Goal: Task Accomplishment & Management: Complete application form

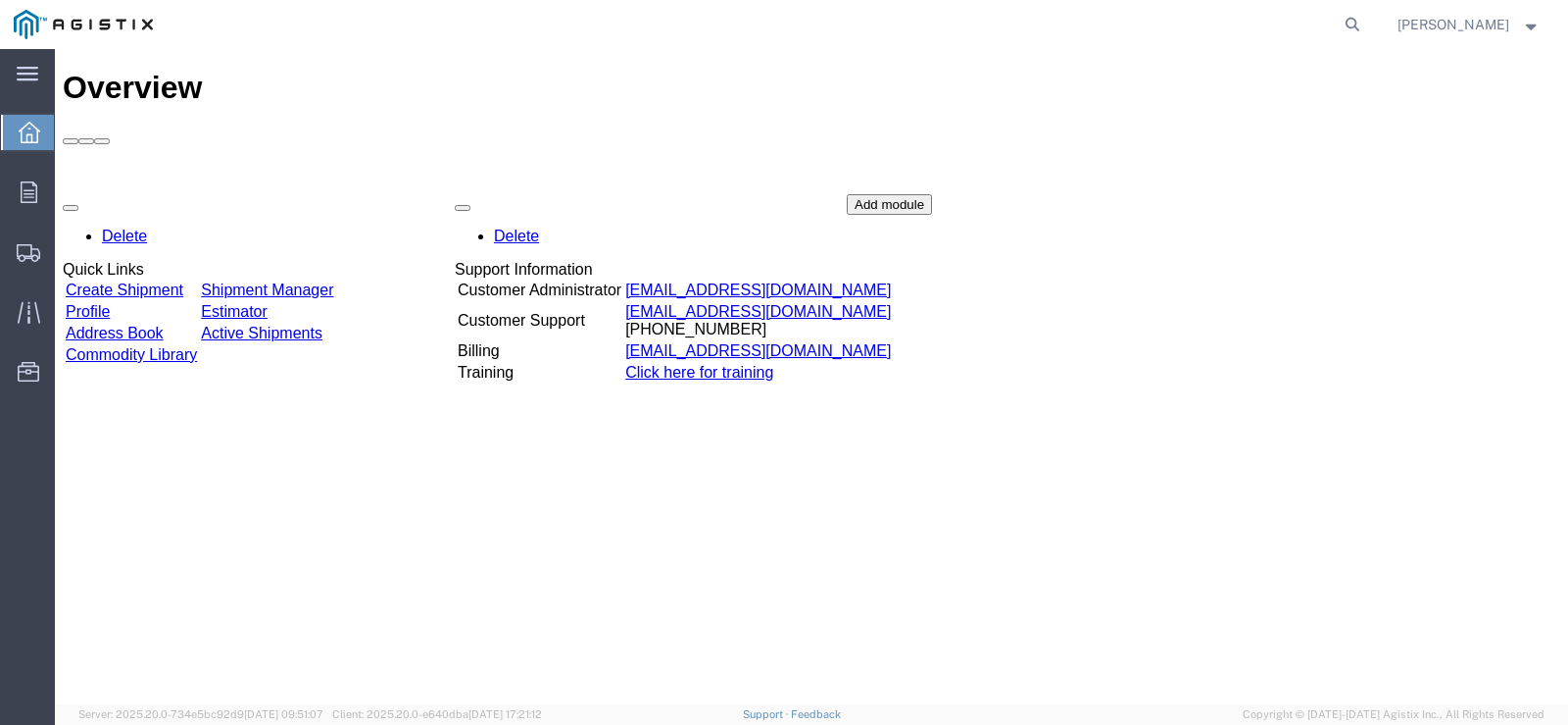
click at [143, 281] on link "Create Shipment" at bounding box center [124, 289] width 117 height 17
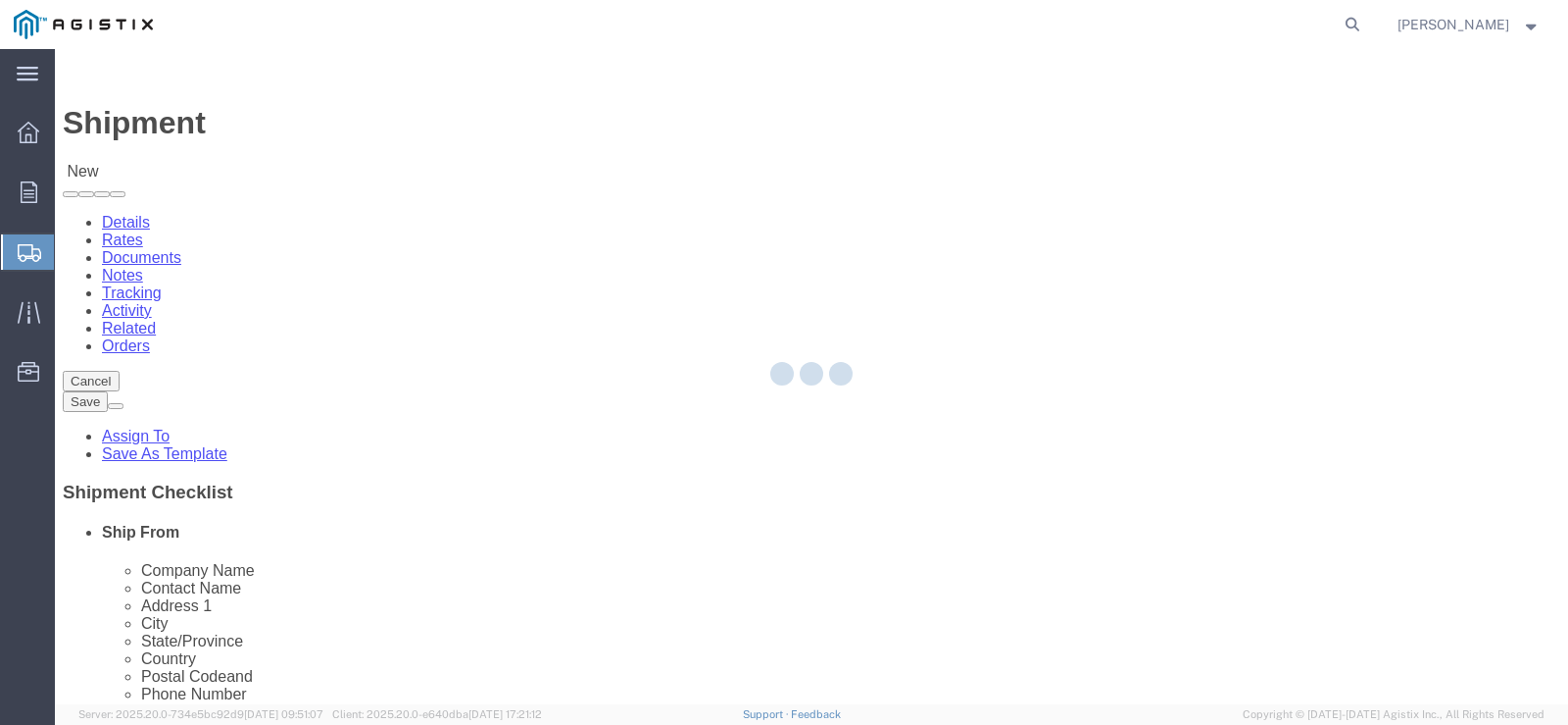
select select
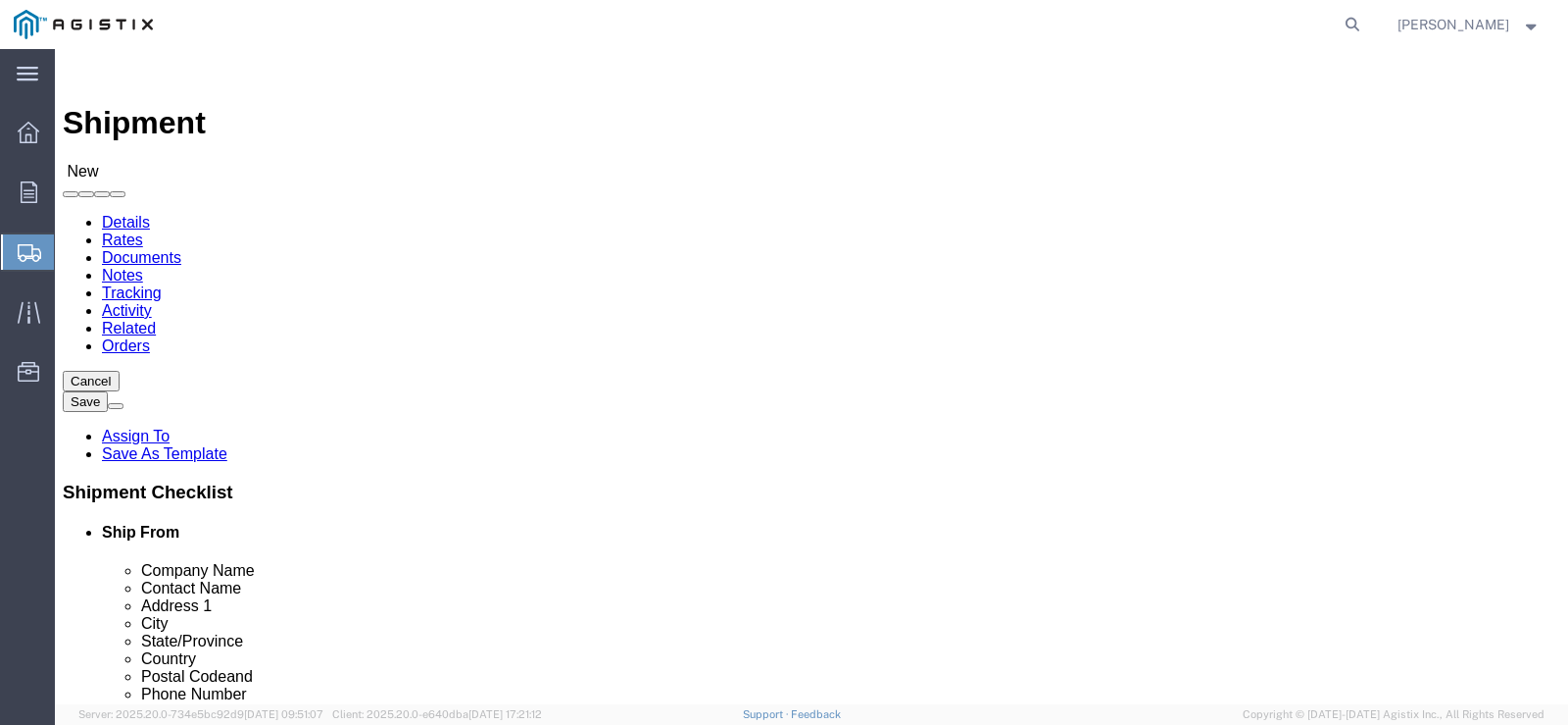
click div "Account Select American Transit Supply PG&E"
click select "Select American Transit Supply PG&E"
select select "12515"
click select "Select American Transit Supply PG&E"
select select
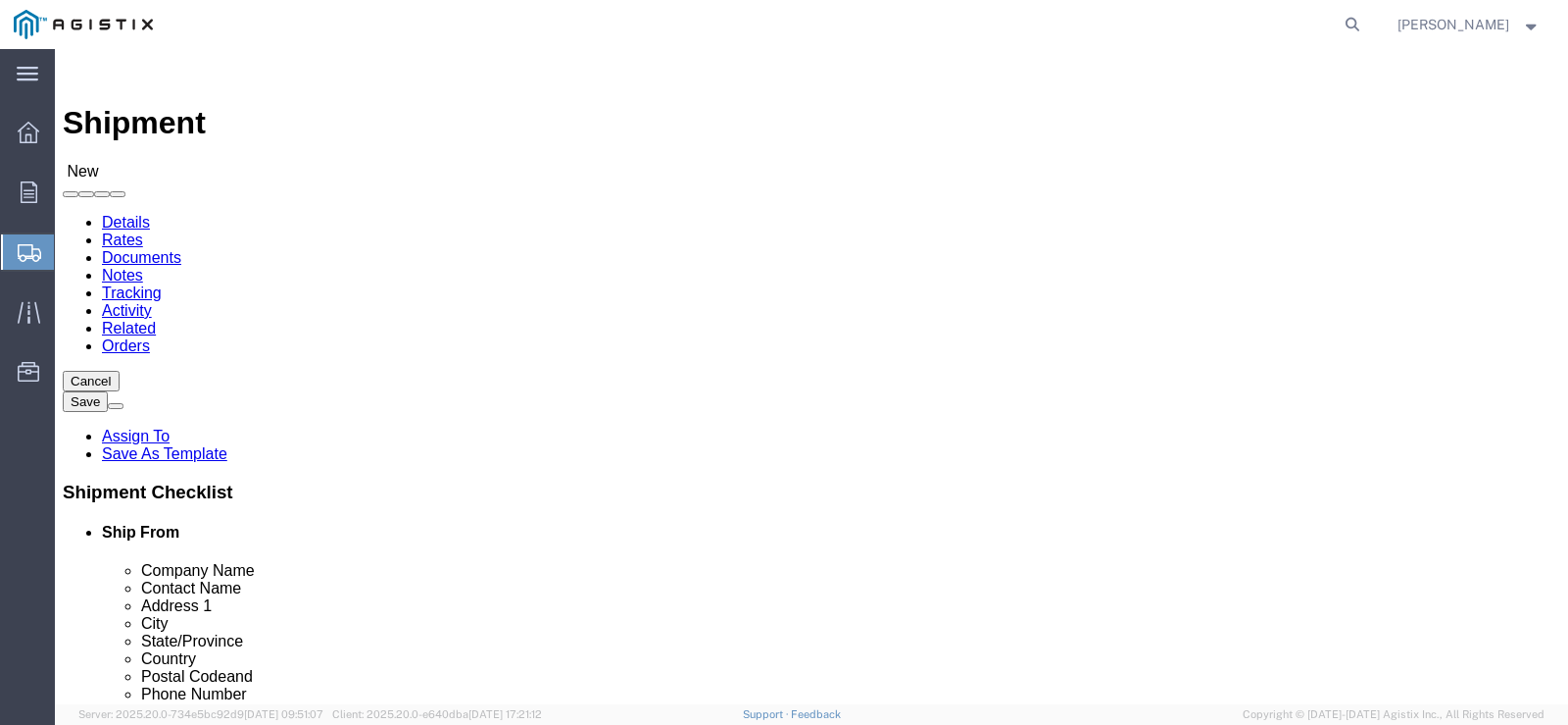
select select
click div
click body "Shipment New Details Rates Documents Notes Tracking Activity Related Orders Can…"
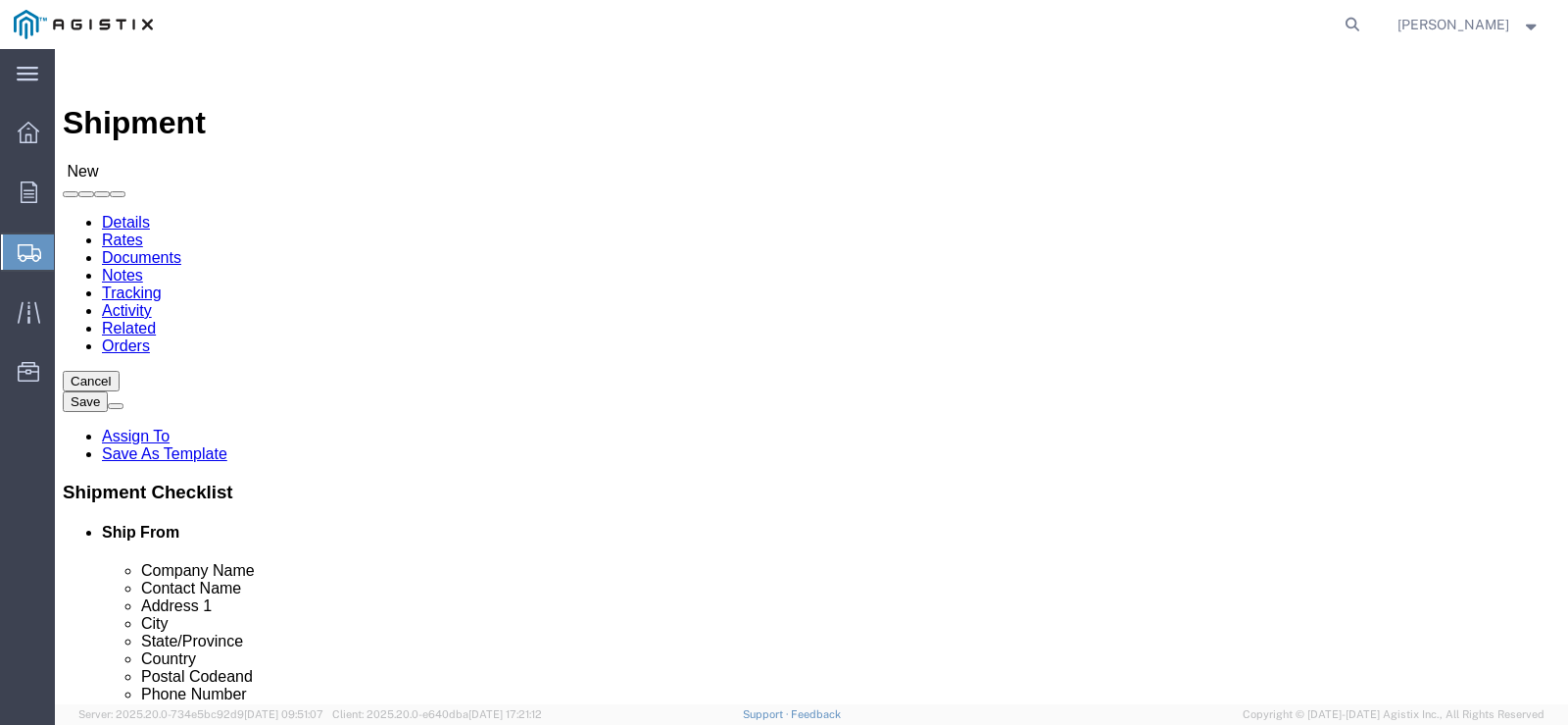
click select "Select American Transit Supply PG&E"
select select "9596"
click select "Select American Transit Supply PG&E"
select select "PURCHORD"
select select
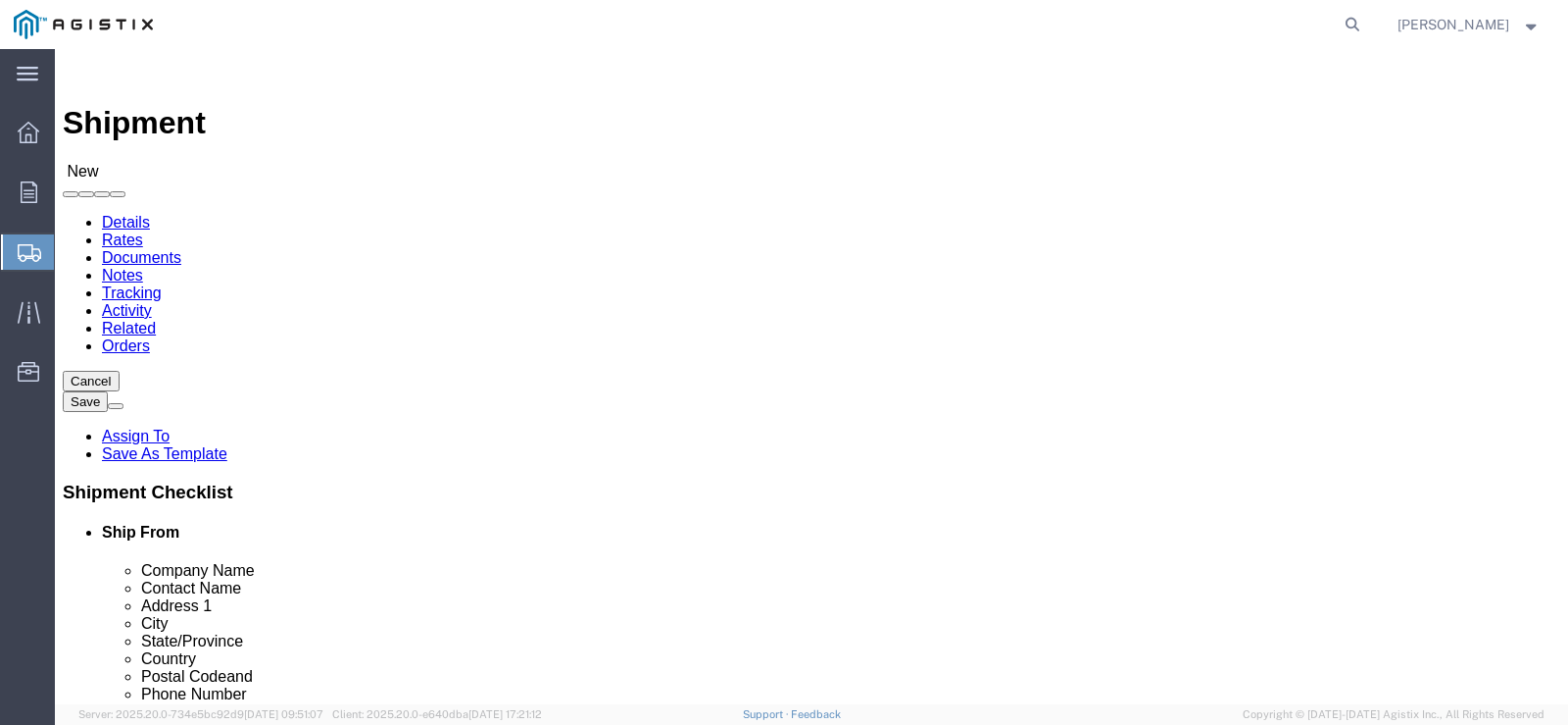
select select
click select "Select All Others [GEOGRAPHIC_DATA] [GEOGRAPHIC_DATA] [GEOGRAPHIC_DATA] [GEOGRA…"
select select "19996"
click select "Select All Others [GEOGRAPHIC_DATA] [GEOGRAPHIC_DATA] [GEOGRAPHIC_DATA] [GEOGRA…"
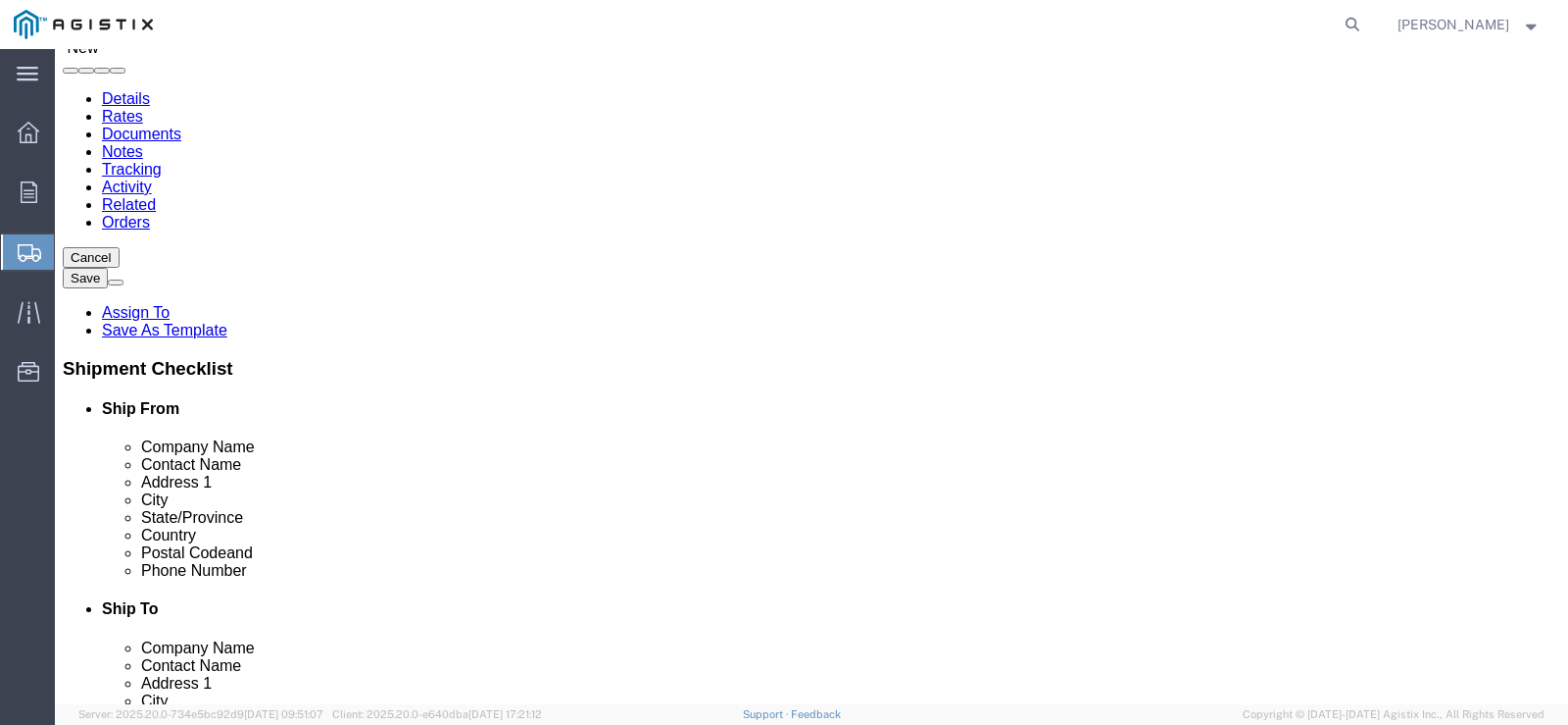
scroll to position [196, 0]
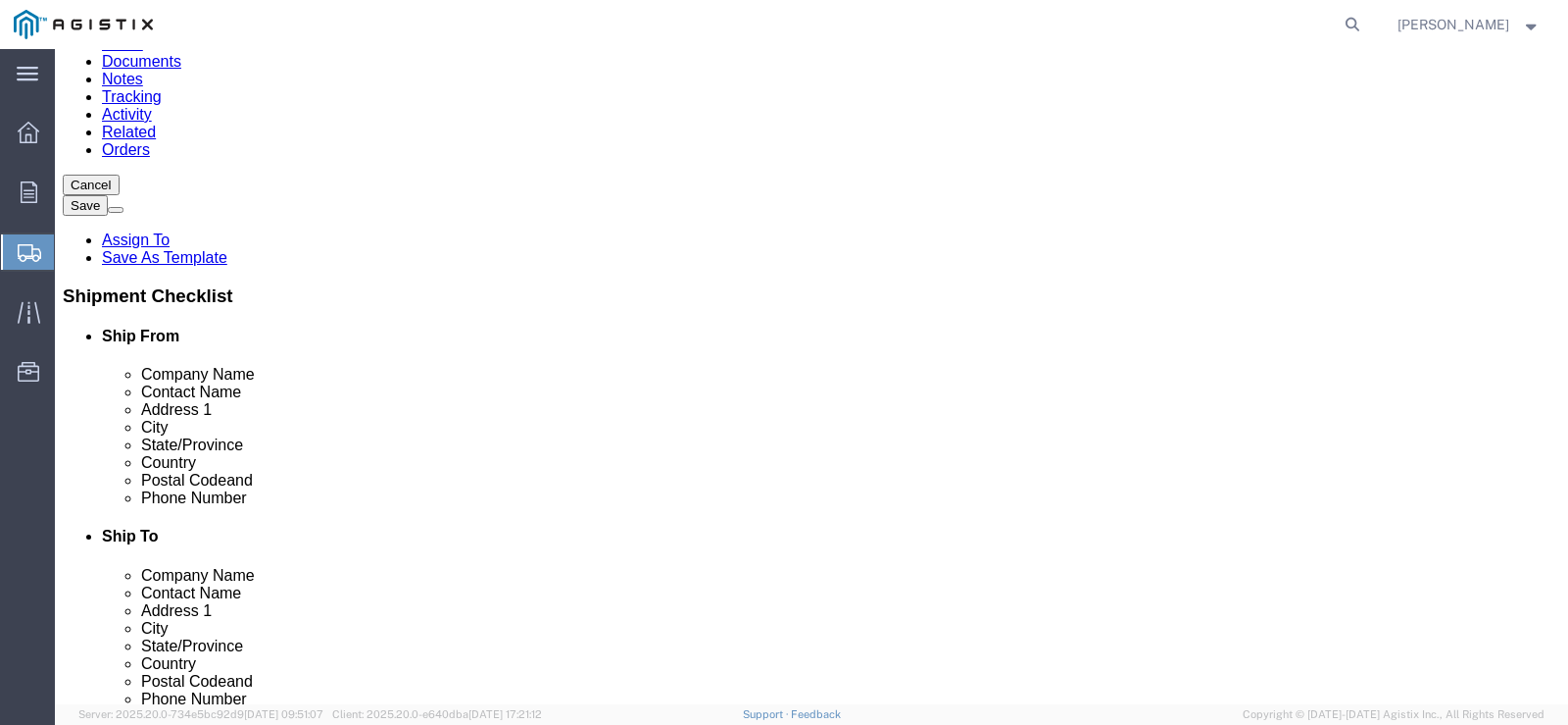
click span
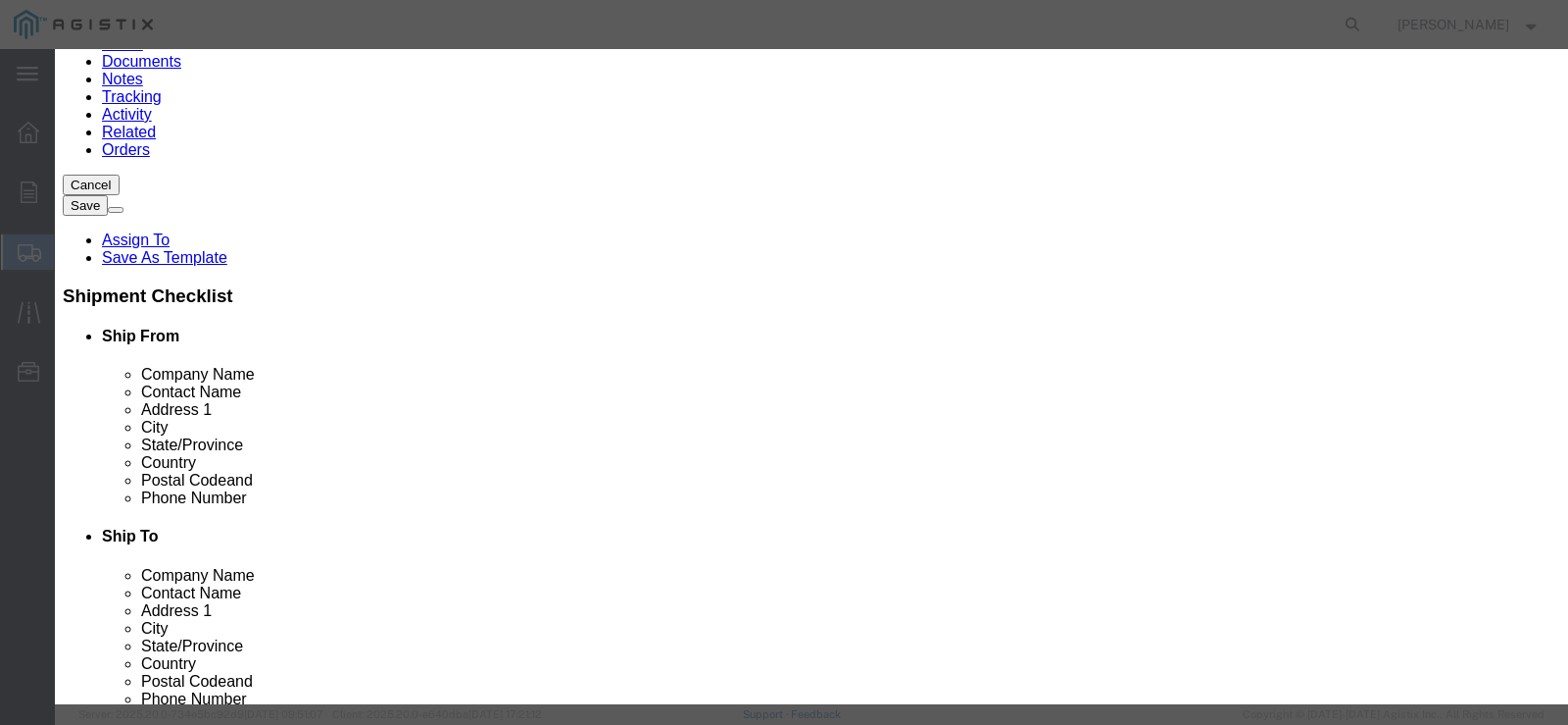
click select "Search by Address Book Name City Company Name Contact Name Country CustomerAlia…"
click div "All Company Location Other Personal Shared ALL A B C D E F G H I J K L M N O P …"
click button "Select"
select select
type input "American Transit Supply"
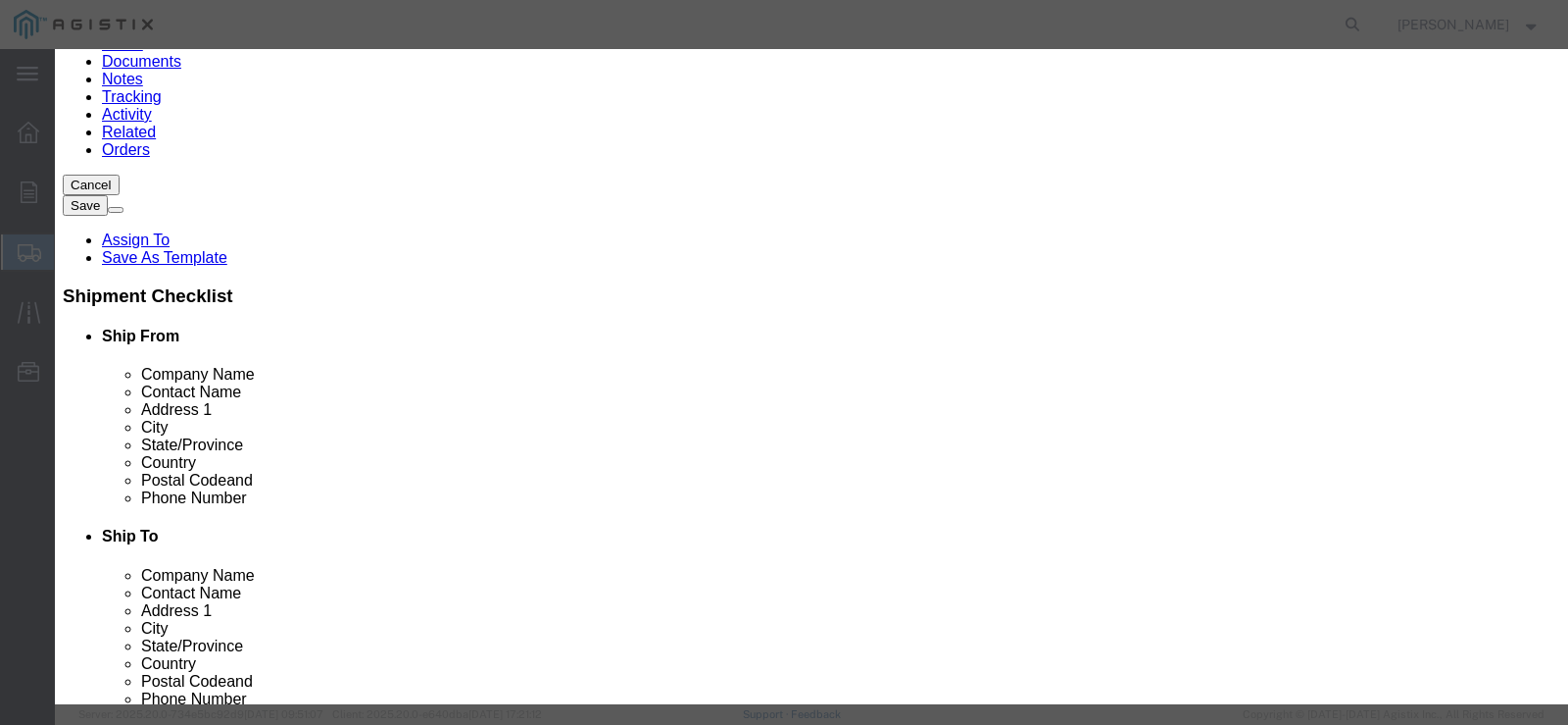
type input "[PERSON_NAME]"
type input "[STREET_ADDRESS]"
type input "HAYWARD"
type input "94545"
type input "5102936100"
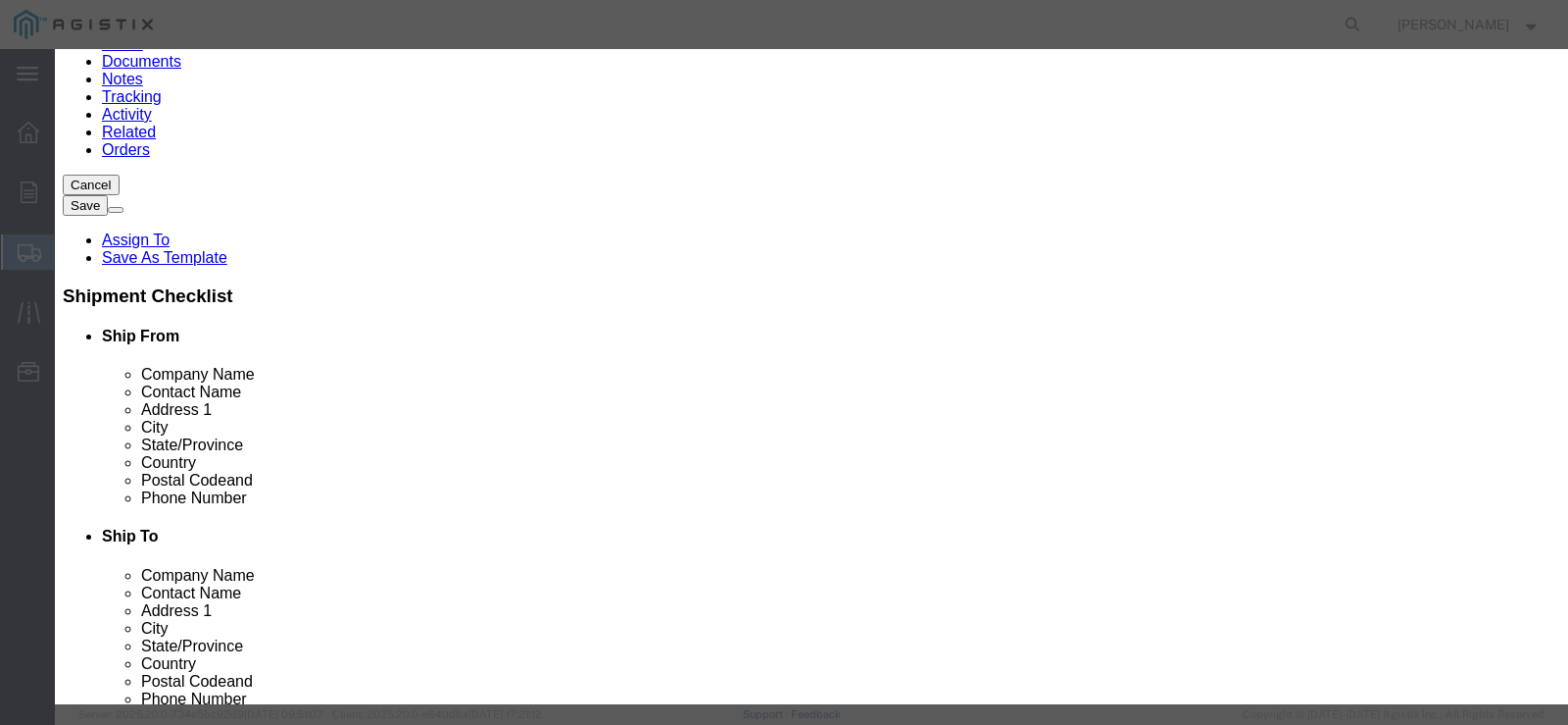
select select "CA"
click button "Close"
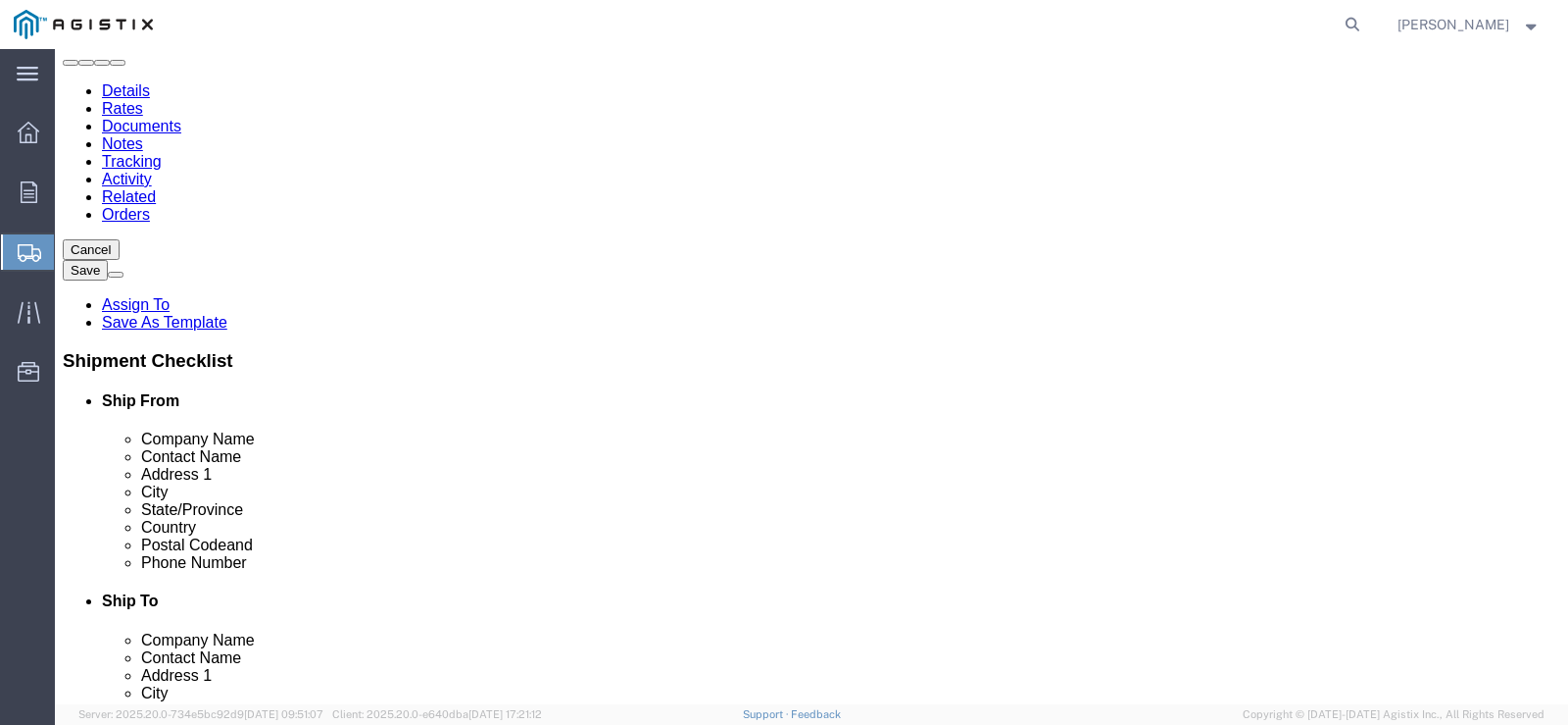
scroll to position [98, 0]
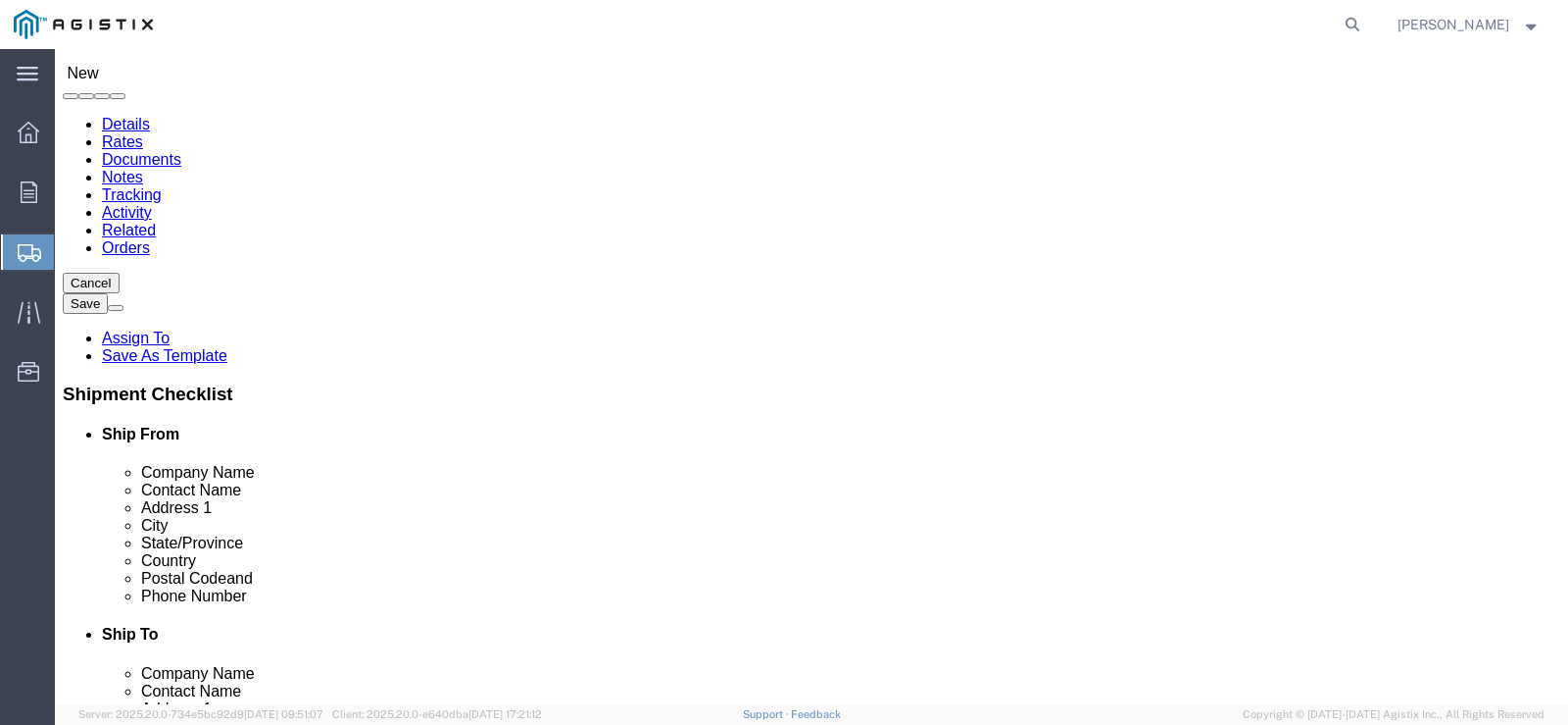
click span
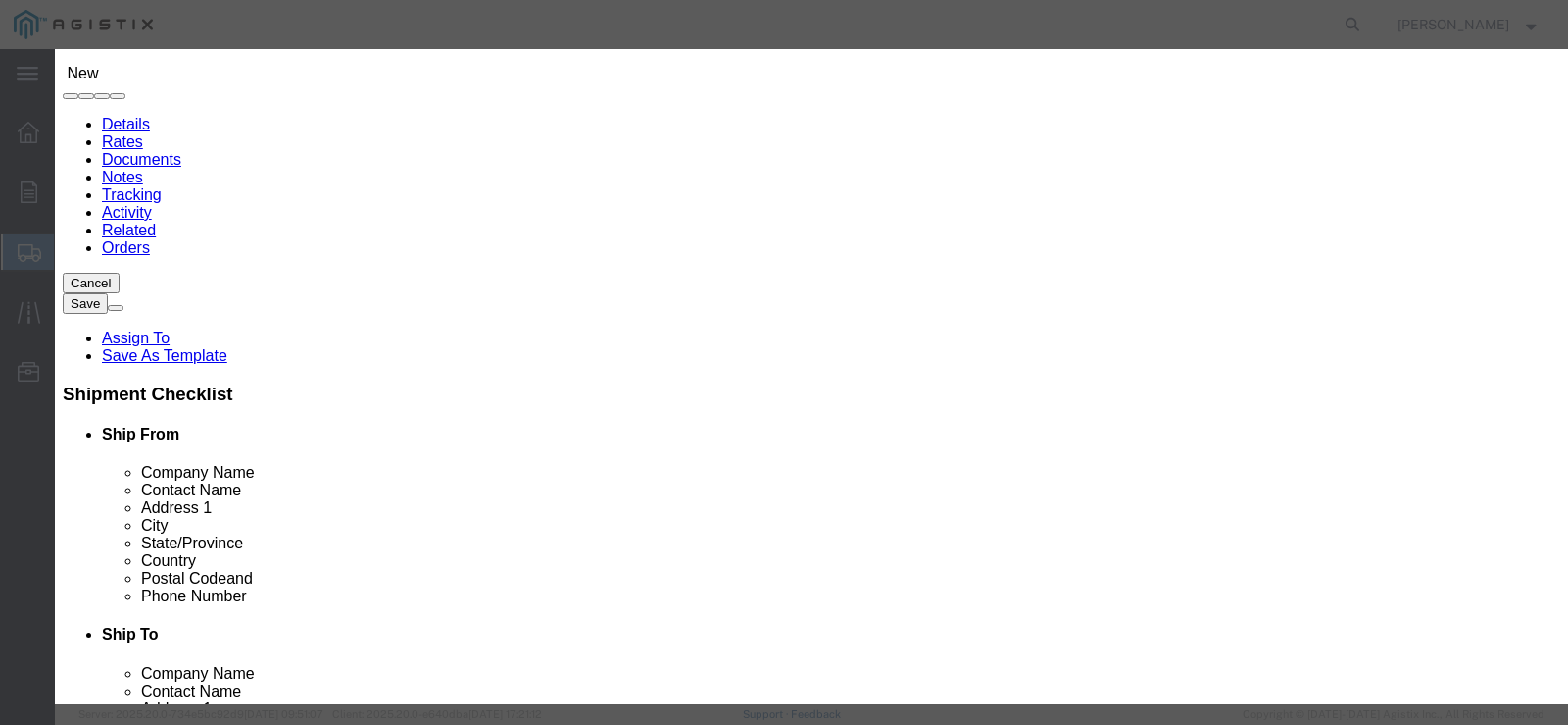
click select "Search by Address Book Name City Company Name Contact Name Country CustomerAlia…"
select select "zip"
click select "Search by Address Book Name City Company Name Contact Name Country CustomerAlia…"
click input "text"
type input "95692"
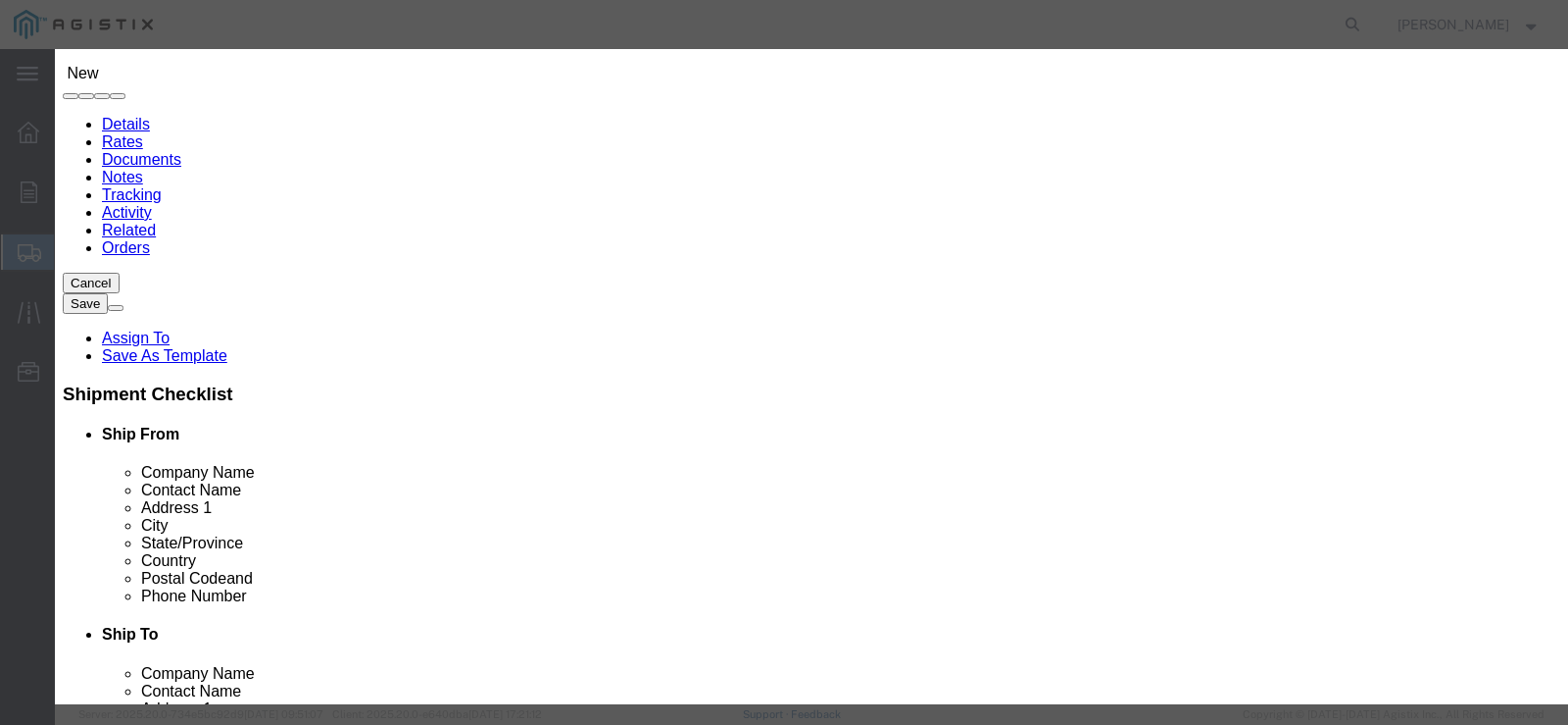
click div "95692"
click icon "button"
click button "Select"
select select
type input "PGE WHEATLAND"
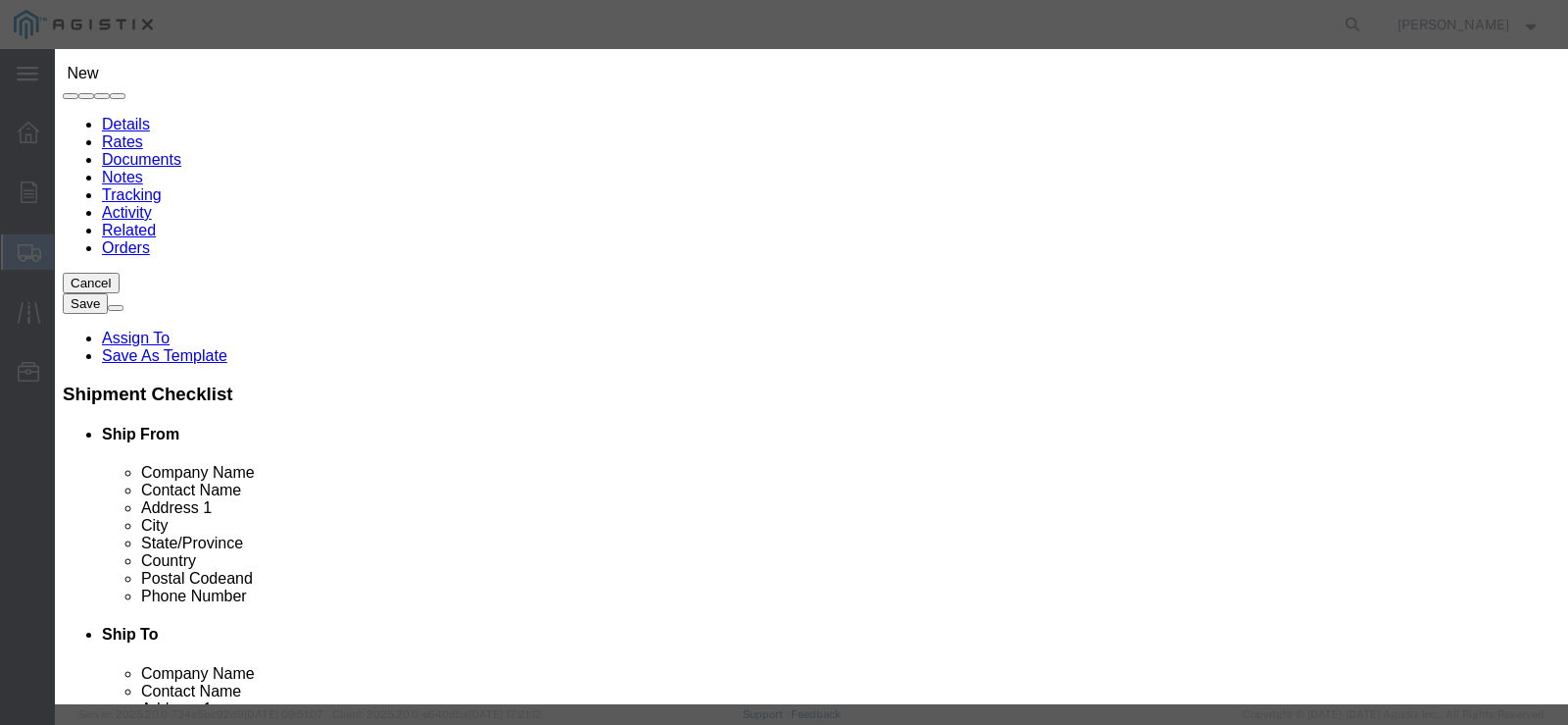
type input "PGE WHEATLAND"
type input "[STREET_ADDRESS]"
type input "[GEOGRAPHIC_DATA]"
type input "95692"
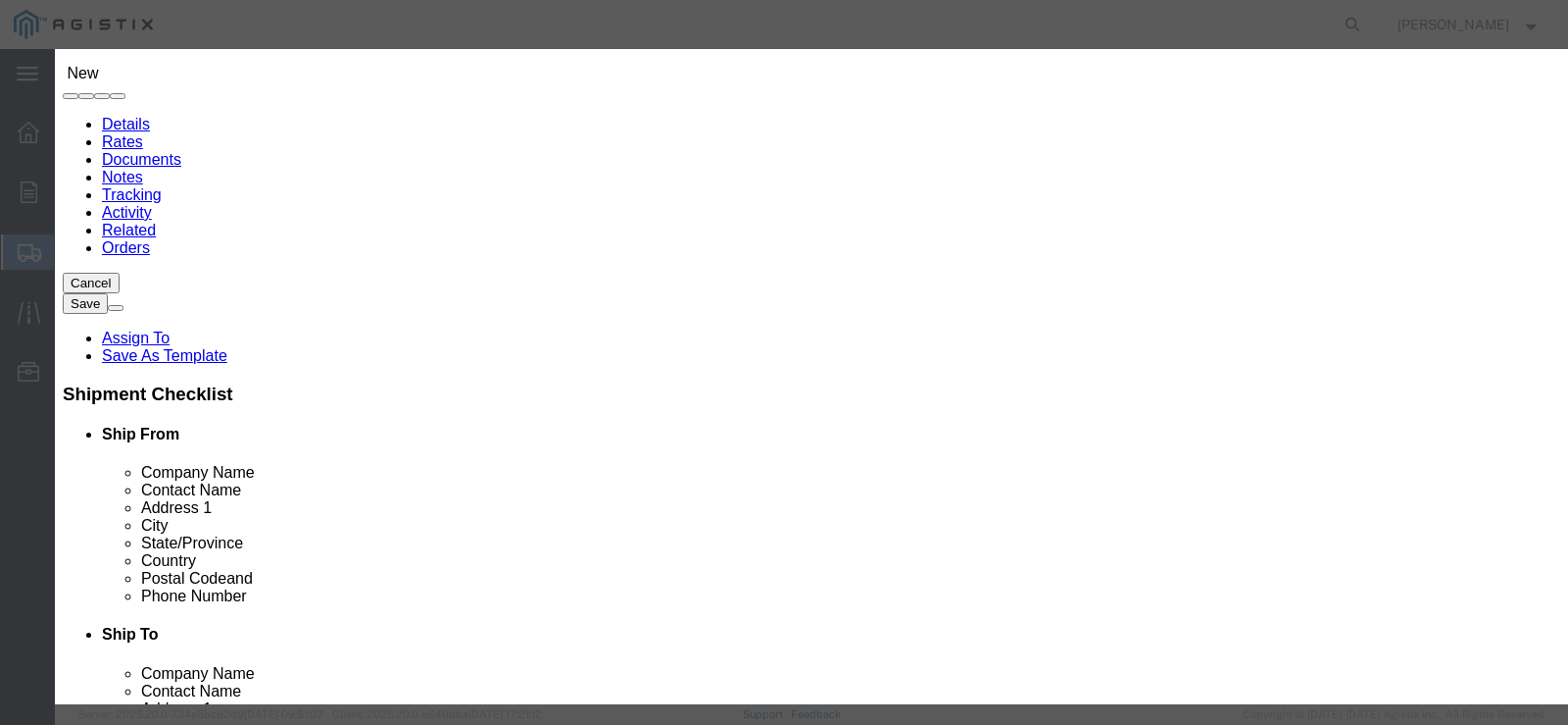
type input "5102936100"
select select "CA"
click button "Close"
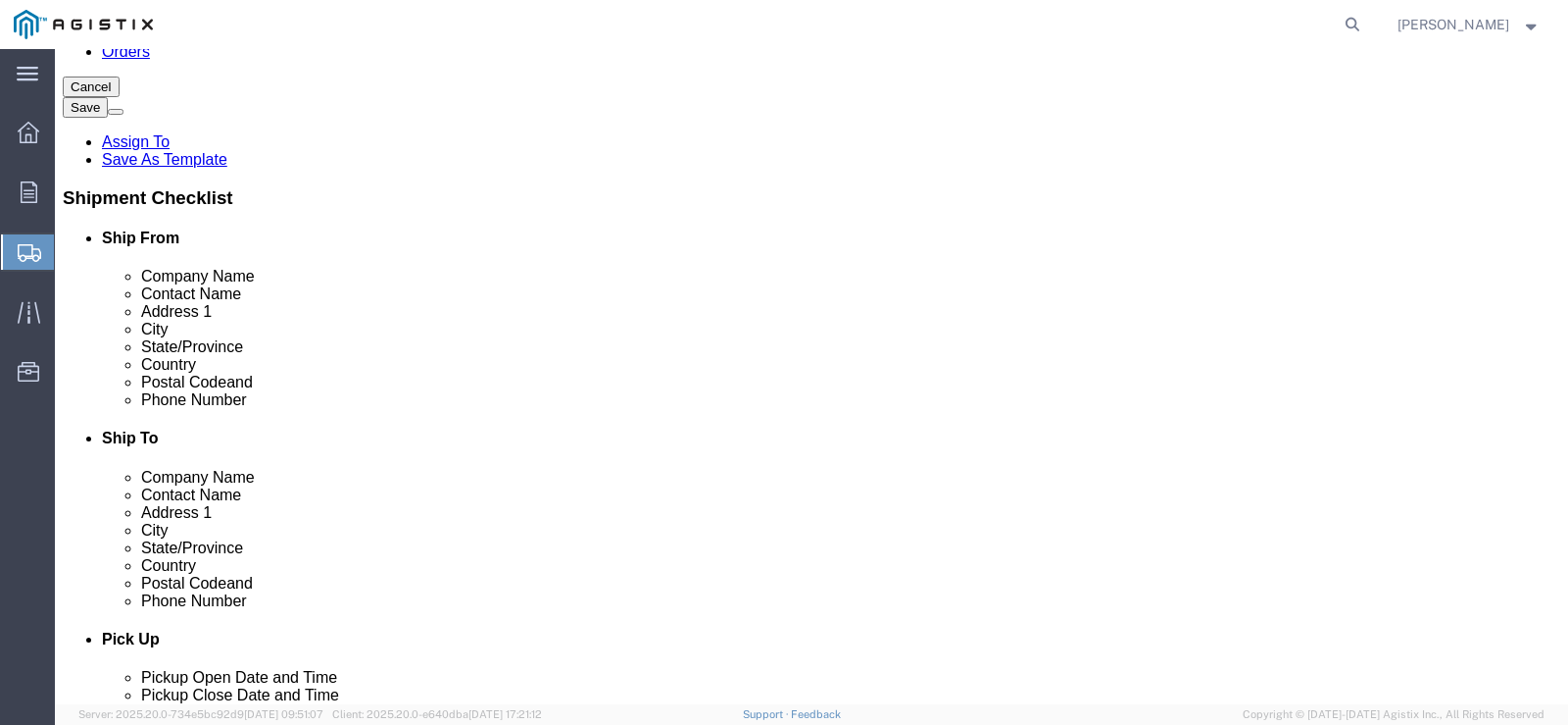
scroll to position [686, 0]
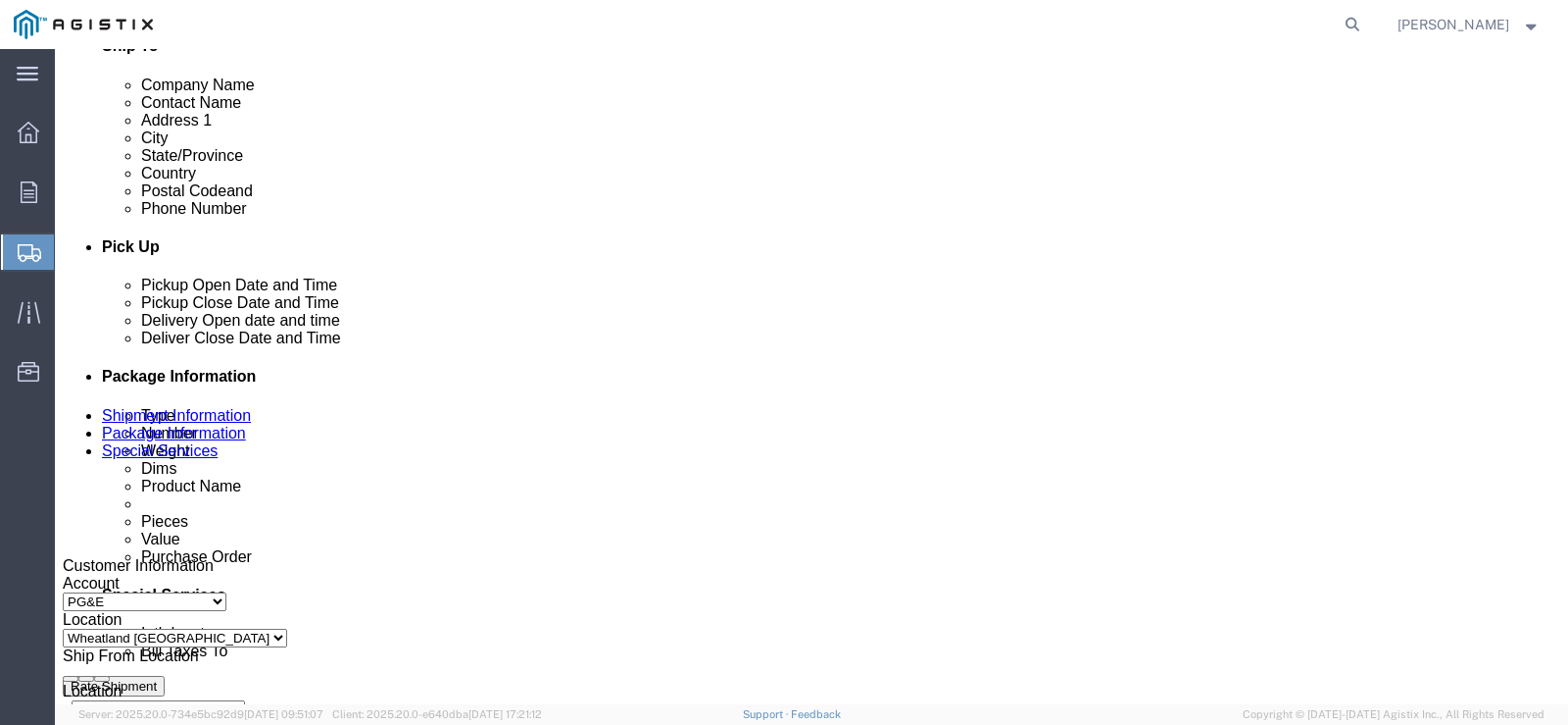
click div "[DATE] 9:00 AM"
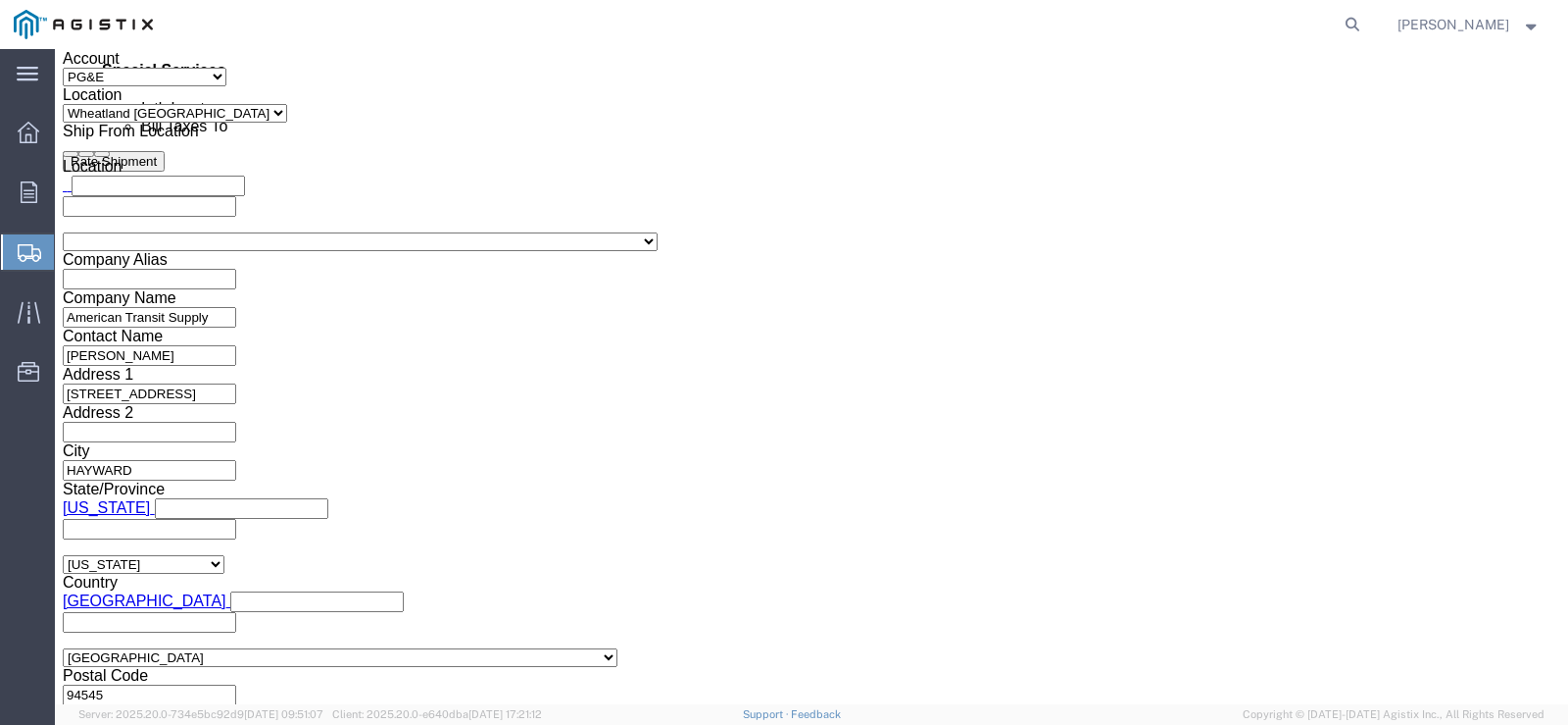
click input "9:00 AM"
type input "8:00 AM"
click button "Apply"
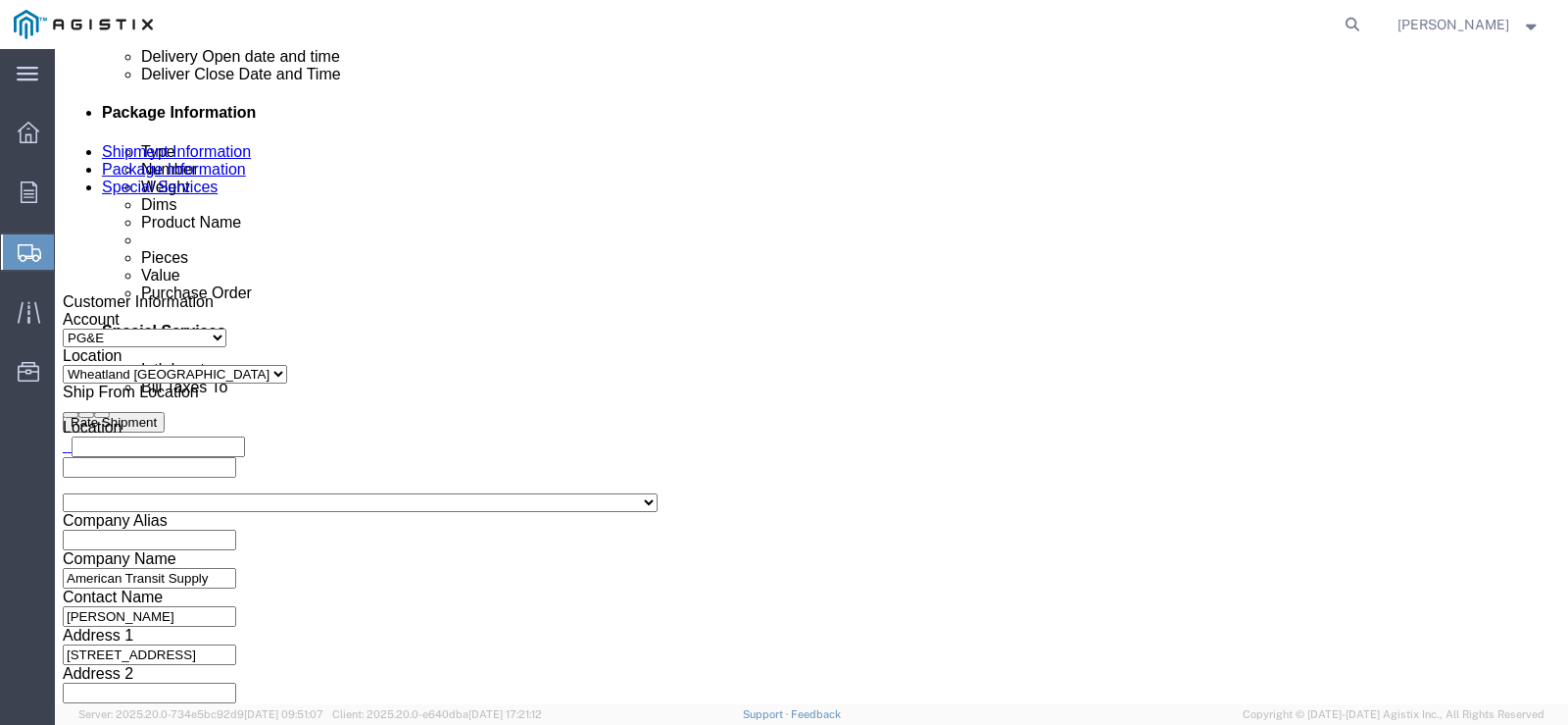
scroll to position [917, 0]
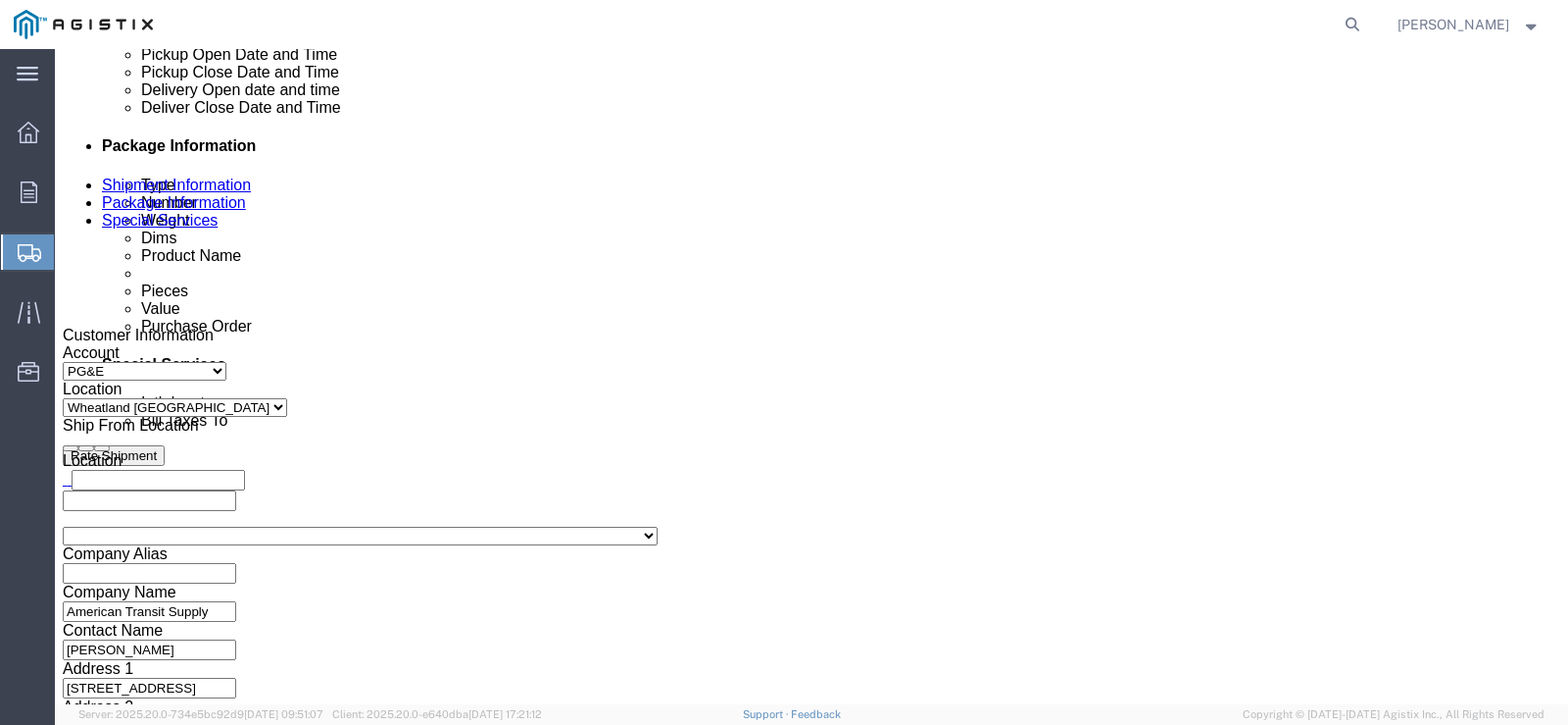
click div "[DATE] 9:00 AM"
type input "3:30 PM"
click button "Apply"
click input "text"
type input "3501421604"
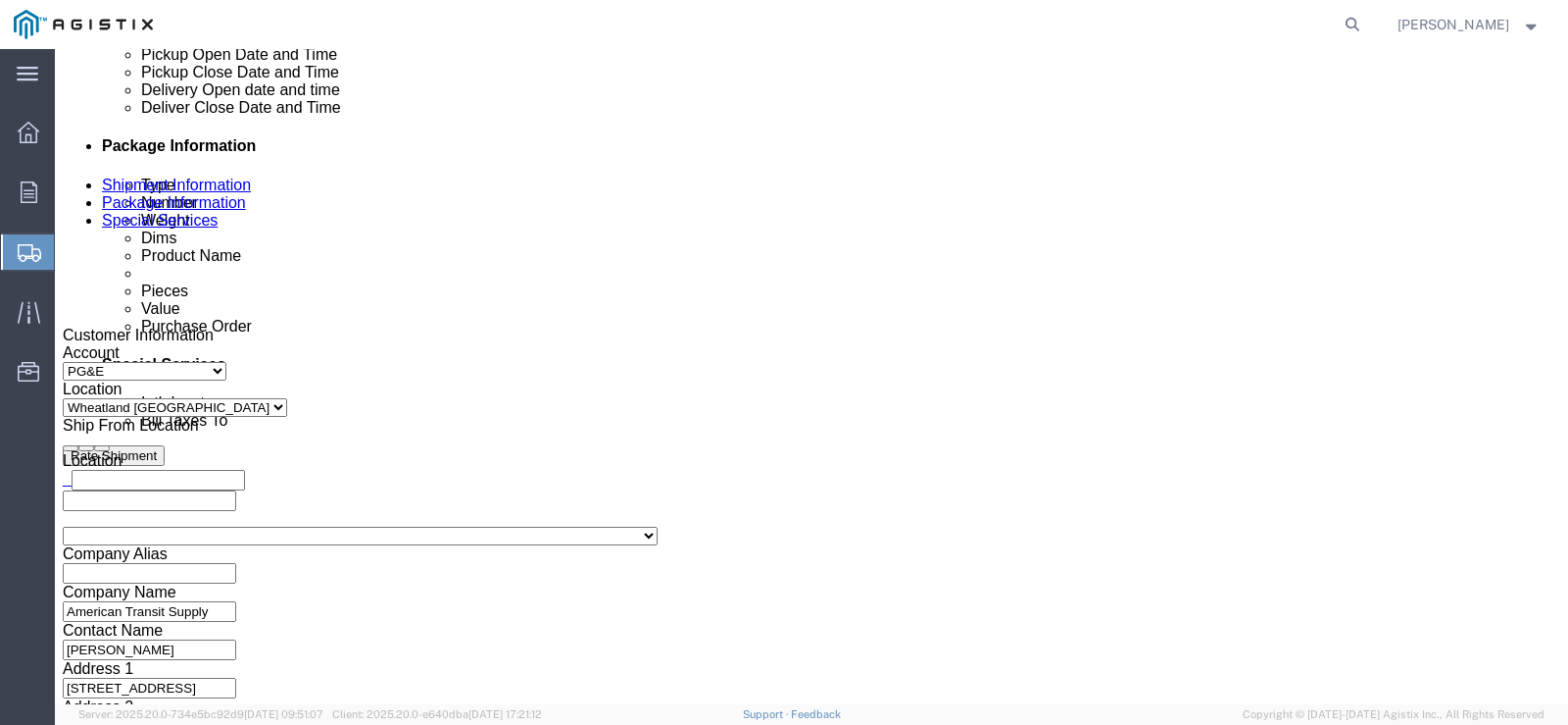
click select "Select Account Type Activity ID Airline Appointment Number ASN Batch Request # …"
select select "PURCHORD"
click select "Select Account Type Activity ID Airline Appointment Number ASN Batch Request # …"
click input "text"
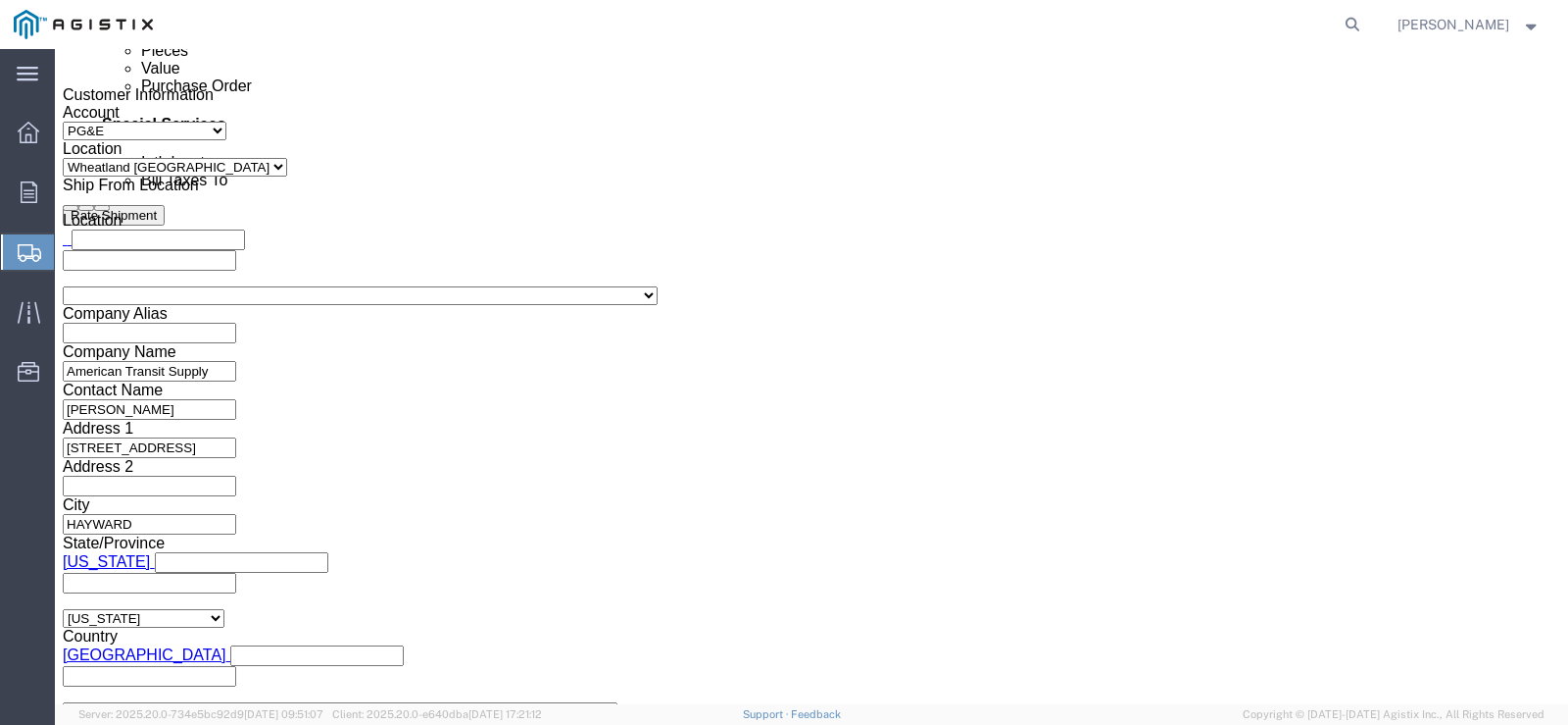
scroll to position [1211, 0]
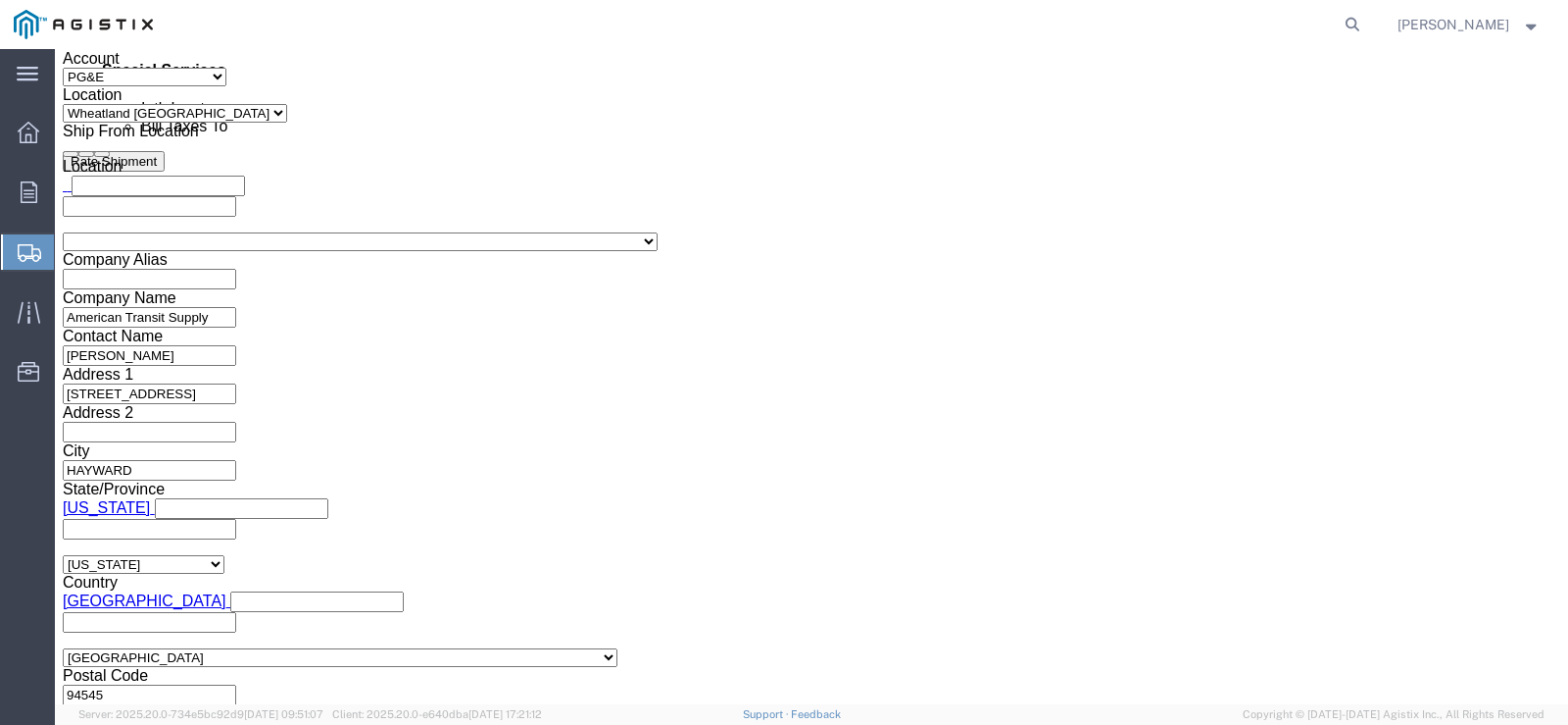
type input "3501422782"
click button "Continue"
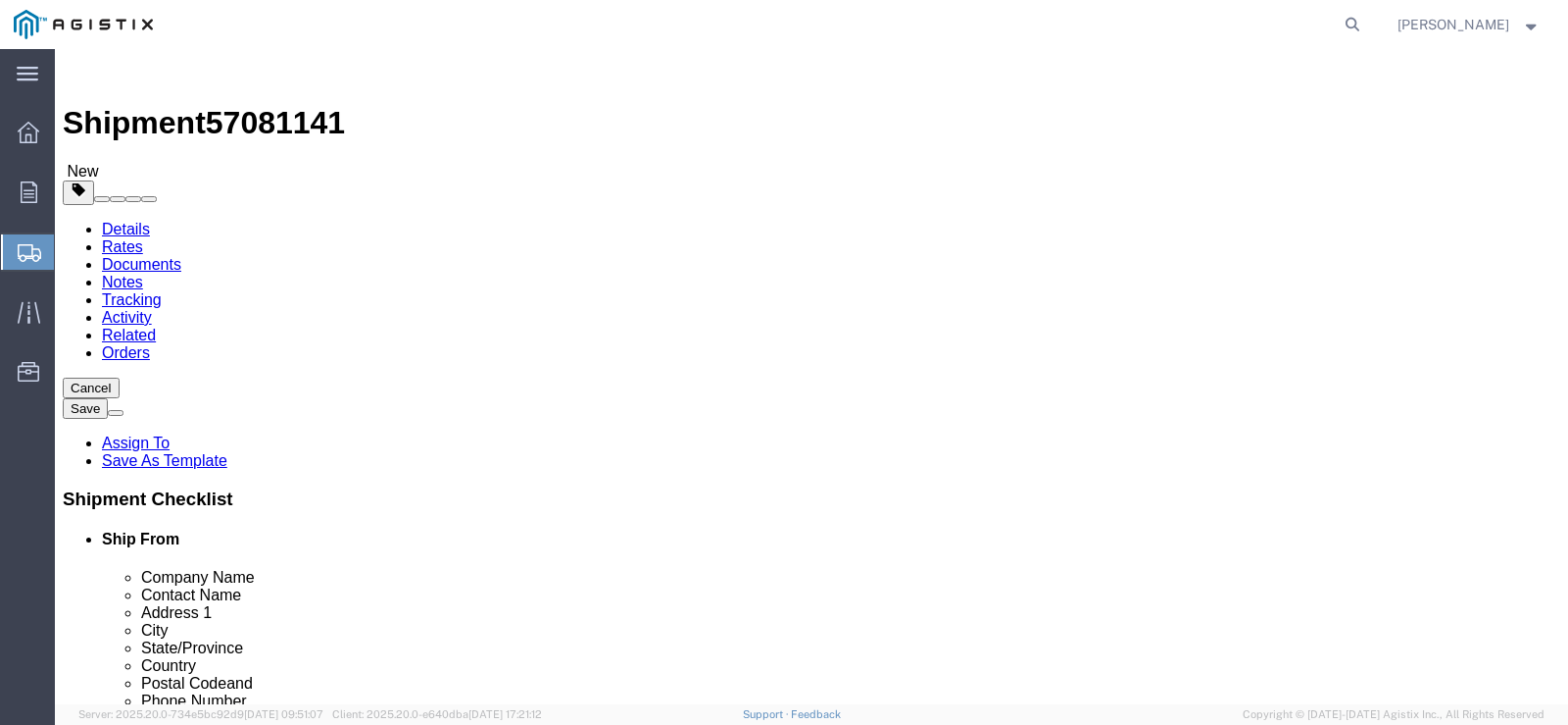
click select "Select Bulk Bundle(s) Cardboard Box(es) Carton(s) Crate(s) Drum(s) (Fiberboard)…"
select select "NKCR"
click select "Select Bulk Bundle(s) Cardboard Box(es) Carton(s) Crate(s) Drum(s) (Fiberboard)…"
click input "1"
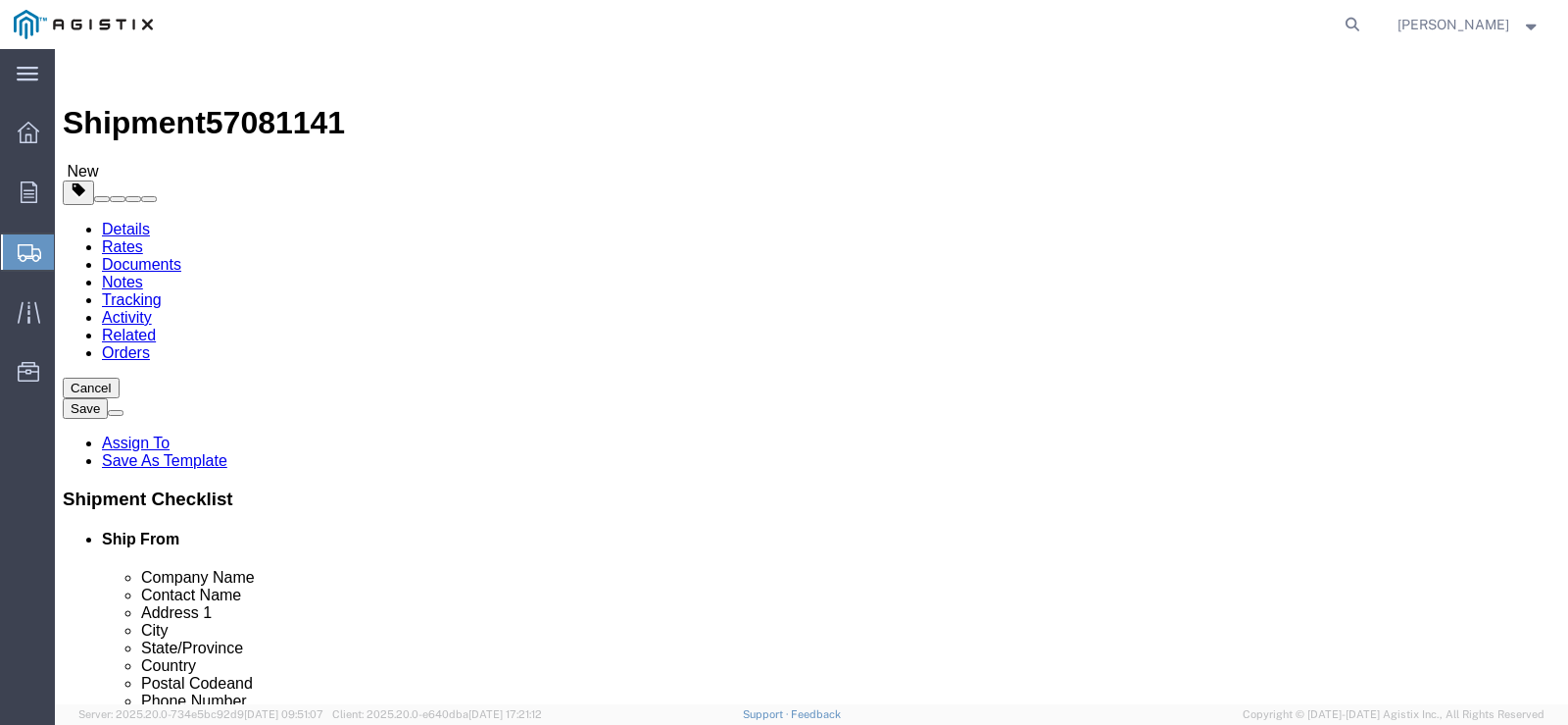
type input "5"
click input "0.00"
click input "text"
type input "40"
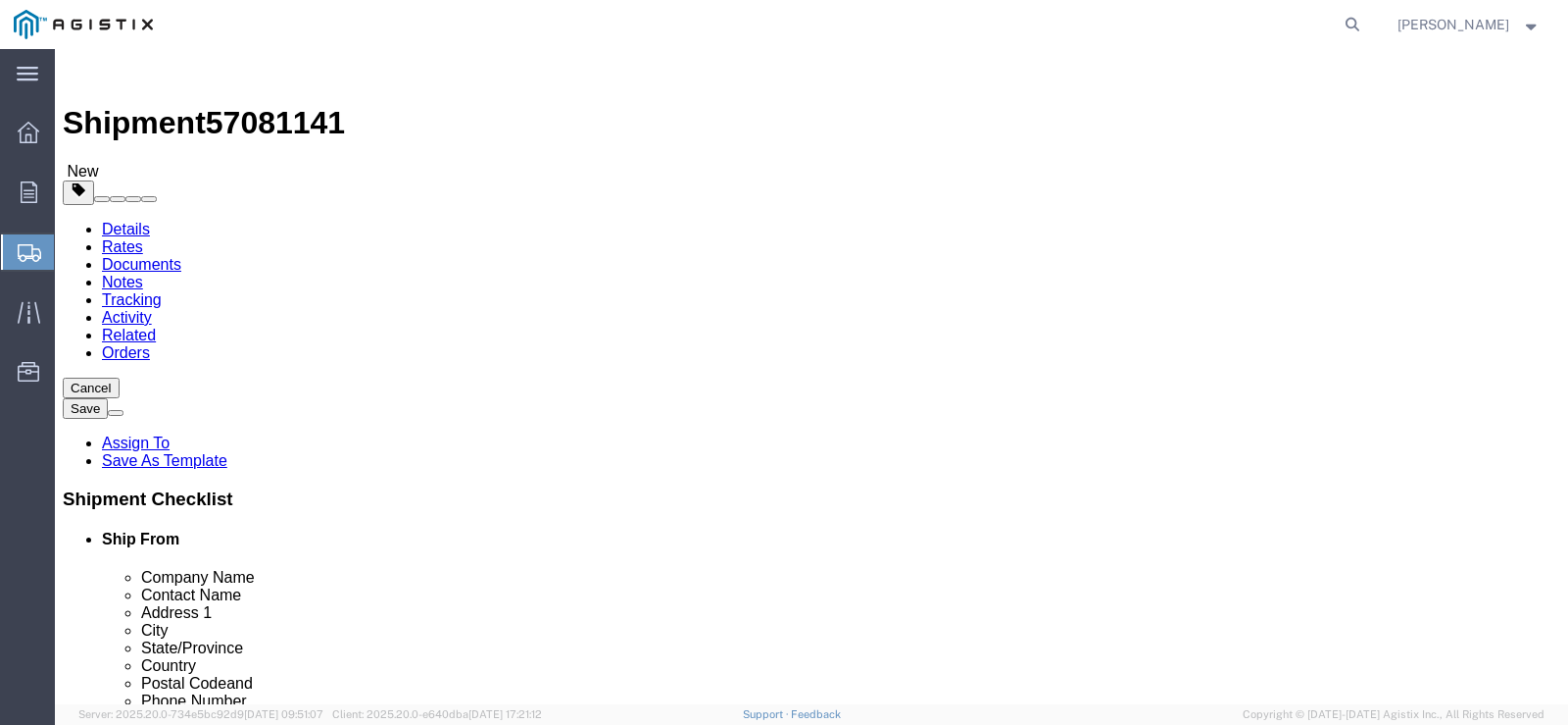
type input "36"
type input "32"
click input "0.00"
type input "3600"
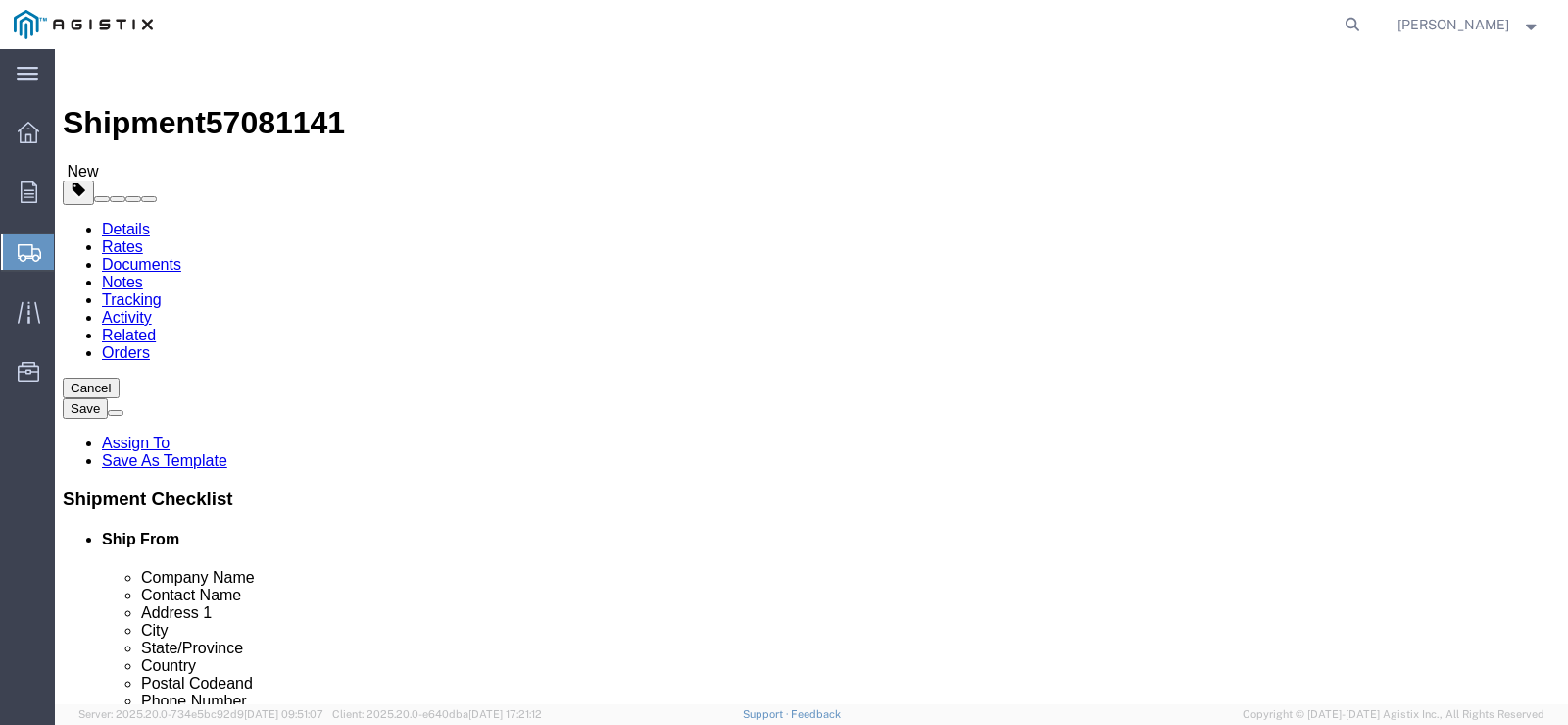
click link "Add Content"
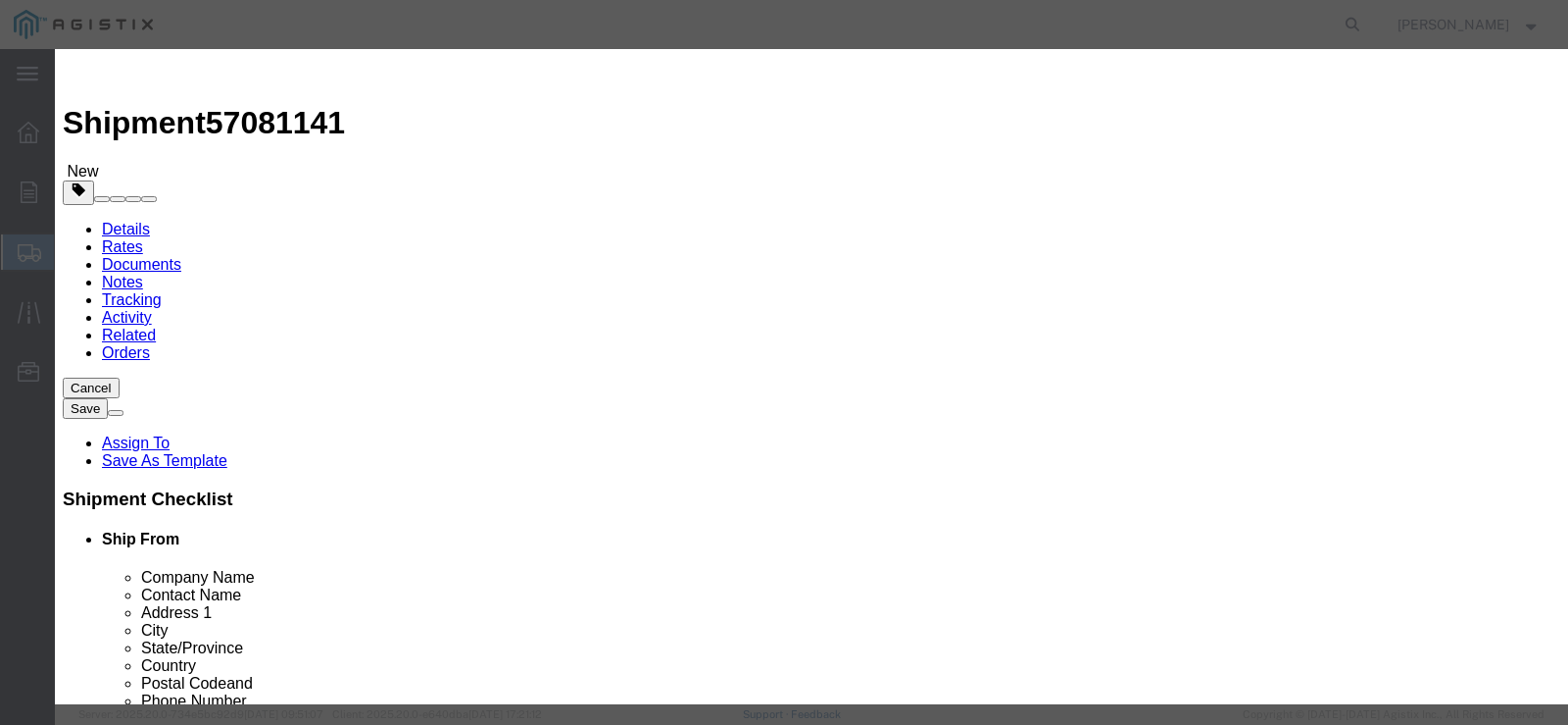
click input "text"
type input "561283"
click td "Name: SHEET SLIP XFMR BOX 3/8"X36"X40" PLYWOOD"
select select
select select "USD"
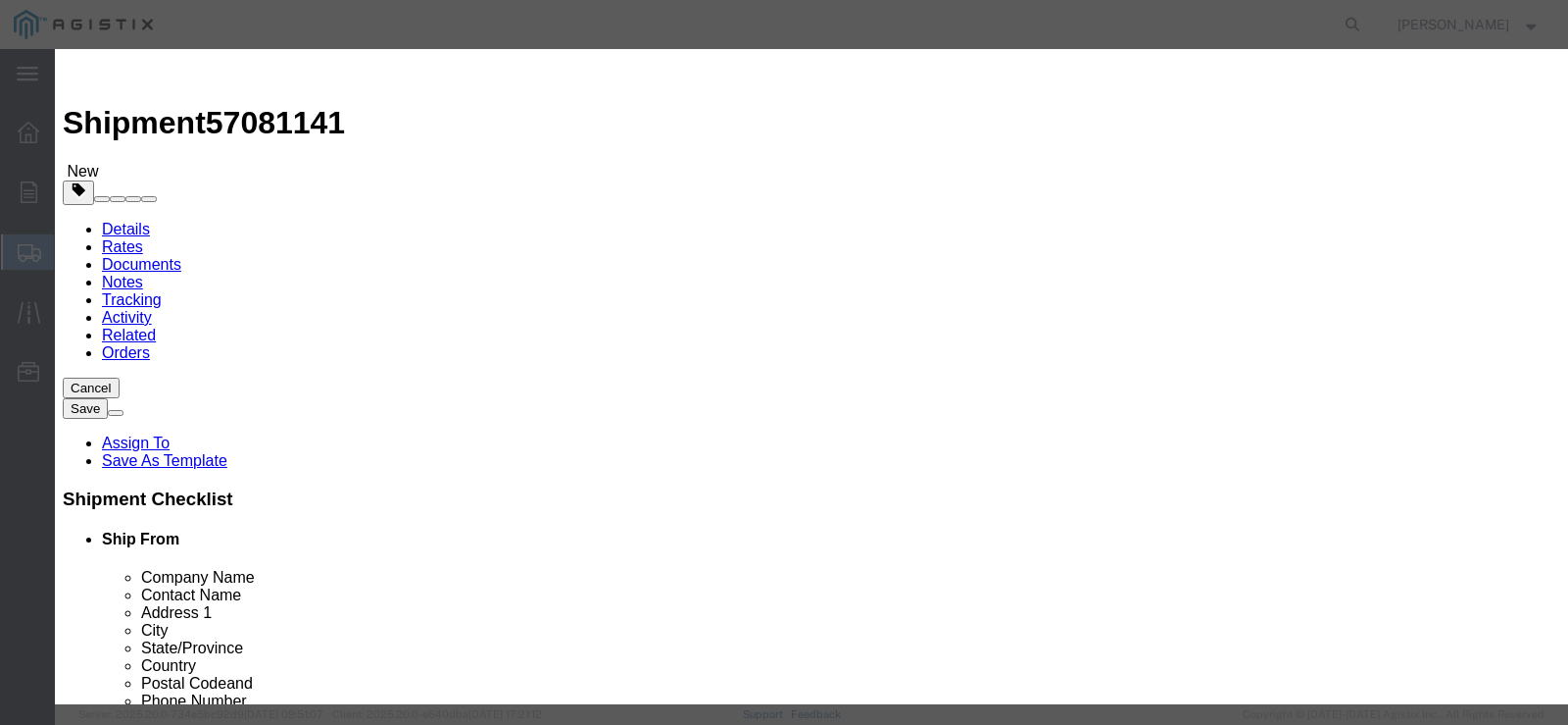
type input "SHEET SLIP XFMR BOX 3/8"X36"X40" PLYWOOD"
type input "M561283"
type input "SHEET SLIP XFMR BOX 3/8"X36"X40" PLYWOOD"
click input "text"
type input "450"
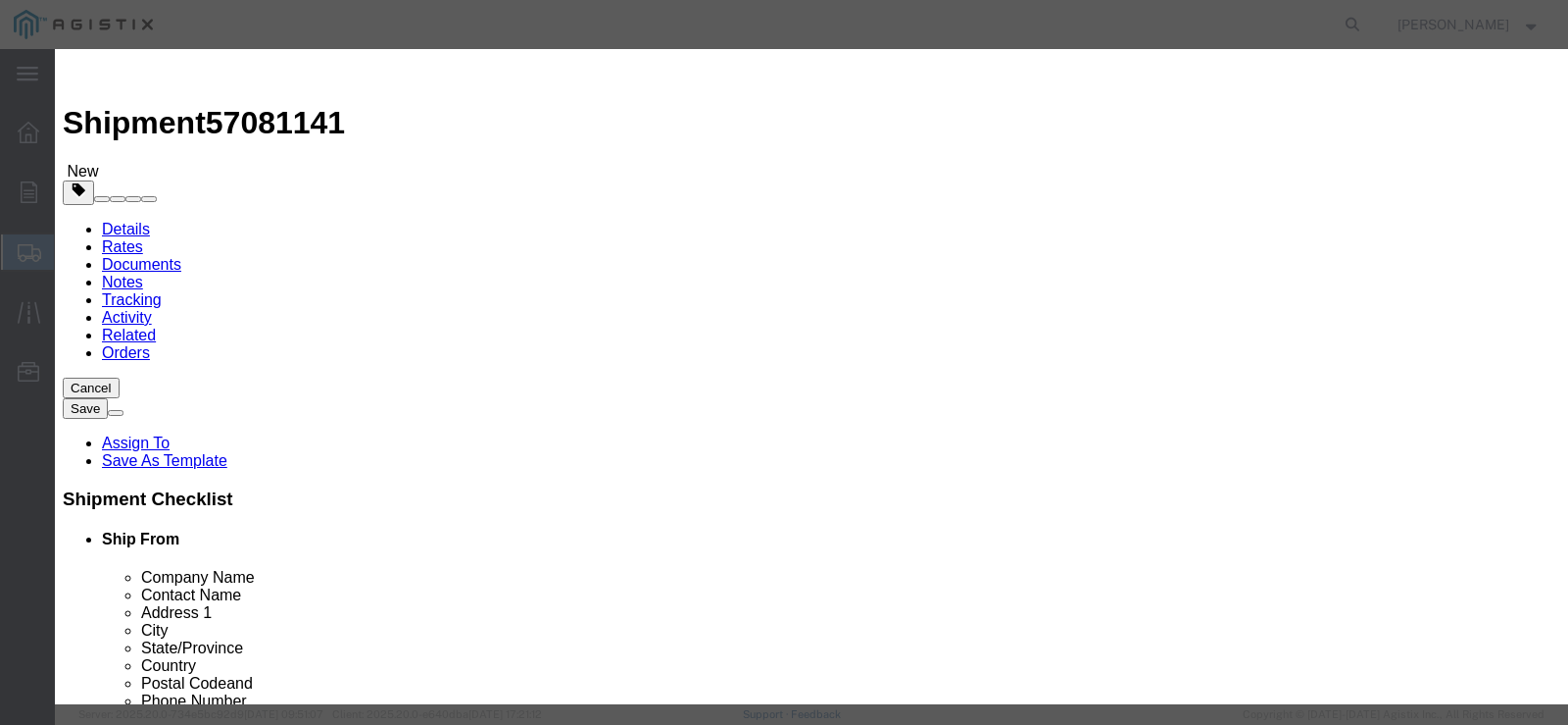
click select "Select Bag Barrels 100Board Feet Bottle Box Blister Pack Carats Can Capsule Car…"
select select "EA"
click select "Select Bag Barrels 100Board Feet Bottle Box Blister Pack Carats Can Capsule Car…"
click input "text"
drag, startPoint x: 453, startPoint y: 237, endPoint x: 477, endPoint y: 222, distance: 28.3
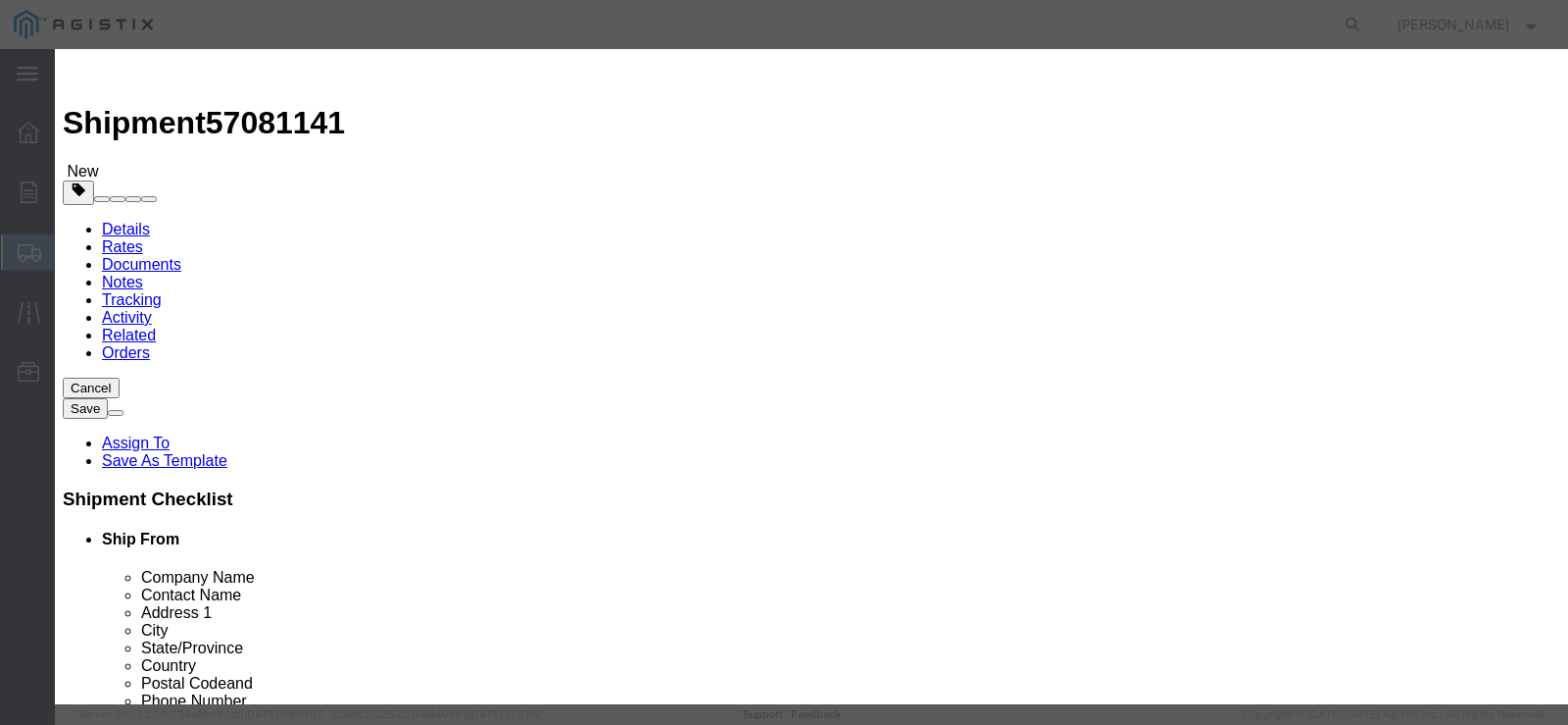
click input "text"
type input "12861"
click select "Select 50 55 60 65 70 85 92.5 100 125 175 250 300 400"
select select "65"
click select "Select 50 55 60 65 70 85 92.5 100 125 175 250 300 400"
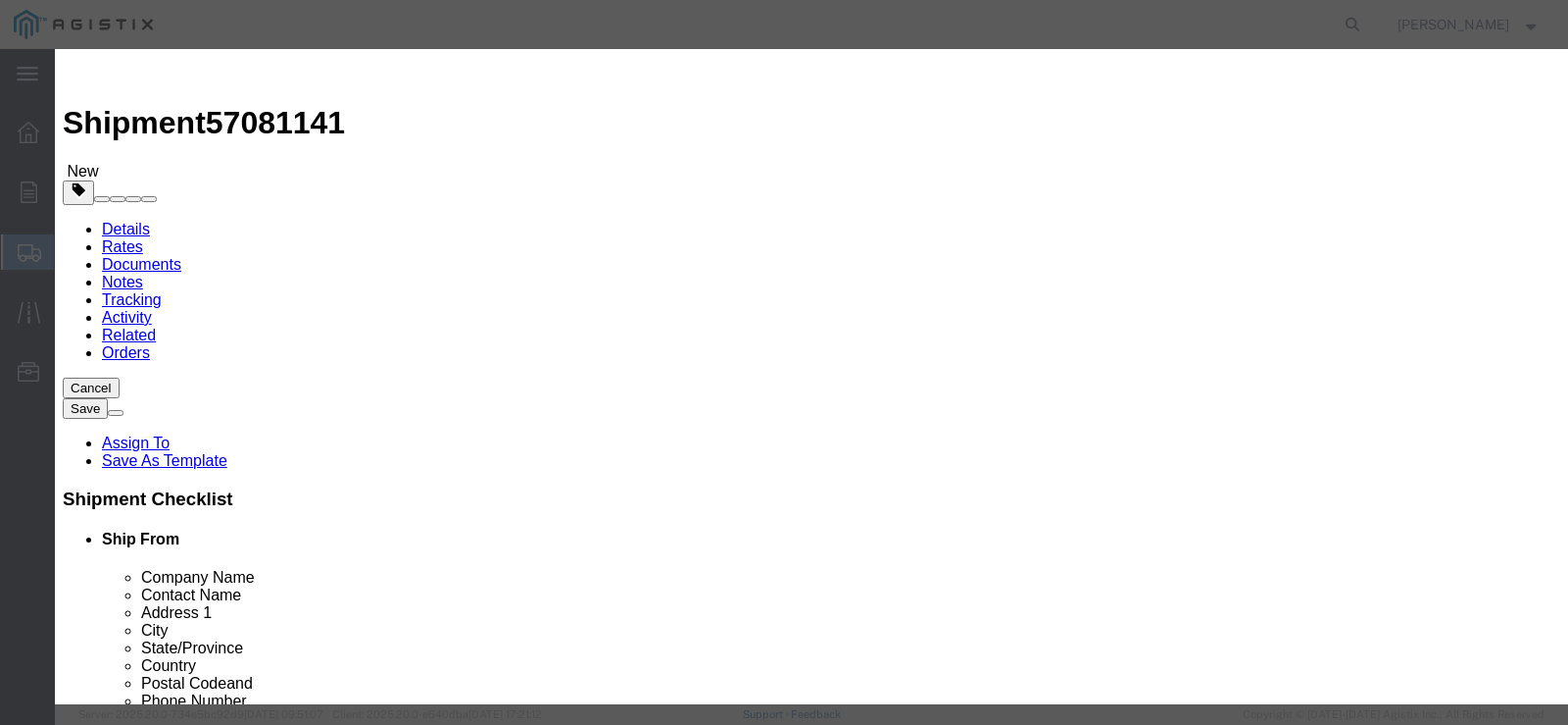
click button "Save & Close"
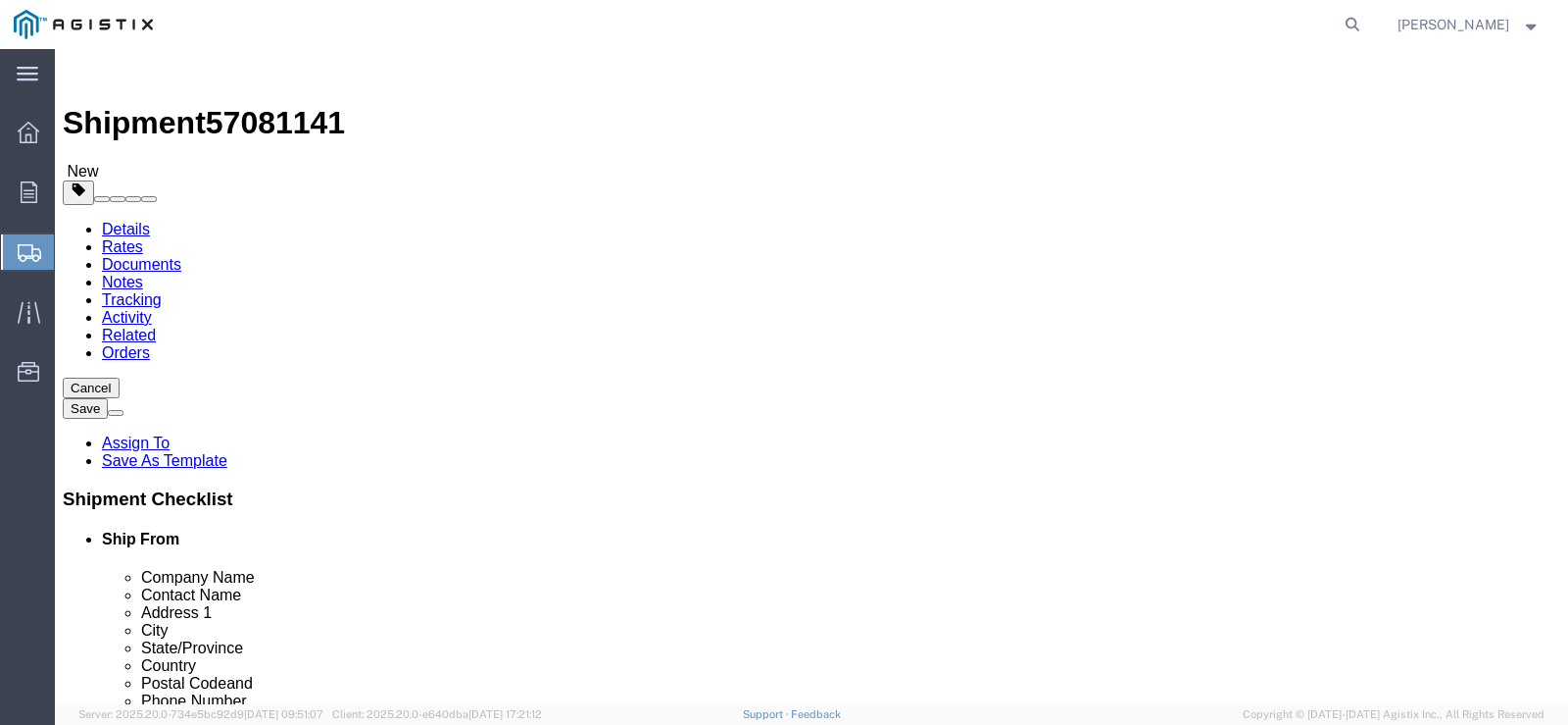
click link "Add Package"
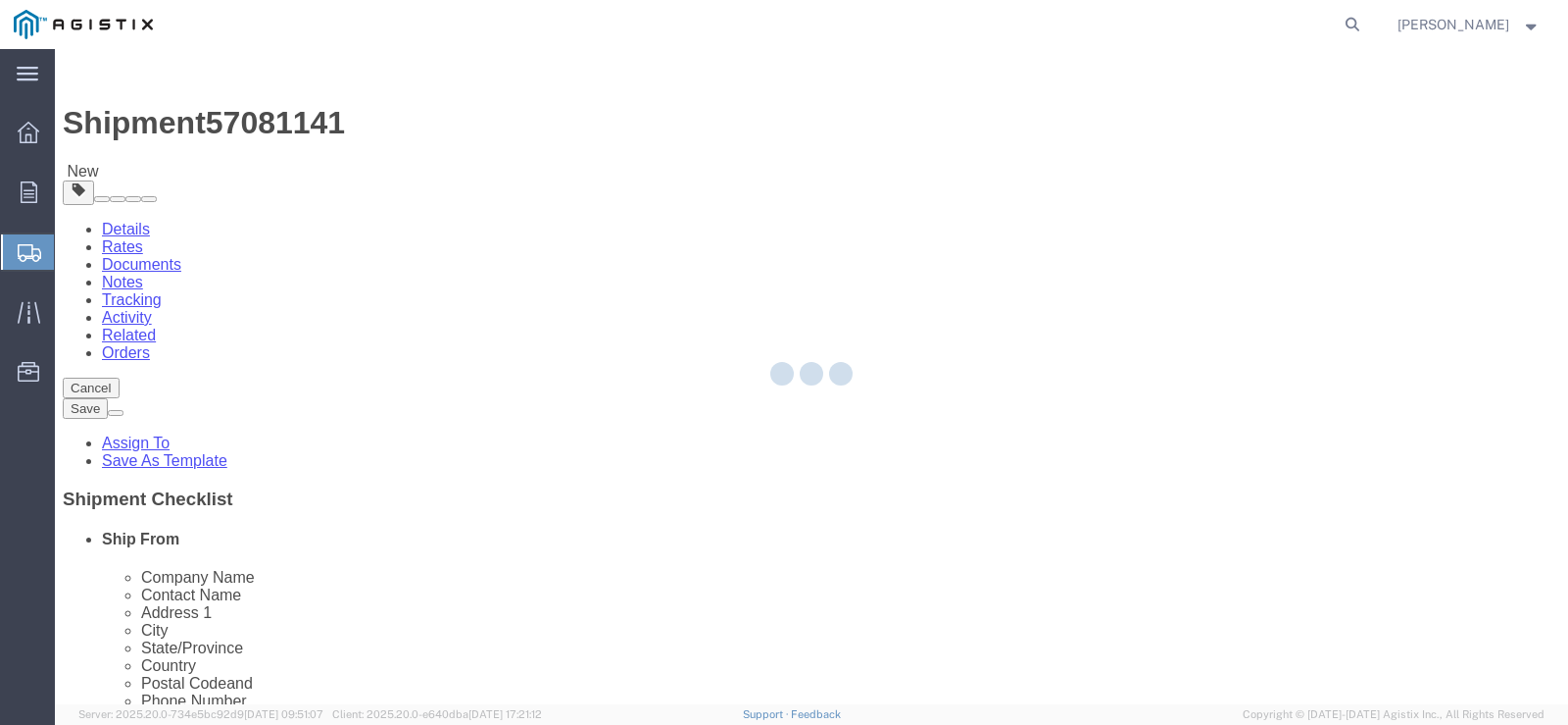
select select "NKCR"
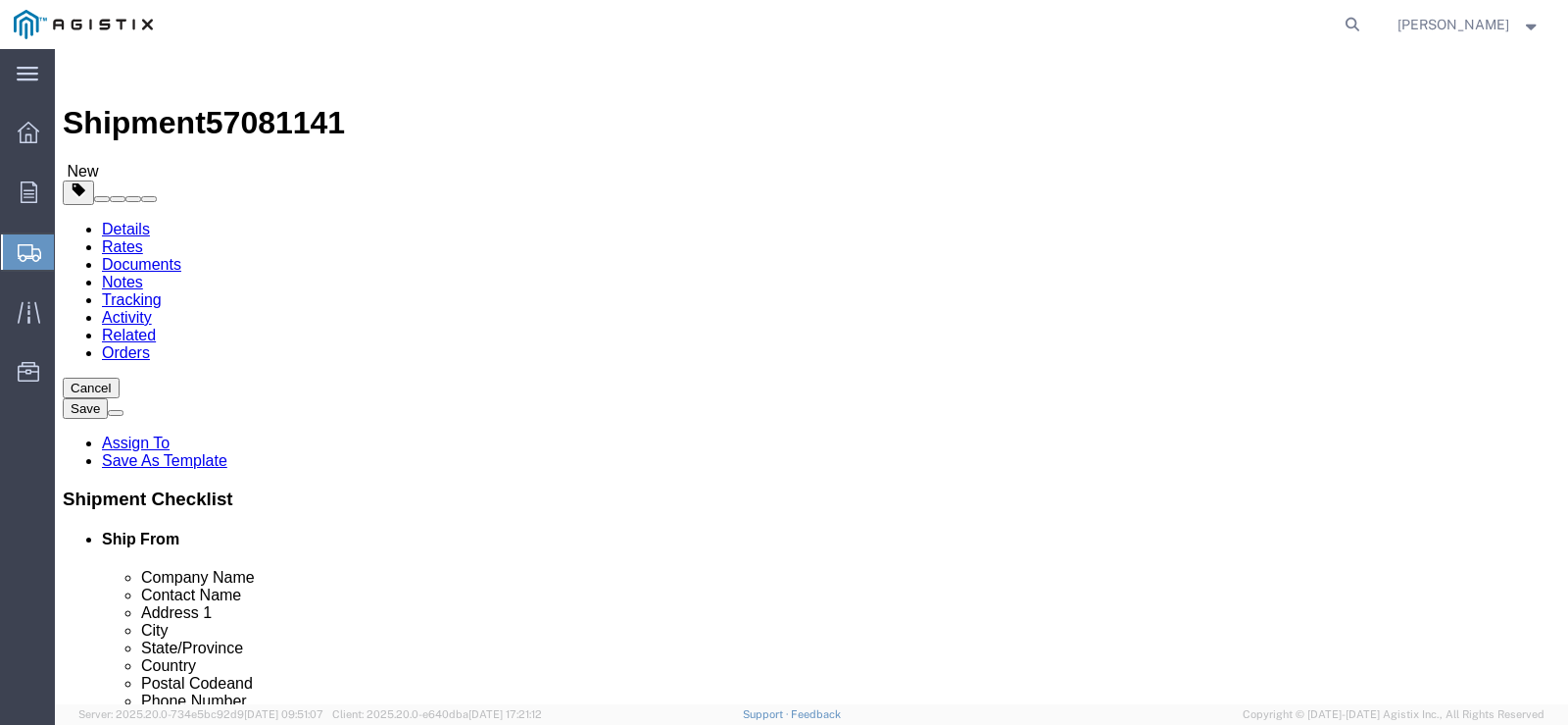
click select "Select Bulk Bundle(s) Cardboard Box(es) Carton(s) Crate(s) Drum(s) (Fiberboard)…"
select select "NKCR"
click select "Select Bulk Bundle(s) Cardboard Box(es) Carton(s) Crate(s) Drum(s) (Fiberboard)…"
click input "text"
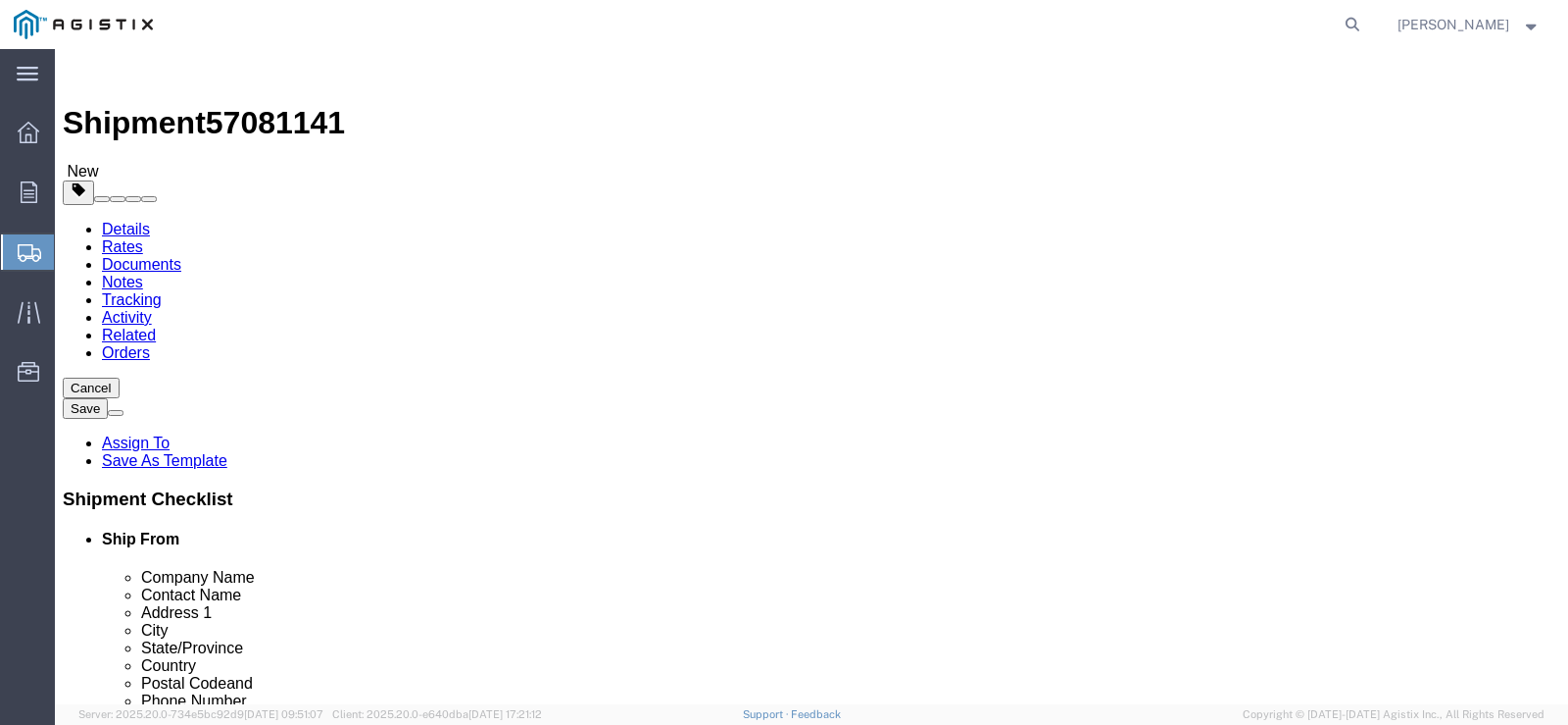
type input "40"
type input "36"
type input "32"
click input "0.00"
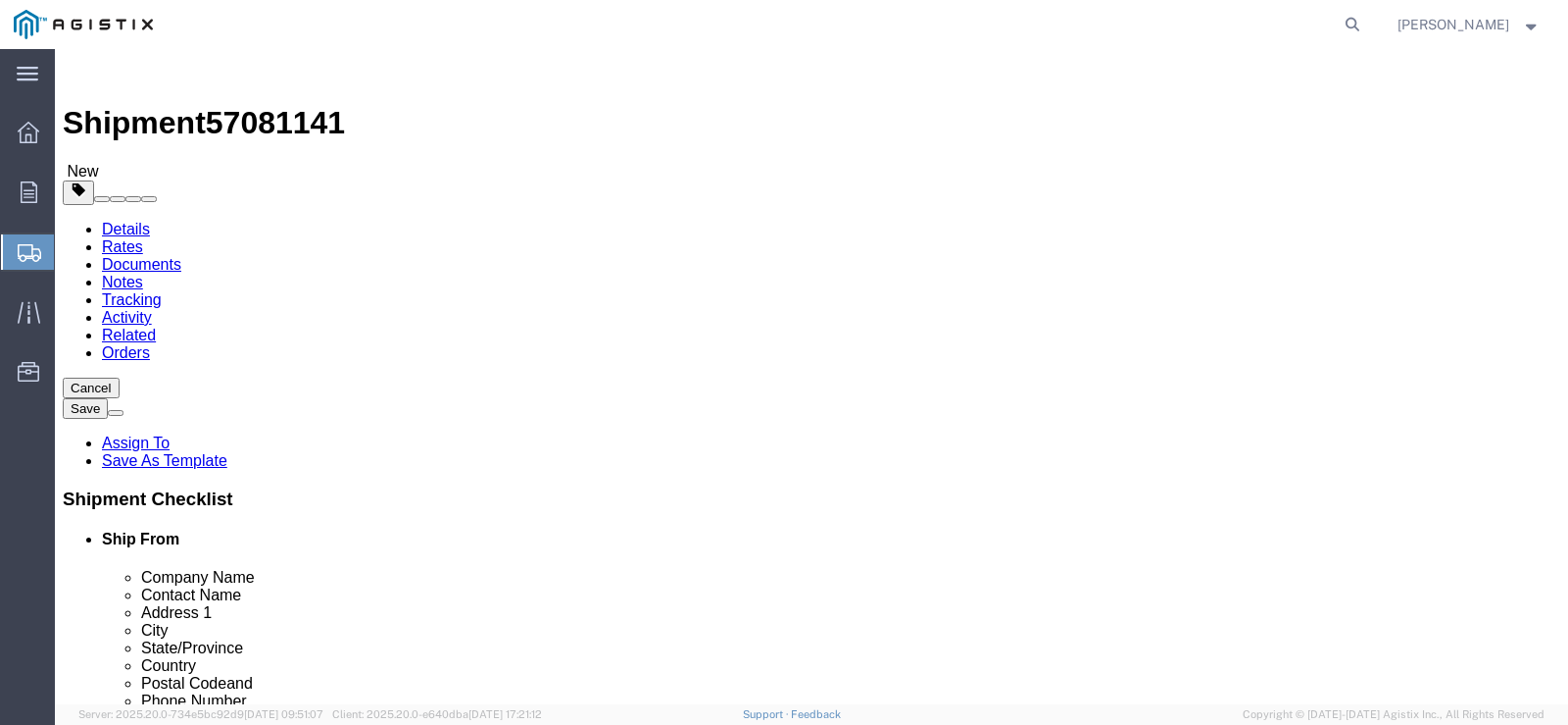
type input "400"
click link "Add Content"
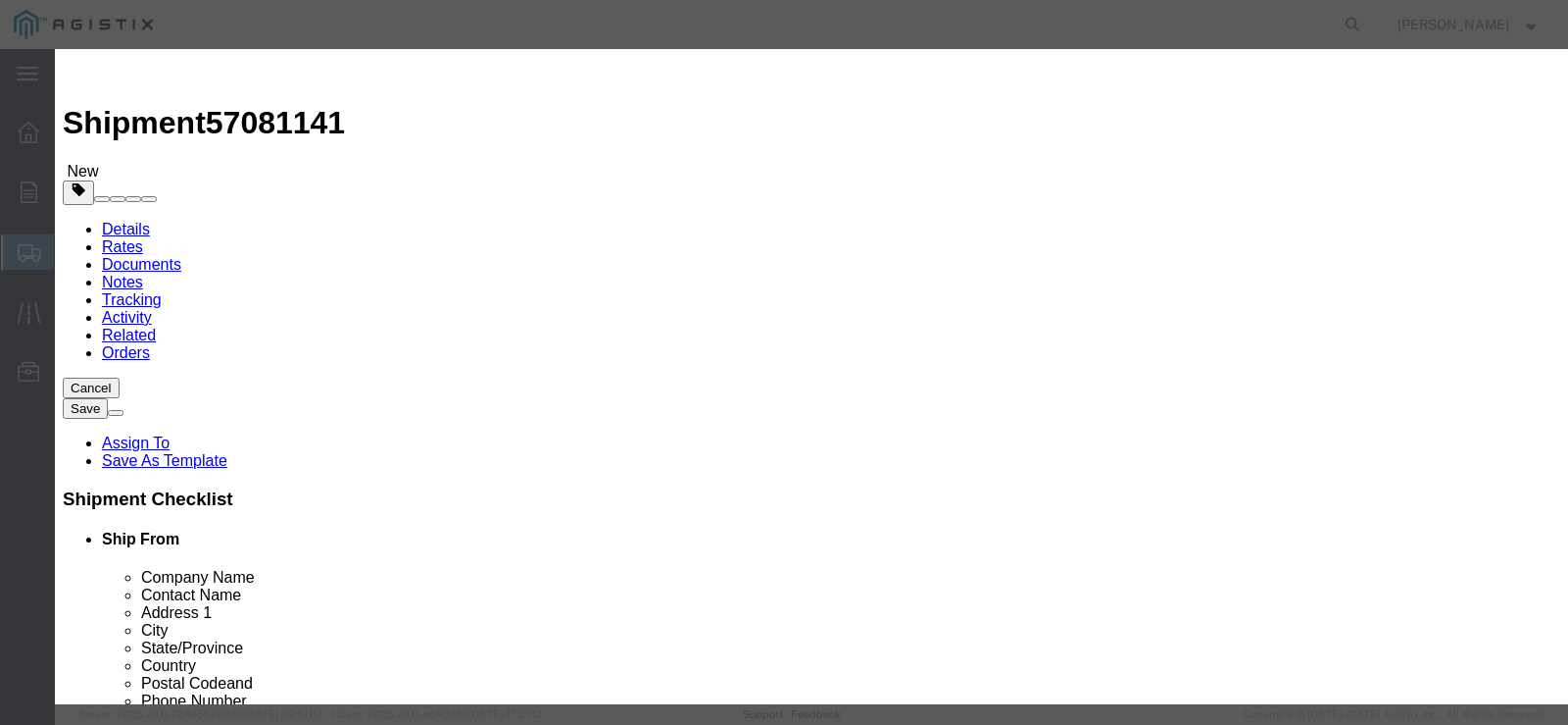
click input "text"
type input "561283"
click td "Name: SHEET SLIP XFMR BOX 3/8"X36"X40" PLYWOOD"
select select
select select "USD"
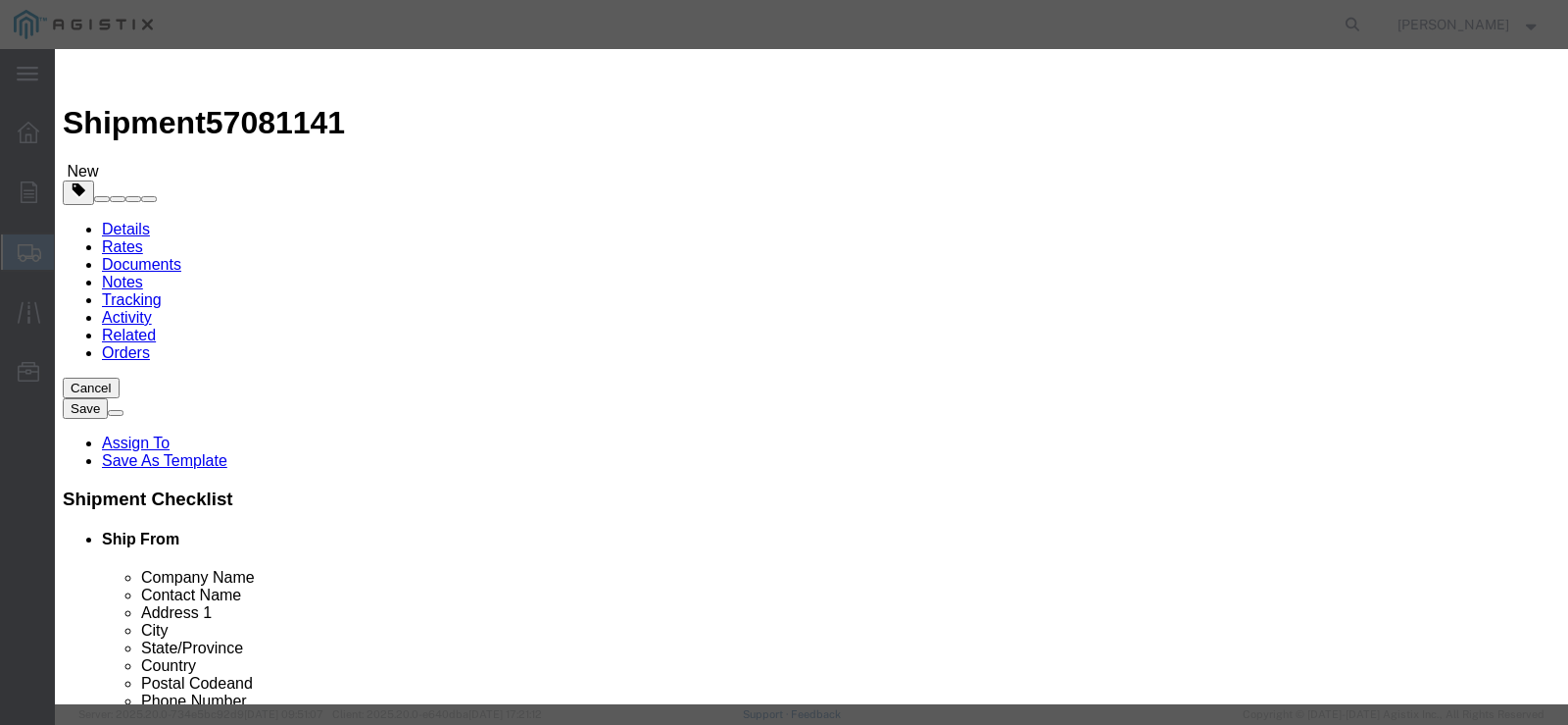
type input "SHEET SLIP XFMR BOX 3/8"X36"X40" PLYWOOD"
type input "M561283"
type input "SHEET SLIP XFMR BOX 3/8"X36"X40" PLYWOOD"
click input "text"
type input "50"
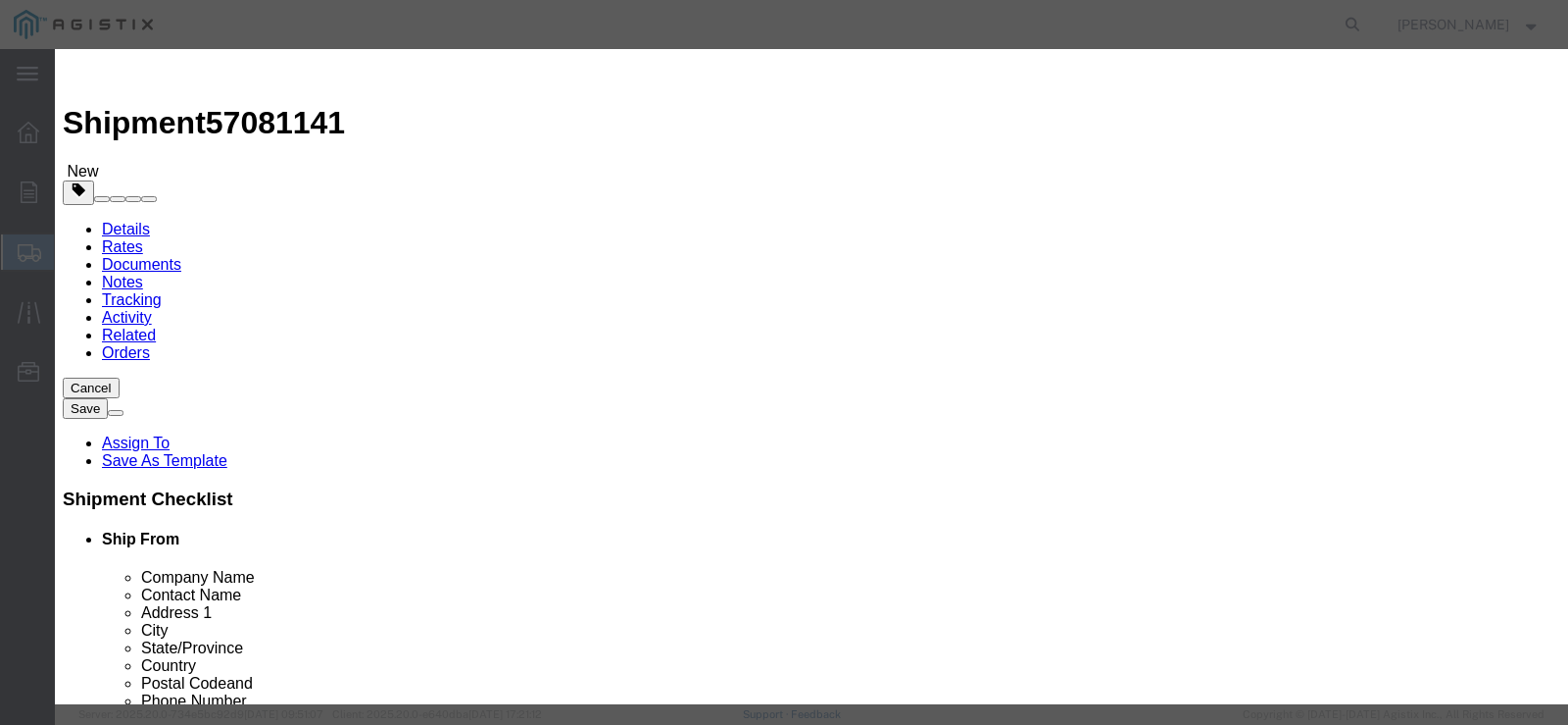
click select "Select Bag Barrels 100Board Feet Bottle Box Blister Pack Carats Can Capsule Car…"
select select "EA"
click select "Select Bag Barrels 100Board Feet Bottle Box Blister Pack Carats Can Capsule Car…"
click input "text"
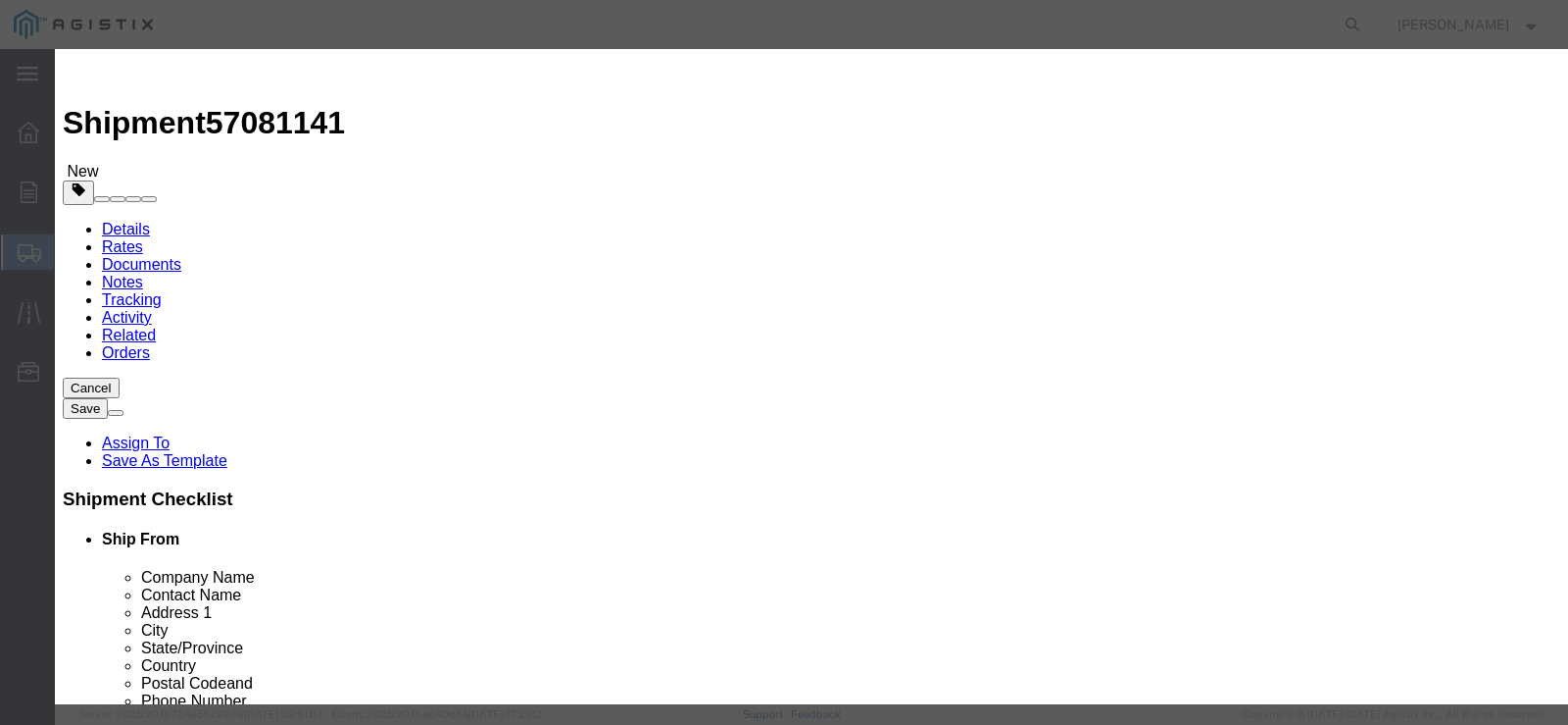
type input "1429"
click select "Select 50 55 60 65 70 85 92.5 100 125 175 250 300 400"
select select "65"
click select "Select 50 55 60 65 70 85 92.5 100 125 175 250 300 400"
click button "Save & Close"
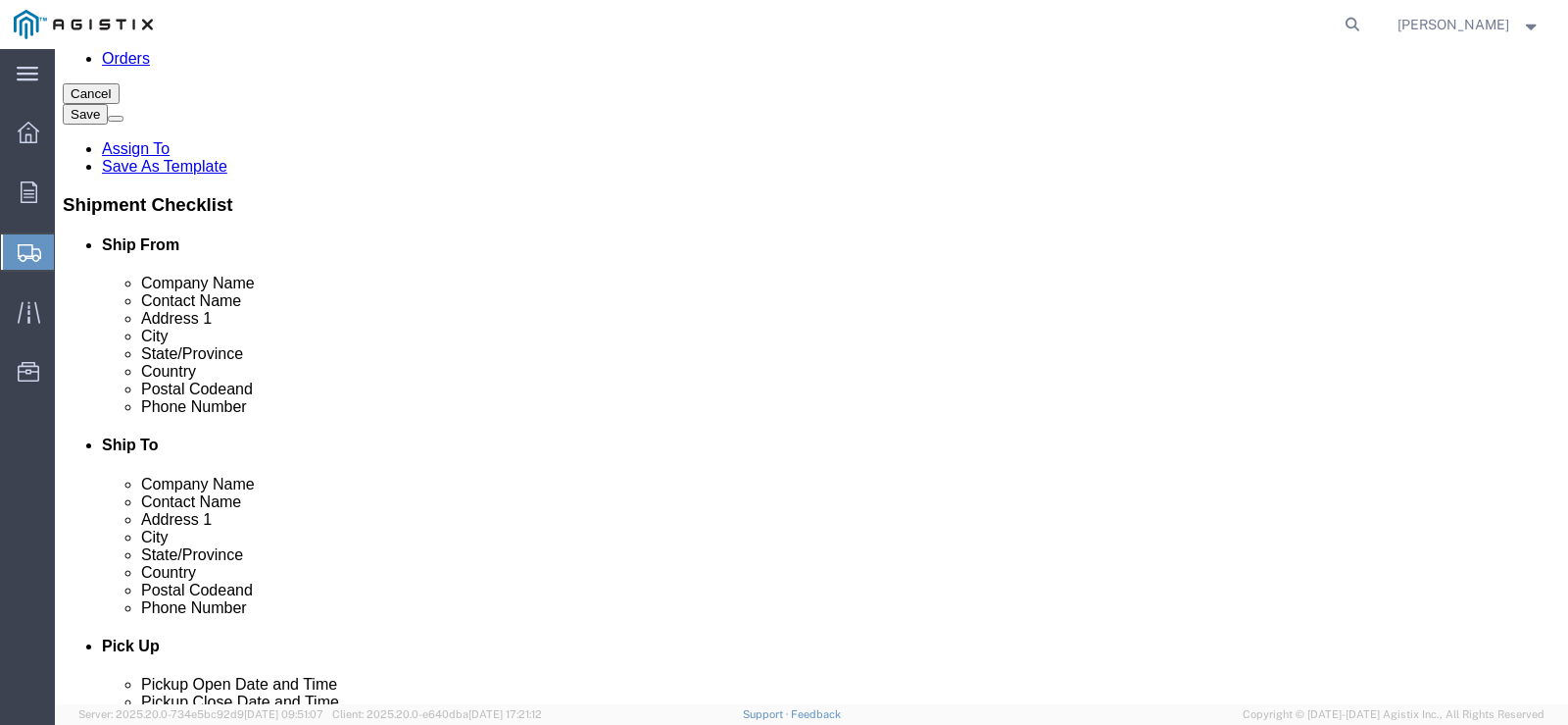
scroll to position [379, 0]
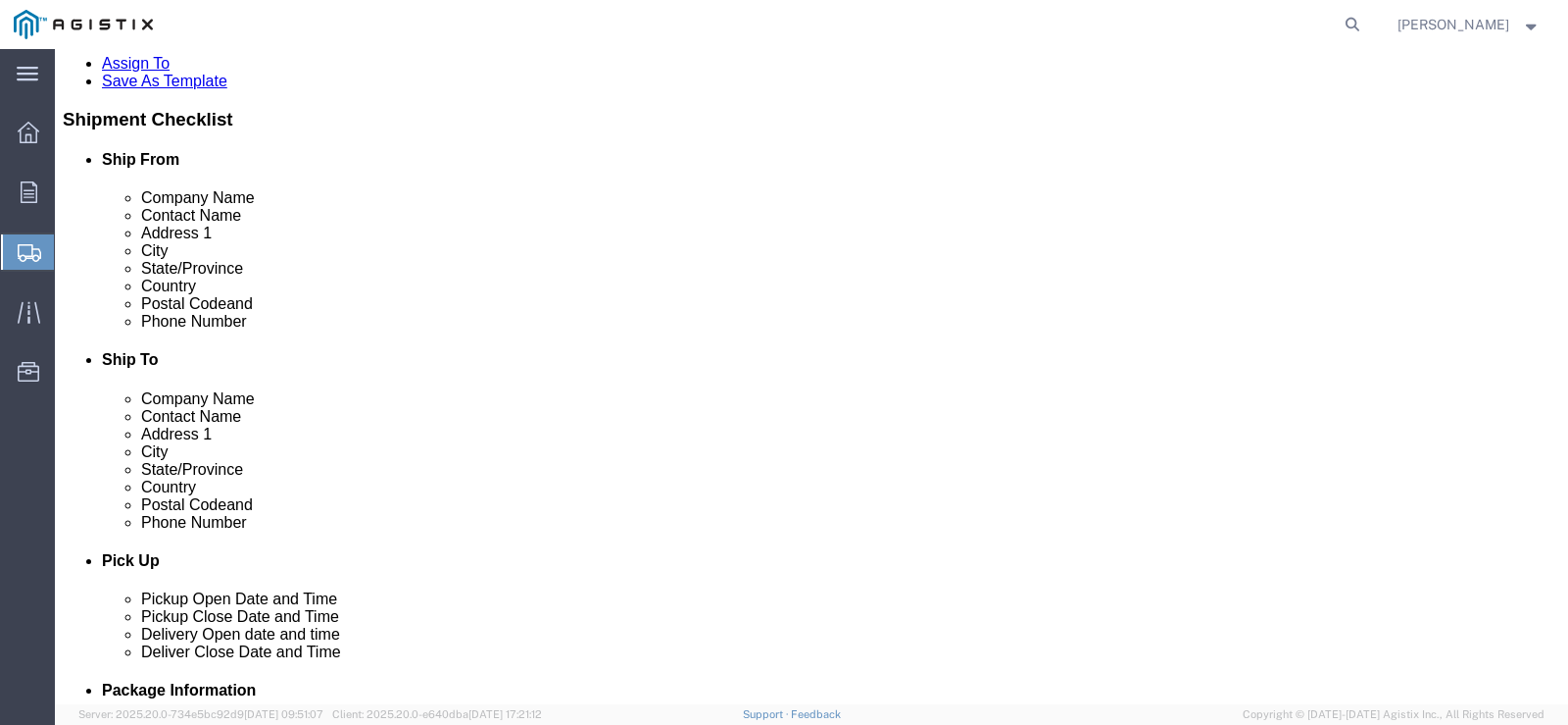
click link "Add Package"
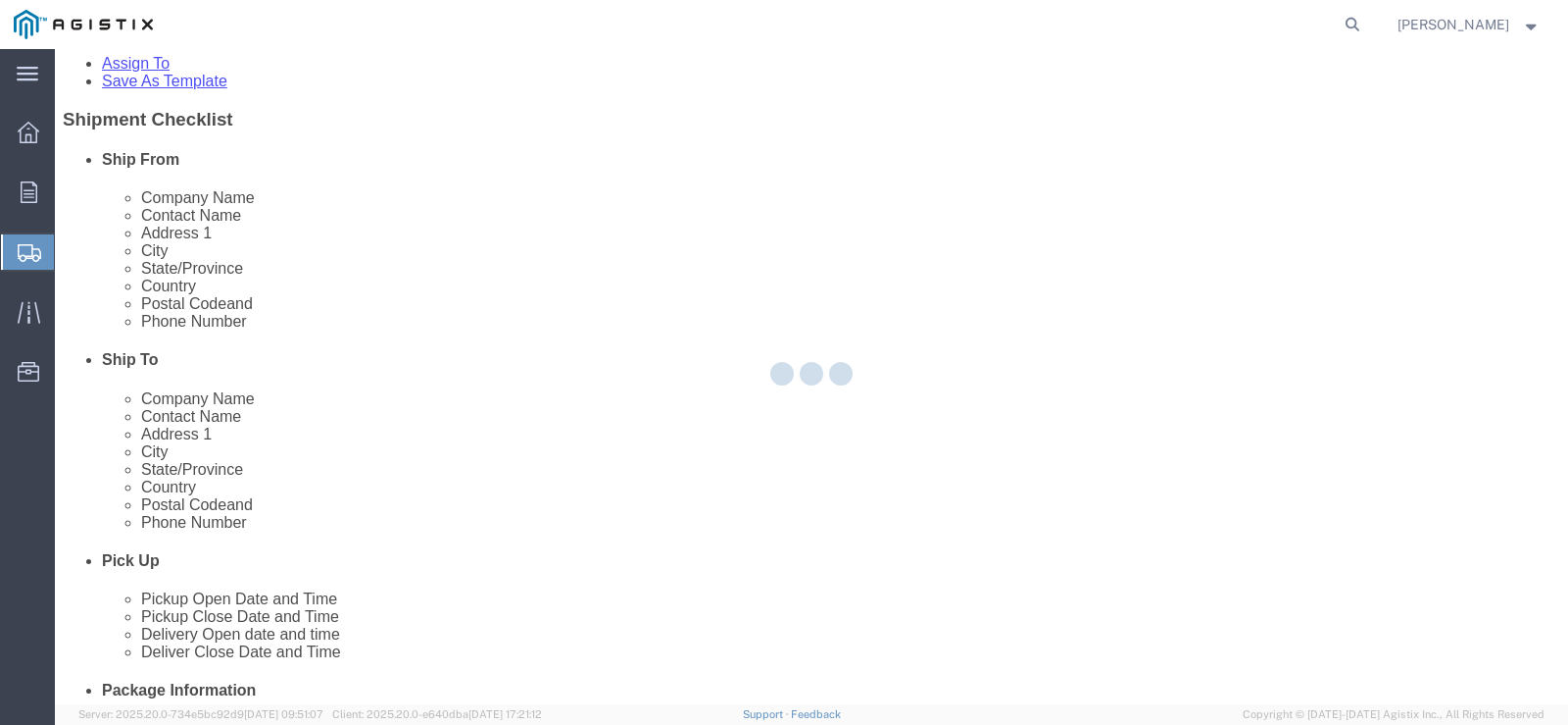
scroll to position [113, 0]
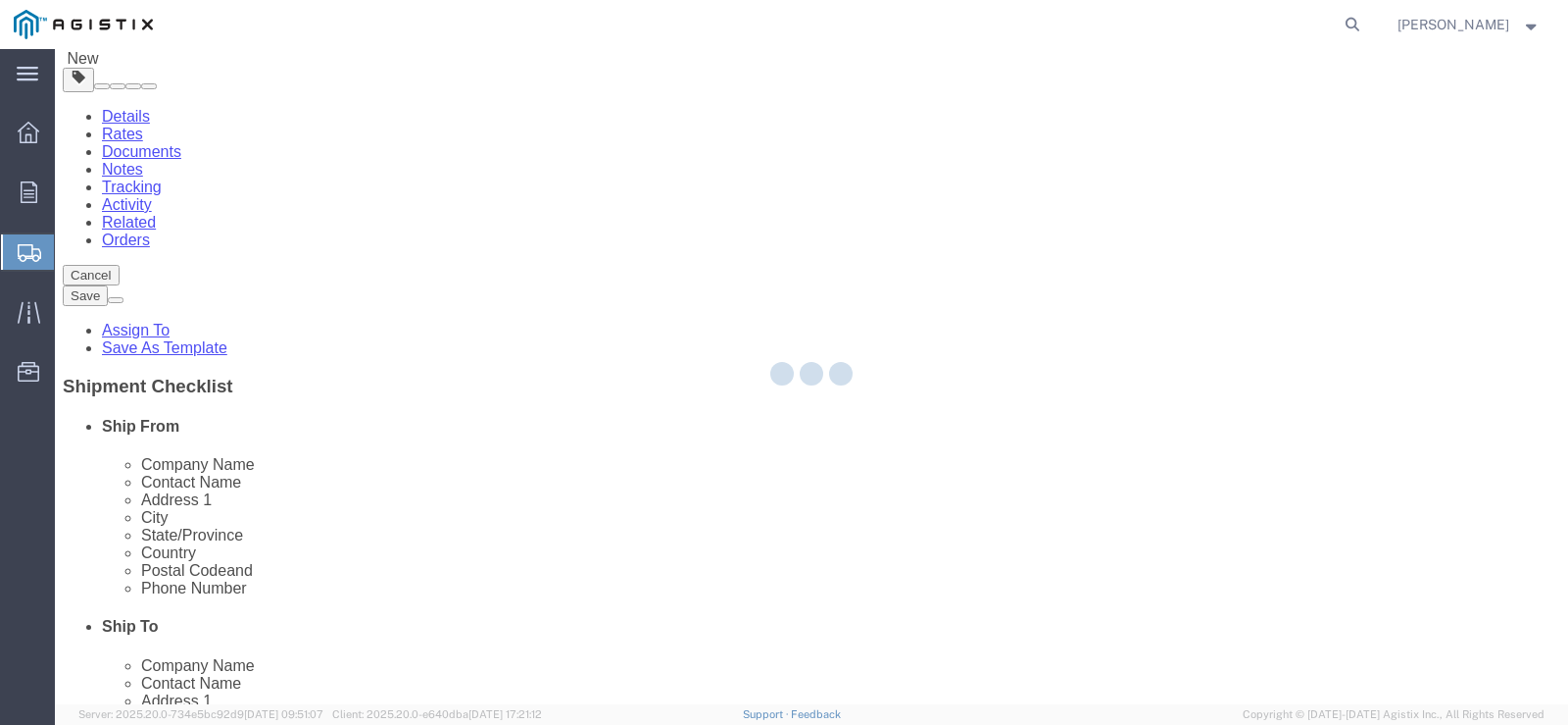
select select "NKCR"
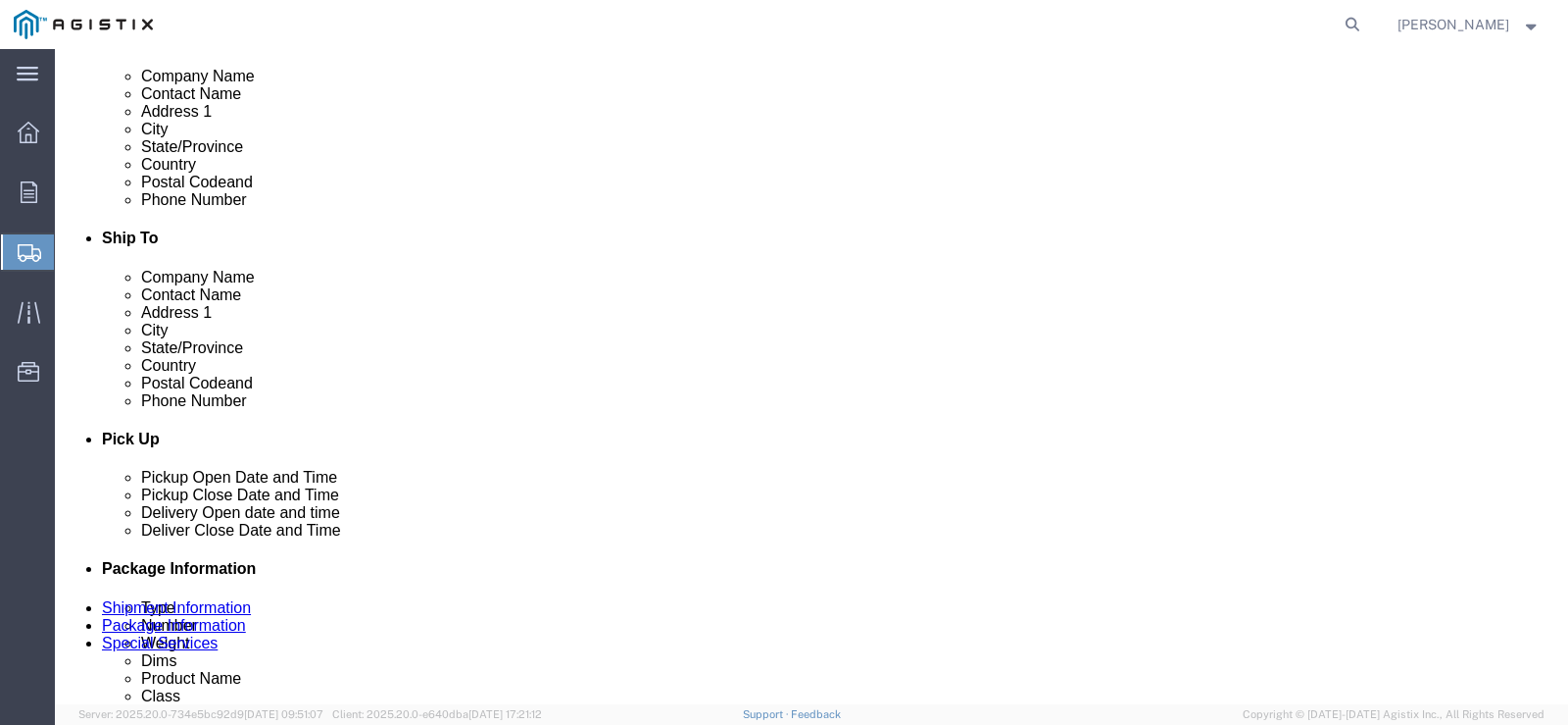
scroll to position [505, 0]
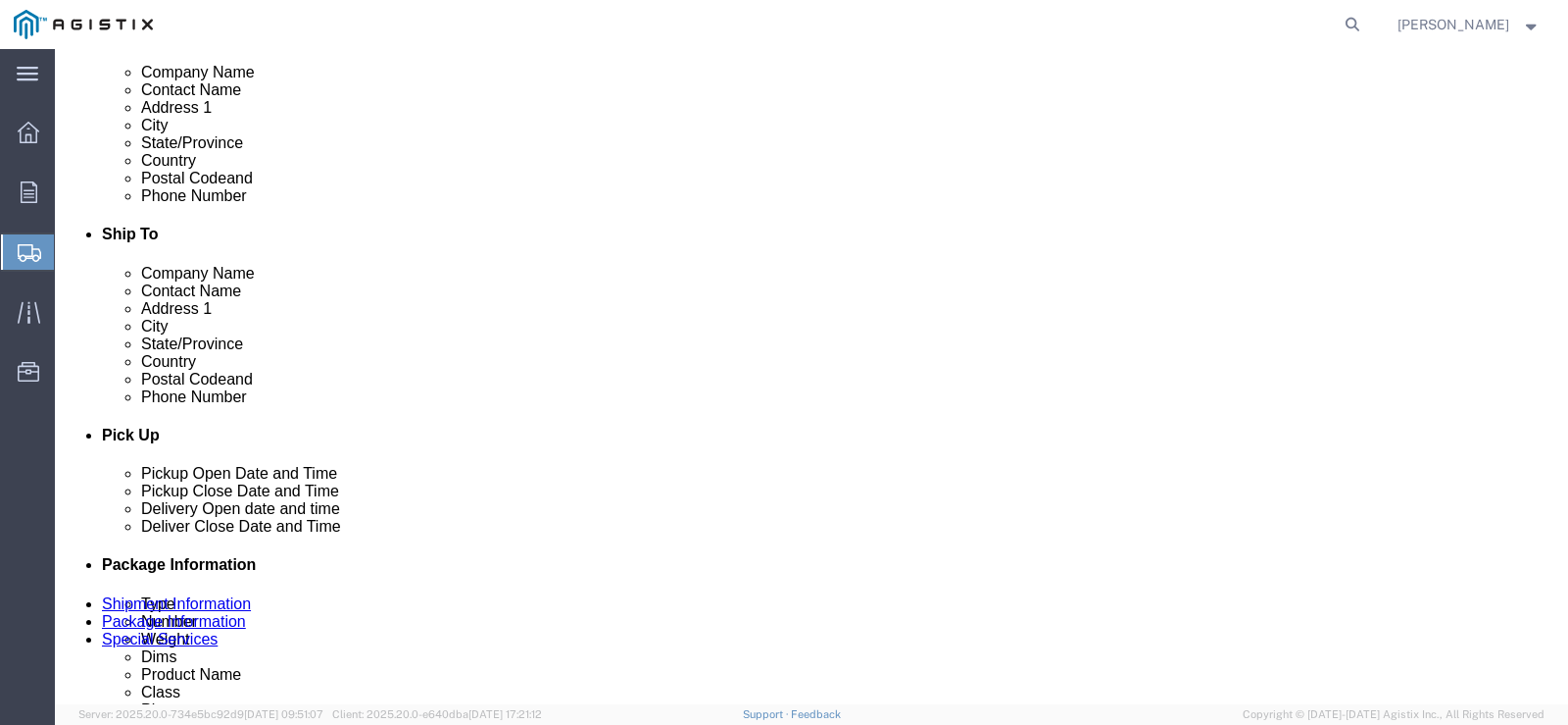
click select "Select Bulk Bundle(s) Cardboard Box(es) Carton(s) Crate(s) Drum(s) (Fiberboard)…"
select select "NKCR"
click select "Select Bulk Bundle(s) Cardboard Box(es) Carton(s) Crate(s) Drum(s) (Fiberboard)…"
click input "1"
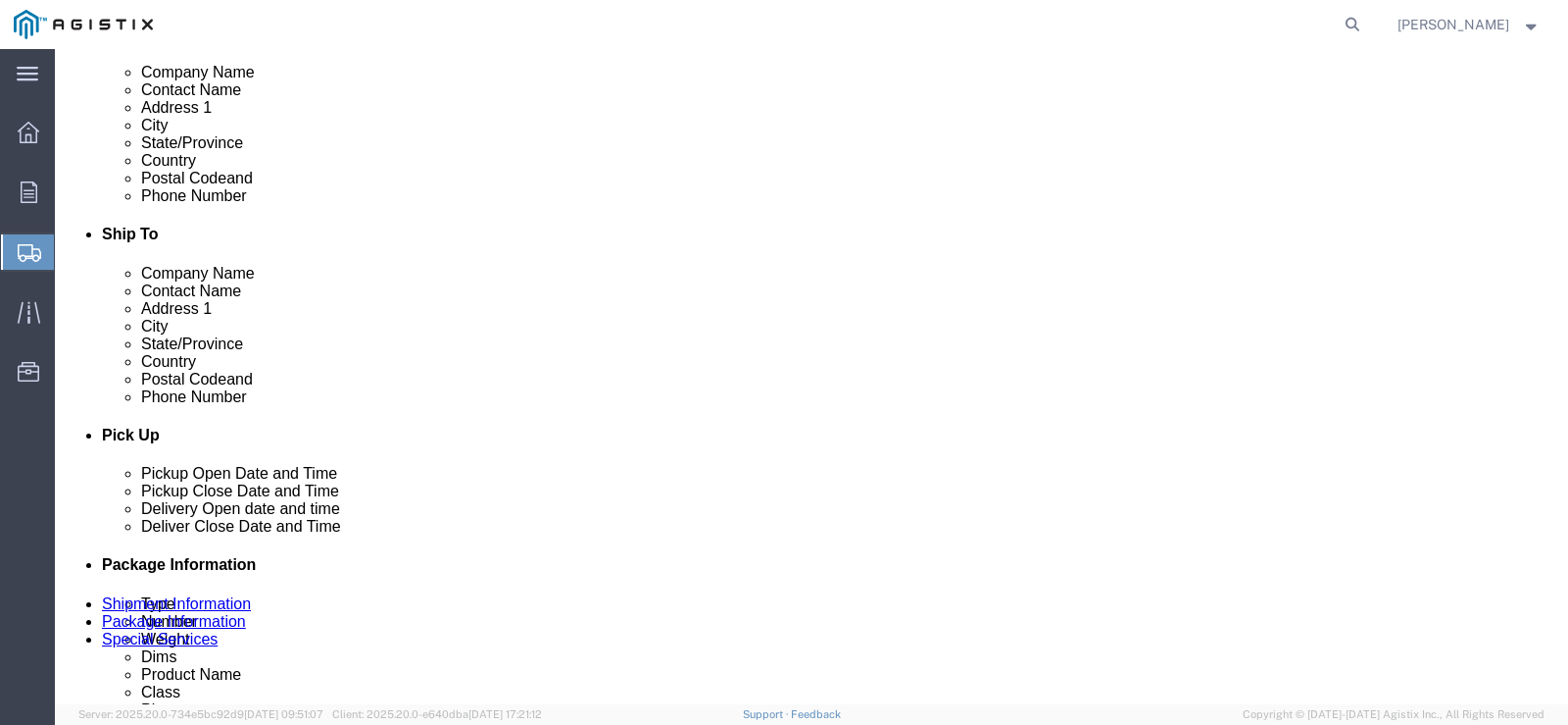
type input "2"
click input "text"
type input "96"
type input "48"
type input "33"
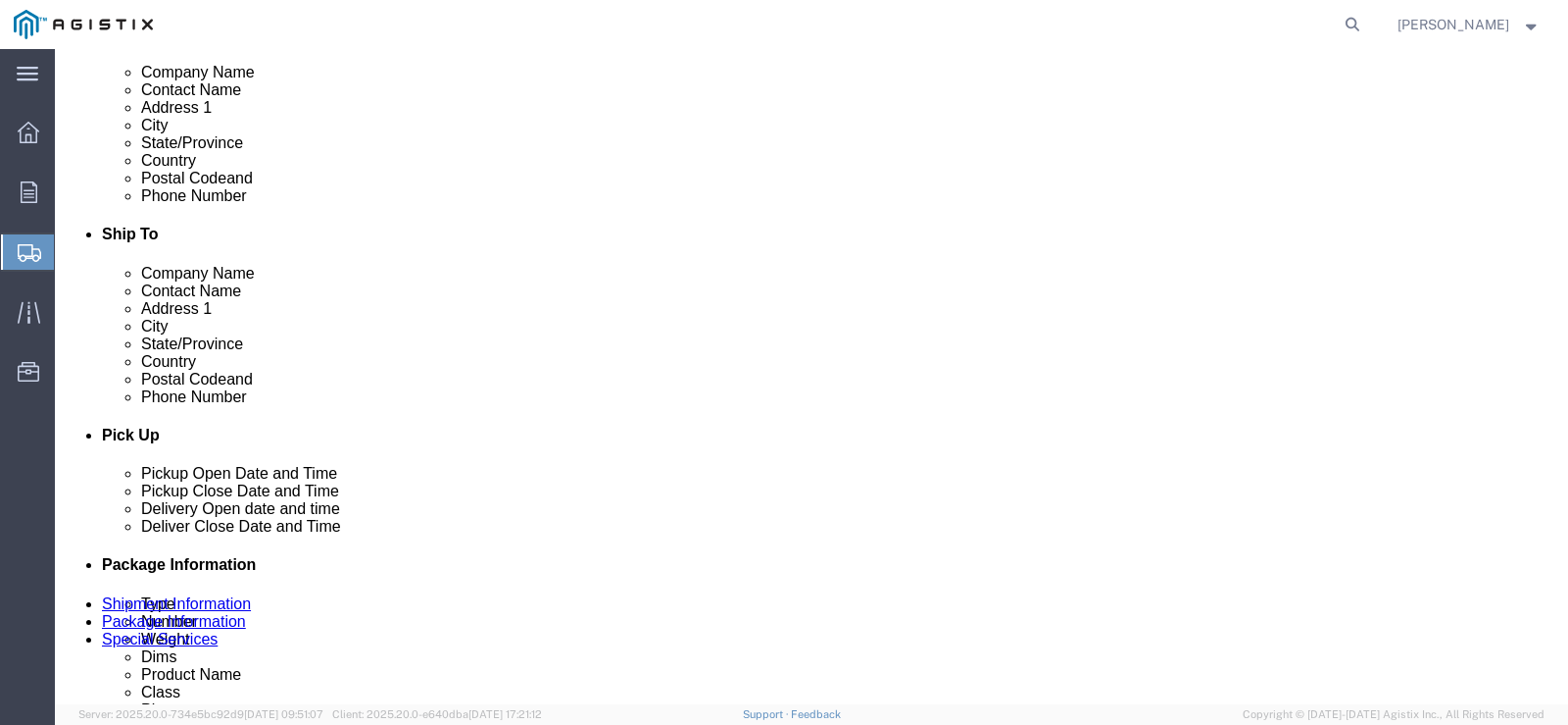
click input "0.00"
type input "5600"
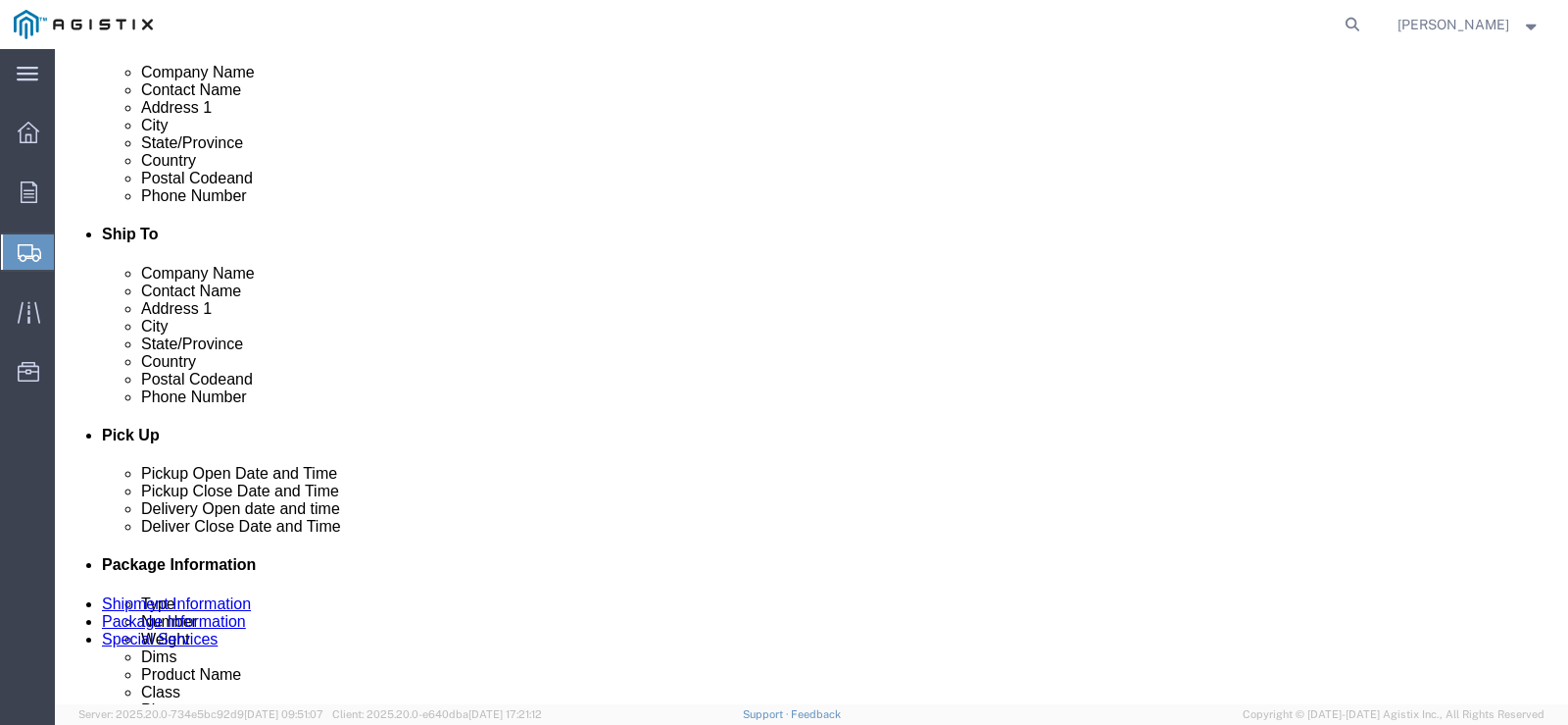
click link "Add Content"
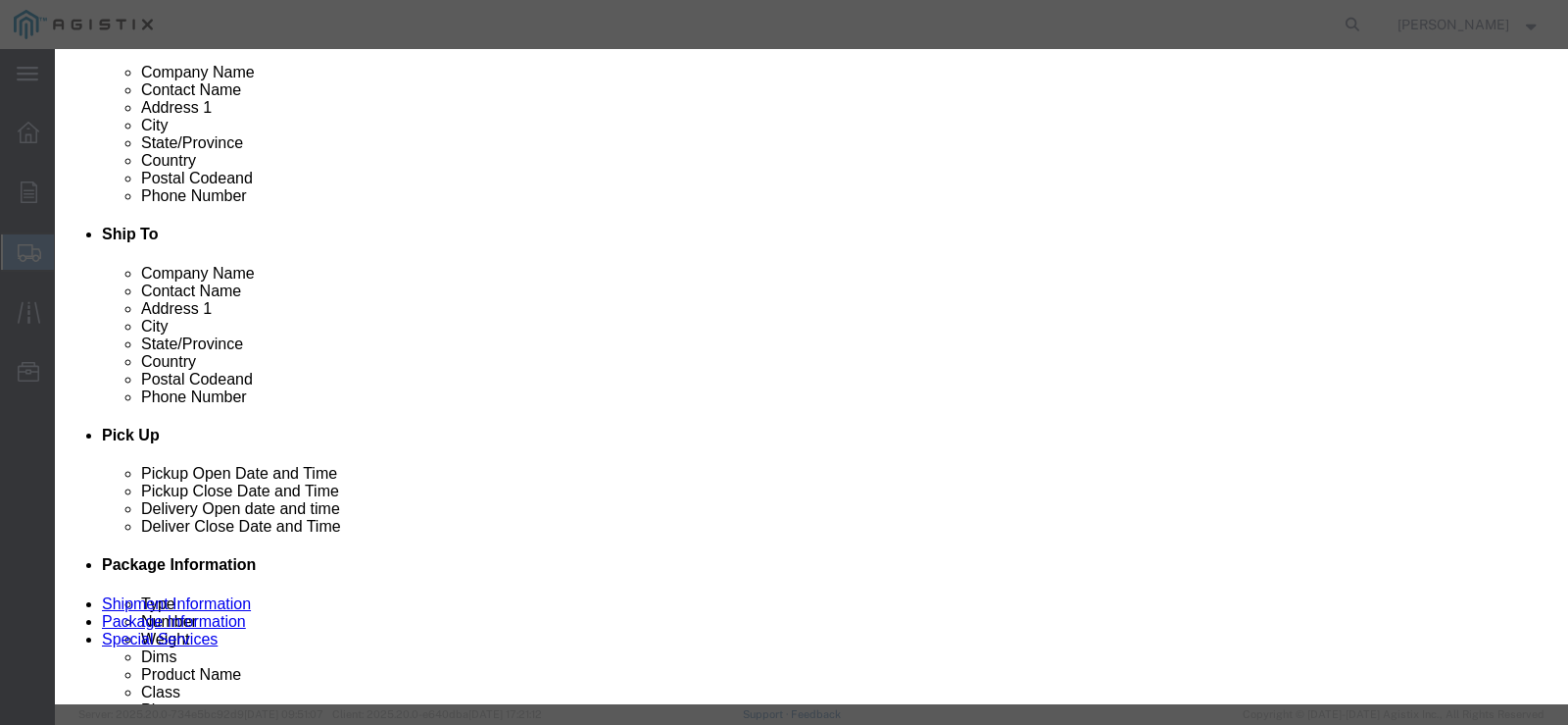
click input "text"
type input "120009"
click td "Name: PLYWOOD 1-1/8" THICK SQUARE EDGE"
select select
select select "USD"
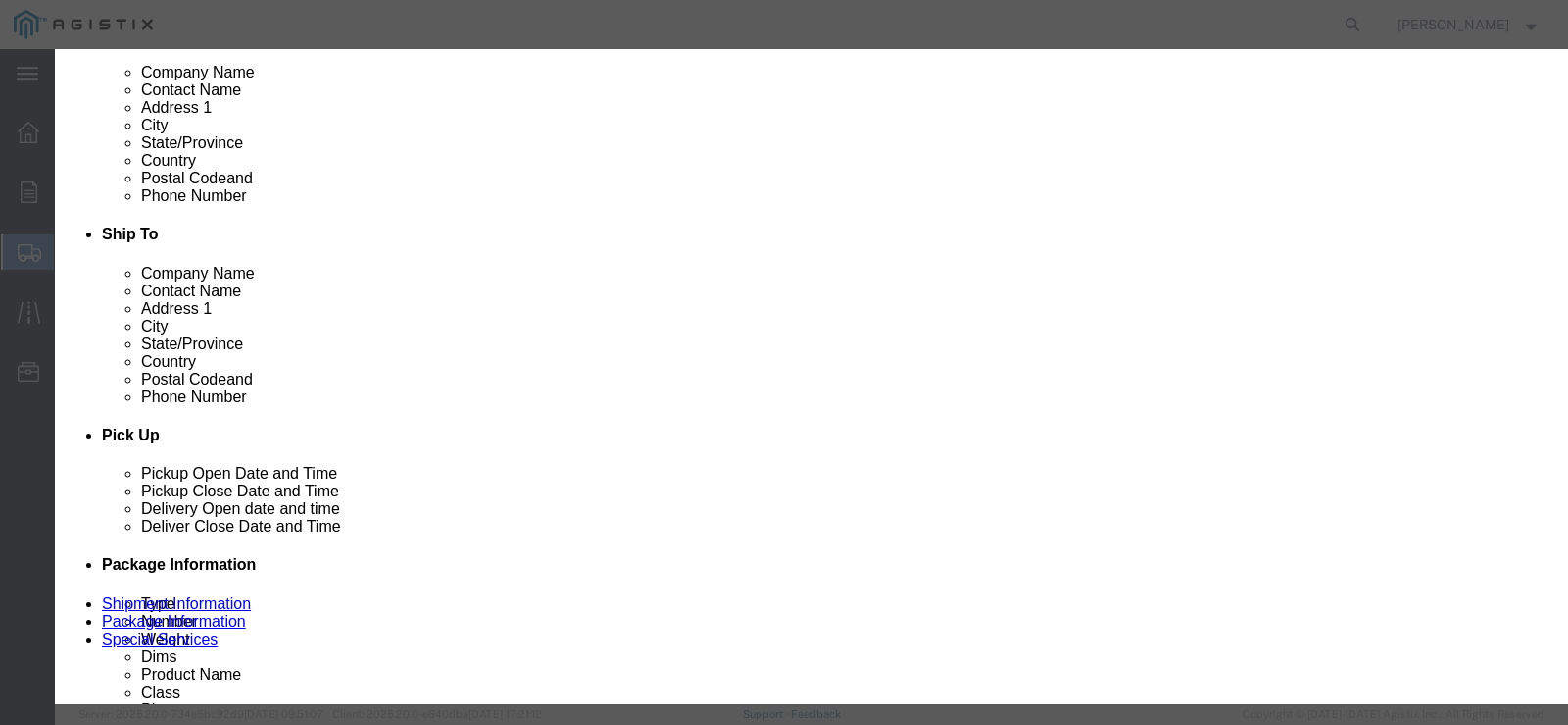
type input "PLYWOOD 1-1/8" THICK SQUARE EDGE"
type input "M120009"
type input "PLYWOOD 1-1/8" THICK SQUARE EDGE"
click input "text"
type input "56"
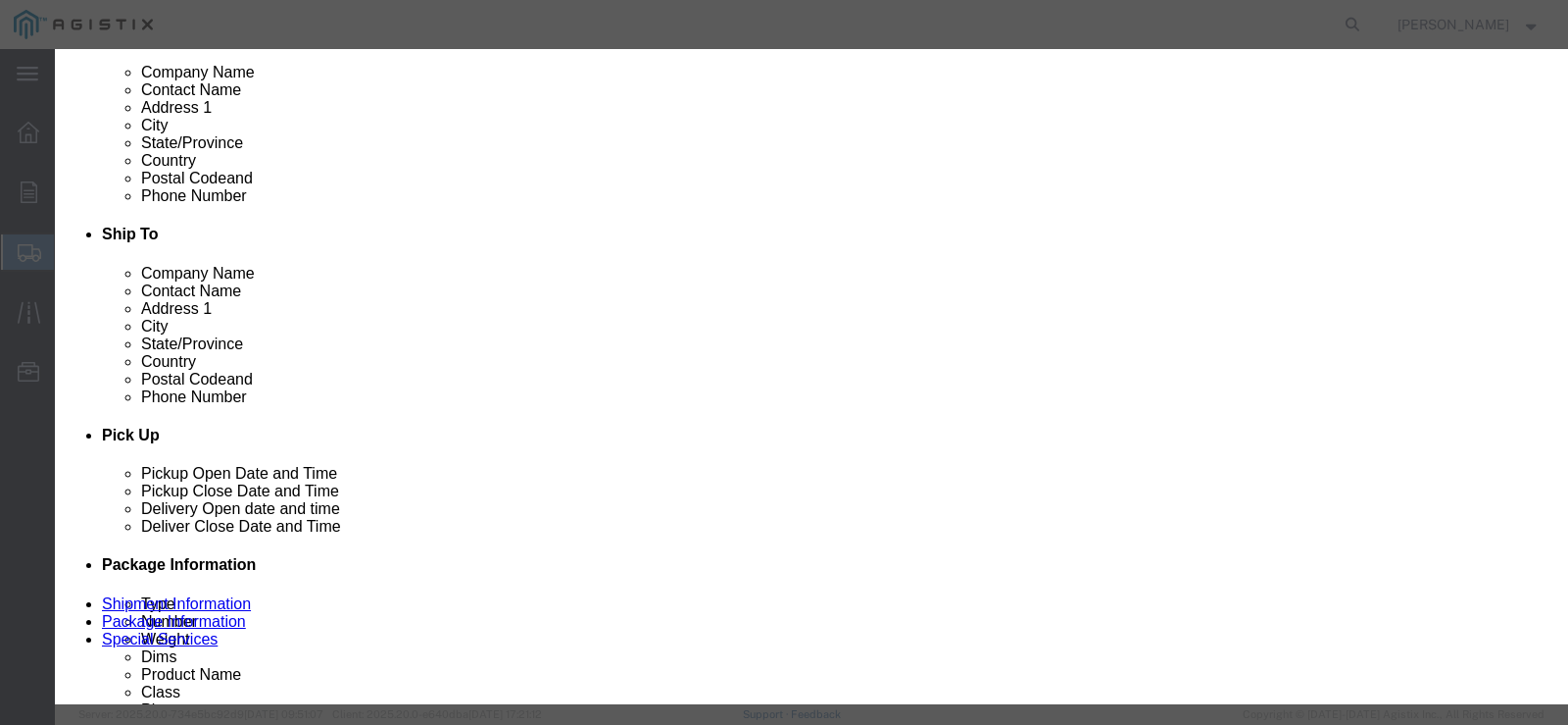
click select "Select Bag Barrels 100Board Feet Bottle Box Blister Pack Carats Can Capsule Car…"
select select "EA"
click select "Select Bag Barrels 100Board Feet Bottle Box Blister Pack Carats Can Capsule Car…"
click input "text"
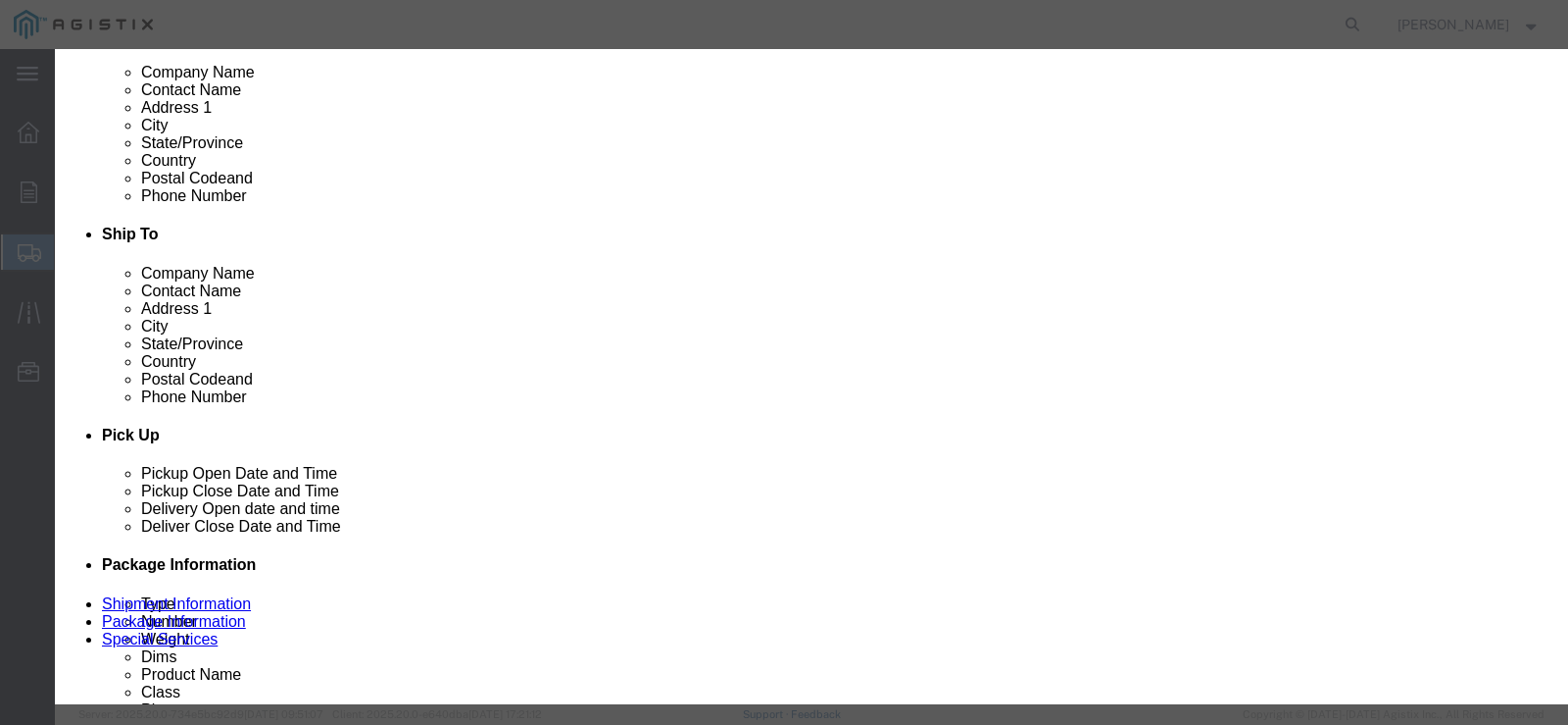
type input "4108.72"
click select "Select 50 55 60 65 70 85 92.5 100 125 175 250 300 400"
select select "65"
click select "Select 50 55 60 65 70 85 92.5 100 125 175 250 300 400"
click button "Save & Close"
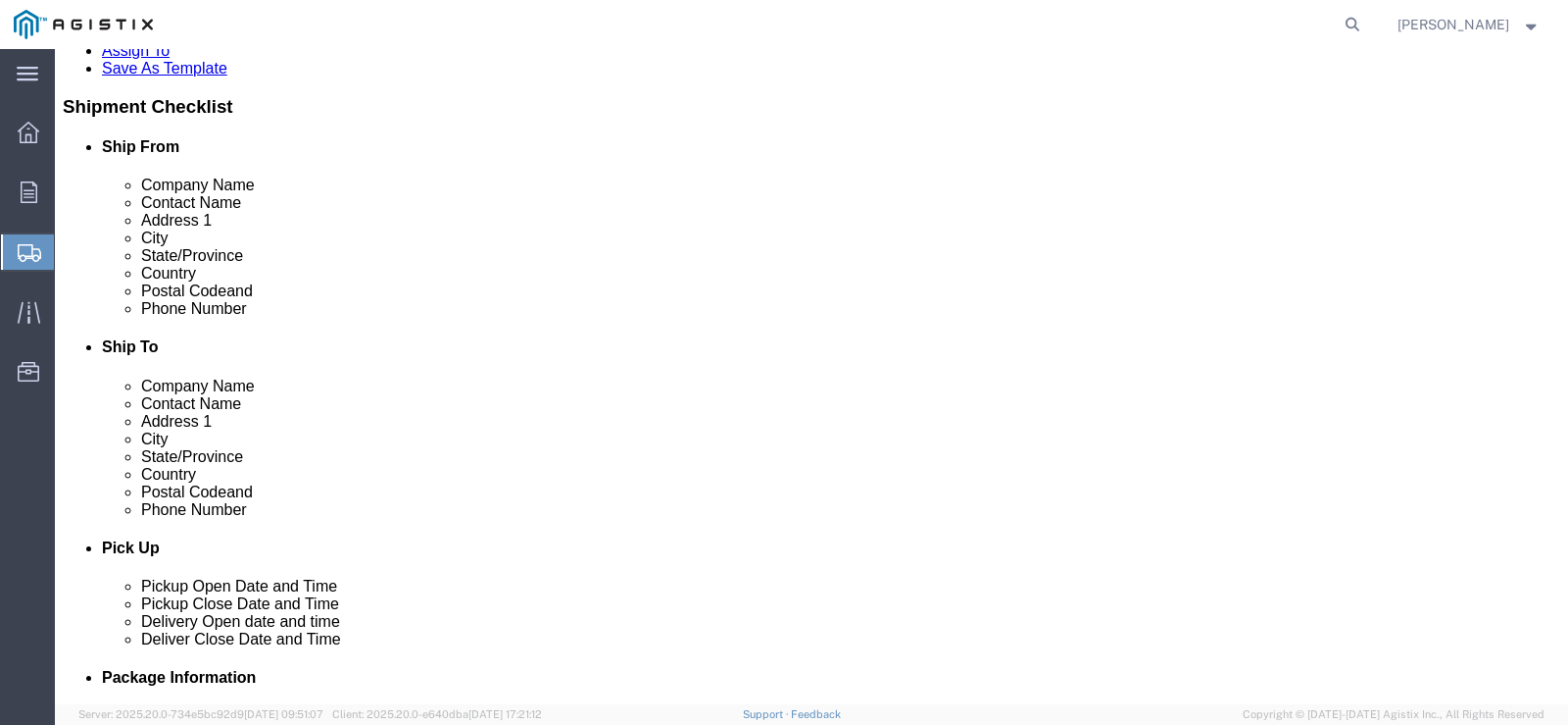
scroll to position [491, 0]
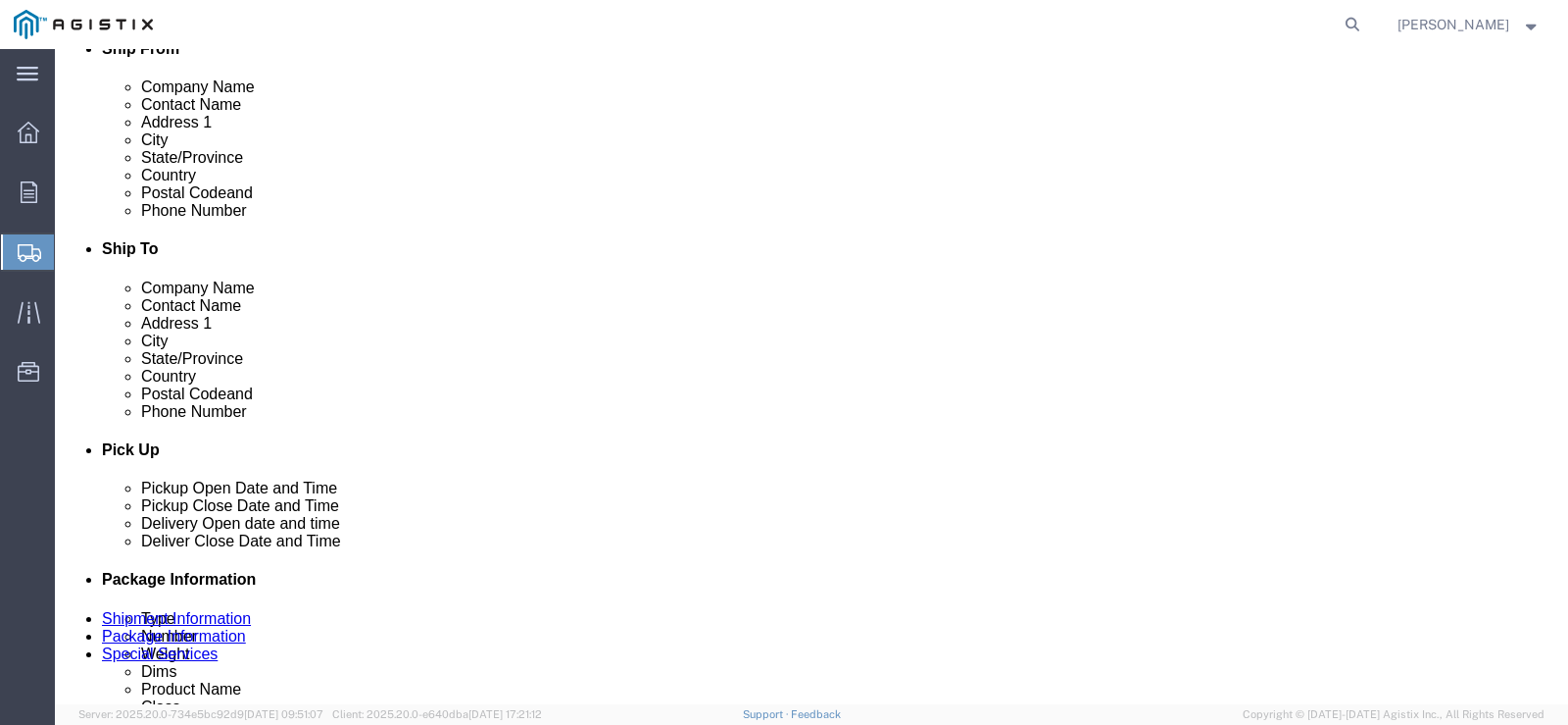
click link "Add Package"
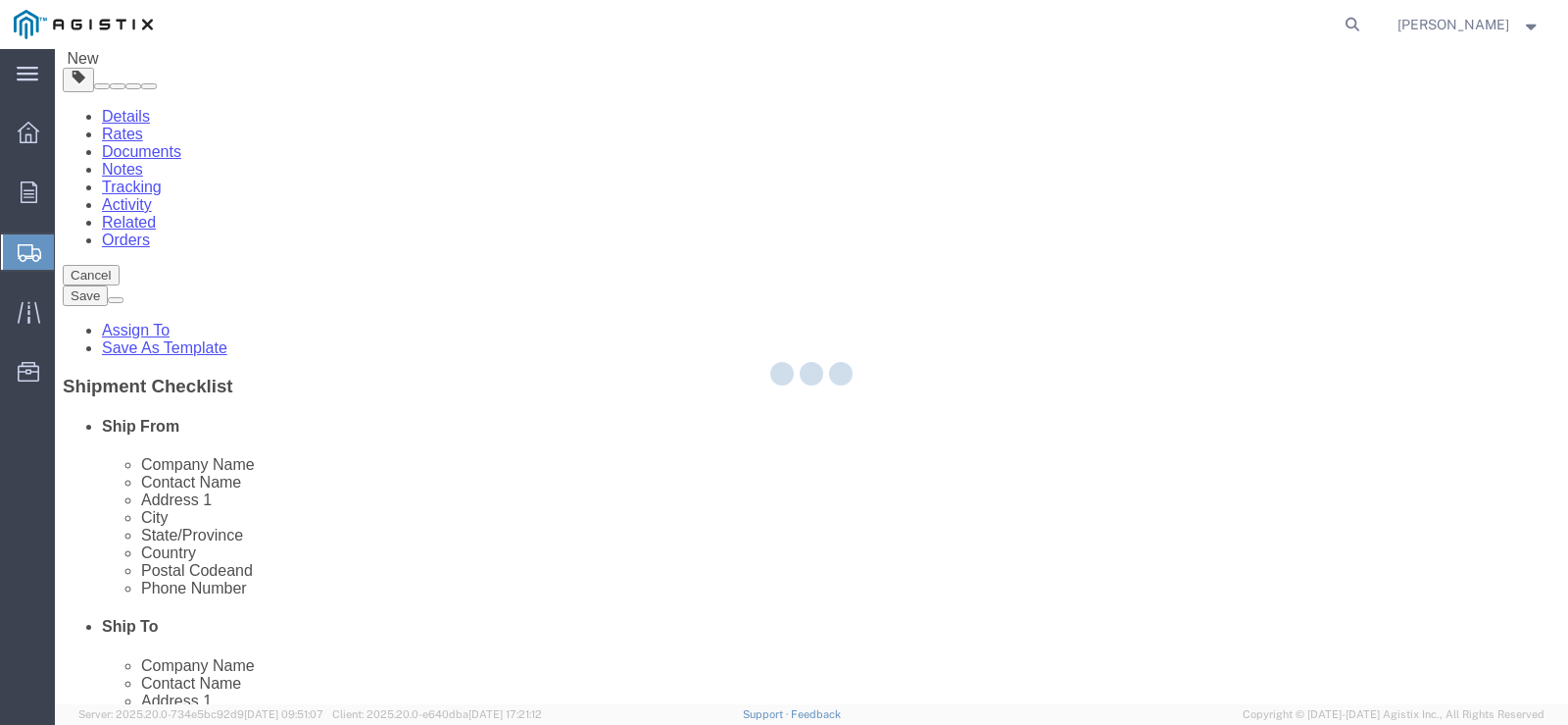
select select "NKCR"
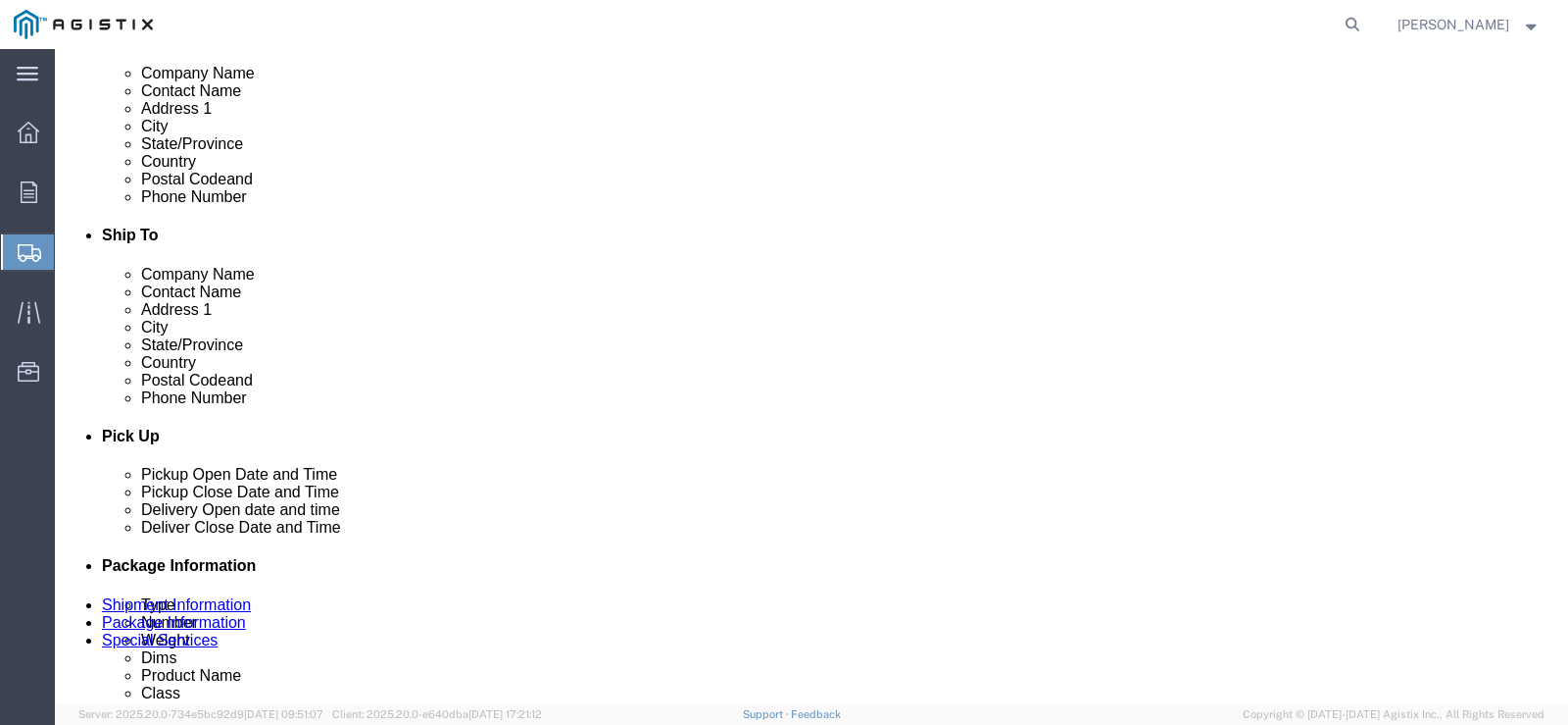
scroll to position [505, 0]
click select "Select Bulk Bundle(s) Cardboard Box(es) Carton(s) Crate(s) Drum(s) (Fiberboard)…"
select select "NKCR"
click select "Select Bulk Bundle(s) Cardboard Box(es) Carton(s) Crate(s) Drum(s) (Fiberboard)…"
click input "text"
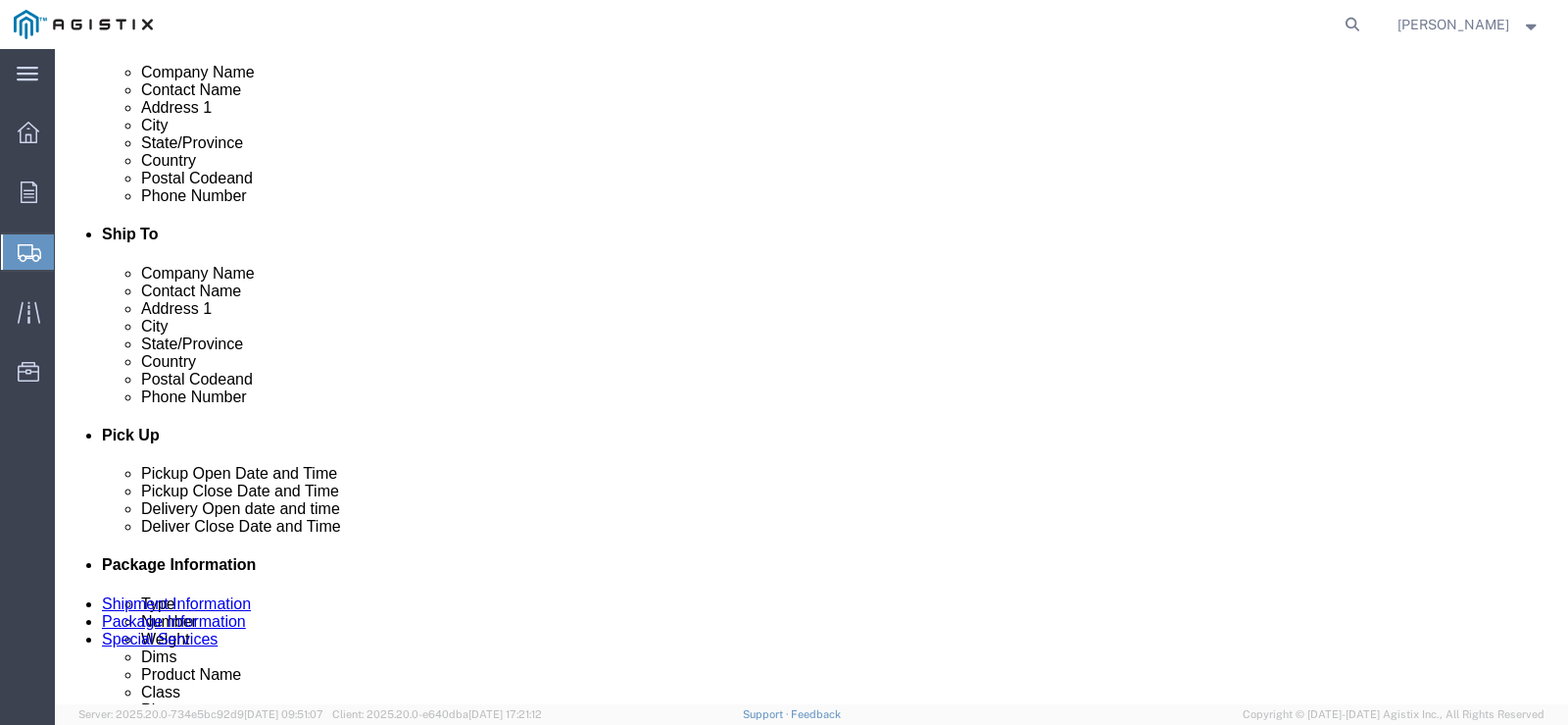
type input "96"
type input "48"
click input "0.00"
type input "1"
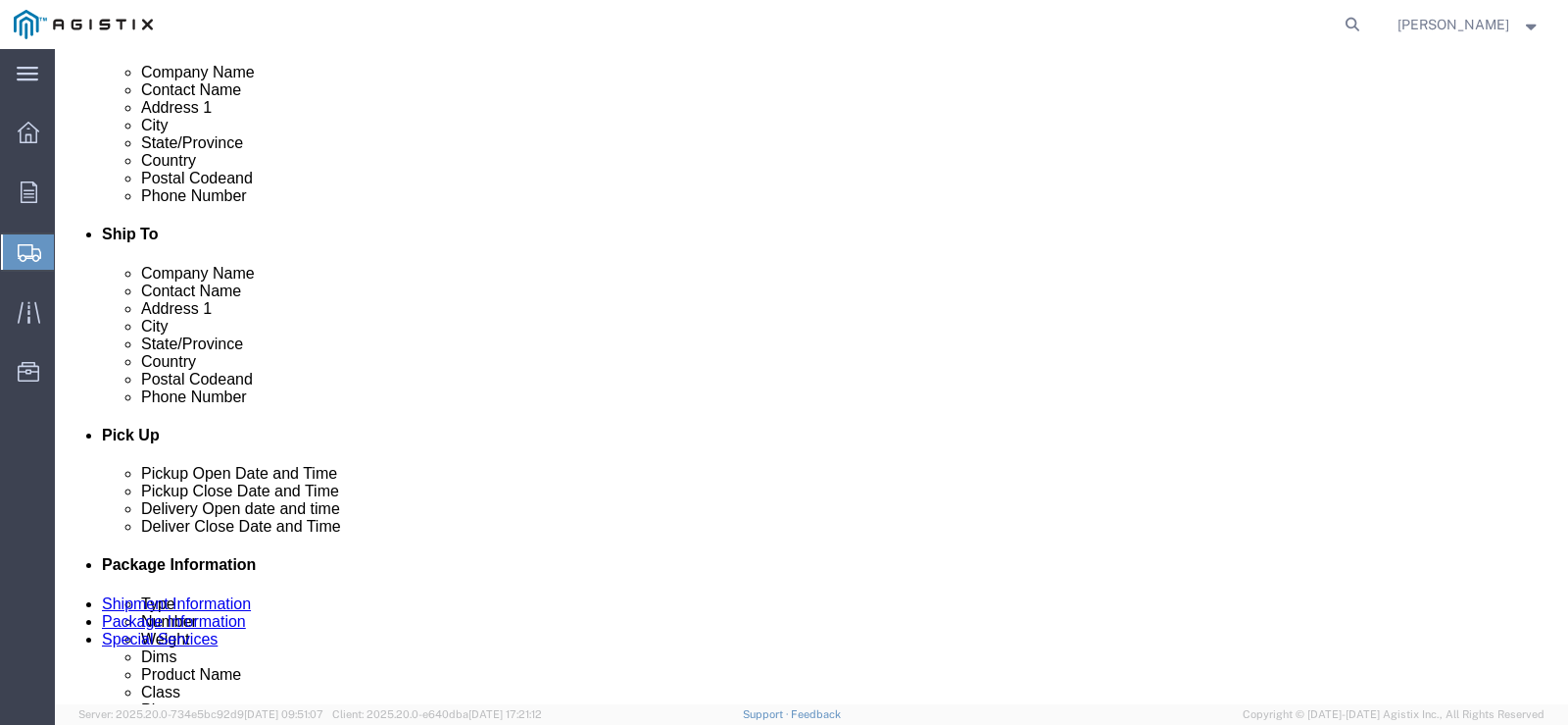
type input "2400"
click link "Add Content"
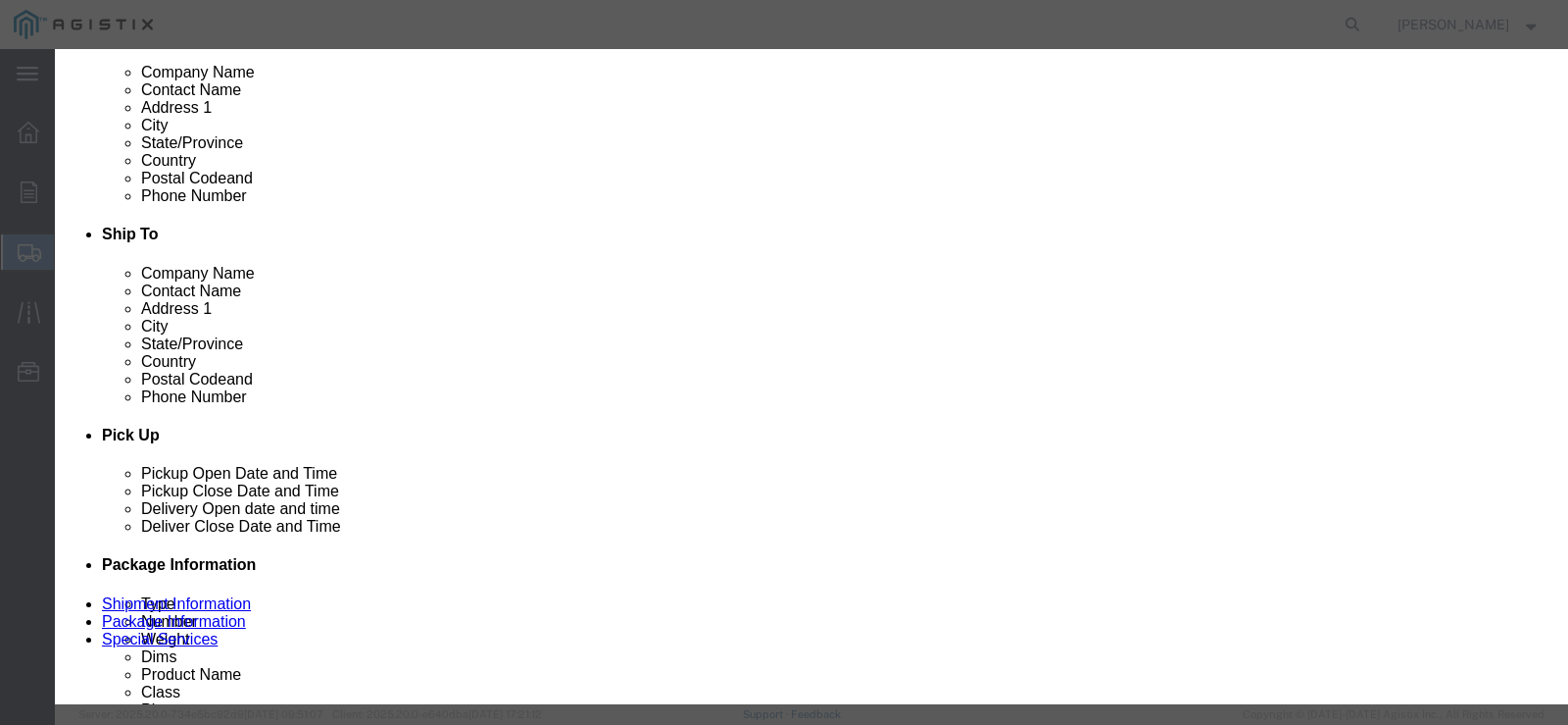
click input "text"
type input "120009"
click td "Name: PLYWOOD 1-1/8" THICK SQUARE EDGE"
select select
select select "USD"
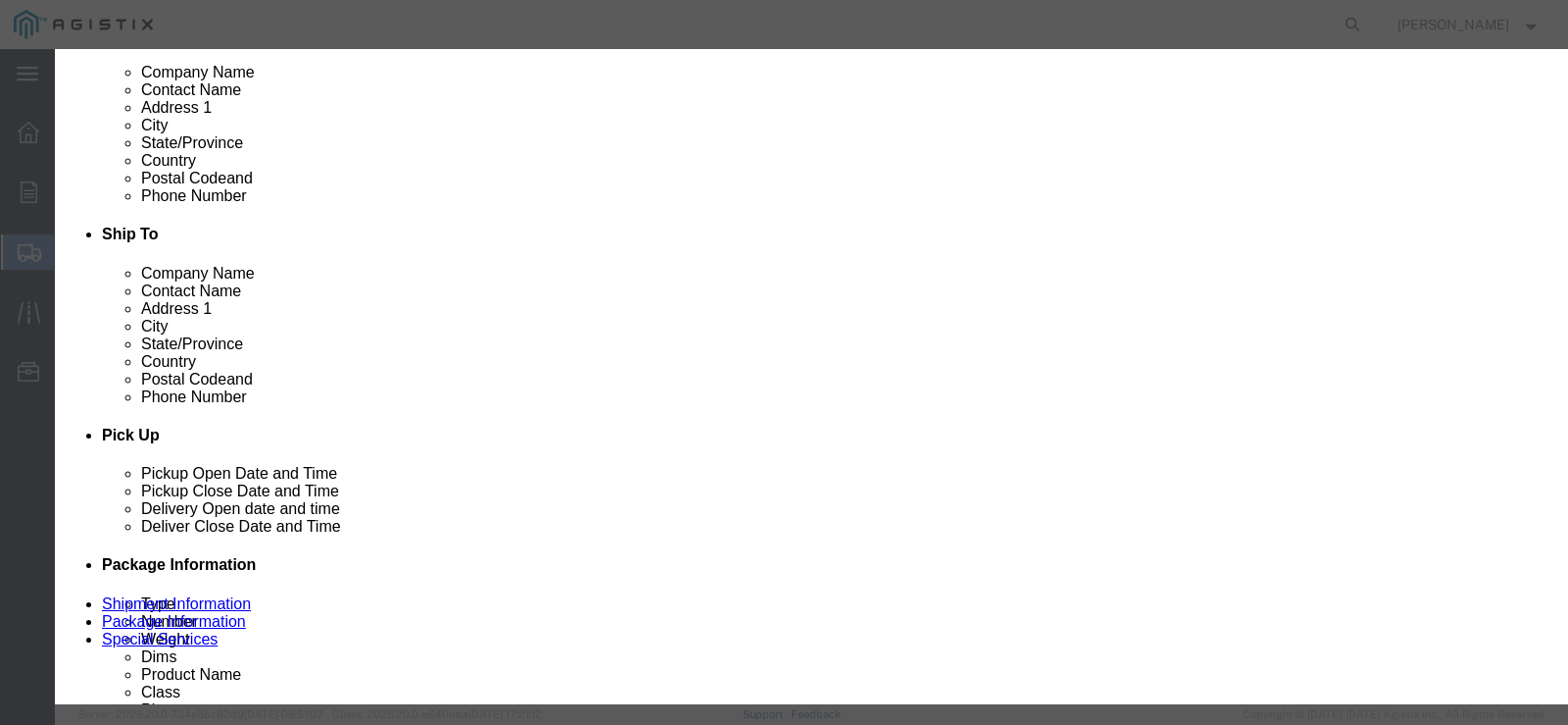
type input "PLYWOOD 1-1/8" THICK SQUARE EDGE"
type input "M120009"
type input "PLYWOOD 1-1/8" THICK SQUARE EDGE"
click div "Product Name PLYWOOD 1-1/8" THICK SQUARE EDGE 120009 Pieces Select Bag Barrels …"
drag, startPoint x: 477, startPoint y: 199, endPoint x: 490, endPoint y: 201, distance: 13.2
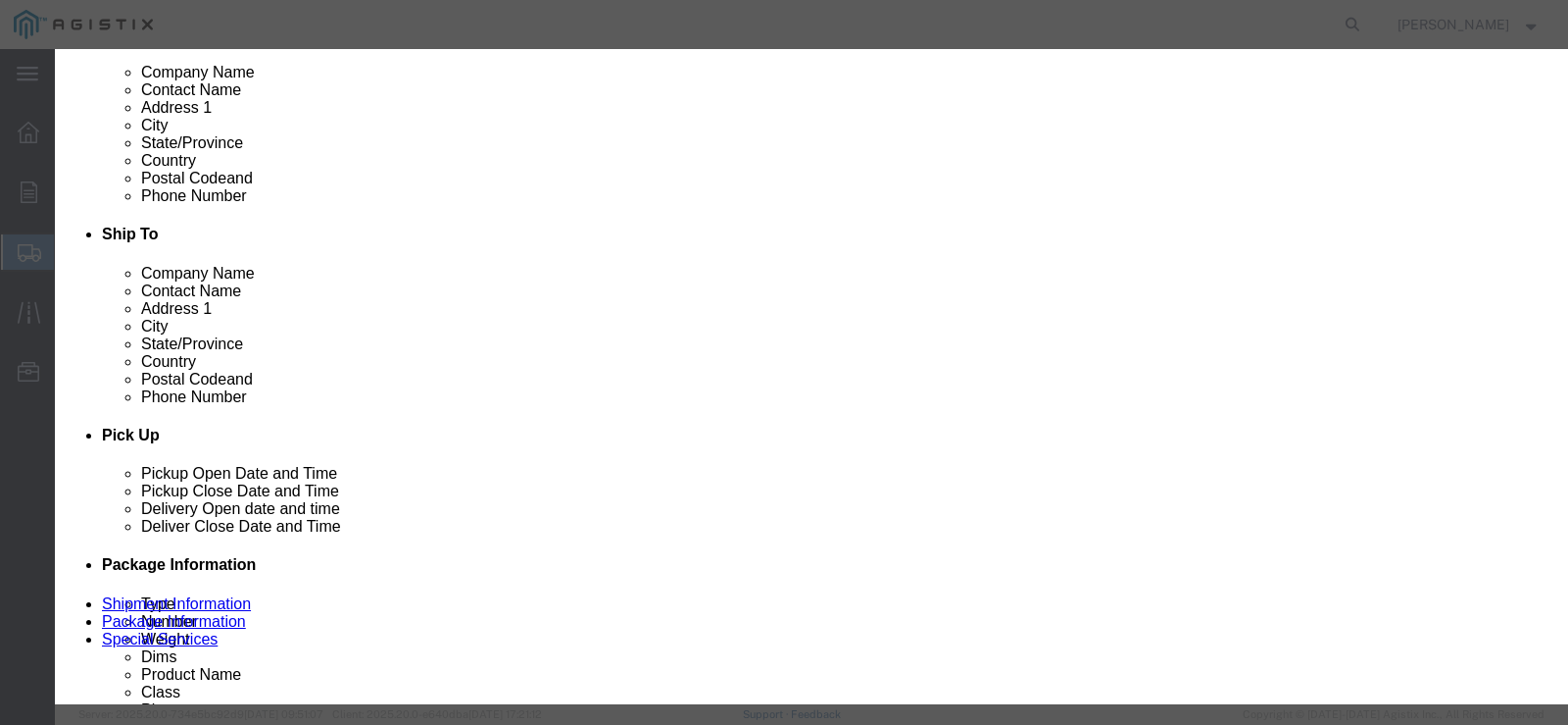
click input "text"
type input "24"
click select "Select Bag Barrels 100Board Feet Bottle Box Blister Pack Carats Can Capsule Car…"
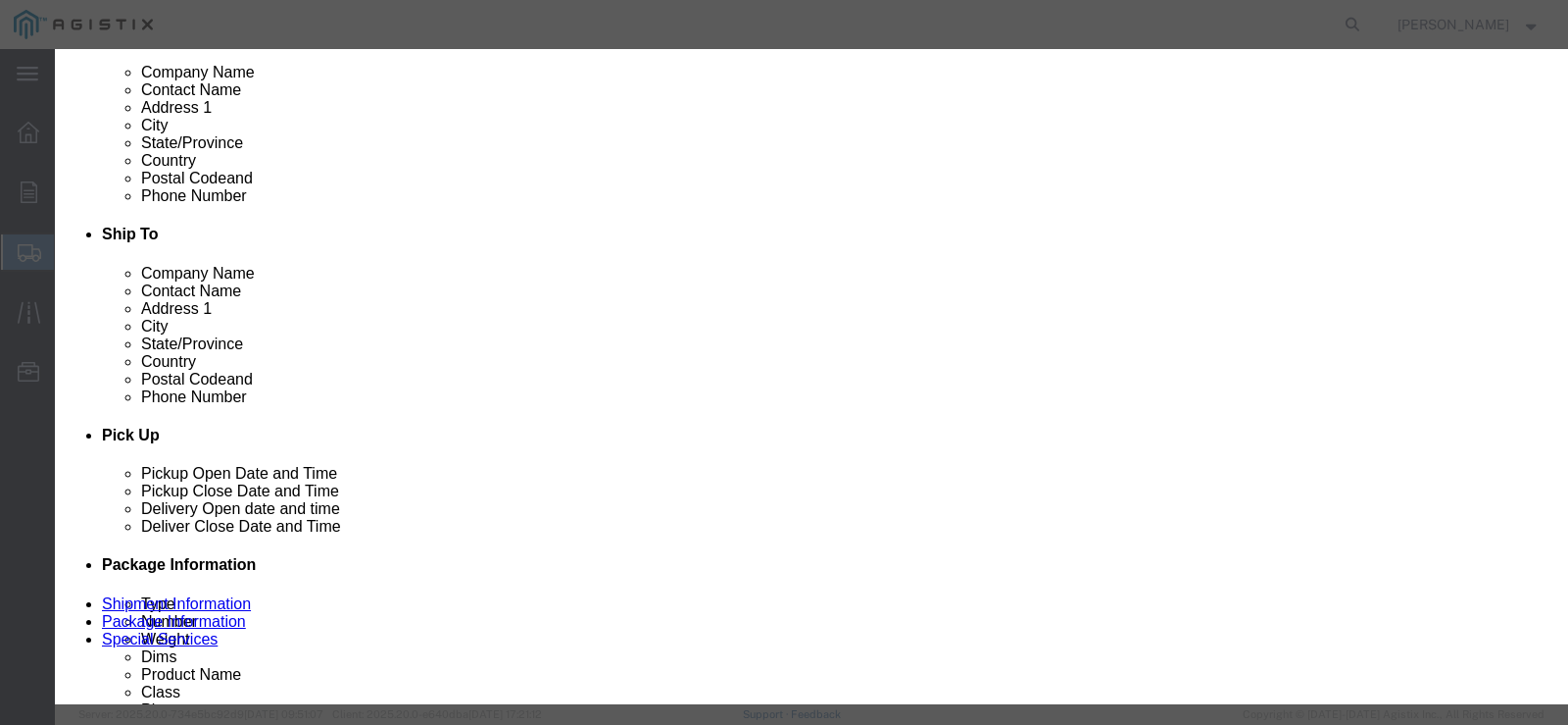
select select "EA"
click select "Select Bag Barrels 100Board Feet Bottle Box Blister Pack Carats Can Capsule Car…"
click input "text"
type input "1760.88"
click select "Select 50 55 60 65 70 85 92.5 100 125 175 250 300 400"
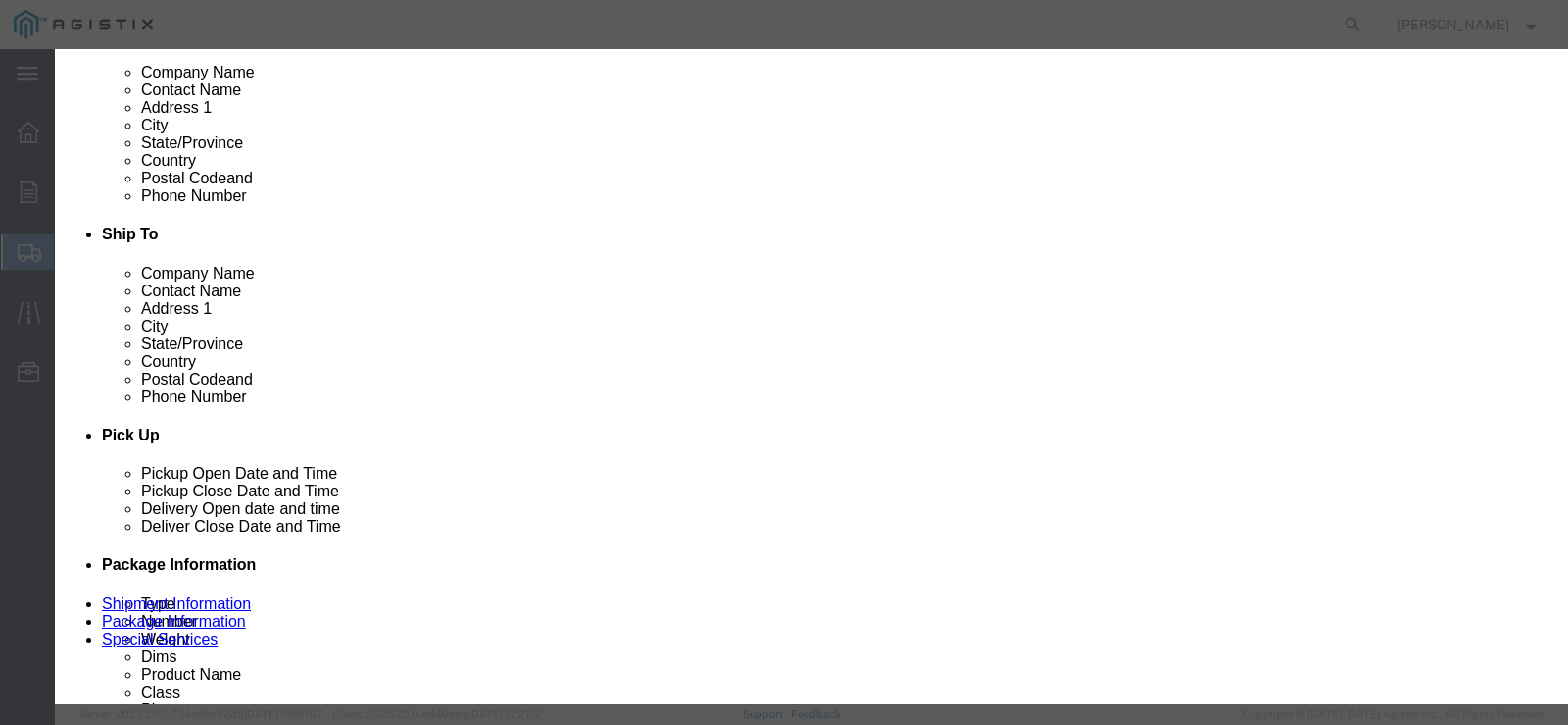
select select "65"
click select "Select 50 55 60 65 70 85 92.5 100 125 175 250 300 400"
click button "Save & Close"
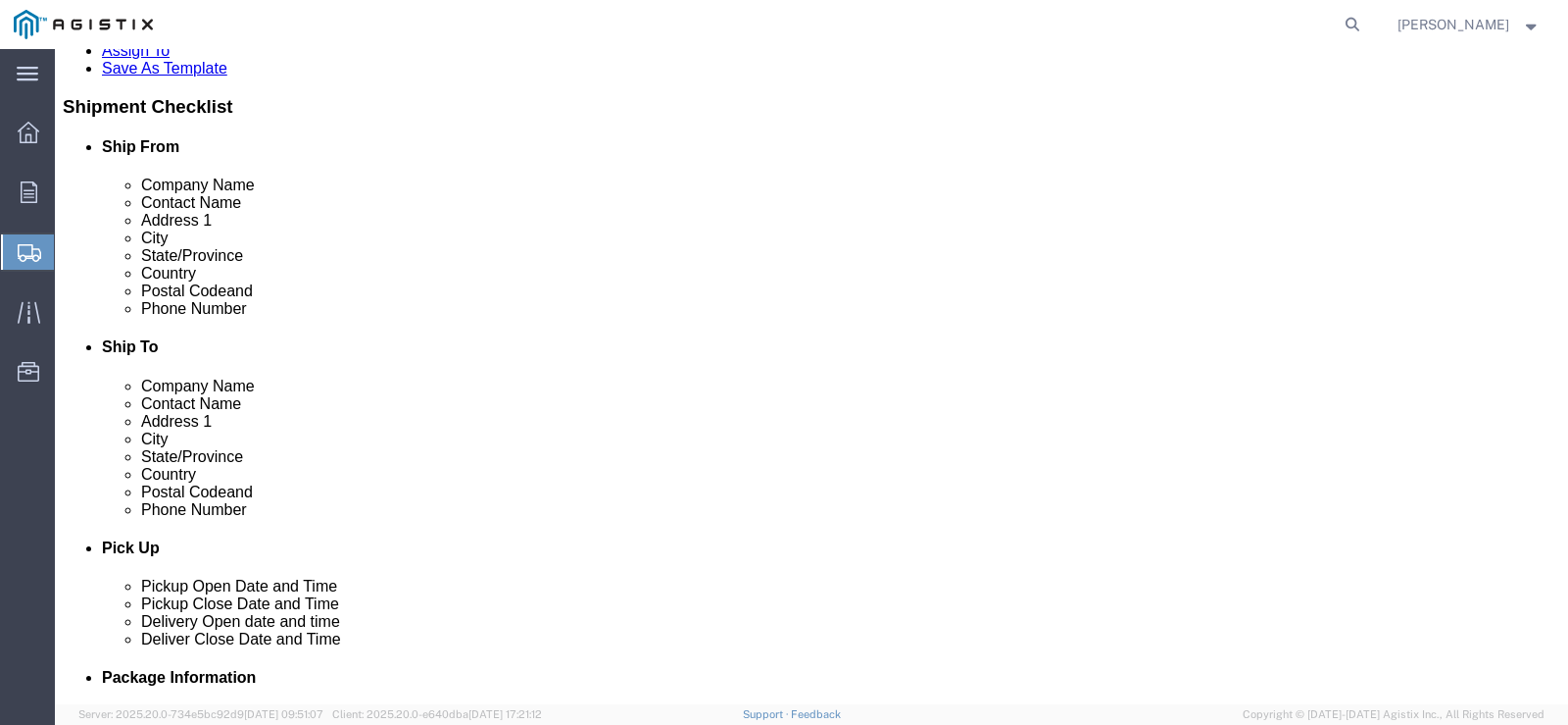
scroll to position [491, 0]
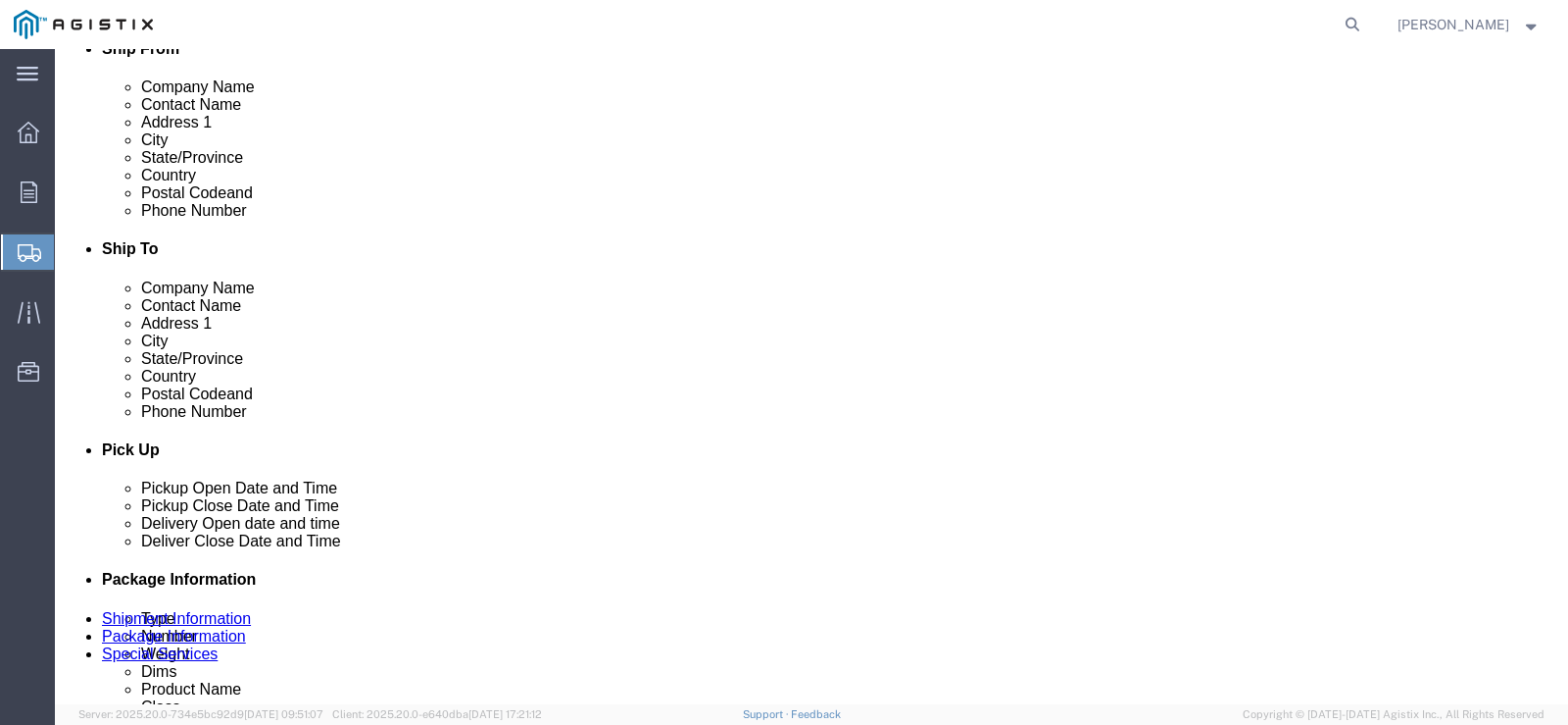
click input "text"
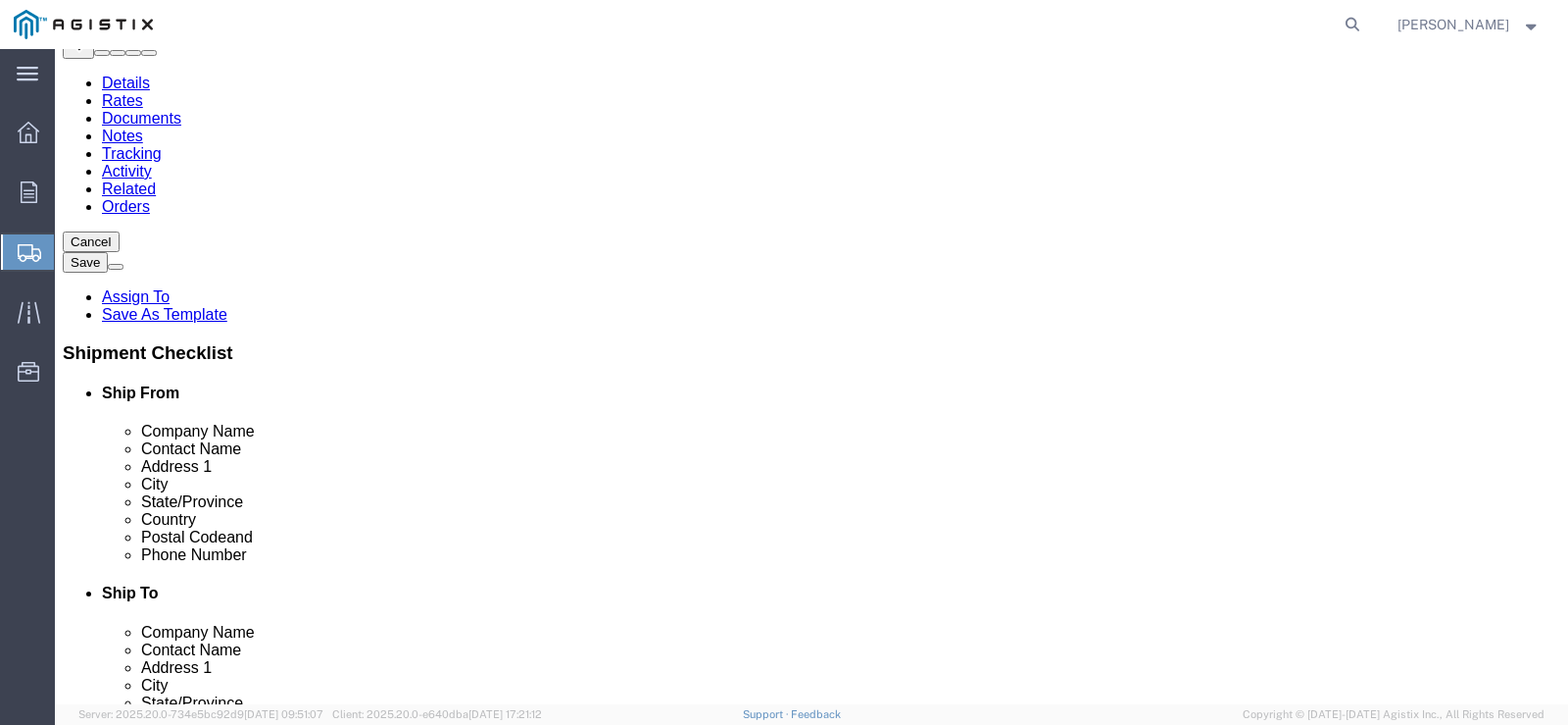
scroll to position [0, 0]
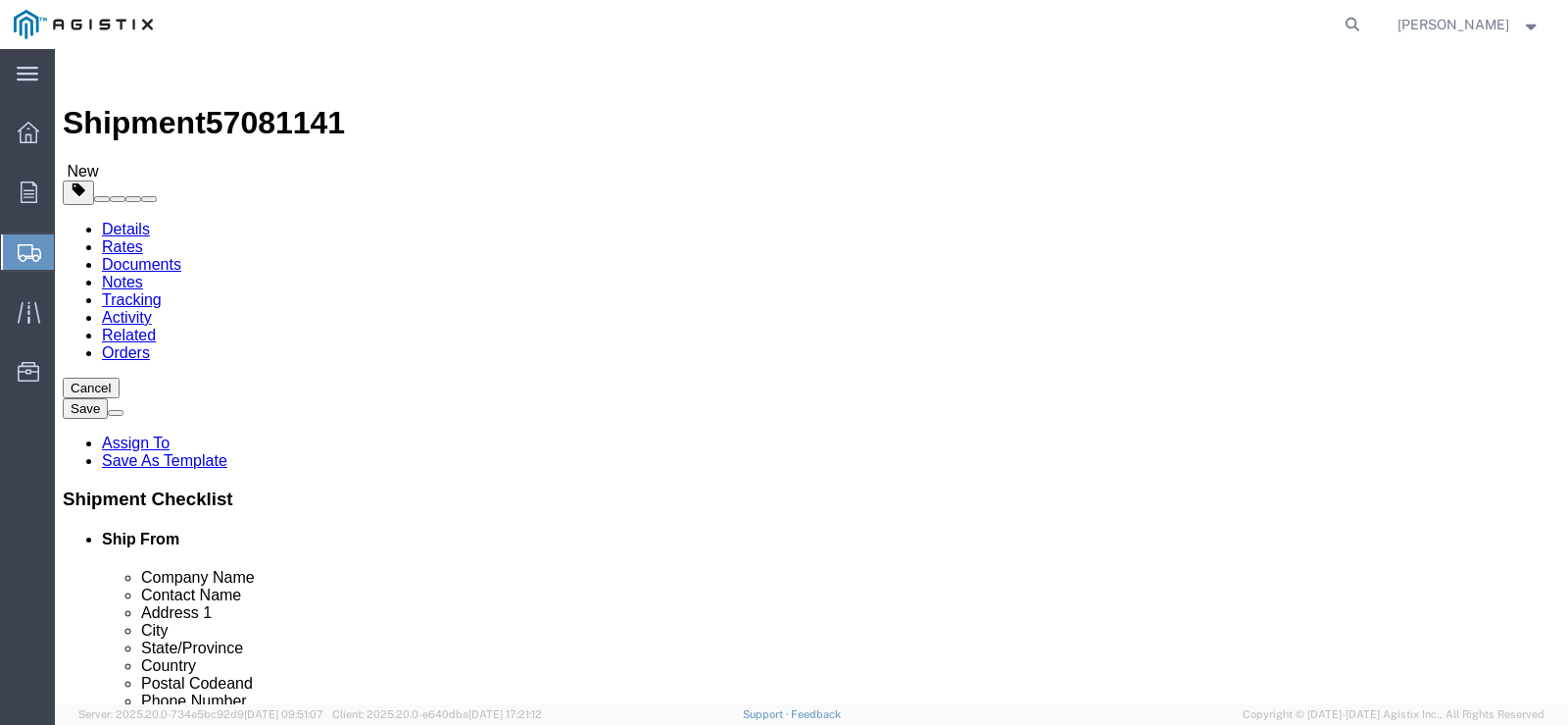
type input "27"
click icon
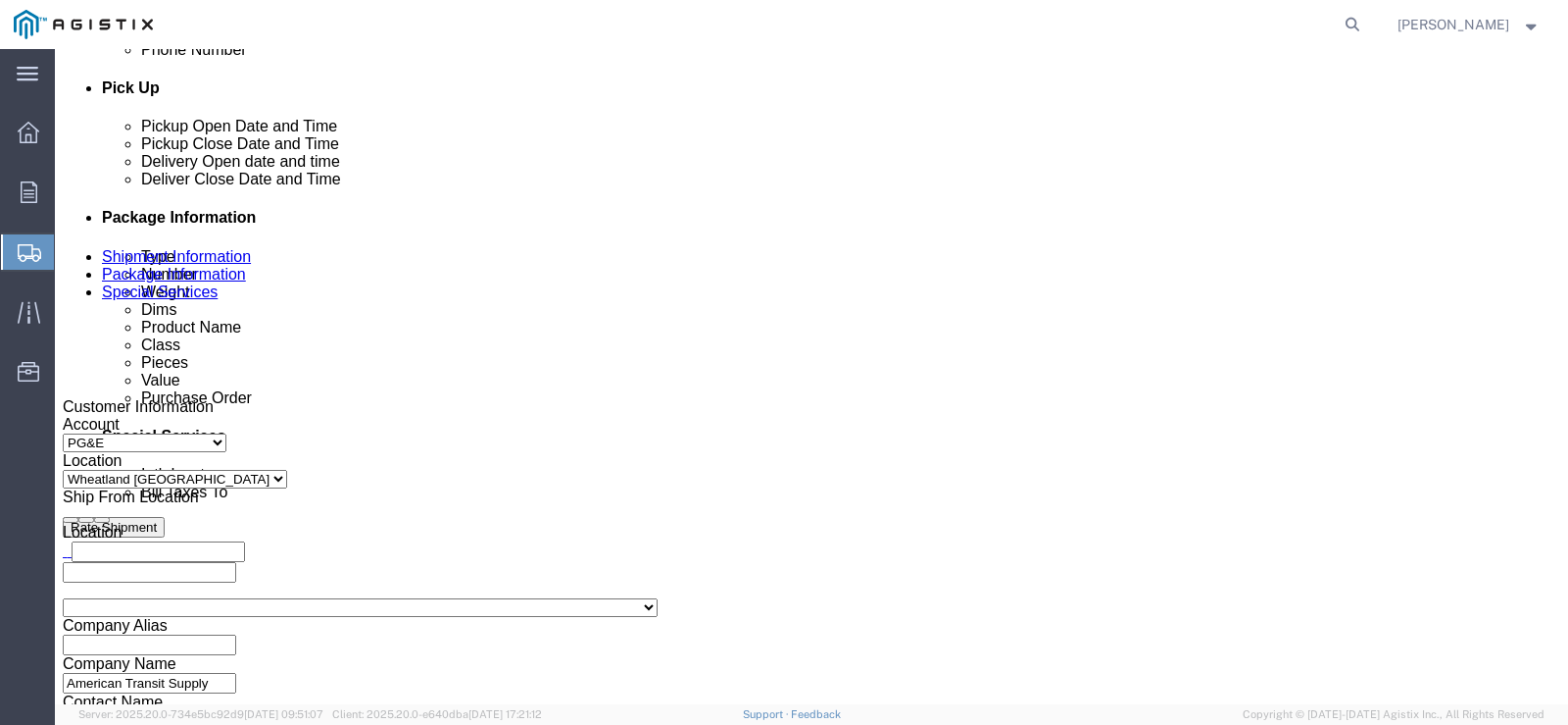
scroll to position [882, 0]
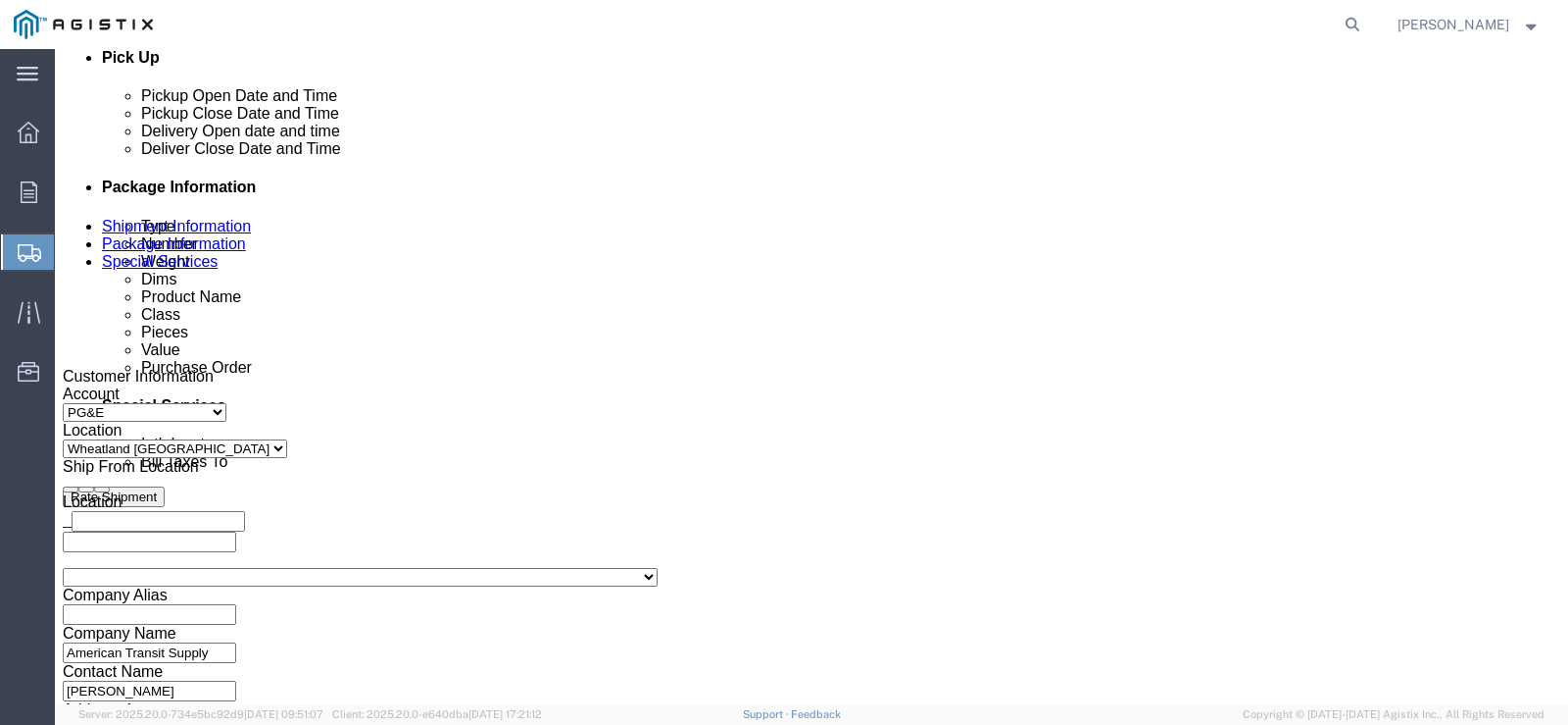
click icon
click div
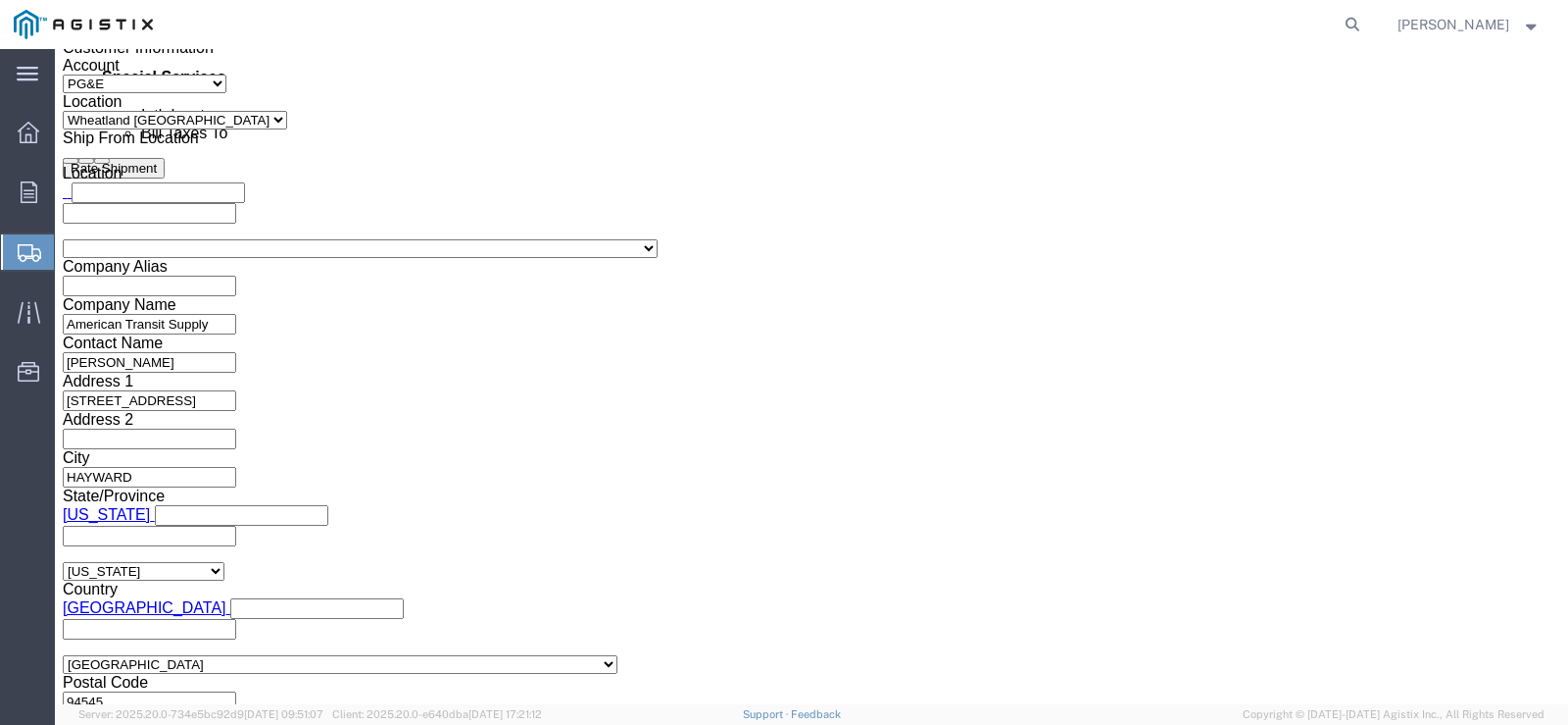
click input "4:30 PM"
type input "9:00 AM"
click button "Apply"
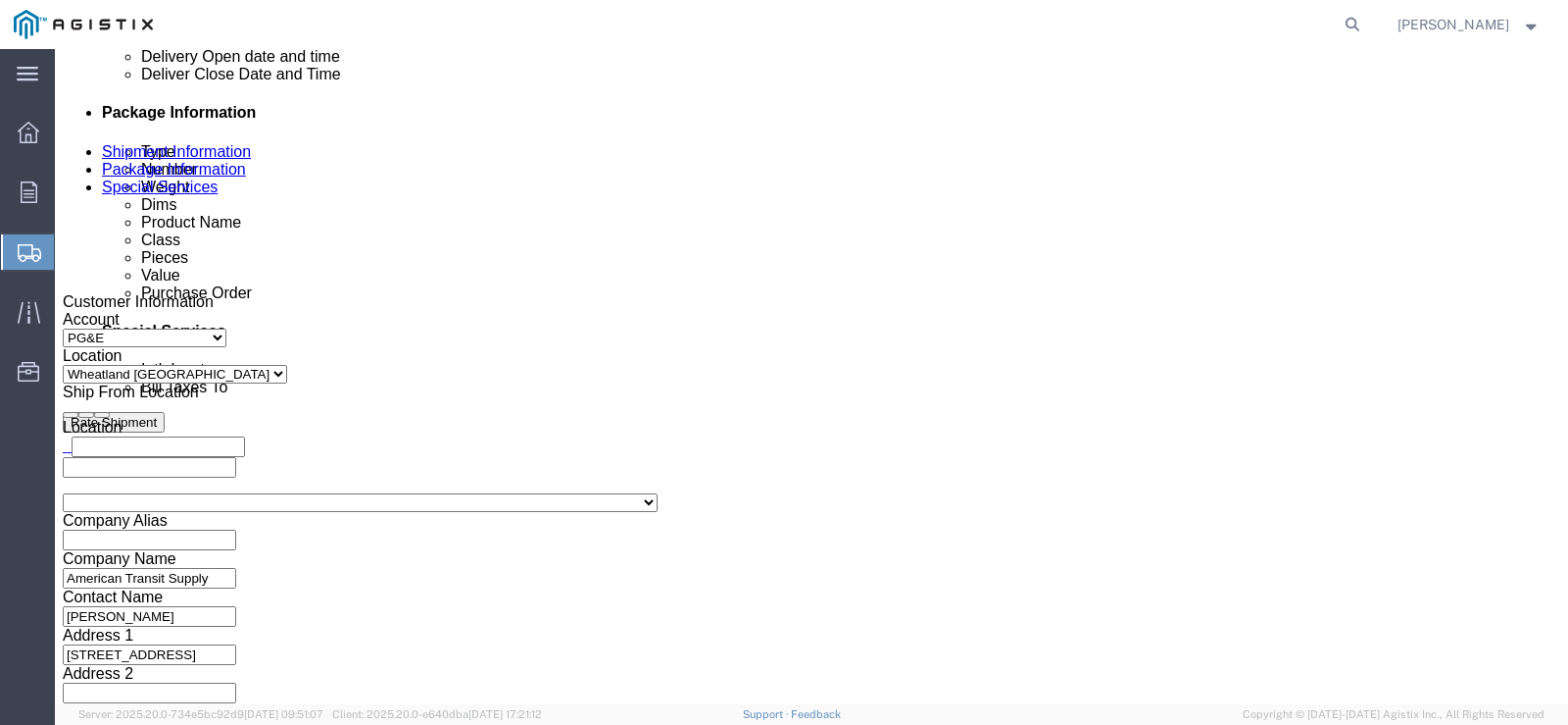
scroll to position [917, 0]
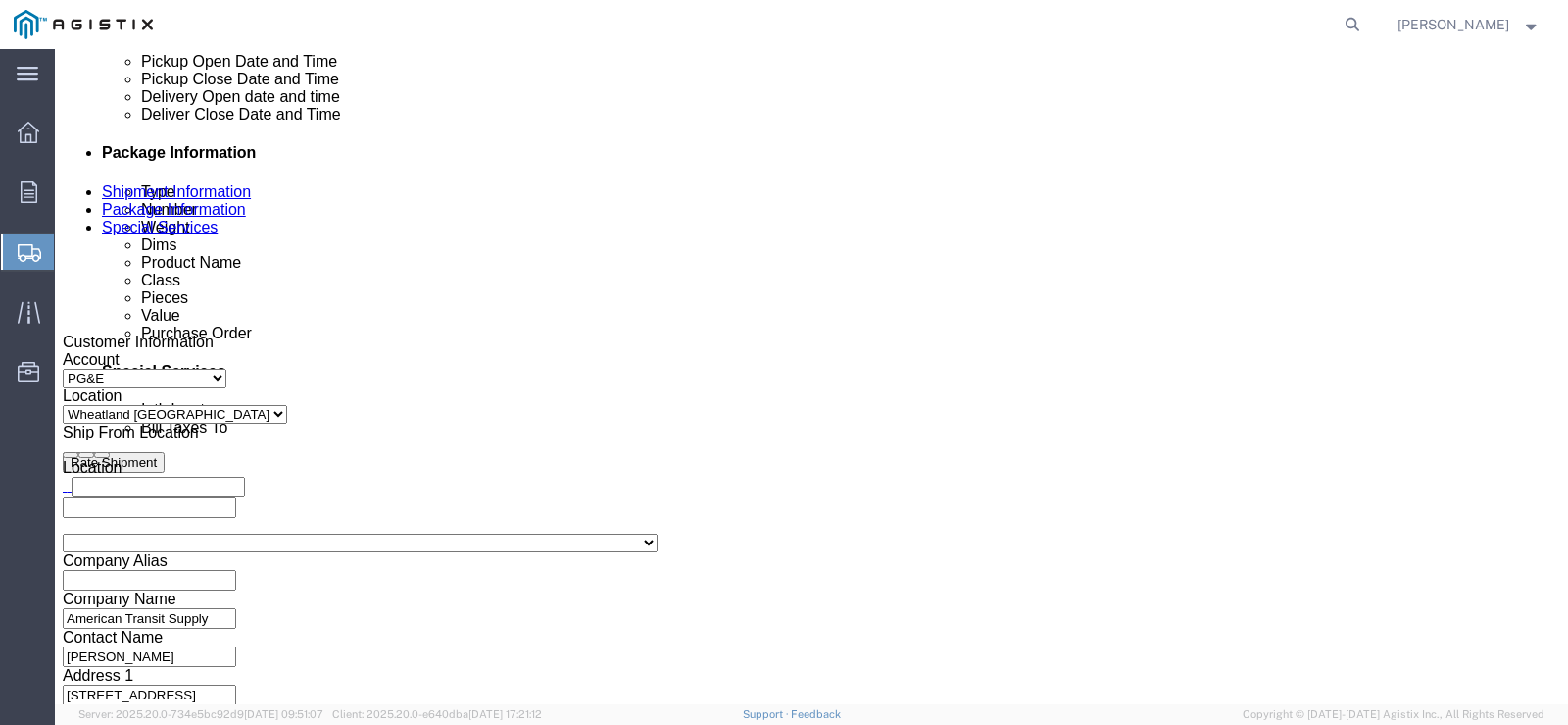
click div
type input "3:00 PM"
click button "Apply"
click button "Rate Shipment"
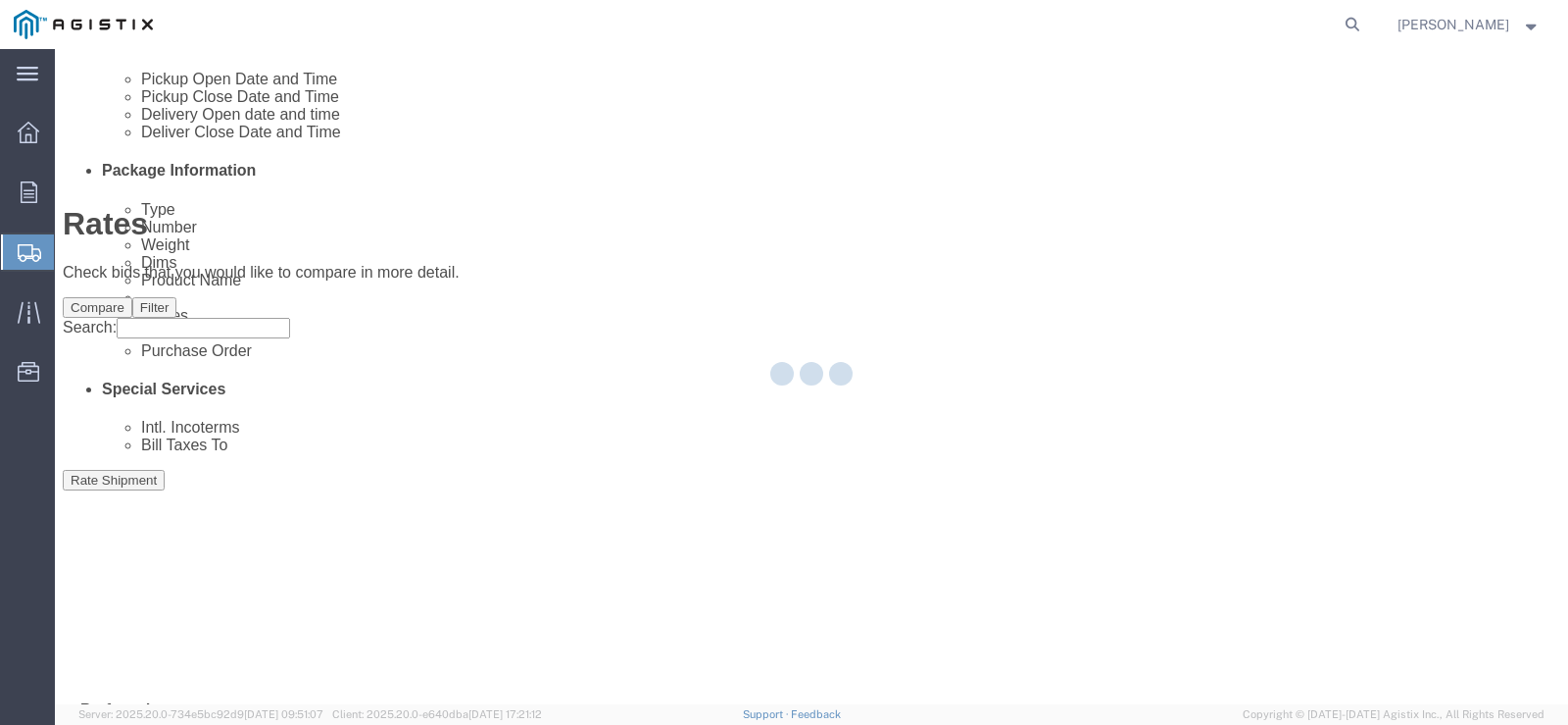
scroll to position [0, 0]
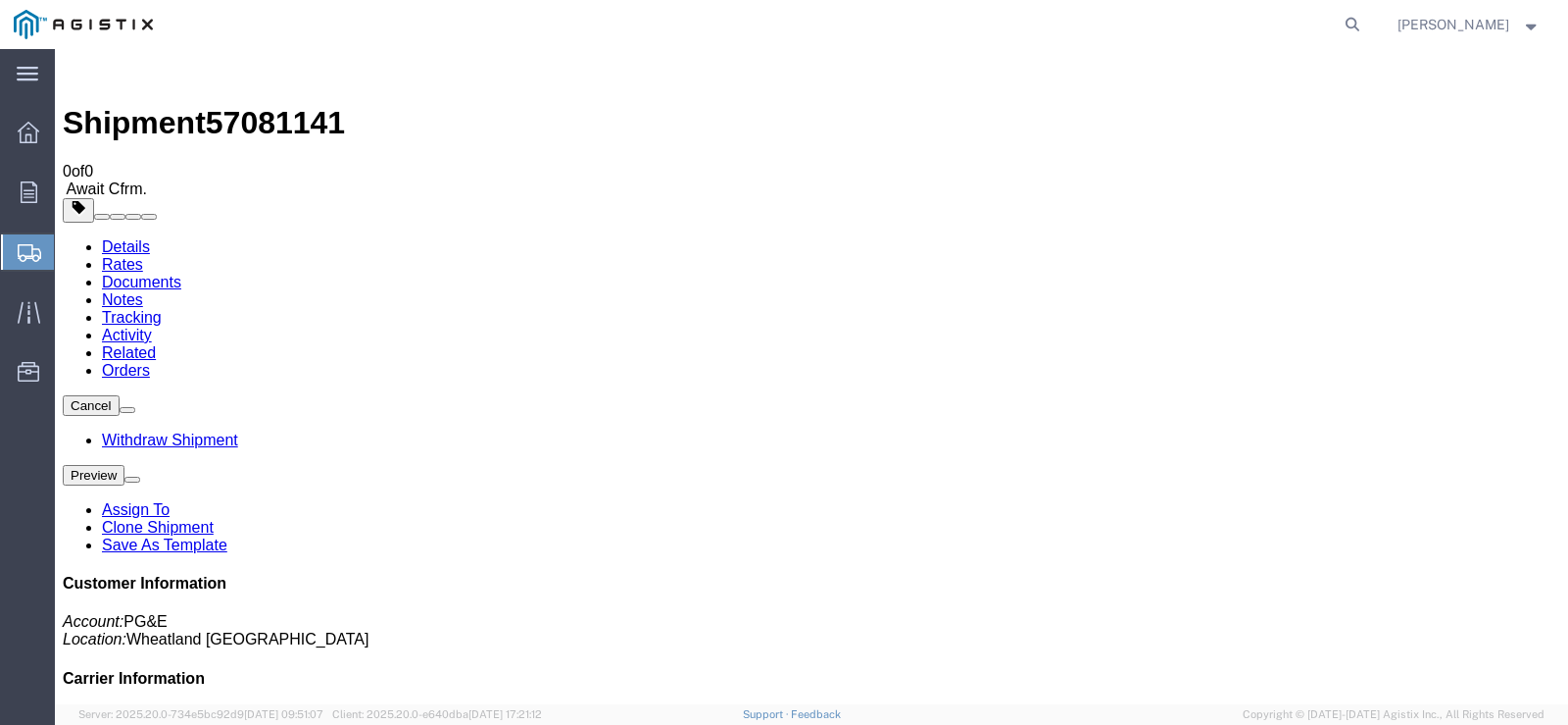
click at [0, 0] on span "Create Shipment" at bounding box center [0, 0] width 0 height 0
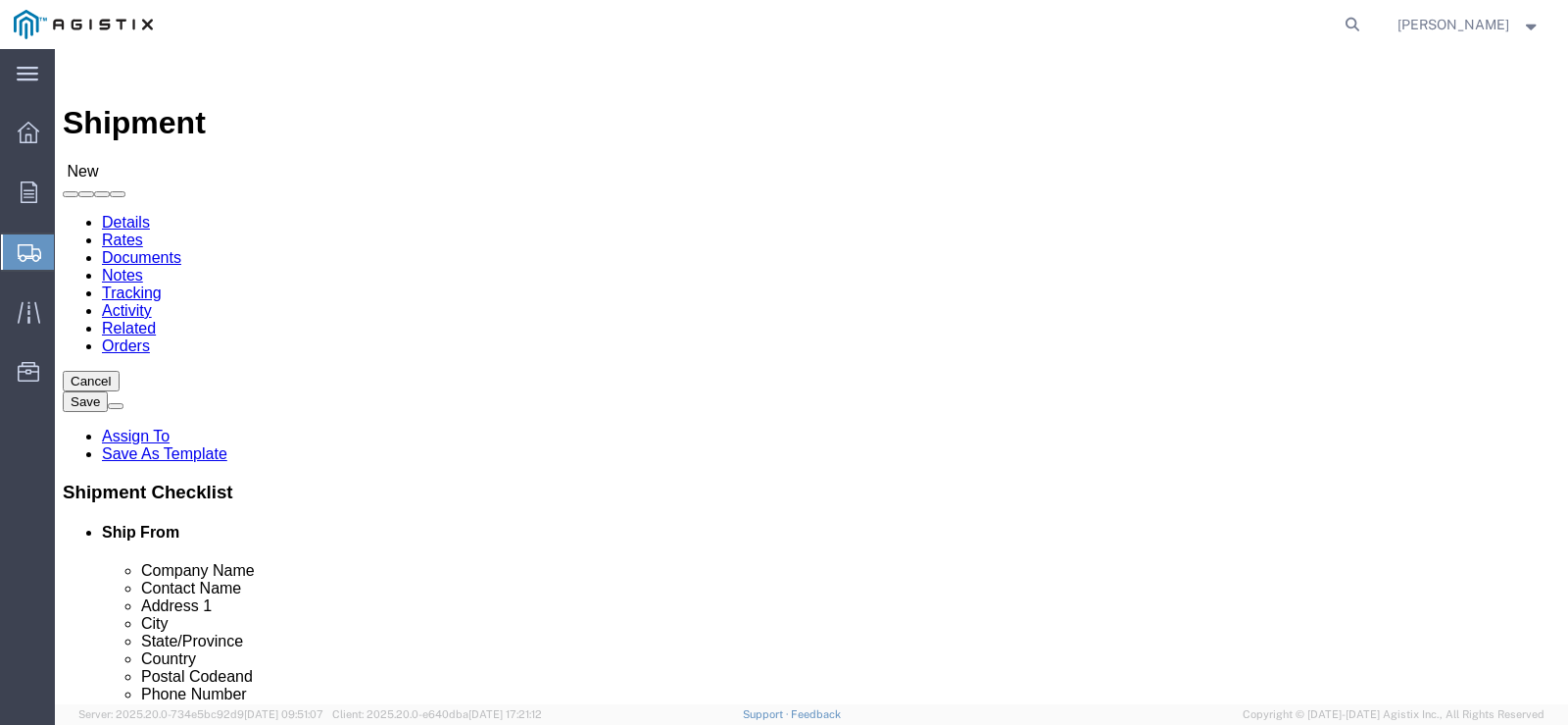
click select "Select American Transit Supply PG&E"
select select "9596"
click select "Select American Transit Supply PG&E"
select select
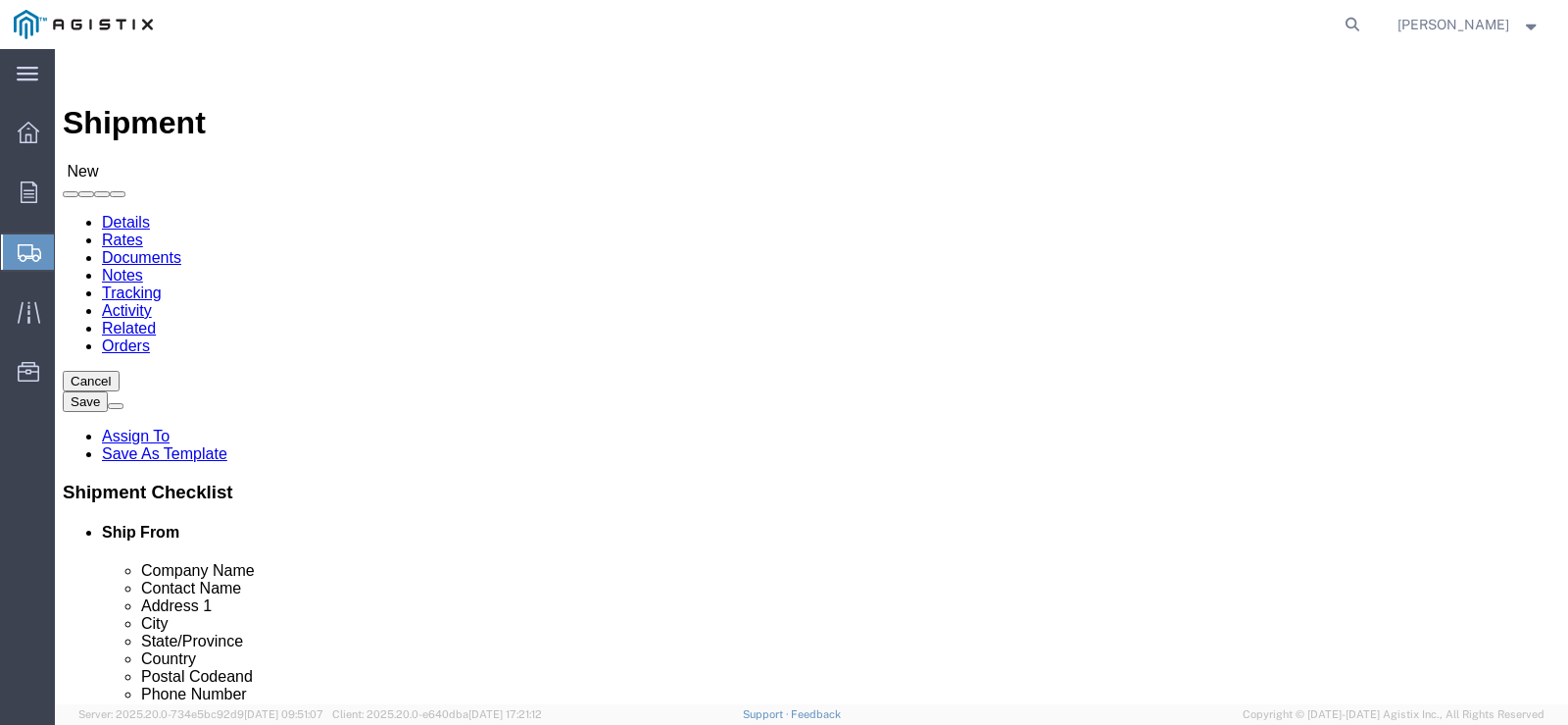
click select "Select All Others [GEOGRAPHIC_DATA] [GEOGRAPHIC_DATA] [GEOGRAPHIC_DATA] [GEOGRA…"
select select "19745"
click select "Select All Others [GEOGRAPHIC_DATA] [GEOGRAPHIC_DATA] [GEOGRAPHIC_DATA] [GEOGRA…"
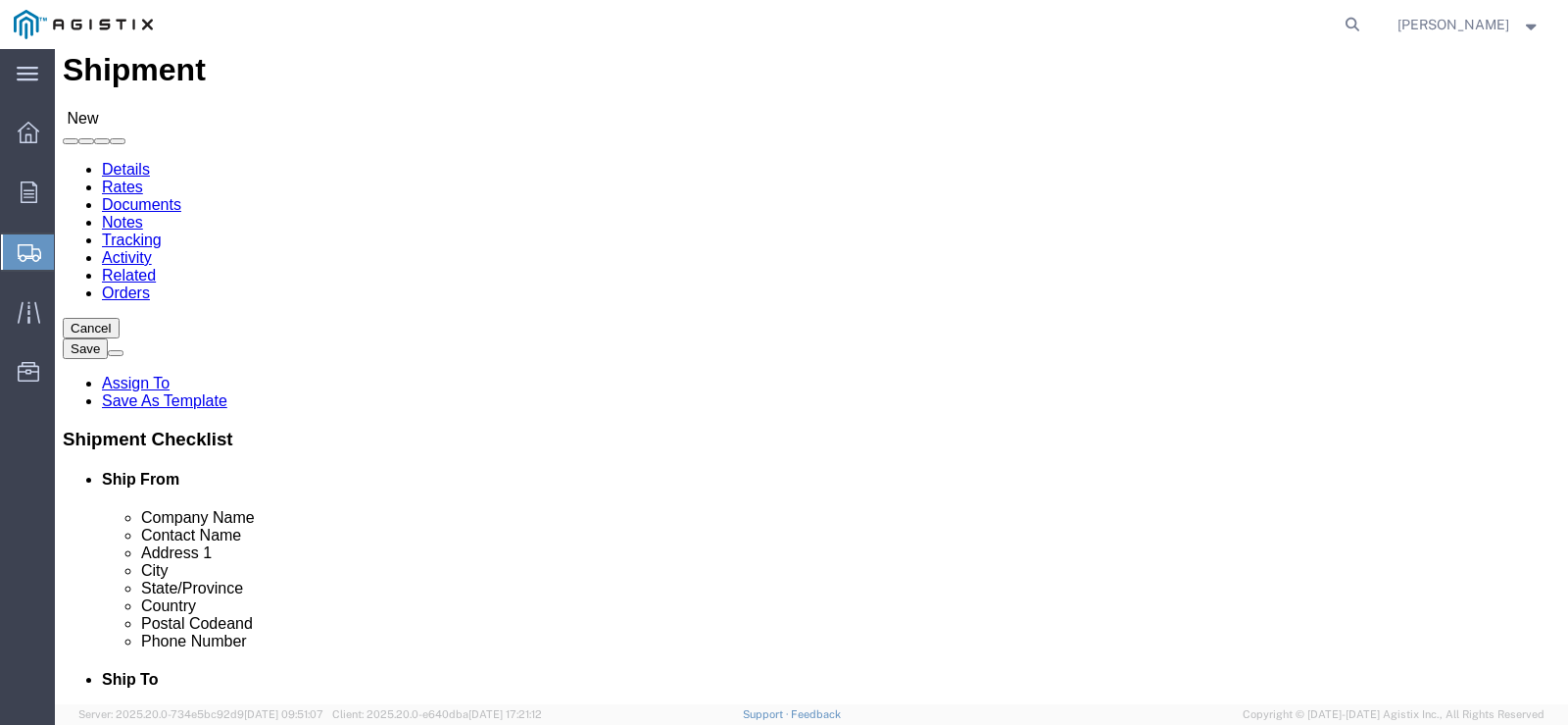
scroll to position [98, 0]
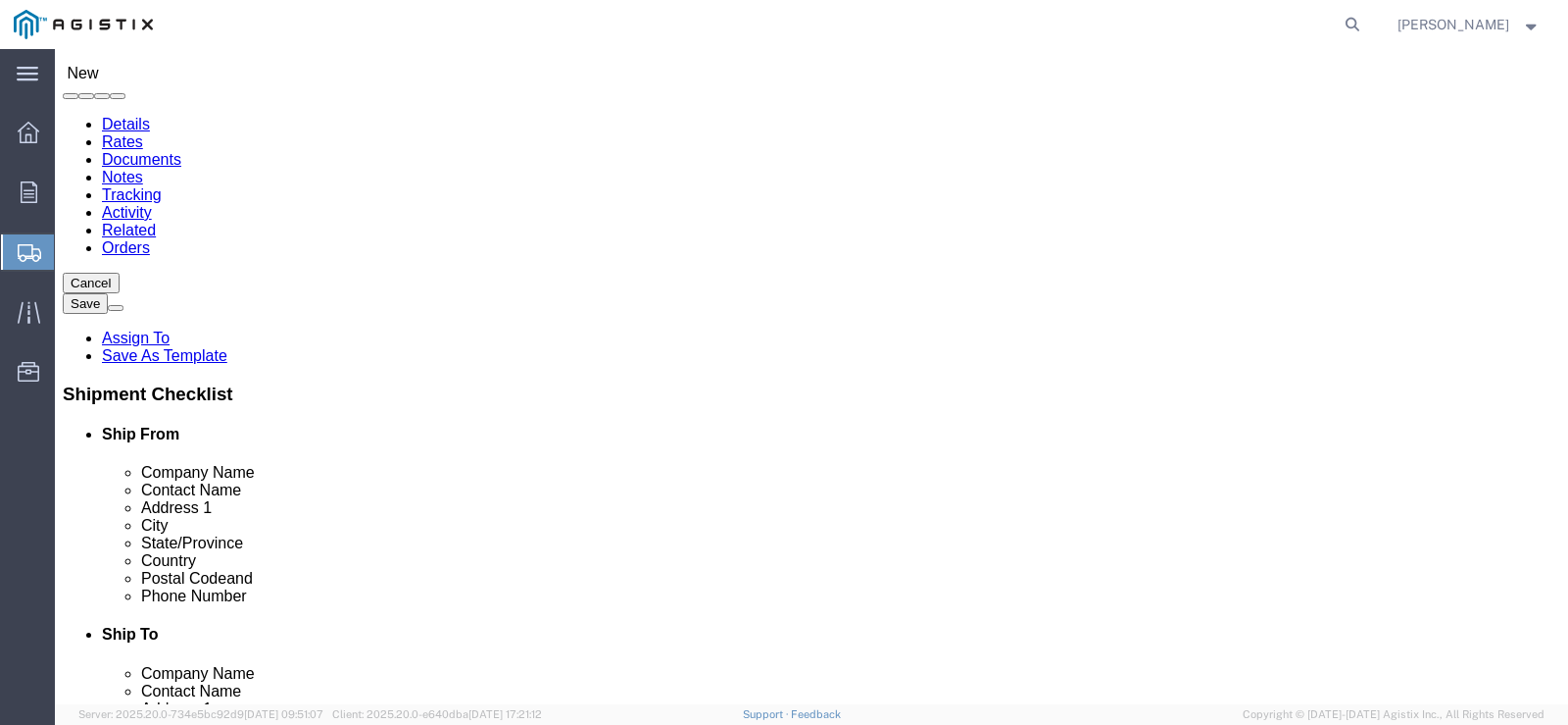
click span
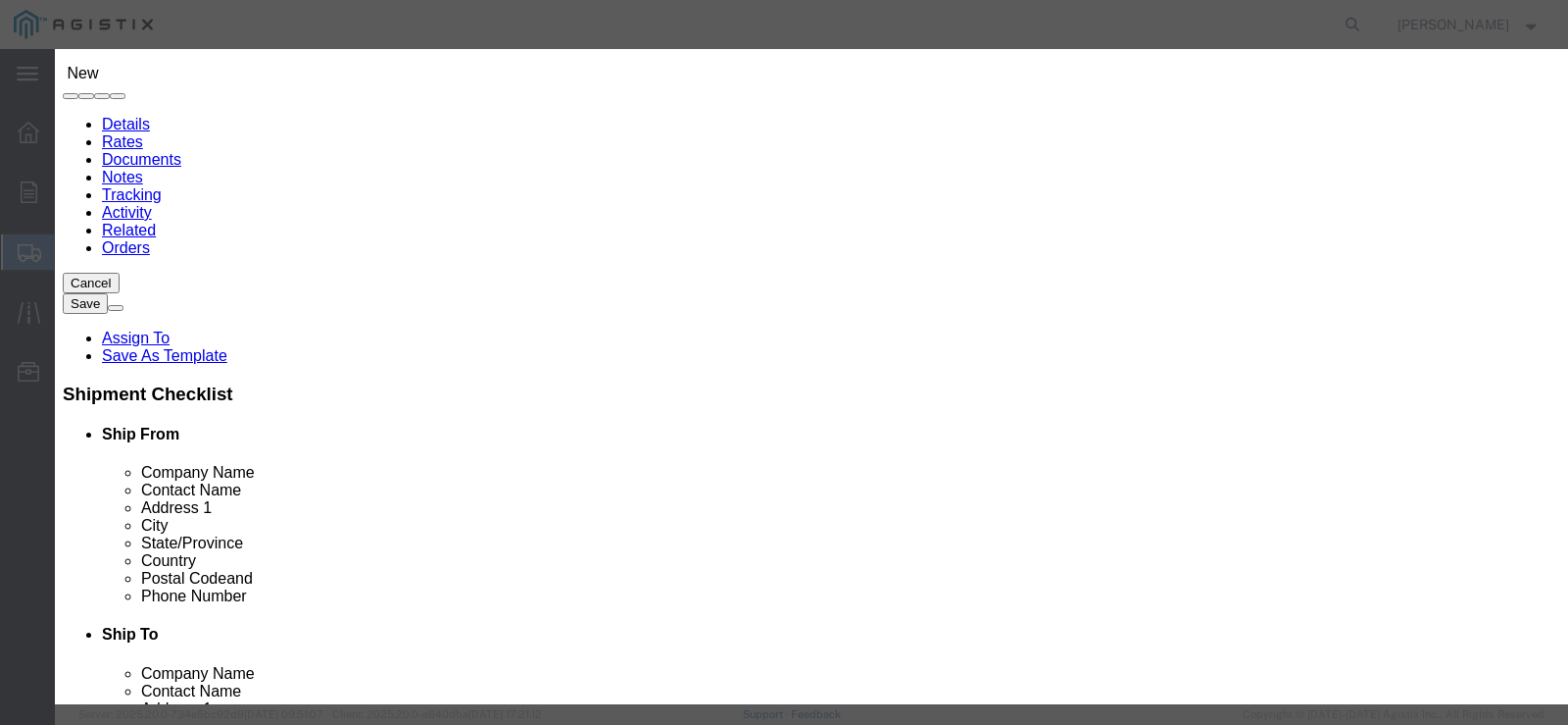
click button "Select"
select select "CA"
click button "Close"
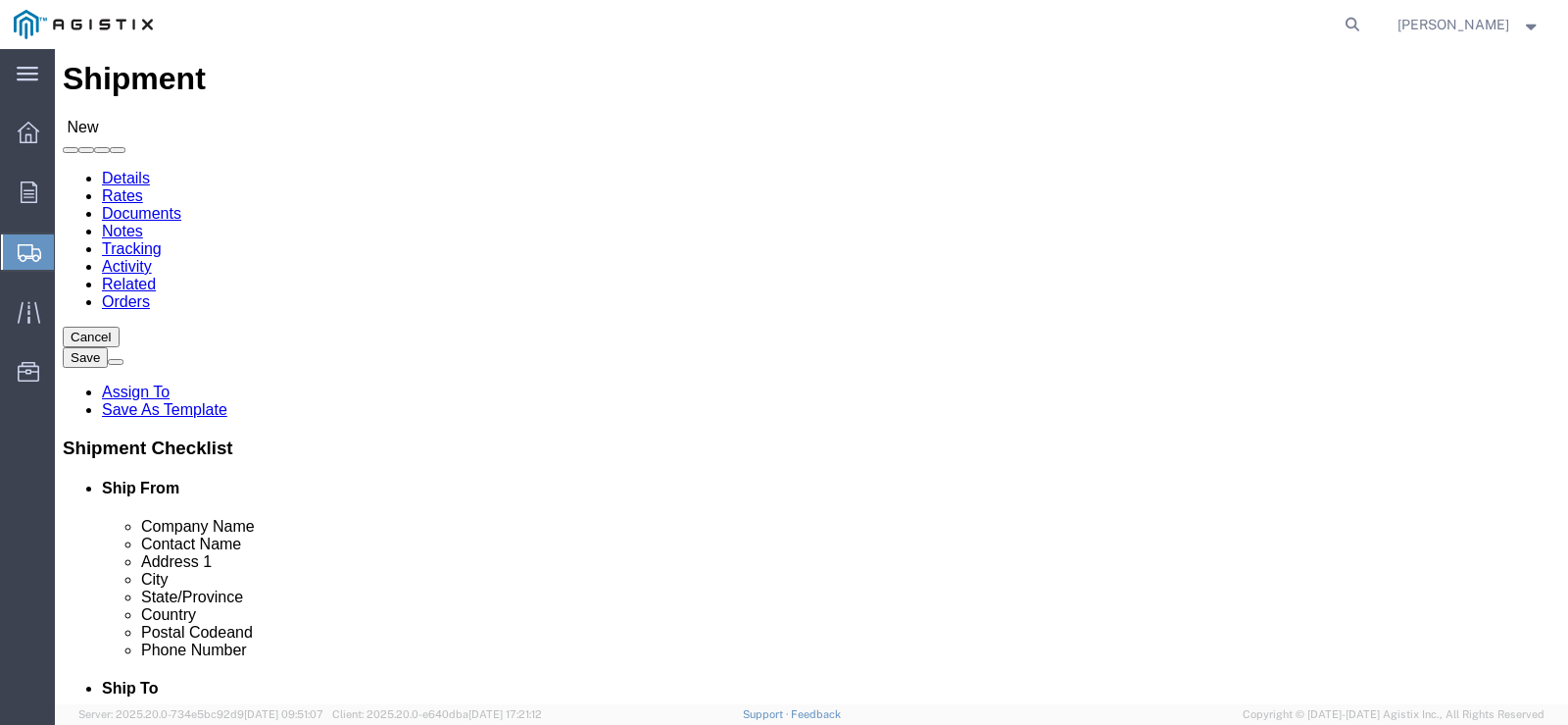
scroll to position [0, 0]
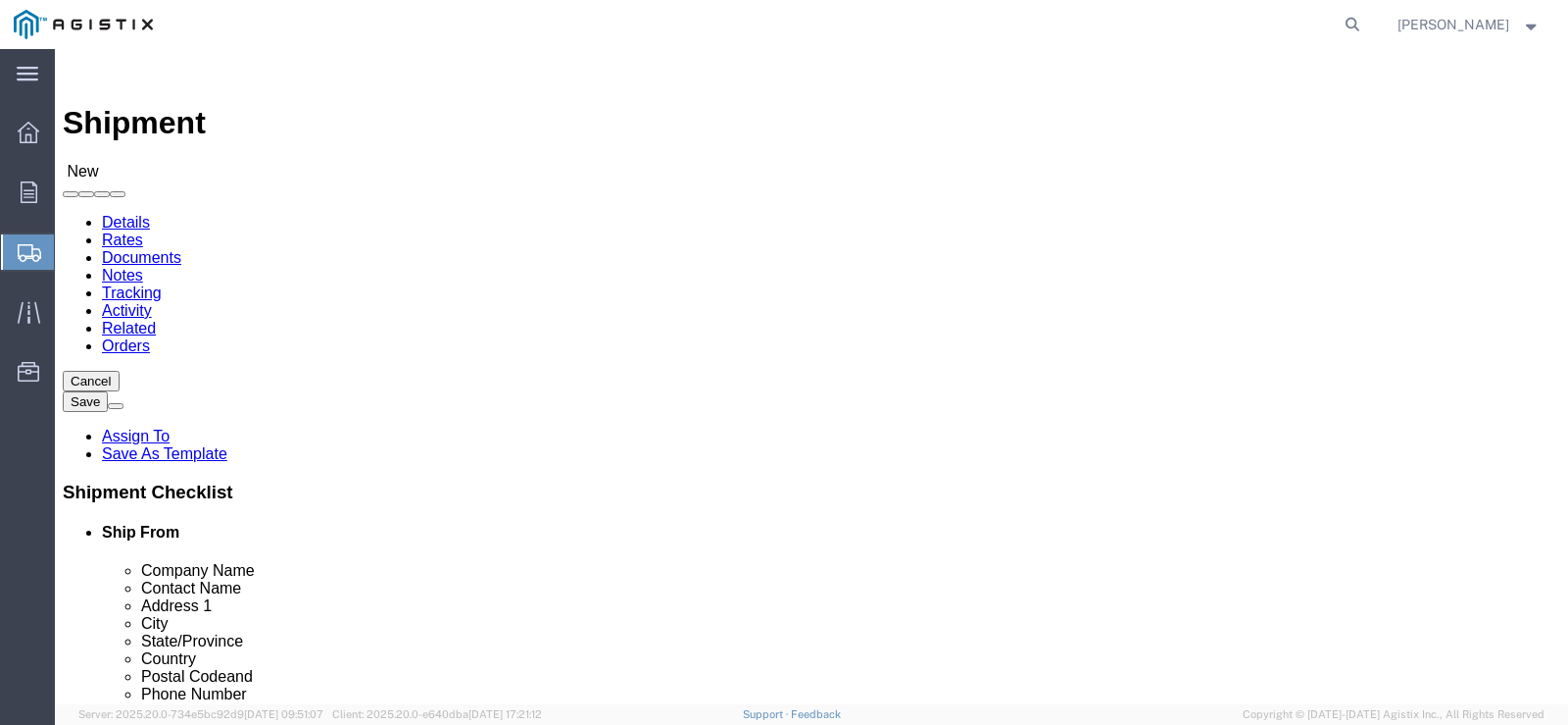
click span
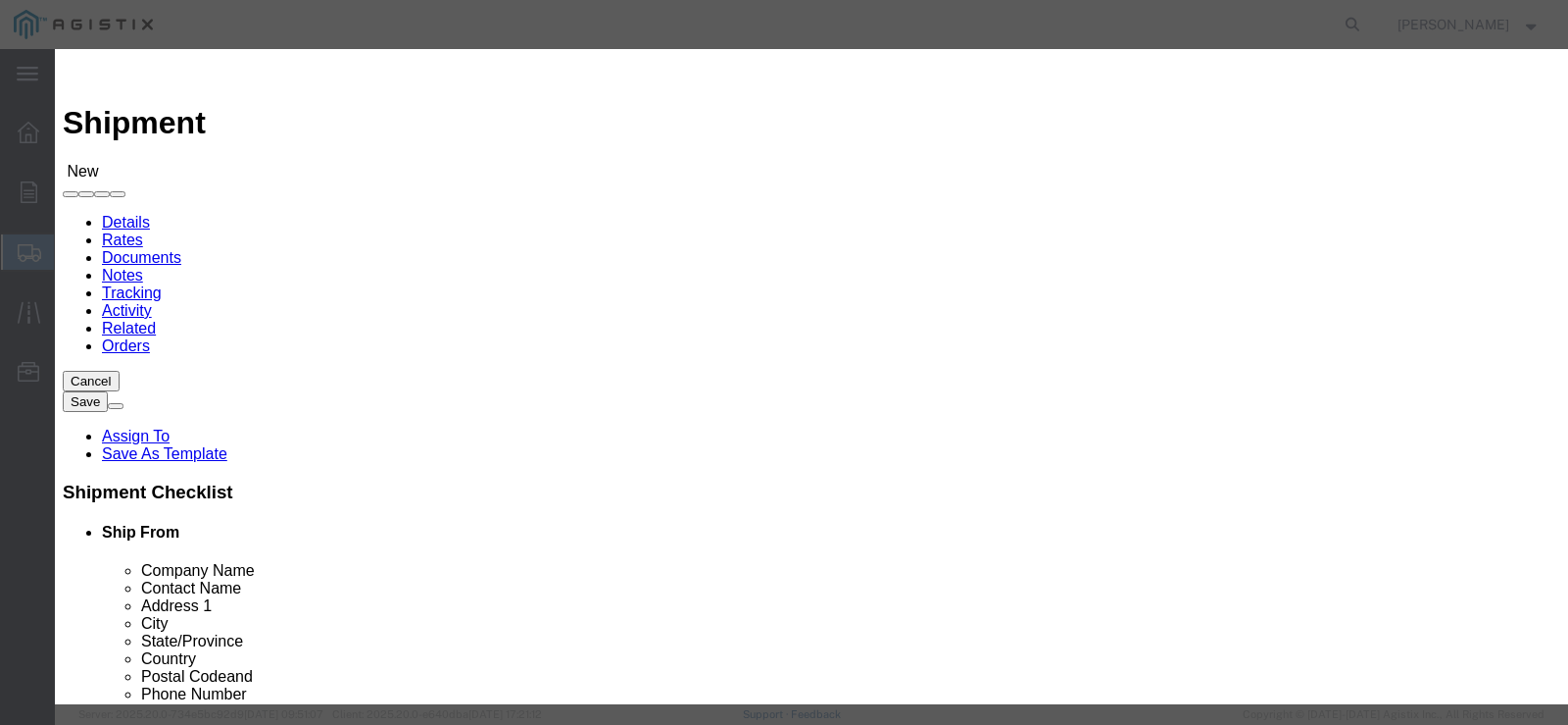
drag, startPoint x: 328, startPoint y: 172, endPoint x: 321, endPoint y: 183, distance: 13.0
click select "Search by Address Book Name City Company Name Contact Name Country CustomerAlia…"
select select "zip"
click select "Search by Address Book Name City Company Name Contact Name Country CustomerAlia…"
drag, startPoint x: 544, startPoint y: 178, endPoint x: 555, endPoint y: 175, distance: 11.4
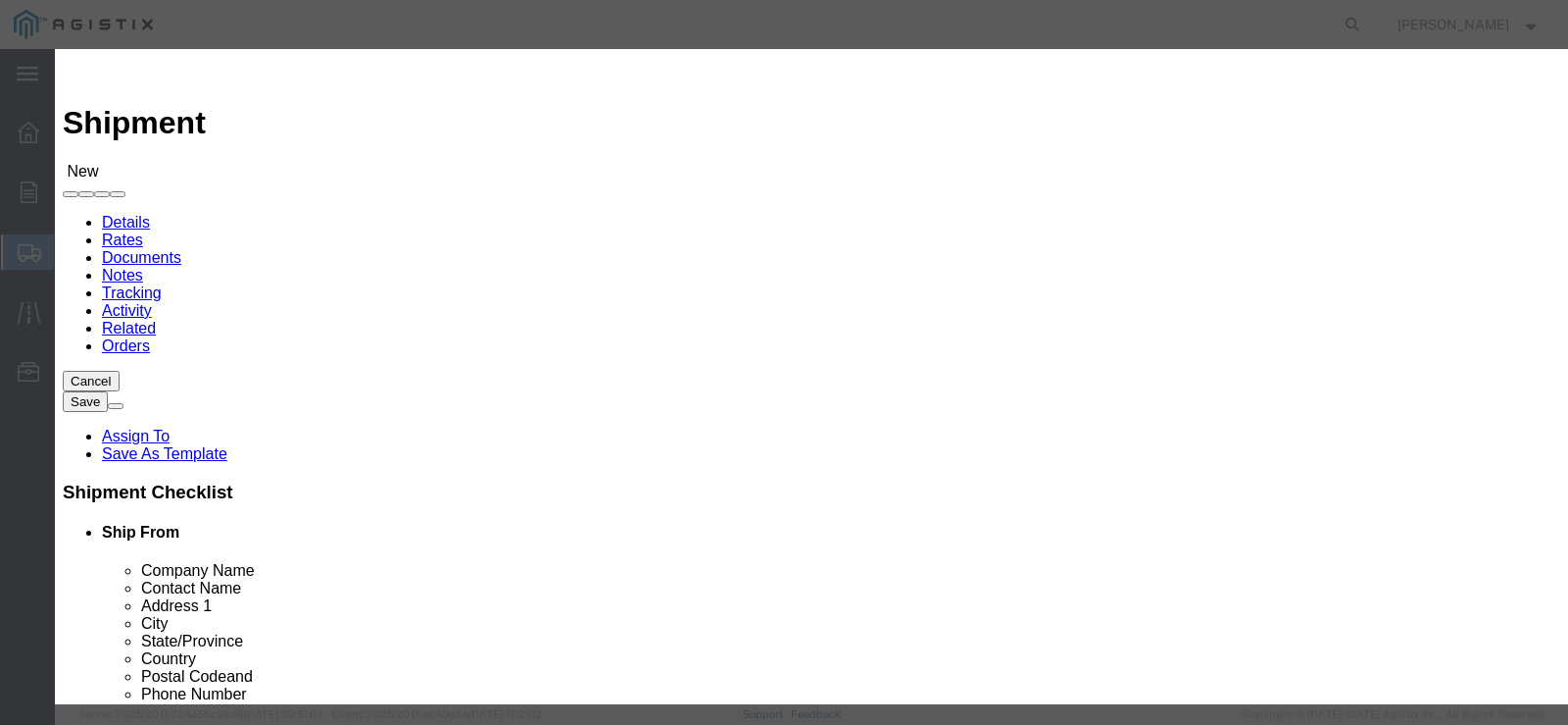
click input "text"
type input "93725"
click button "button"
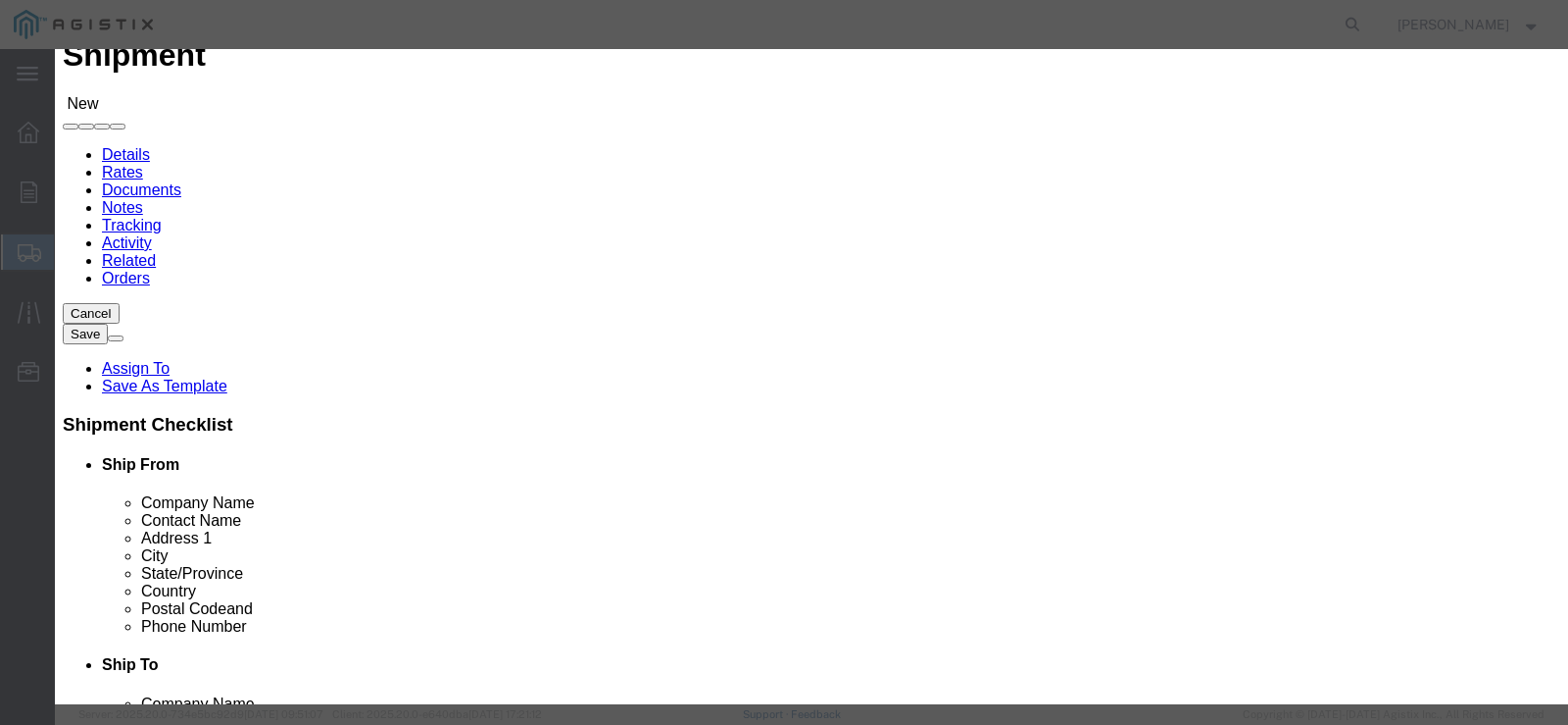
scroll to position [98, 0]
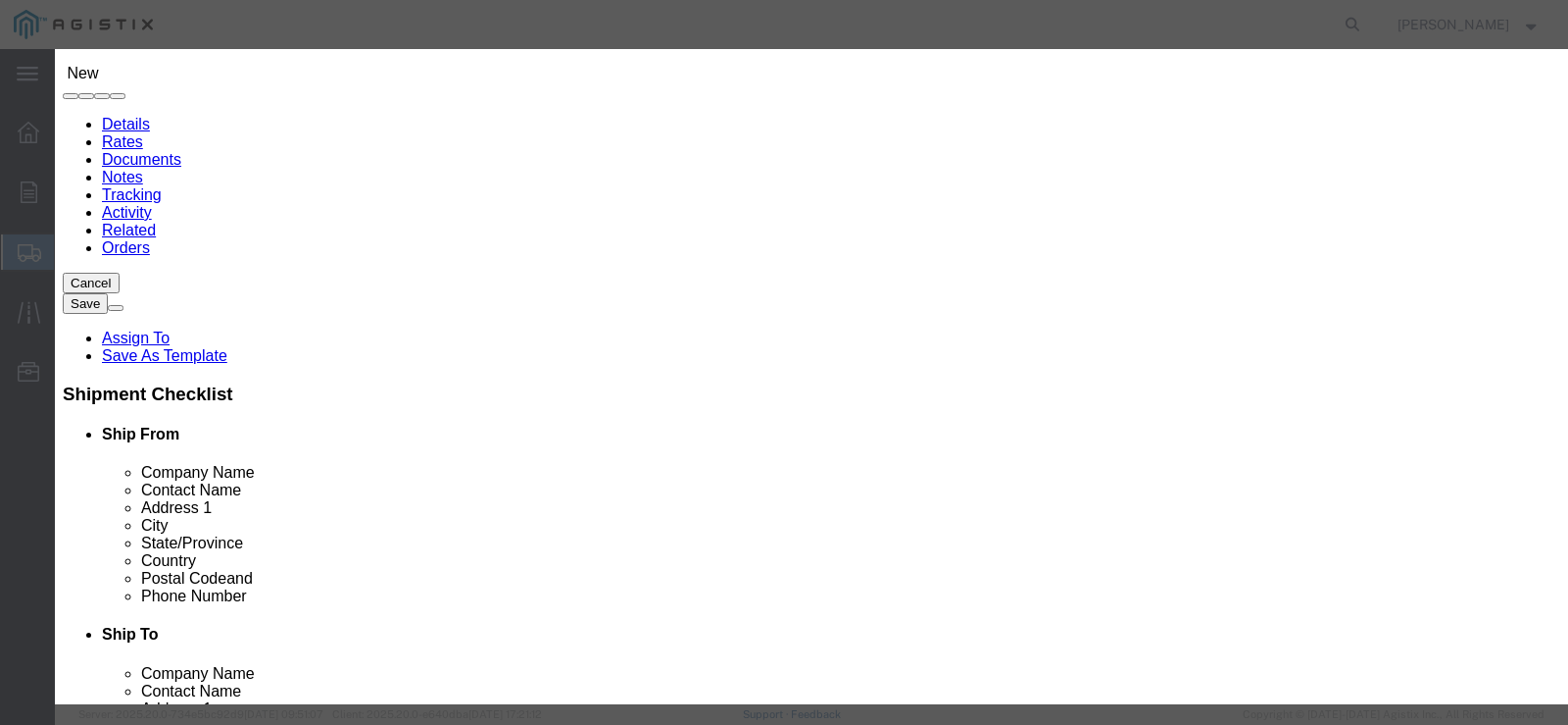
click button "Select"
select select "CA"
click button "Close"
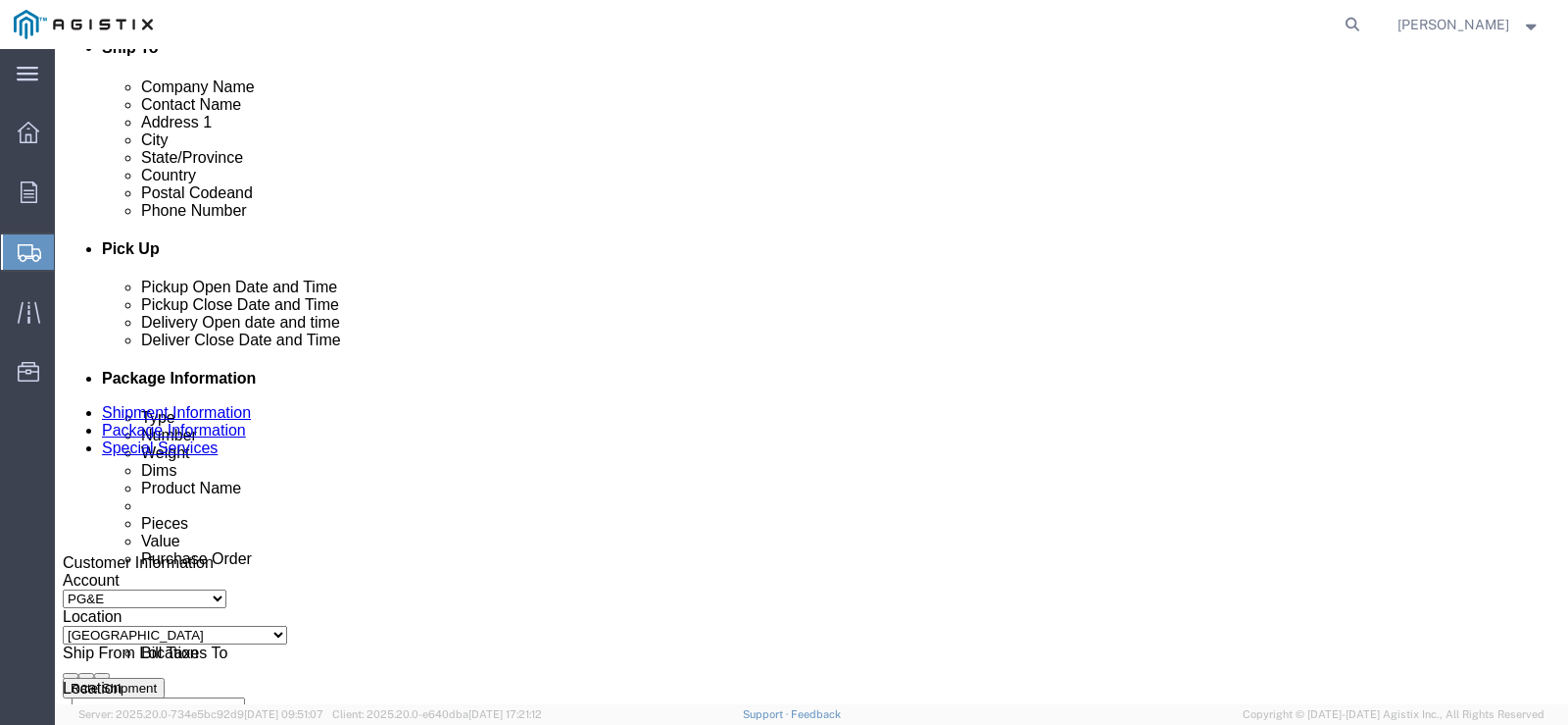
scroll to position [686, 0]
click div "[DATE] 10:00 AM"
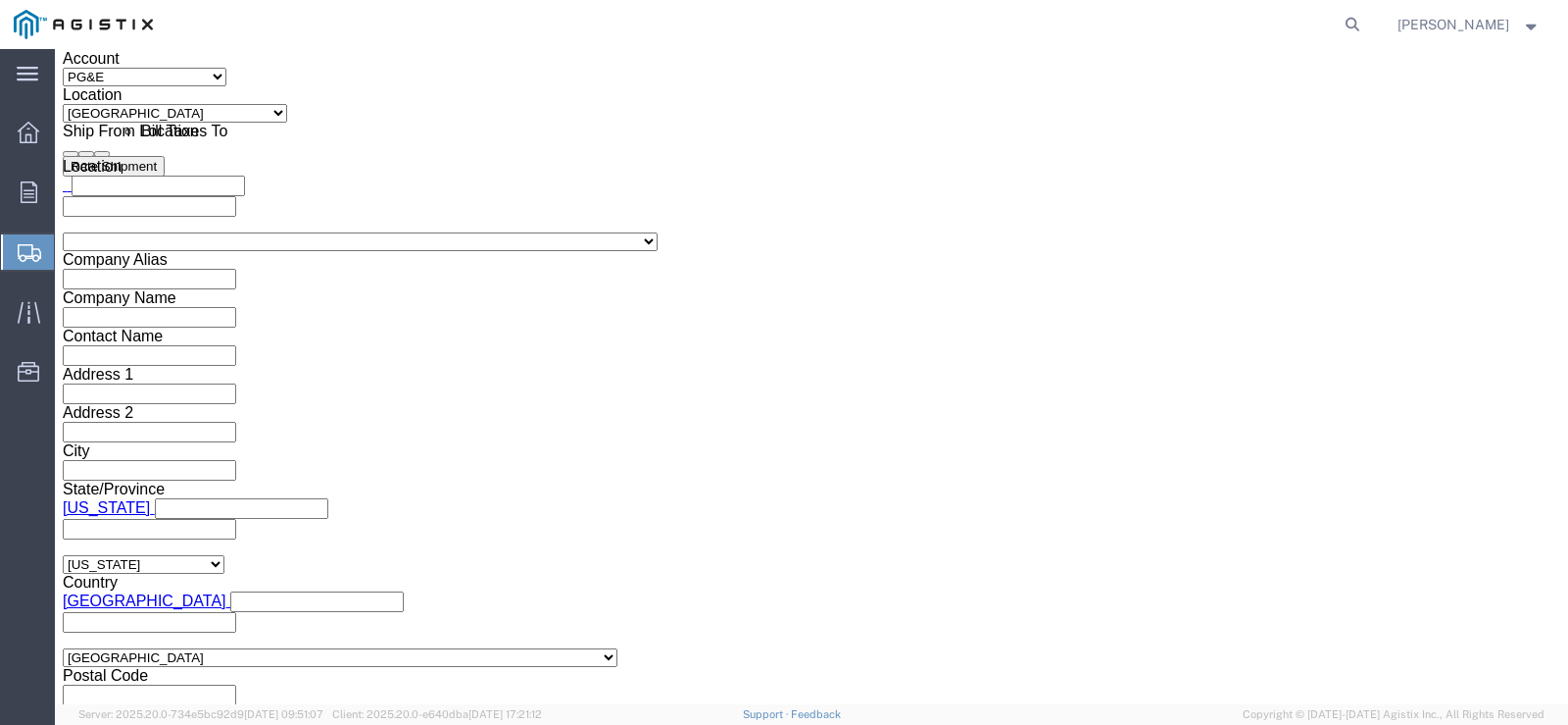
click input "10:00 AM"
type input "8:00 AM"
click button "Apply"
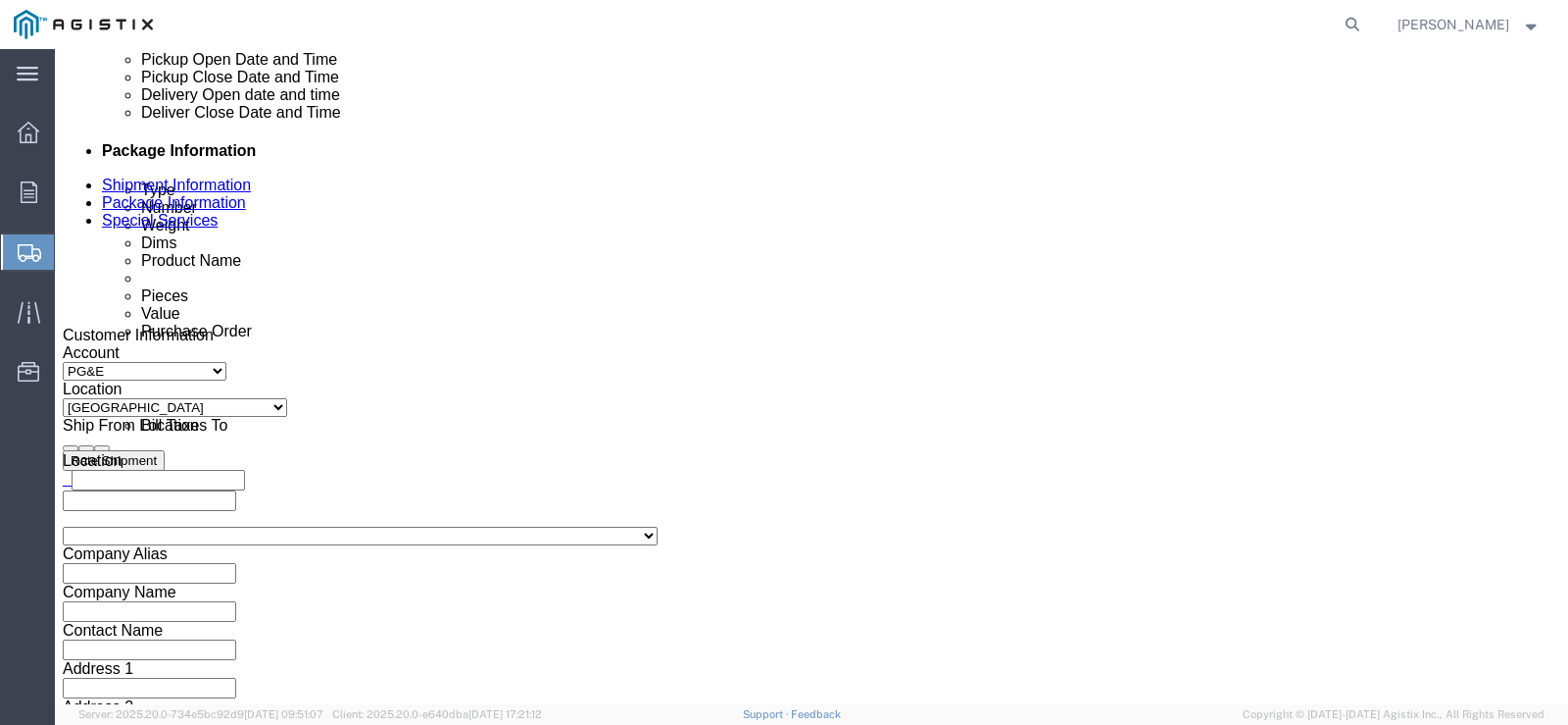
click icon
click div "[DATE] 9:00 AM"
type input "3:30 PM"
click div "Close Time 3:30 PM [DATE] 9:00 AM - [DATE] 9:00 AM Cancel Apply"
click button "Apply"
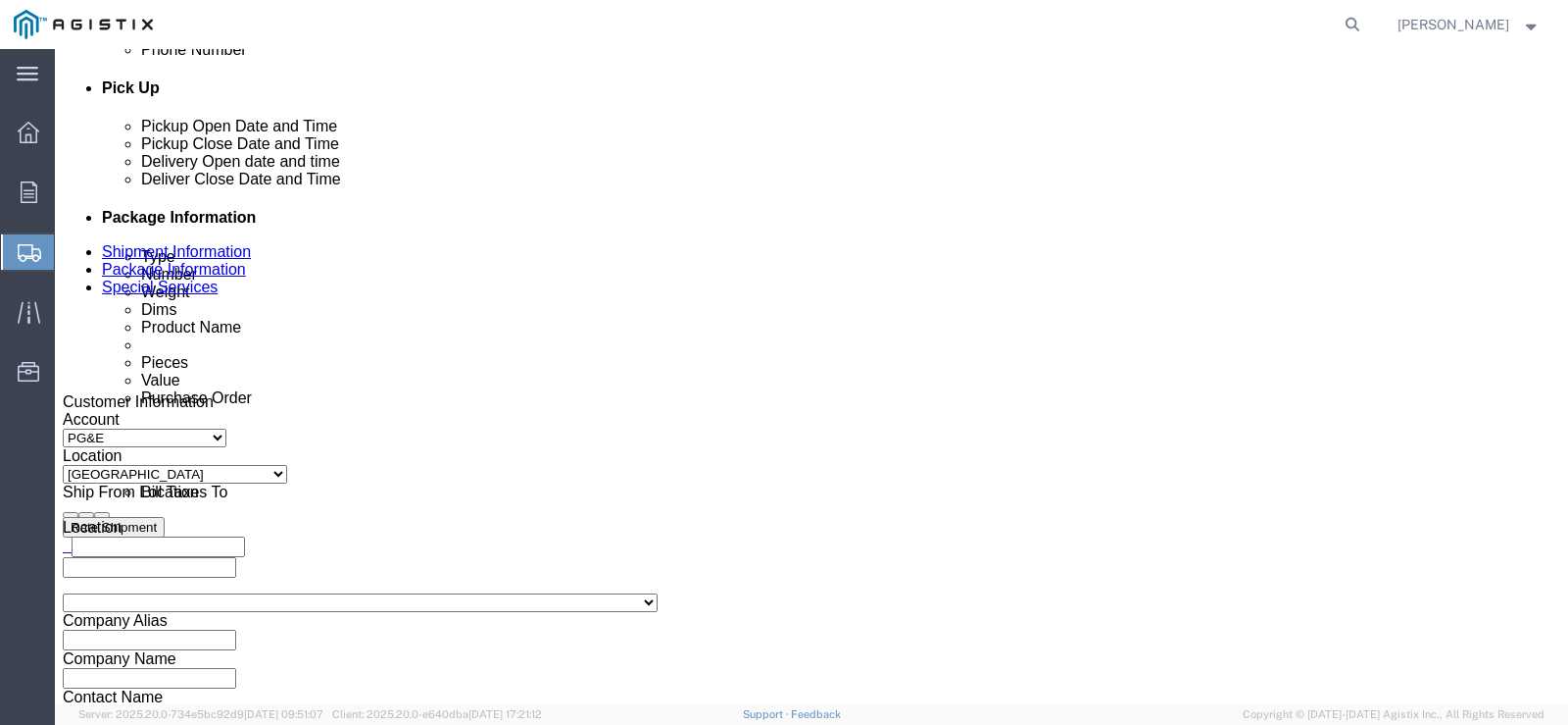
scroll to position [813, 0]
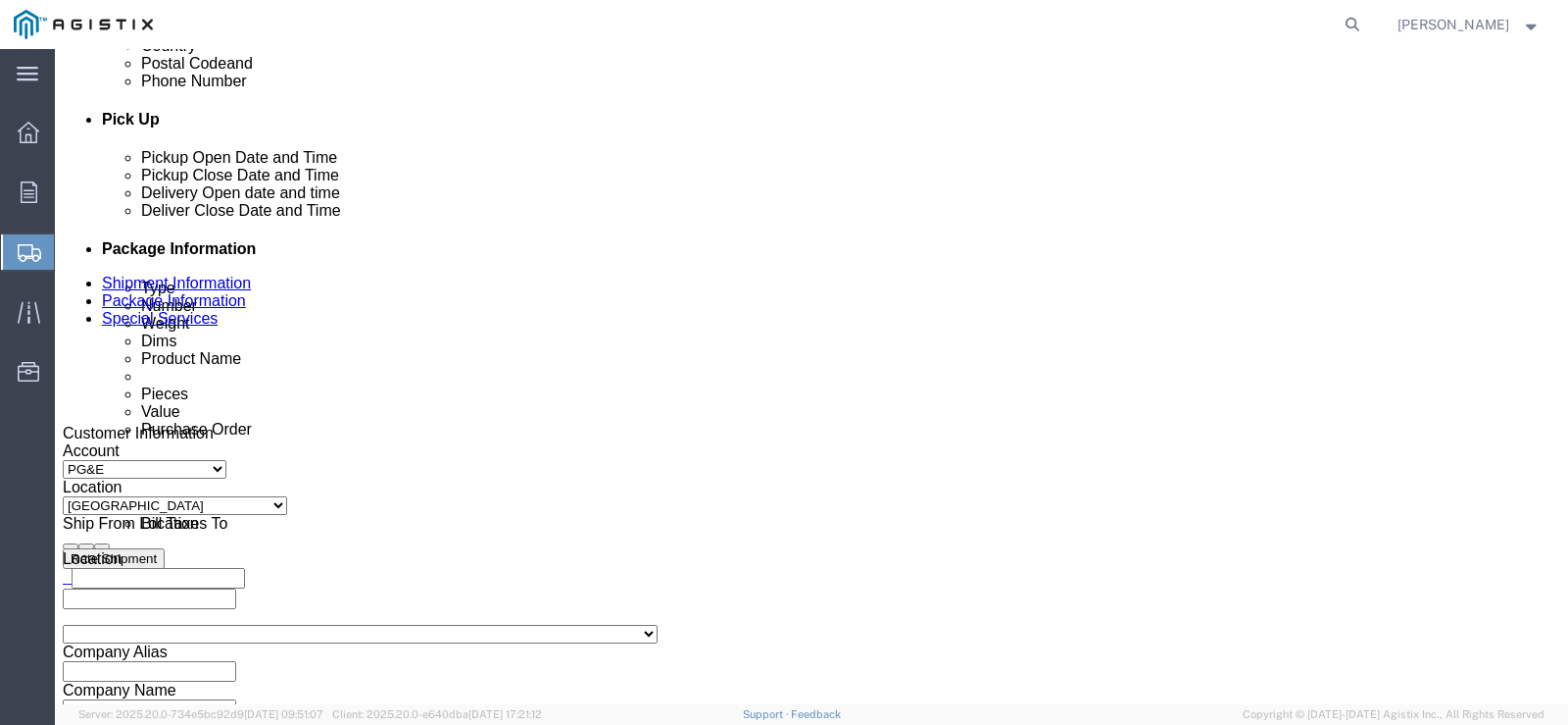
click div
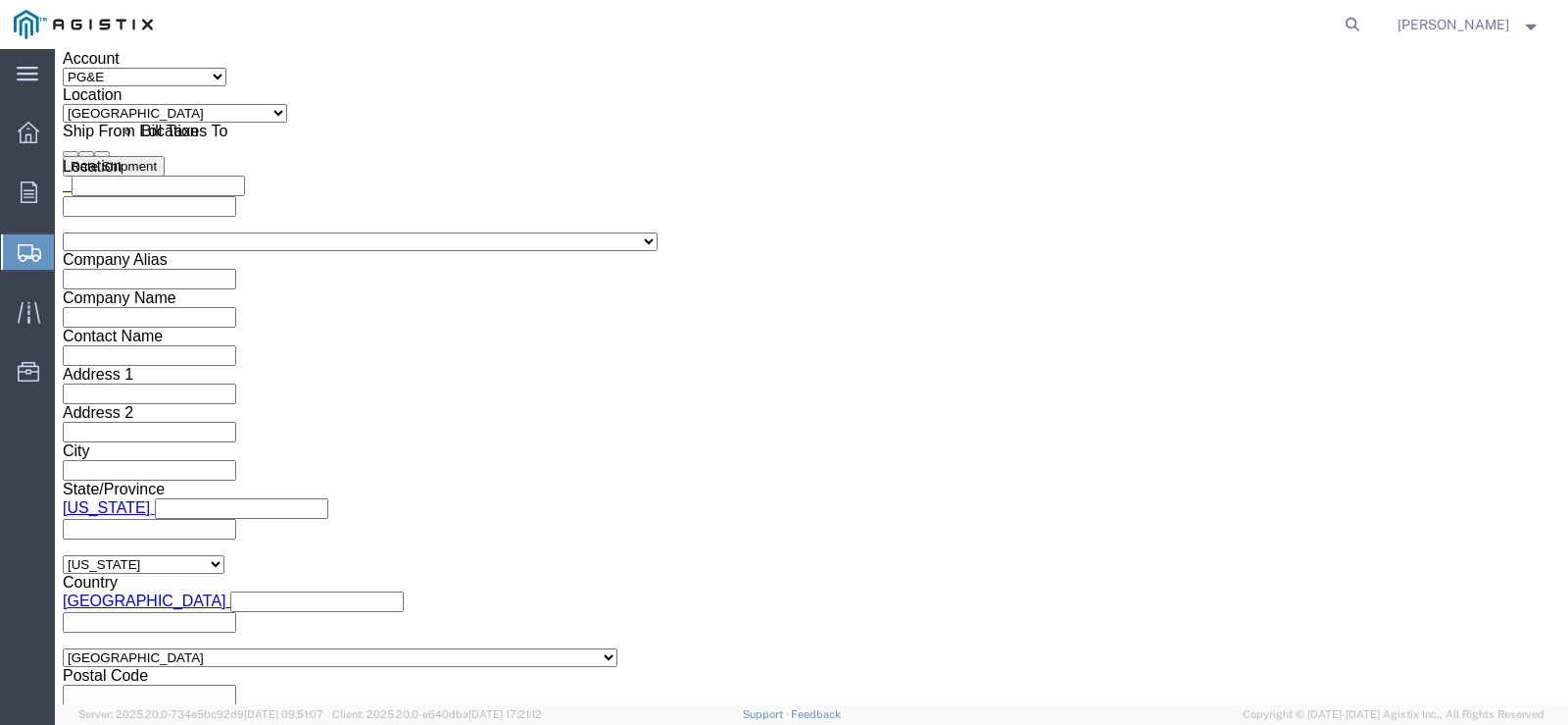
click input "4:30 PM"
type input "9:00 AM"
click button "Apply"
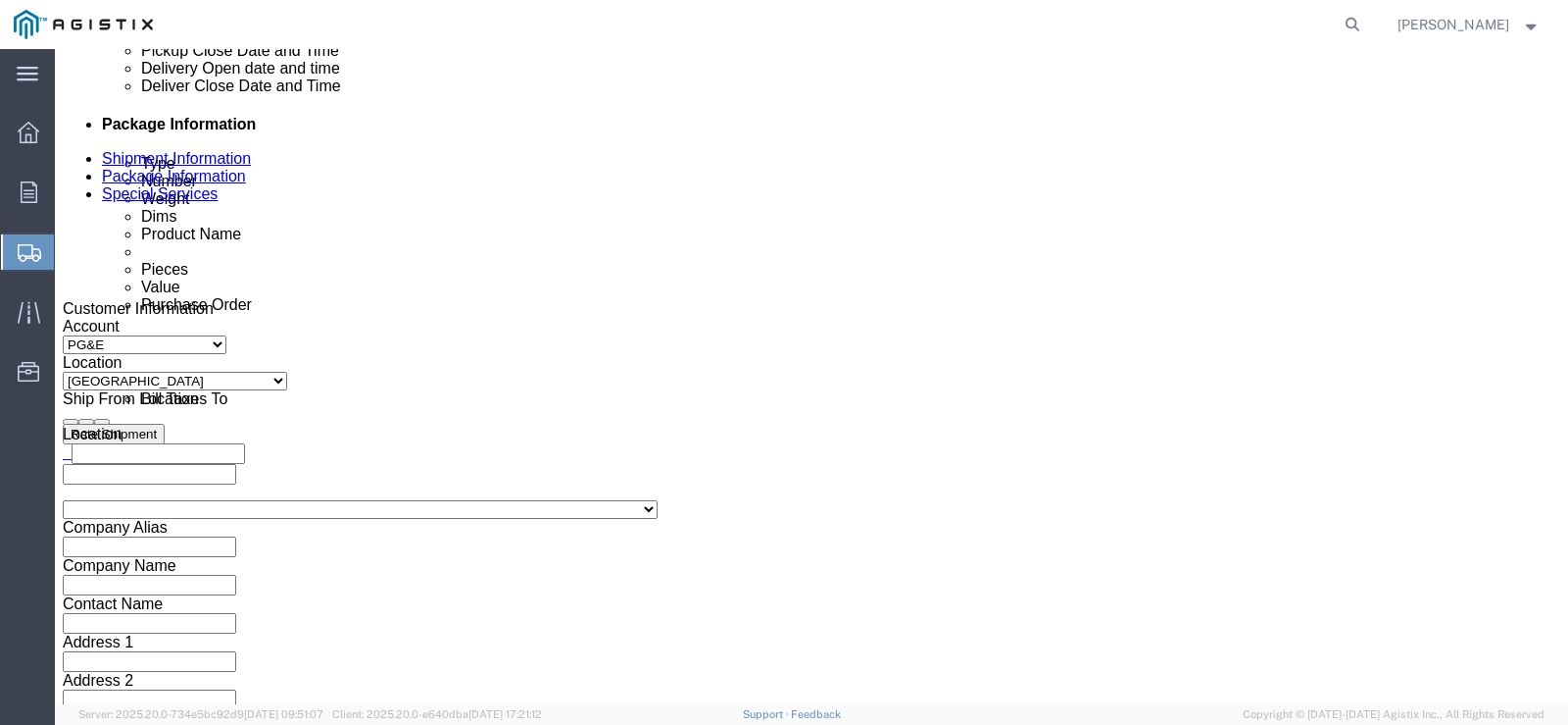
scroll to position [912, 0]
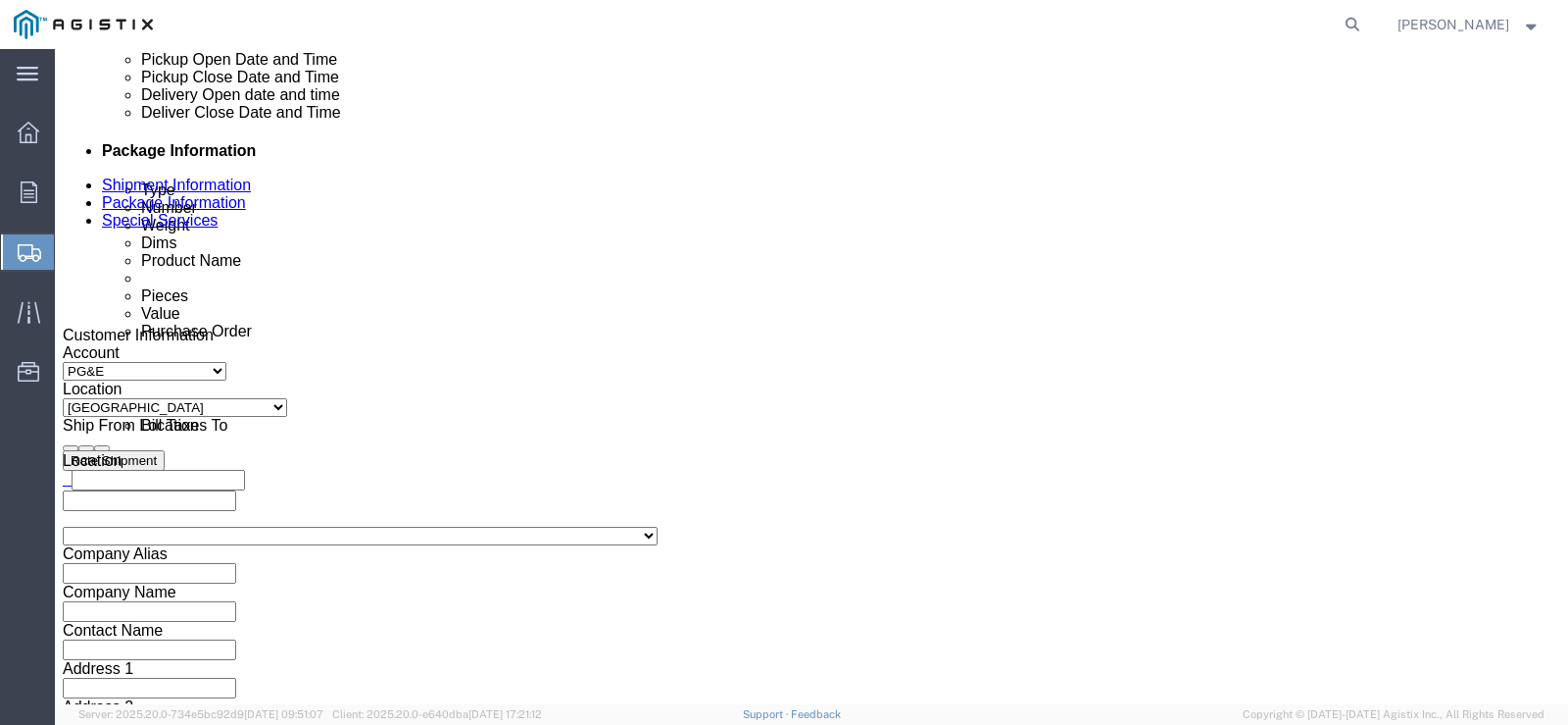
click div
type input "3:00 PM"
click button "Apply"
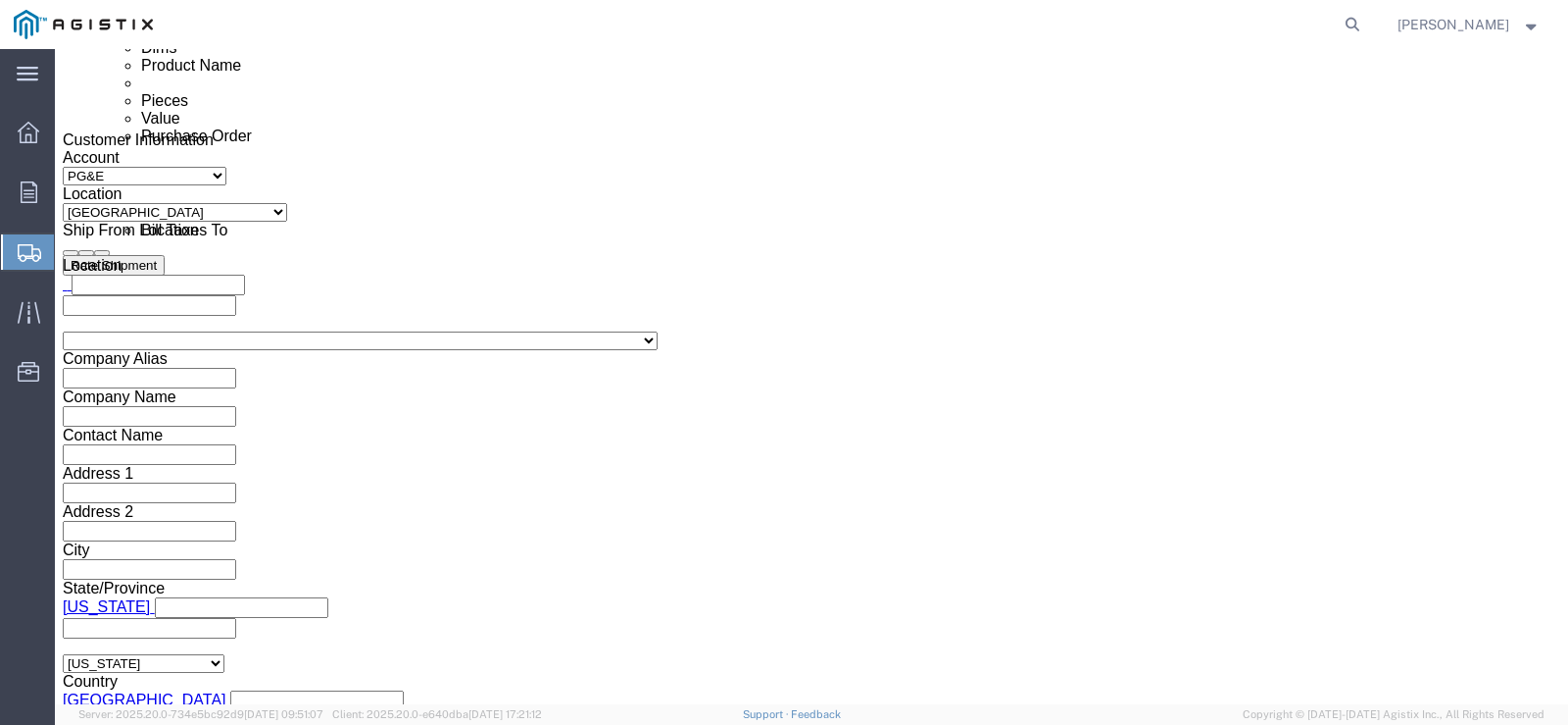
scroll to position [1108, 0]
click input "text"
type input "3501420110"
click select "Select Account Type Activity ID Airline Appointment Number ASN Batch Request # …"
select select "PURCHORD"
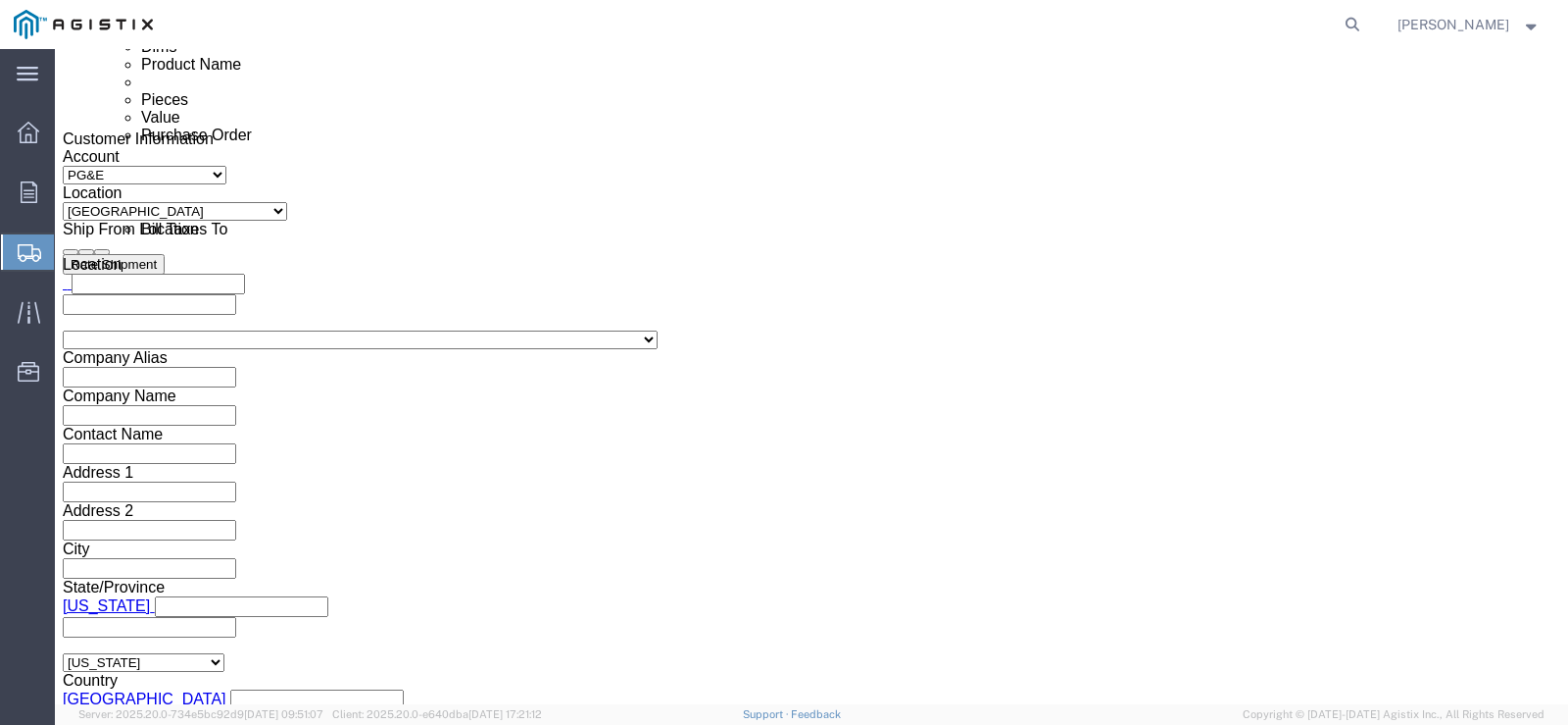
click select "Select Account Type Activity ID Airline Appointment Number ASN Batch Request # …"
click input "text"
type input "3501424411"
click button "Rate Shipment"
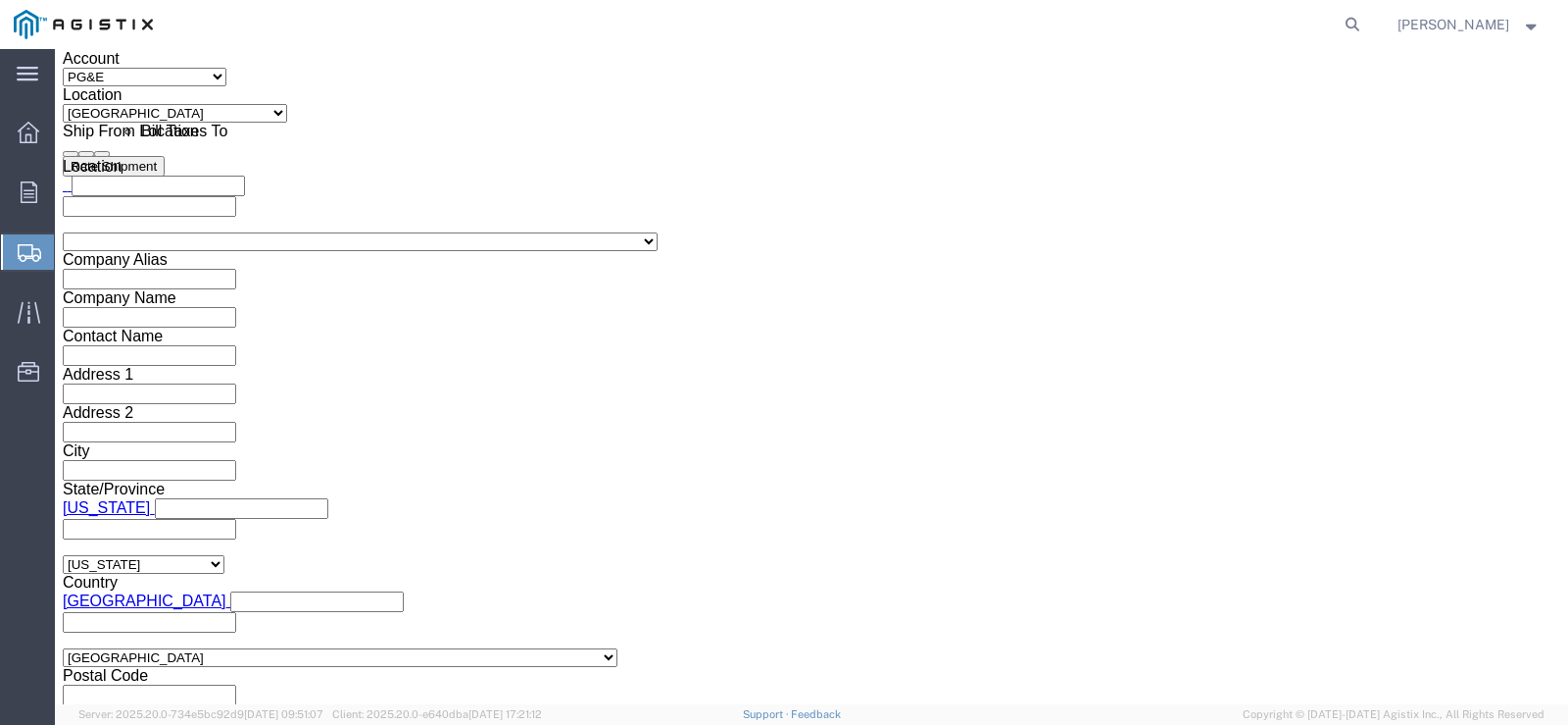
click button "Continue"
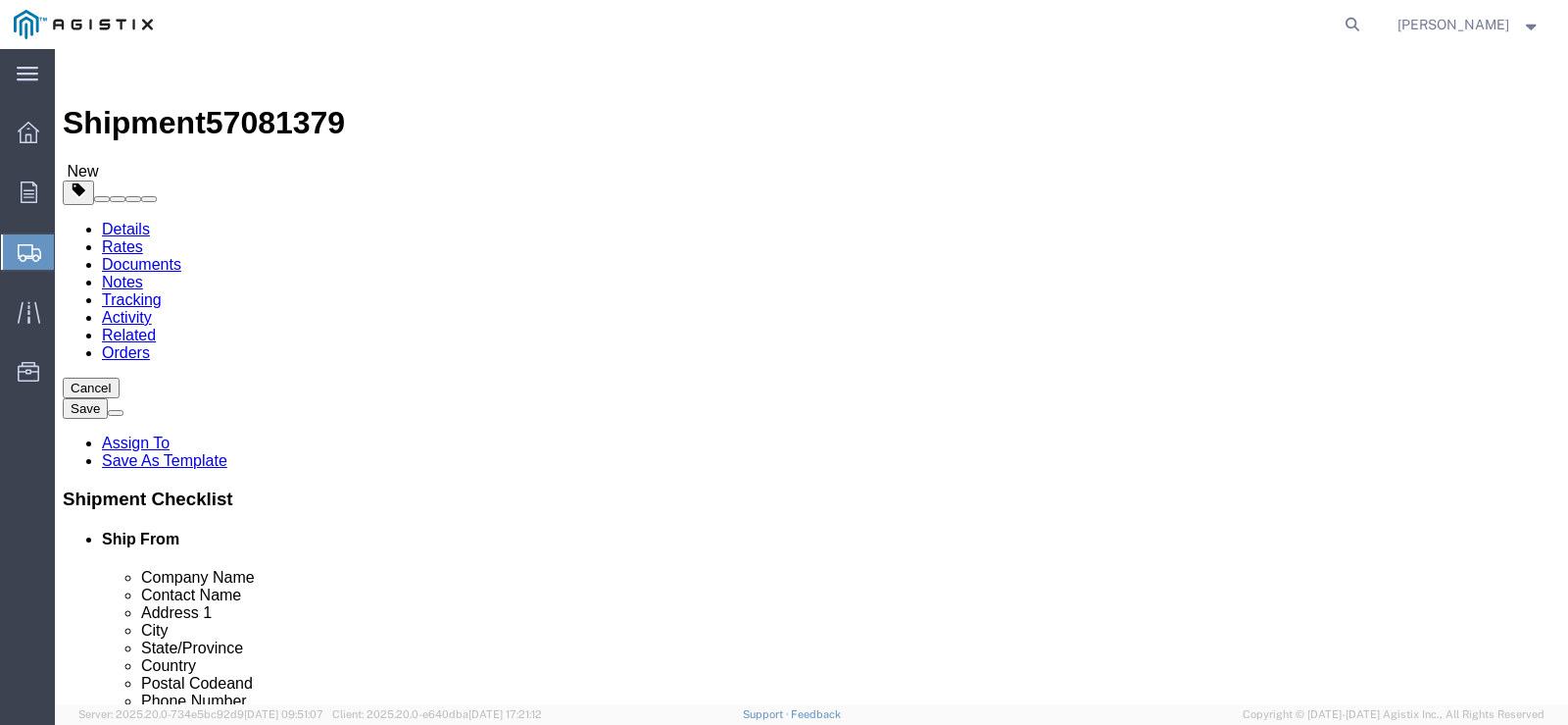
click select "Select Bulk Bundle(s) Cardboard Box(es) Carton(s) Crate(s) Drum(s) (Fiberboard)…"
select select "NKCR"
click select "Select Bulk Bundle(s) Cardboard Box(es) Carton(s) Crate(s) Drum(s) (Fiberboard)…"
click input "text"
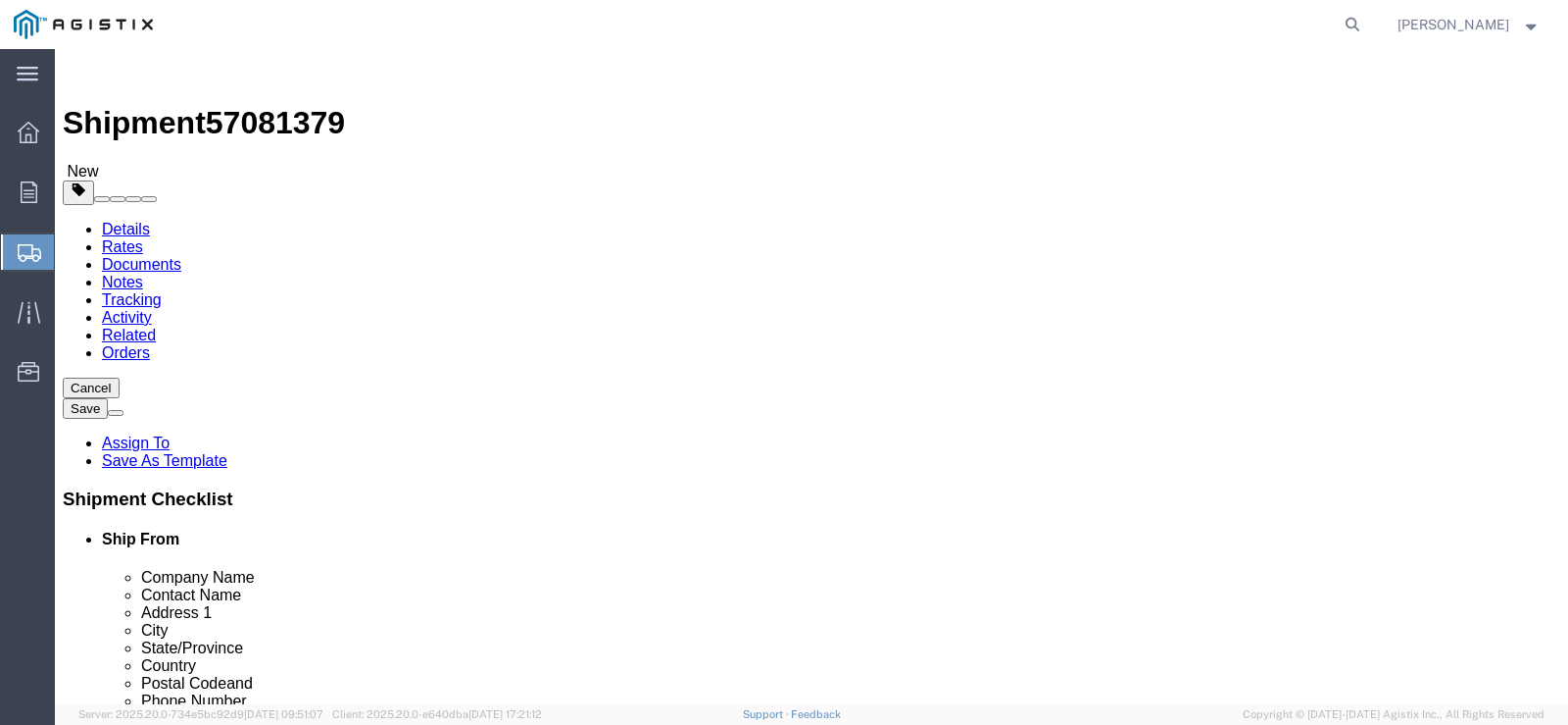
type input "40"
type input "36"
type input "3"
type input "44"
click input "0.00"
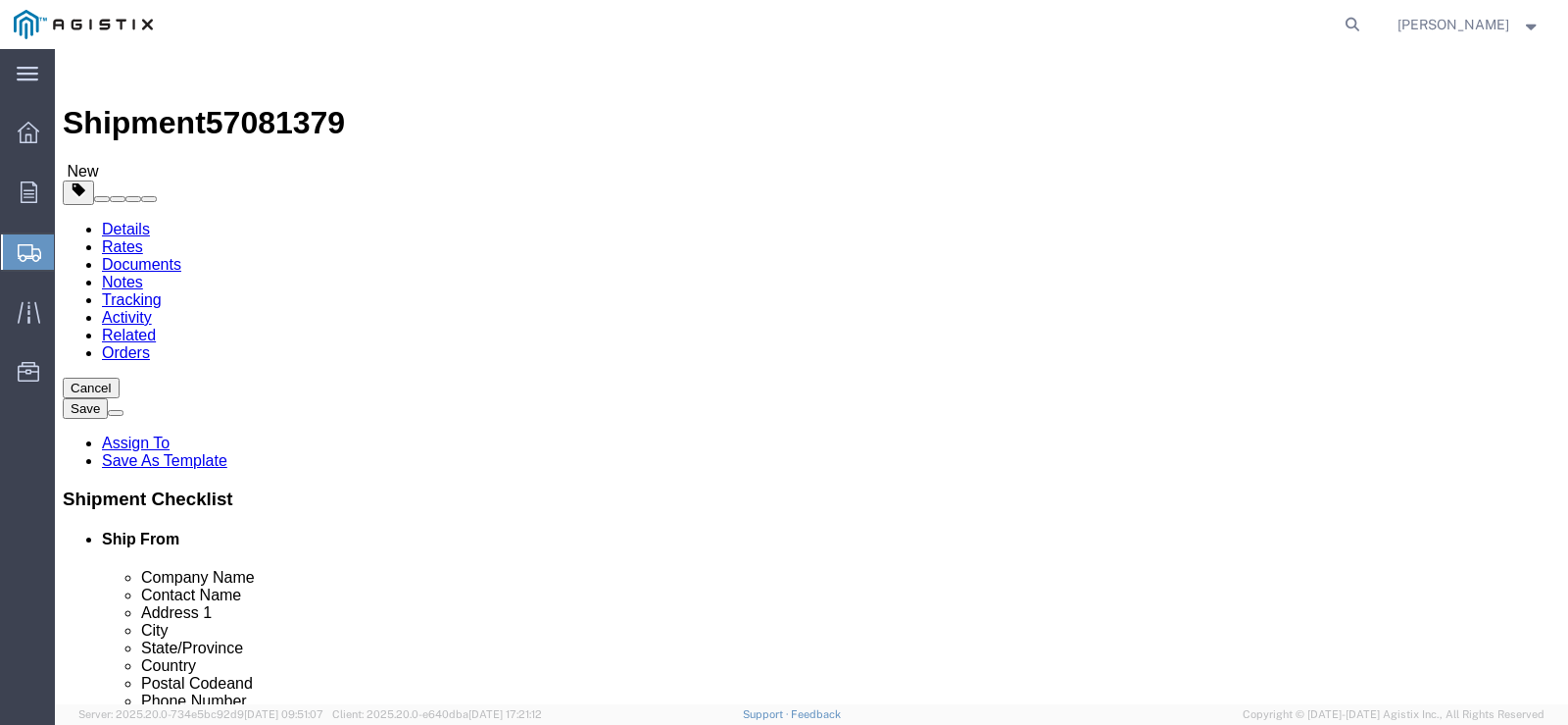
click input "0.00"
type input "960"
click div "1 x Naked Cargo (UnPackaged) Package Type Select Bulk Bundle(s) Cardboard Box(e…"
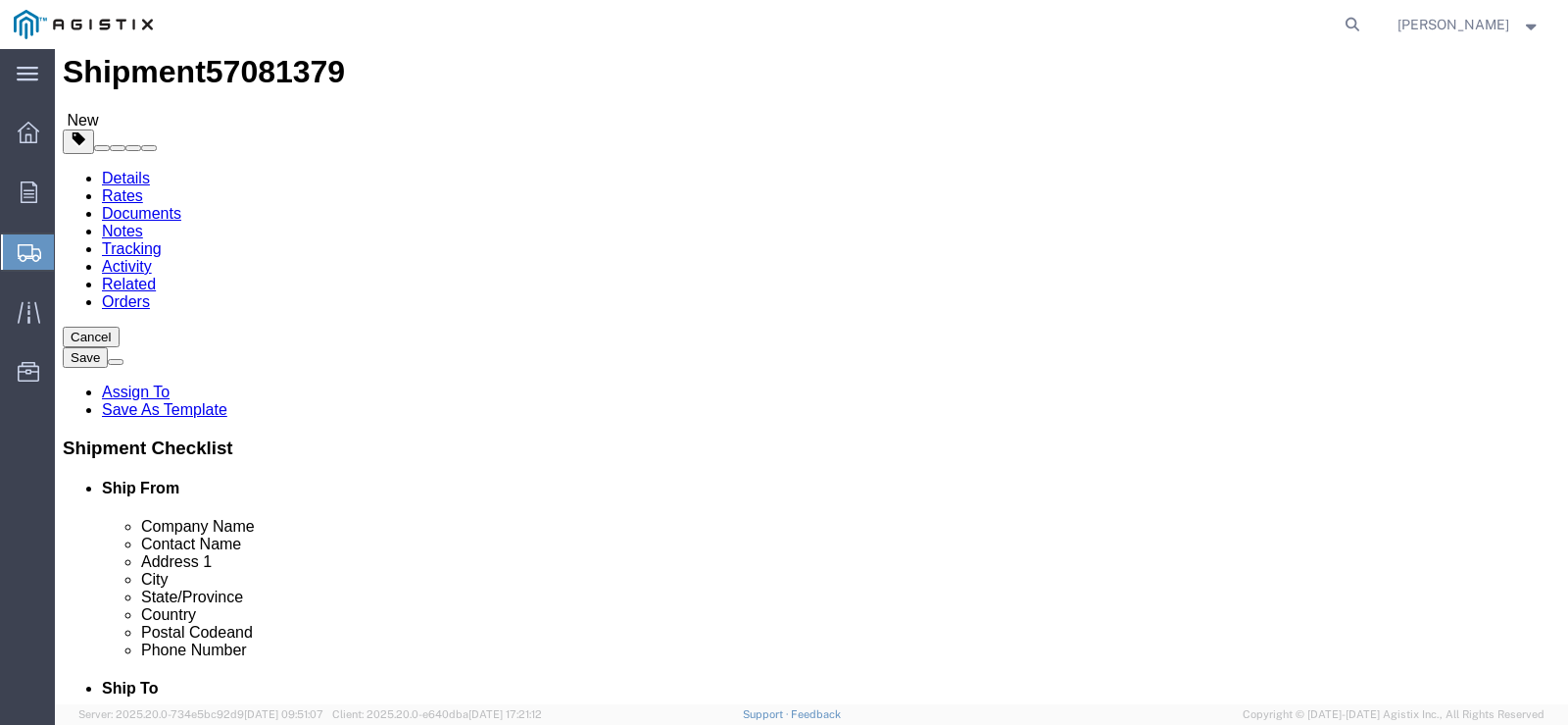
scroll to position [98, 0]
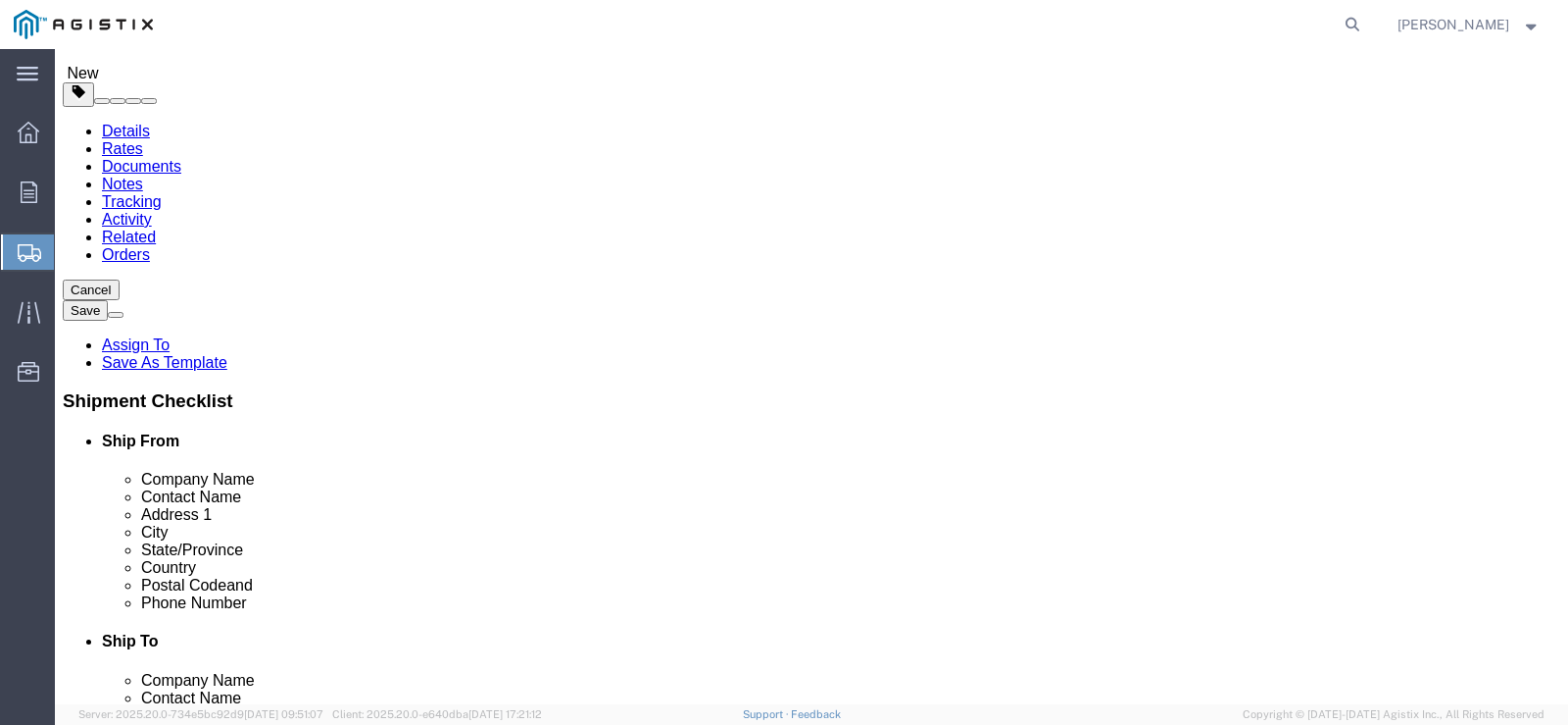
click link "Add Content"
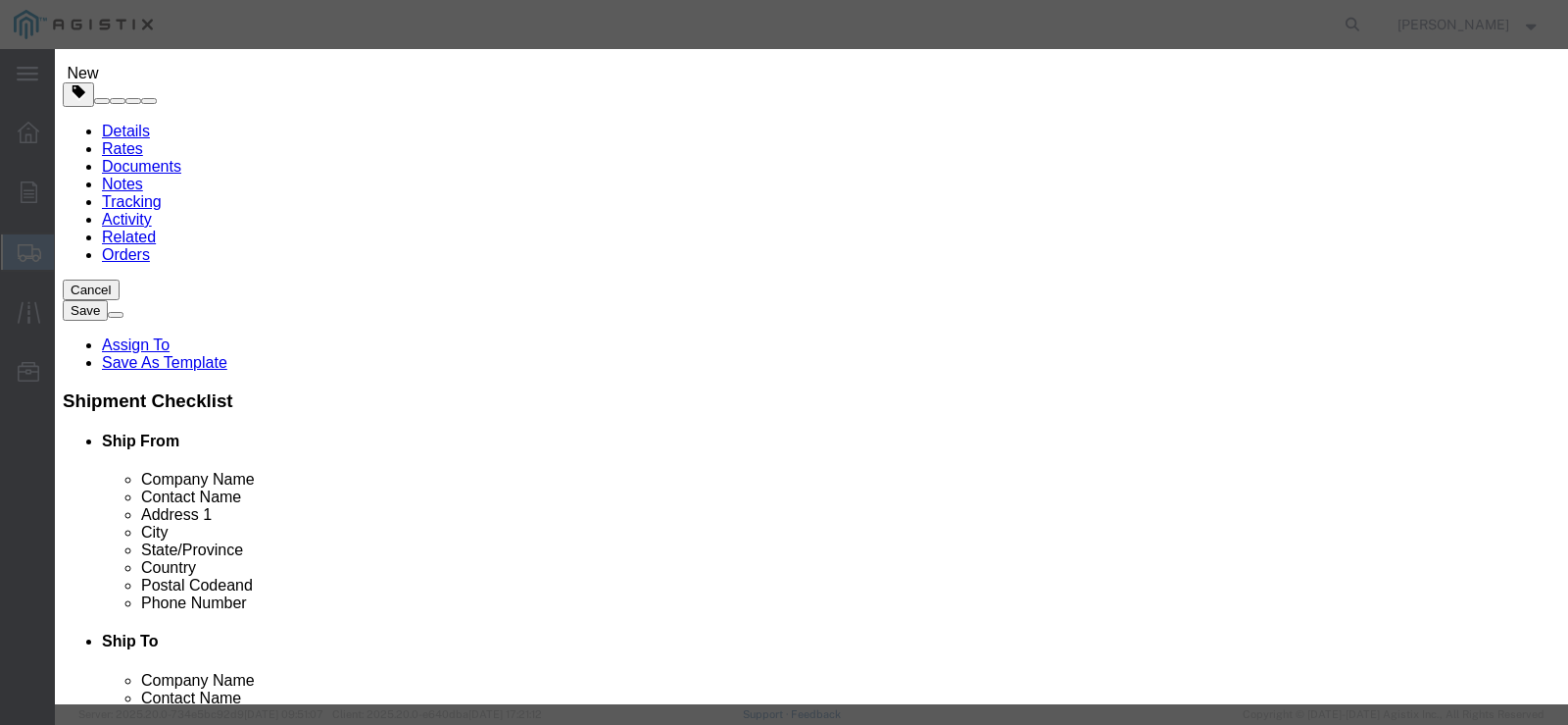
click input "text"
type input "4"
type input "561283"
click div "Name: SHEET SLIP XFMR BOX 3/8"X36"X40" PLYWOOD Sku: M 561283 Model: Description:"
select select
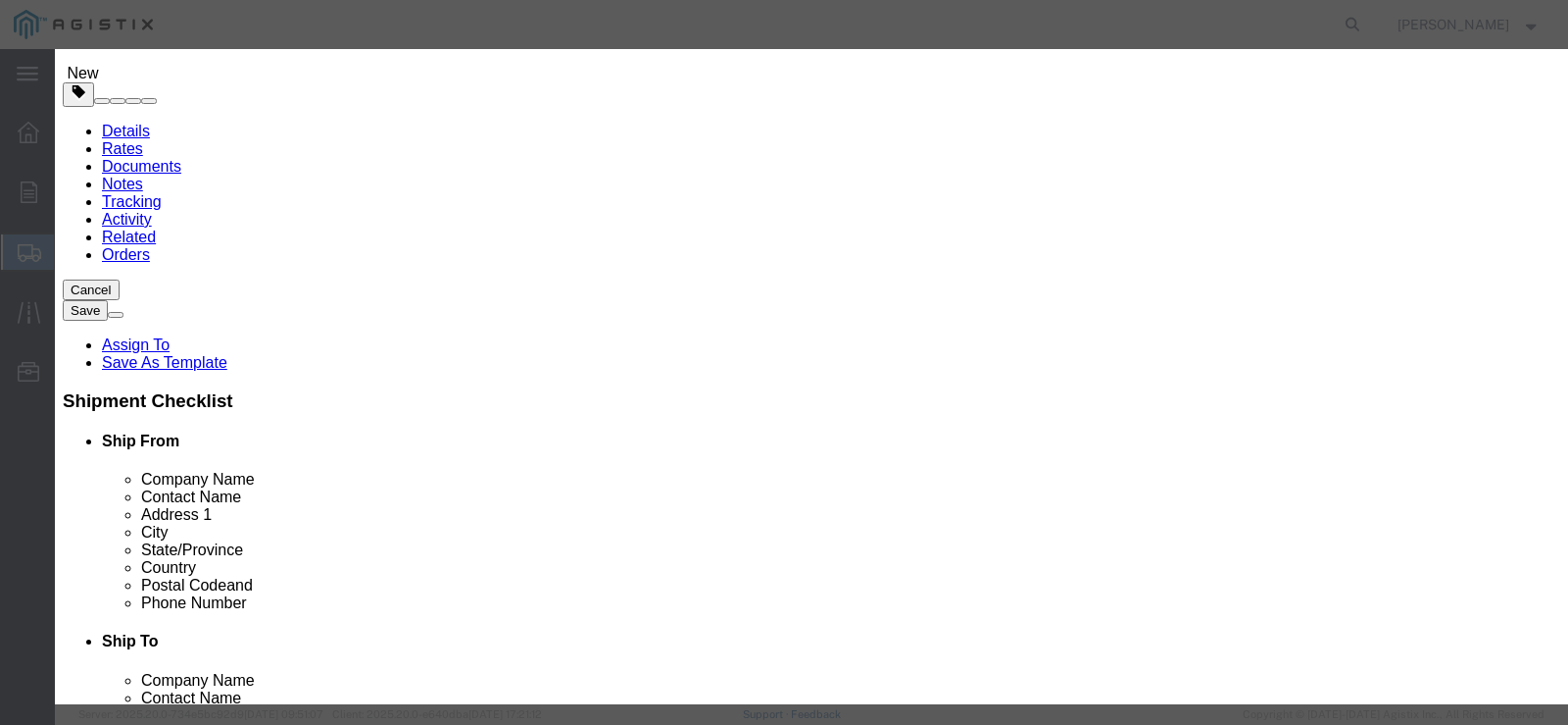
select select "USD"
type input "SHEET SLIP XFMR BOX 3/8"X36"X40" PLYWOOD"
type input "M561283"
type input "SHEET SLIP XFMR BOX 3/8"X36"X40" PLYWOOD"
click input "text"
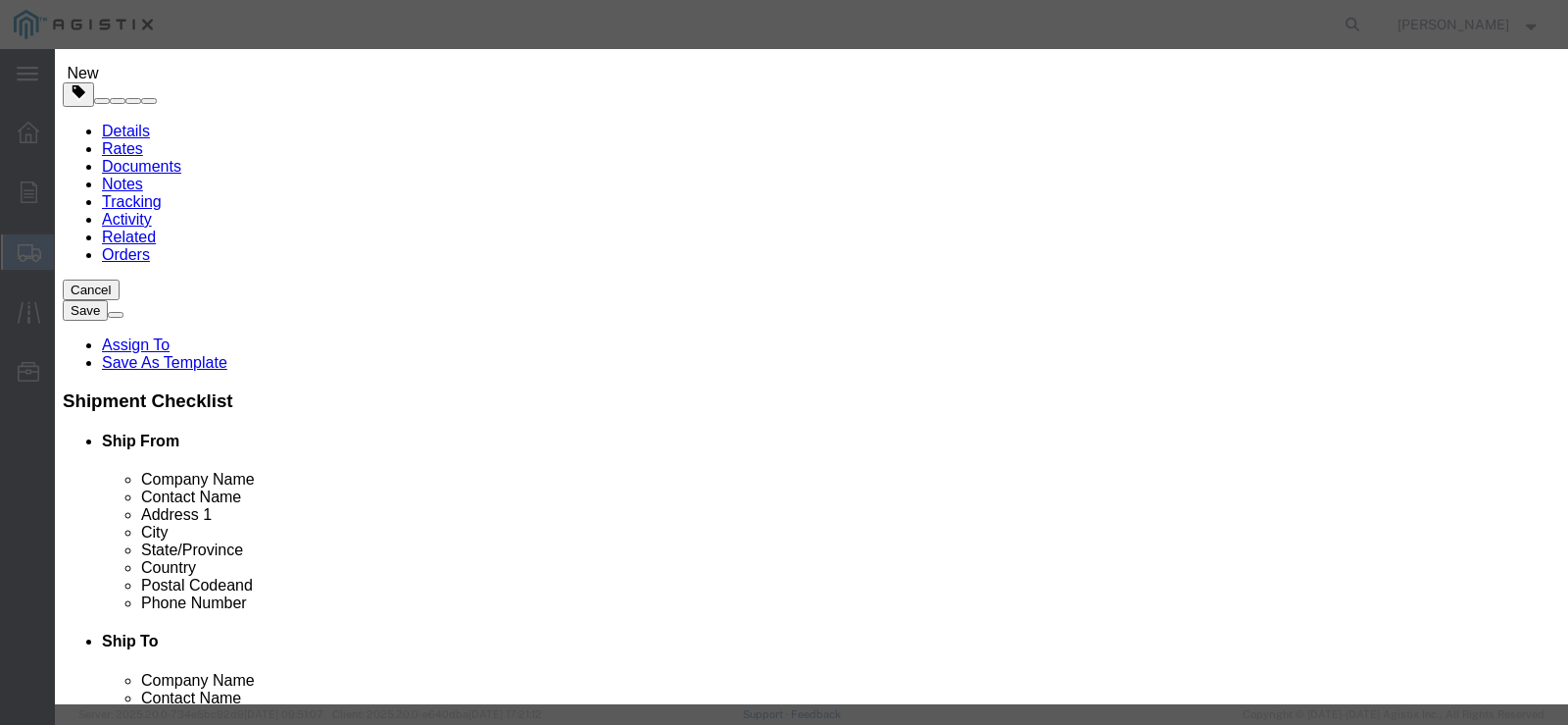
type input "120"
click select "Select Bag Barrels 100Board Feet Bottle Box Blister Pack Carats Can Capsule Car…"
select select "EA"
click select "Select Bag Barrels 100Board Feet Bottle Box Blister Pack Carats Can Capsule Car…"
click div "Product Name SHEET SLIP XFMR BOX 3/8"X36"X40" PLYWOOD 561283 Pieces 120 Select …"
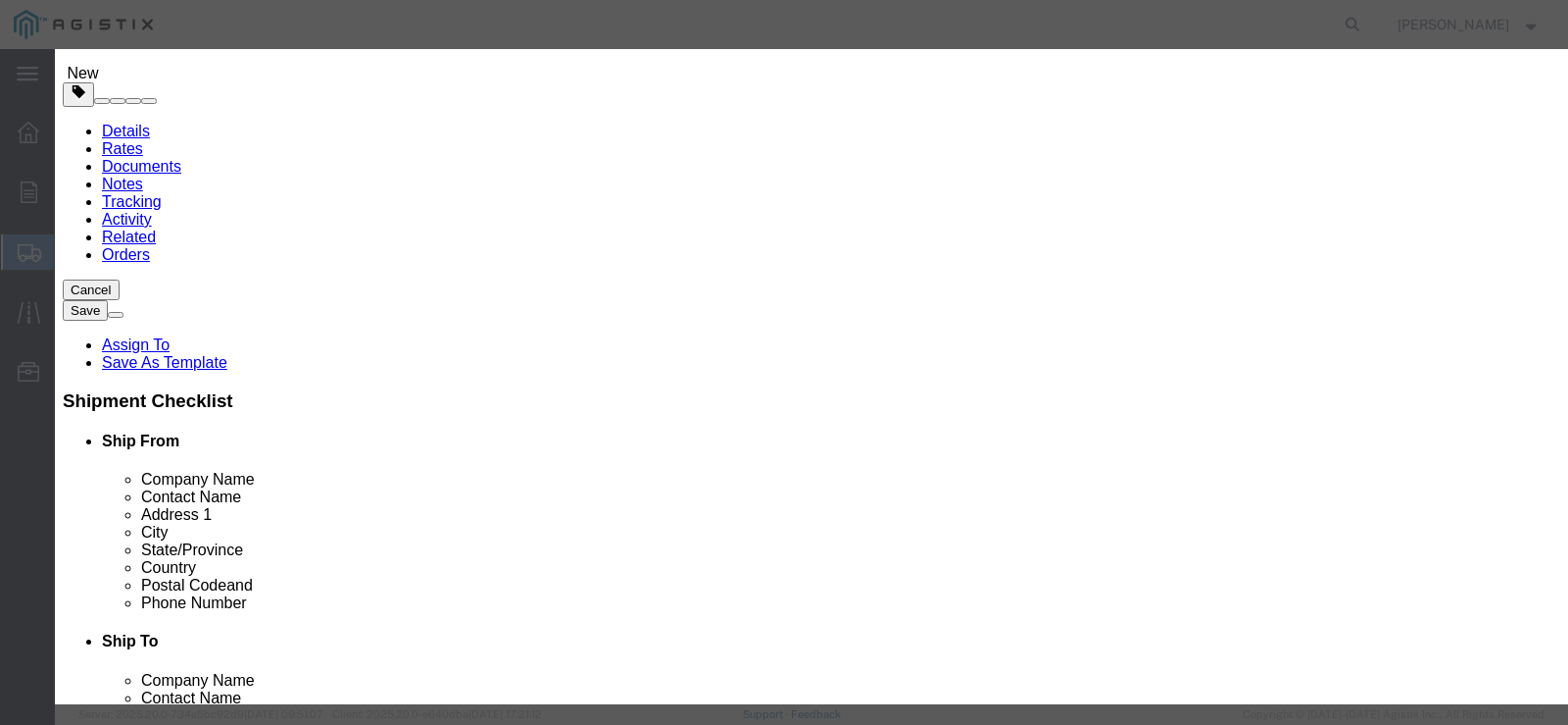
click select "Select 50 55 60 65 70 85 92.5 100 125 175 250 300 400"
select select "65"
click select "Select 50 55 60 65 70 85 92.5 100 125 175 250 300 400"
click input "text"
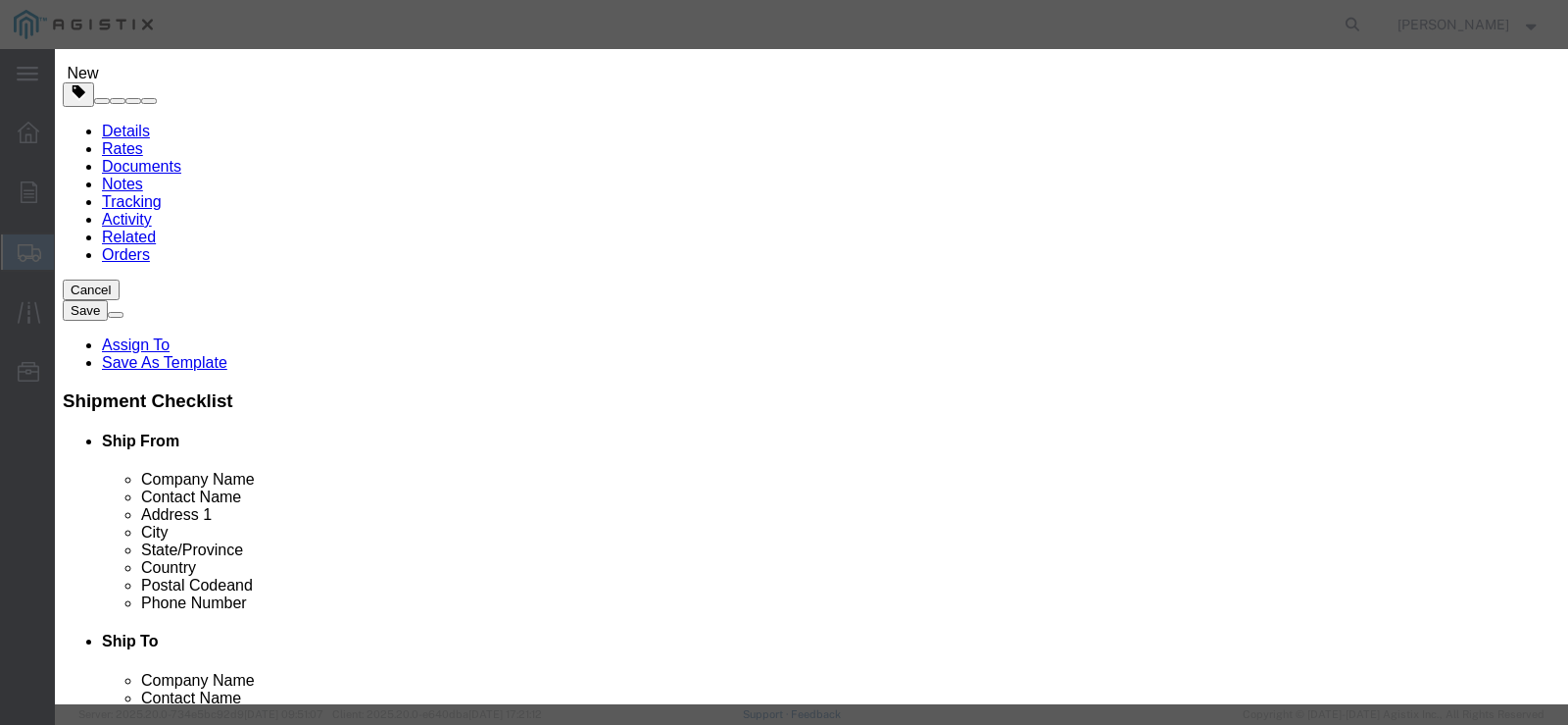
type input "2"
type input "3429.60"
click button "Save & Close"
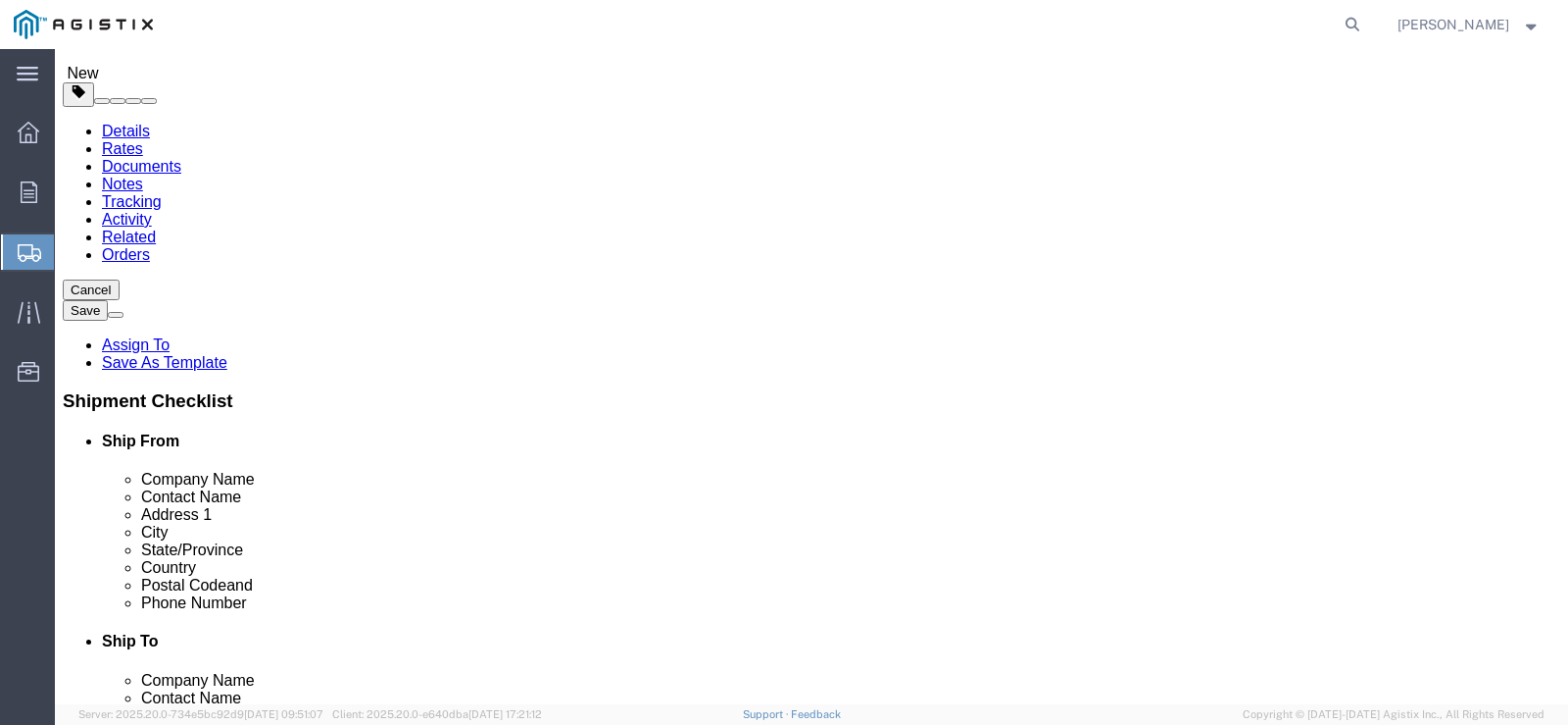
click link "Add Package"
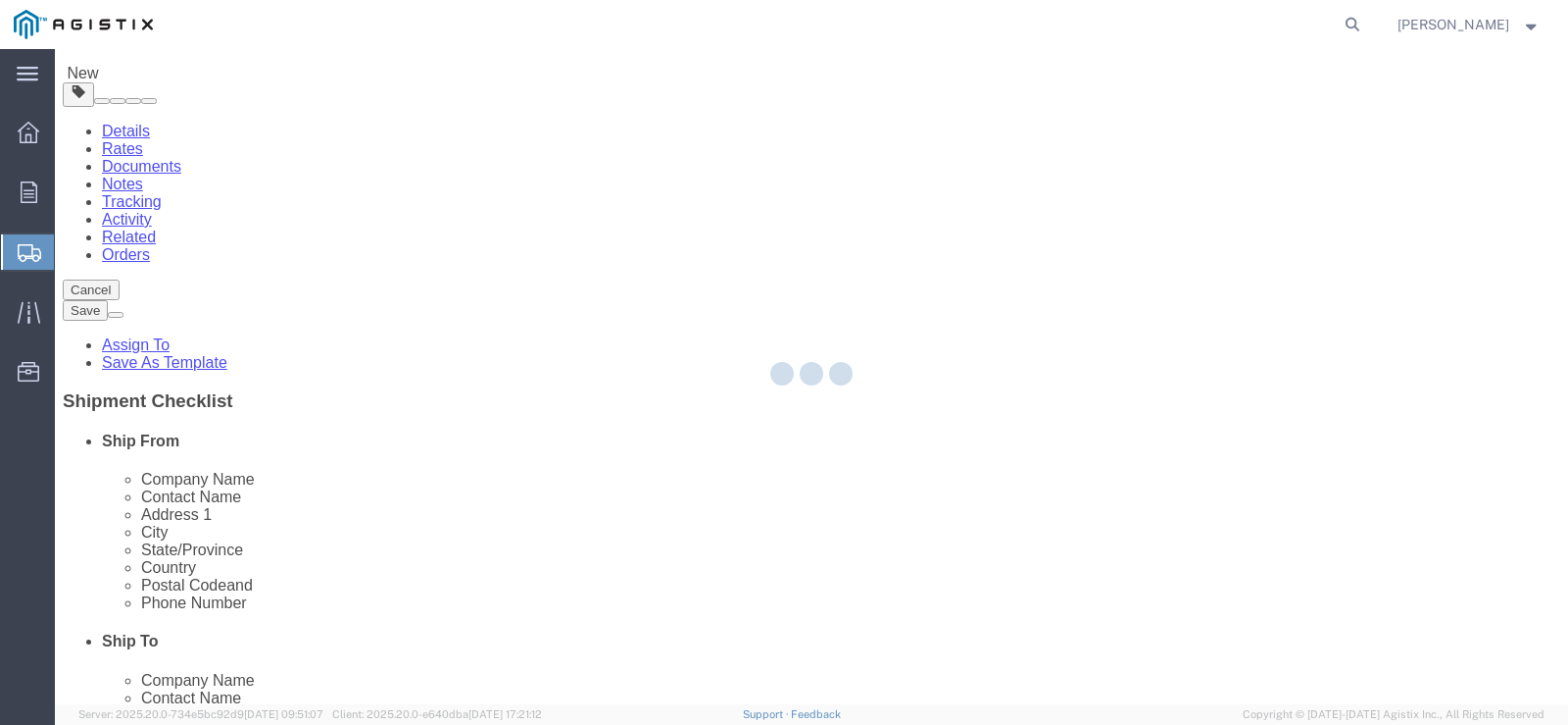
select select "NKCR"
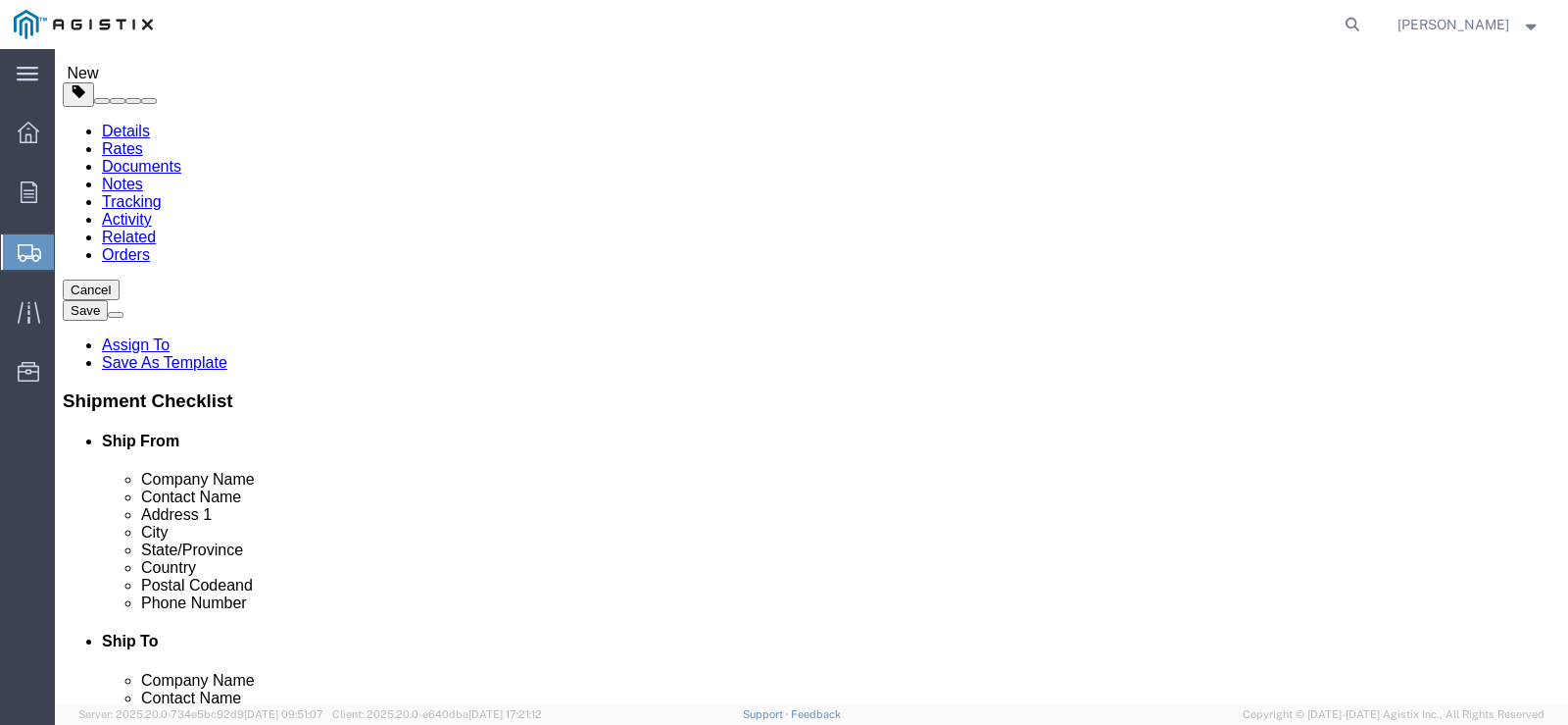
click select "Select Bulk Bundle(s) Cardboard Box(es) Carton(s) Crate(s) Drum(s) (Fiberboard)…"
select select "NKCR"
click select "Select Bulk Bundle(s) Cardboard Box(es) Carton(s) Crate(s) Drum(s) (Fiberboard)…"
click input "1"
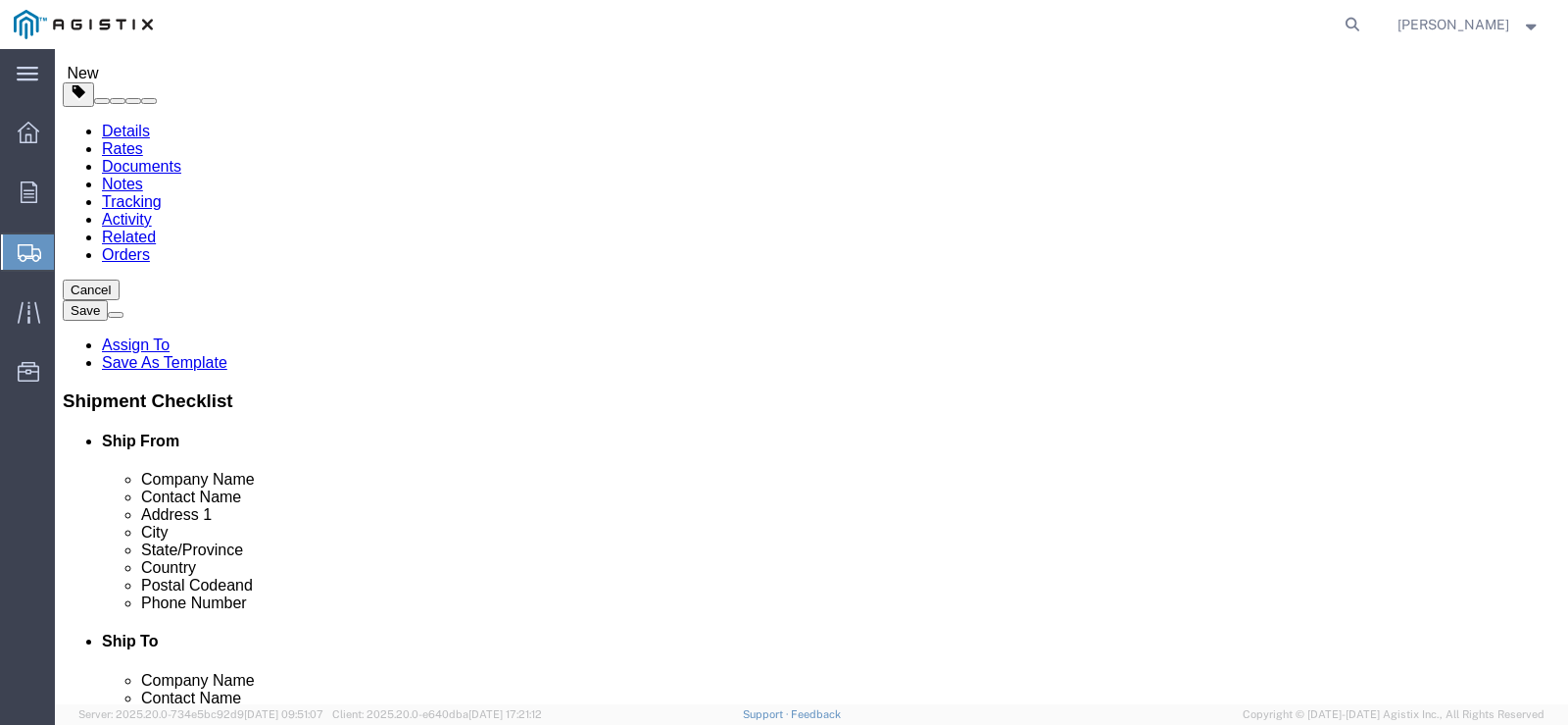
type input "3"
click input "text"
type input "40"
type input "36"
type input "32"
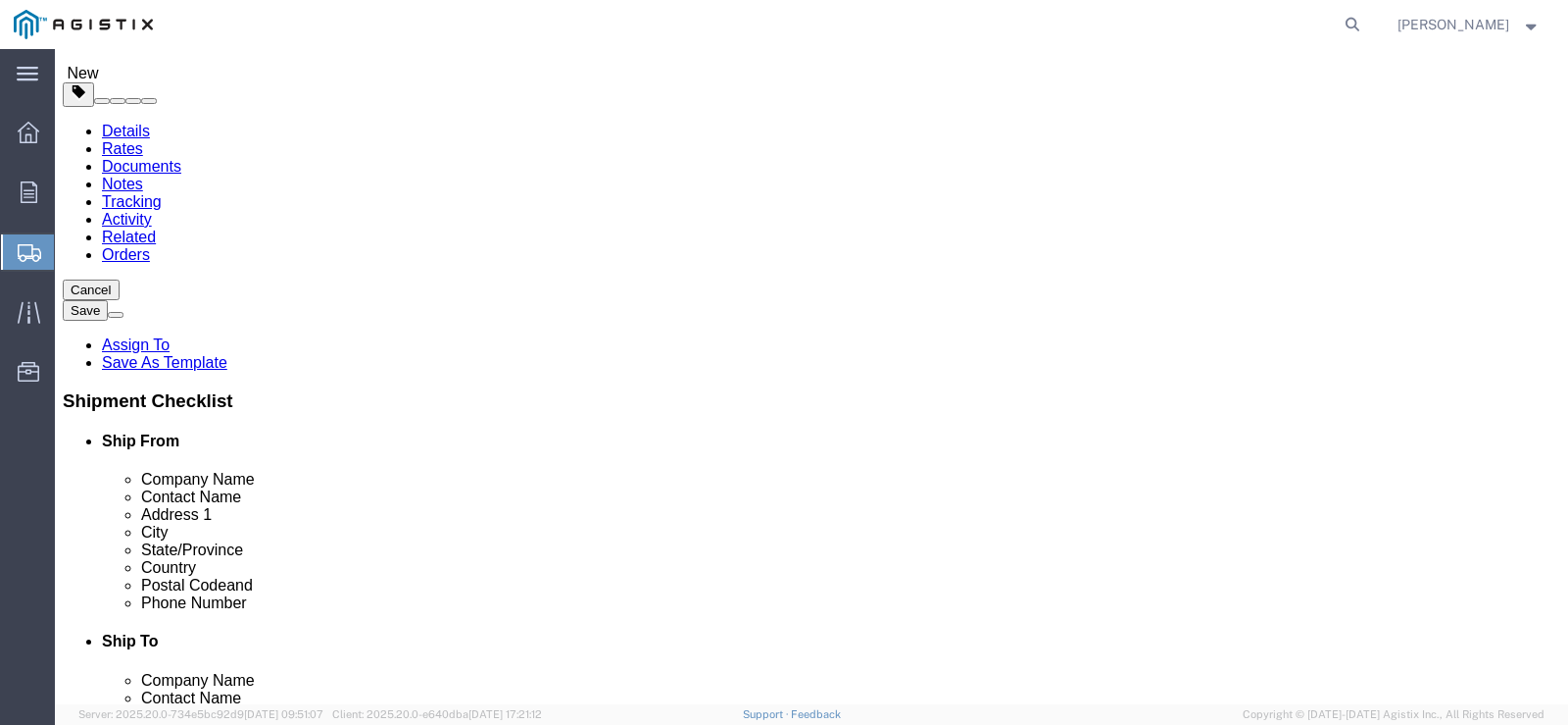
click input "0.00"
type input "2160"
click link "Add Content"
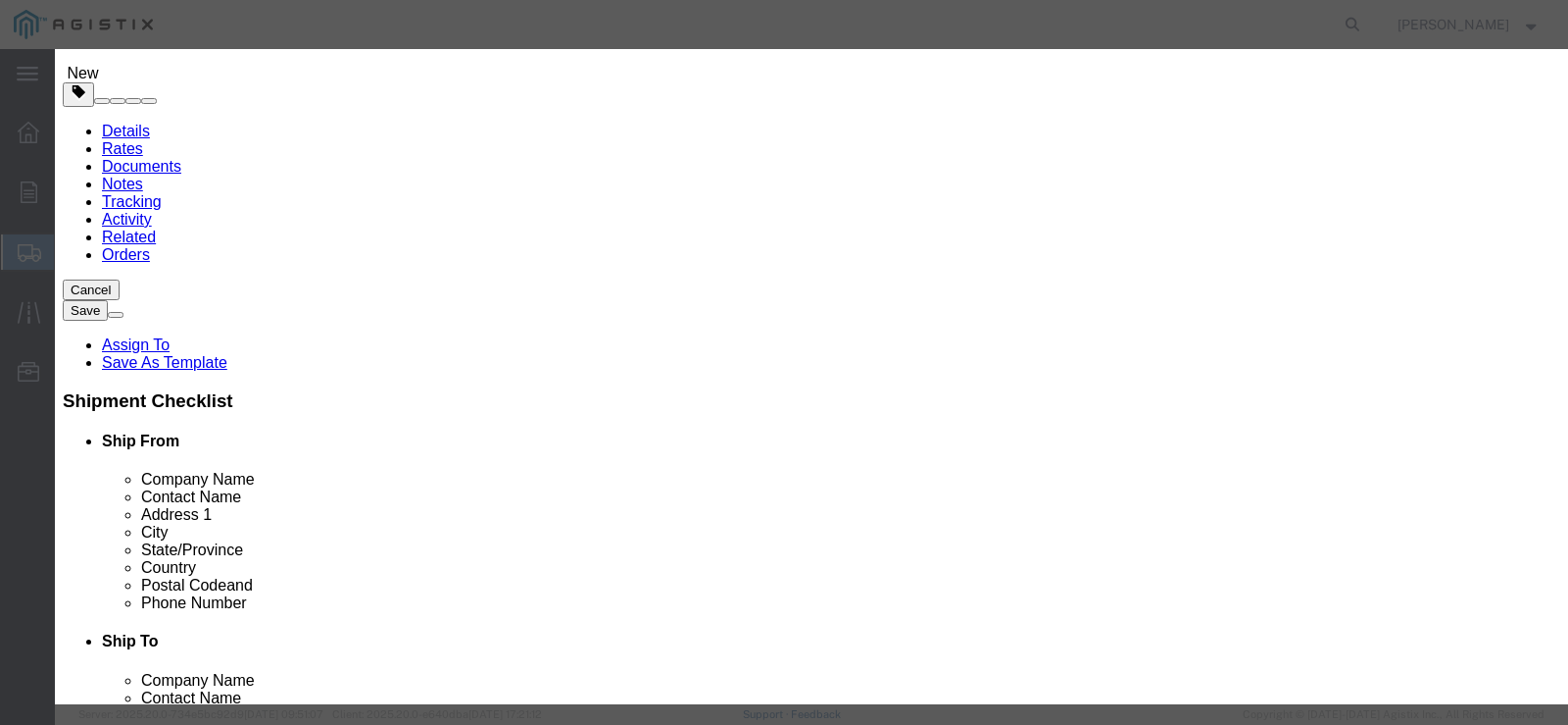
click input "text"
type input "561283"
click div "Name: SHEET SLIP XFMR BOX 3/8"X36"X40" PLYWOOD Sku: M 561283 Model: Description:"
select select
select select "USD"
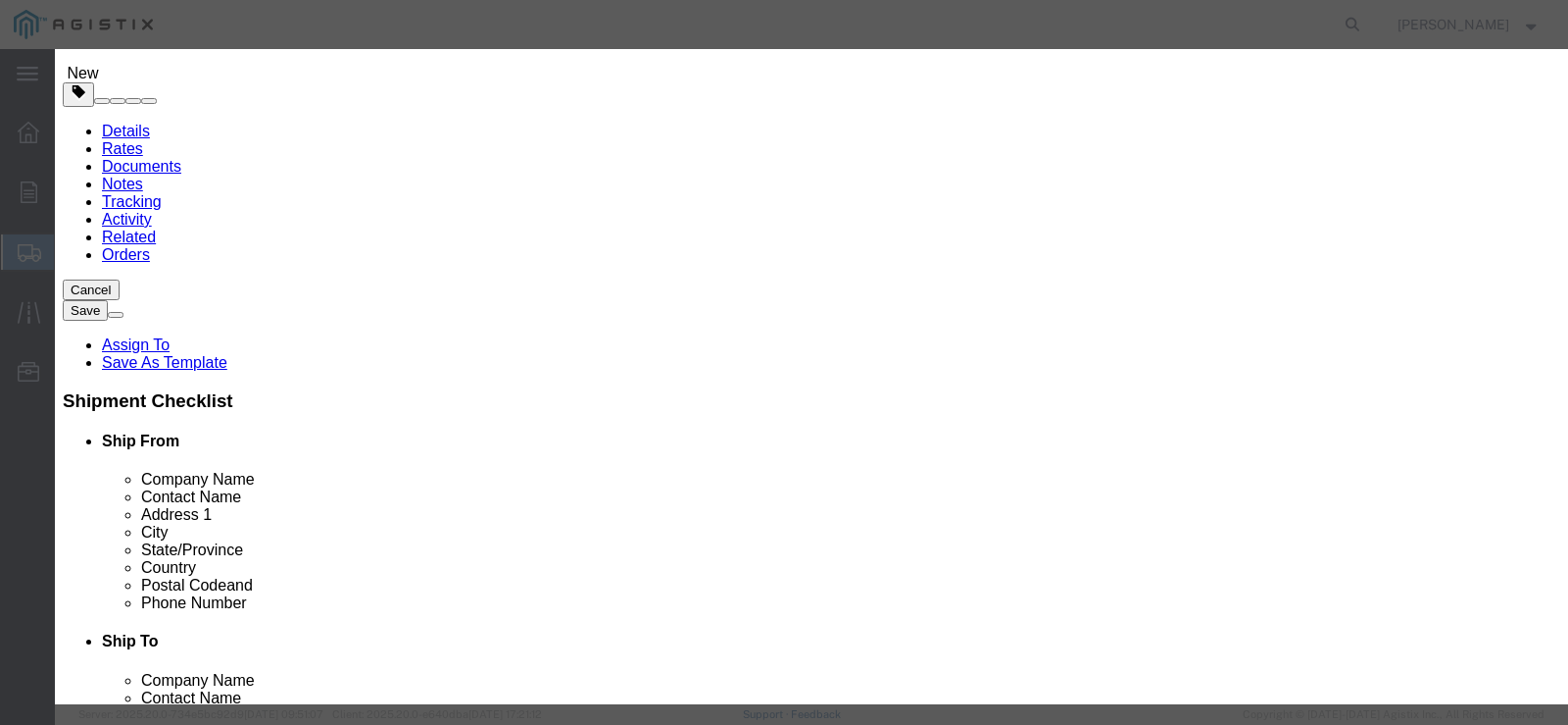
type input "SHEET SLIP XFMR BOX 3/8"X36"X40" PLYWOOD"
type input "M561283"
type input "SHEET SLIP XFMR BOX 3/8"X36"X40" PLYWOOD"
click input "text"
type input "270"
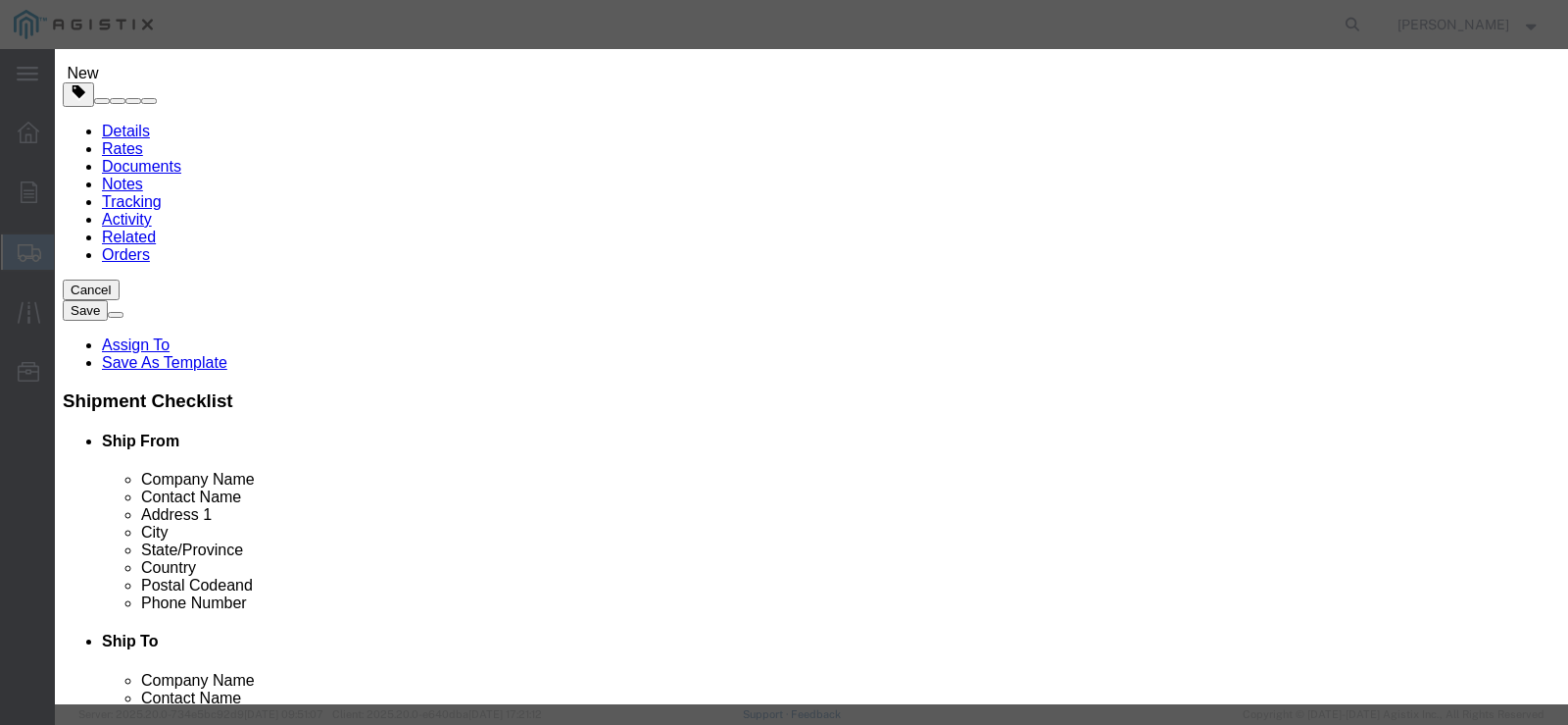
drag, startPoint x: 648, startPoint y: 185, endPoint x: 649, endPoint y: 197, distance: 12.0
click select "Select Bag Barrels 100Board Feet Bottle Box Blister Pack Carats Can Capsule Car…"
select select "EA"
click select "Select Bag Barrels 100Board Feet Bottle Box Blister Pack Carats Can Capsule Car…"
drag, startPoint x: 495, startPoint y: 221, endPoint x: 779, endPoint y: 223, distance: 284.0
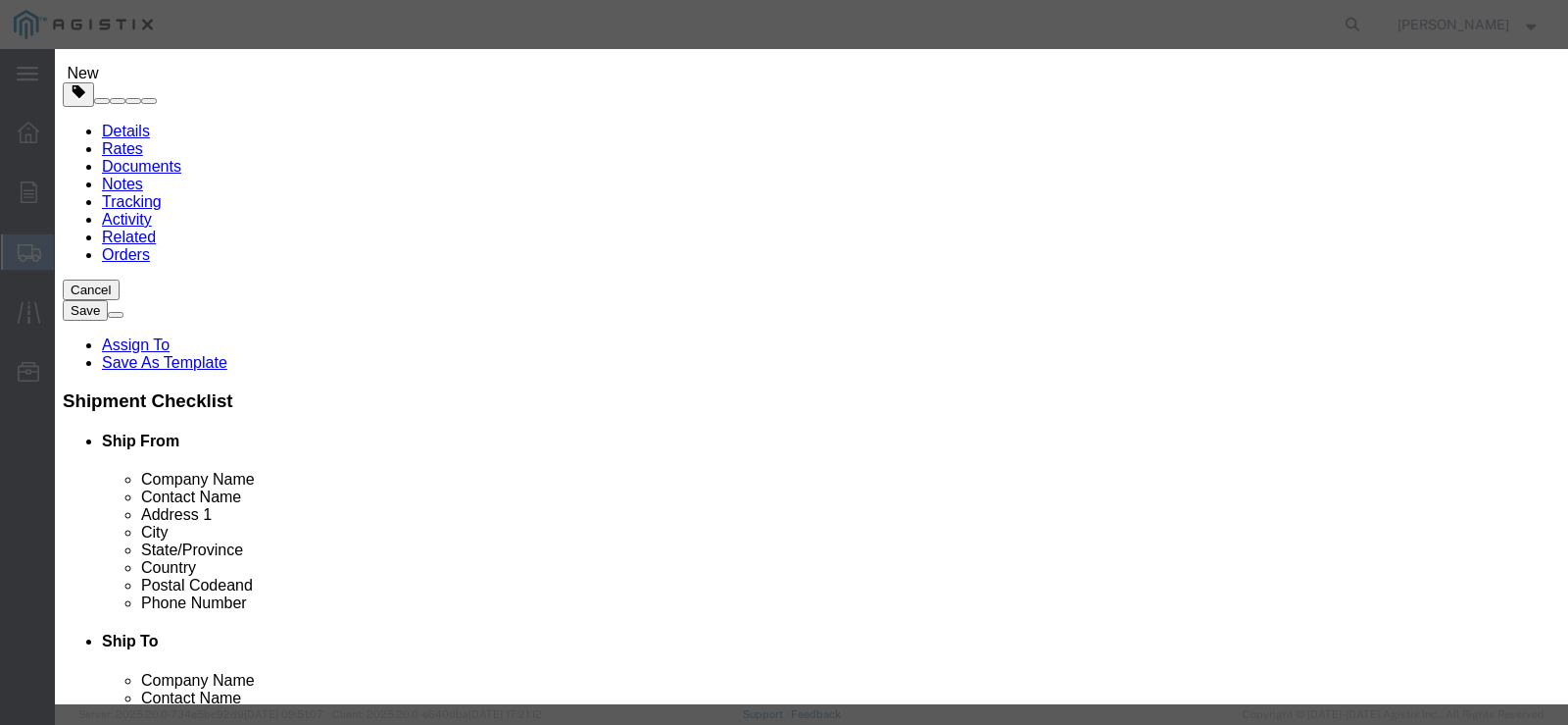
click input "text"
type input "7716.60"
click select "Select 50 55 60 65 70 85 92.5 100 125 175 250 300 400"
select select "65"
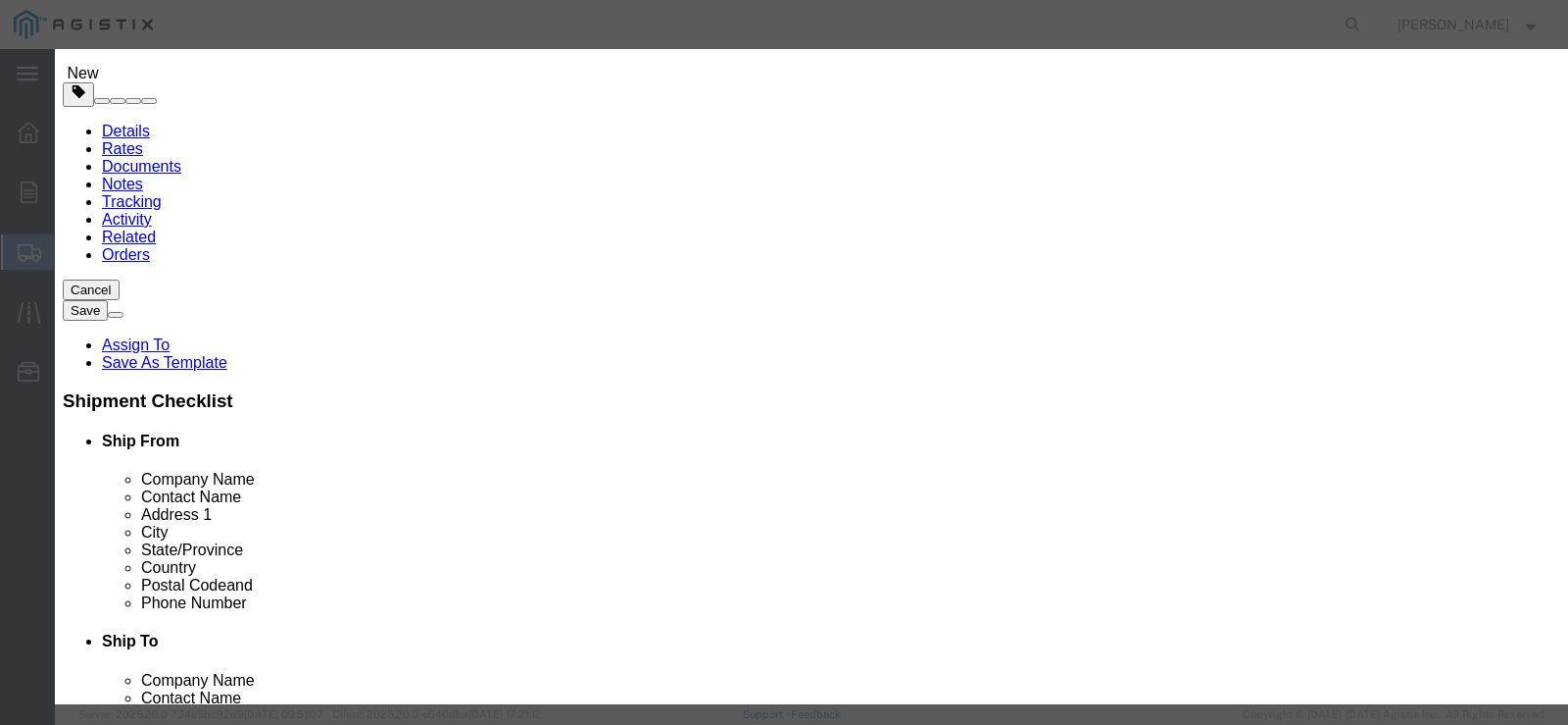
click select "Select 50 55 60 65 70 85 92.5 100 125 175 250 300 400"
click button "Save & Close"
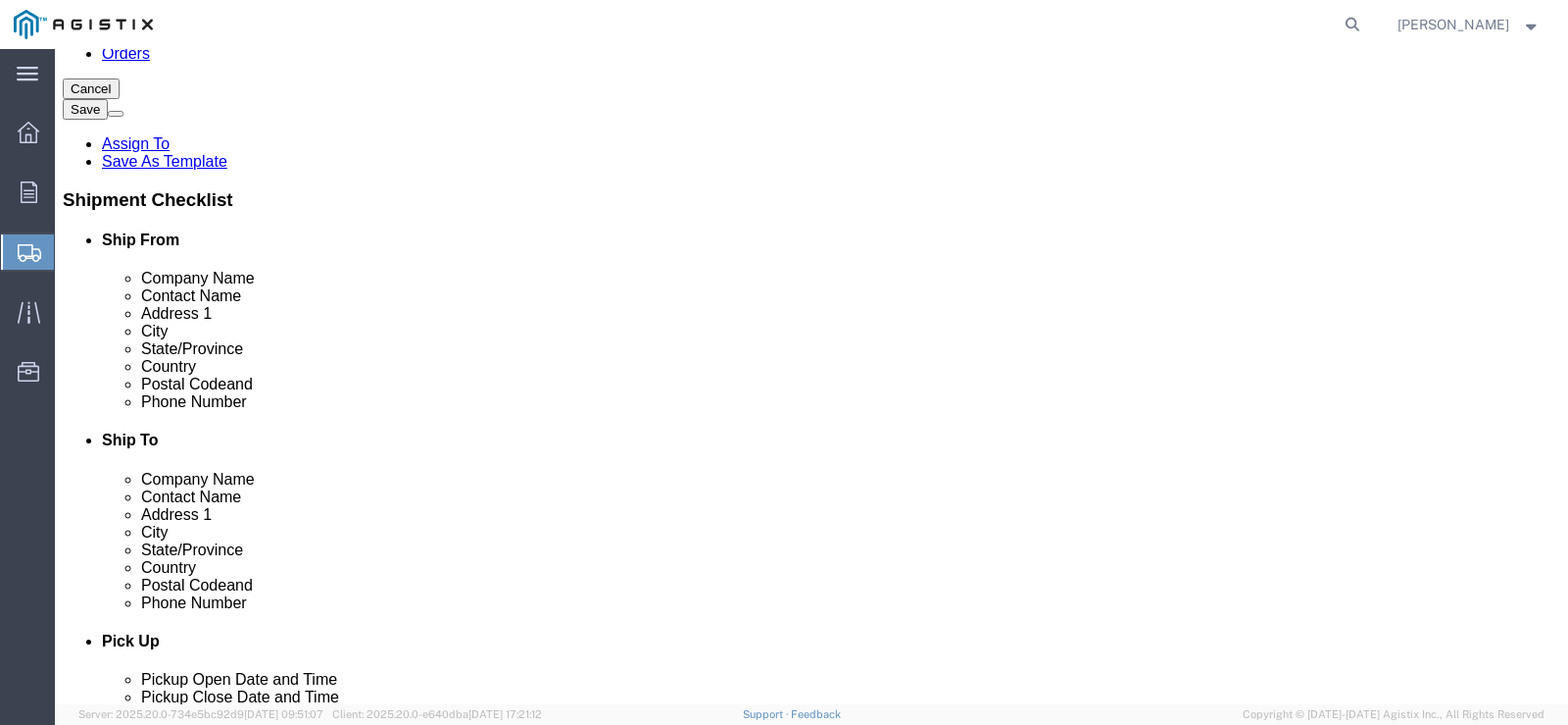
scroll to position [374, 0]
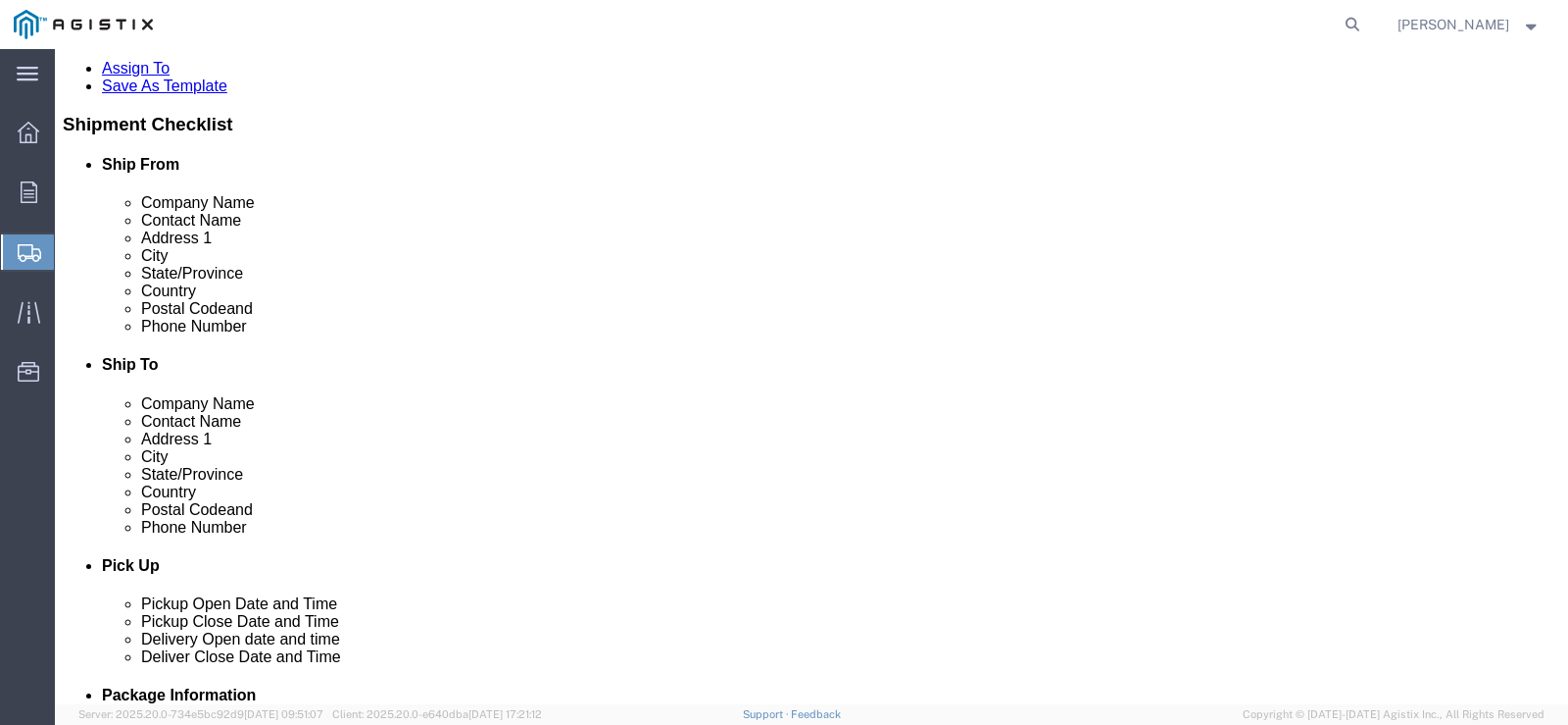
click link "Add Package"
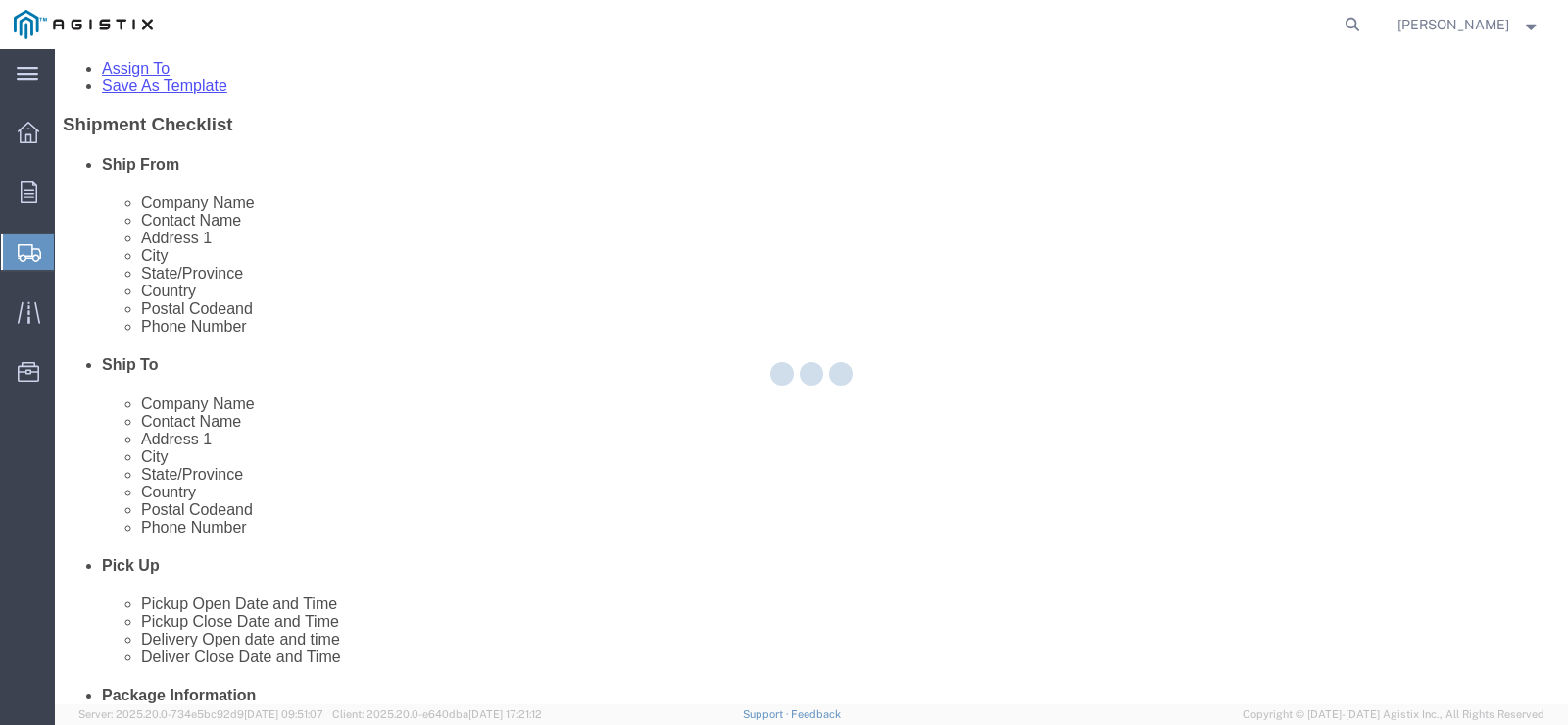
scroll to position [108, 0]
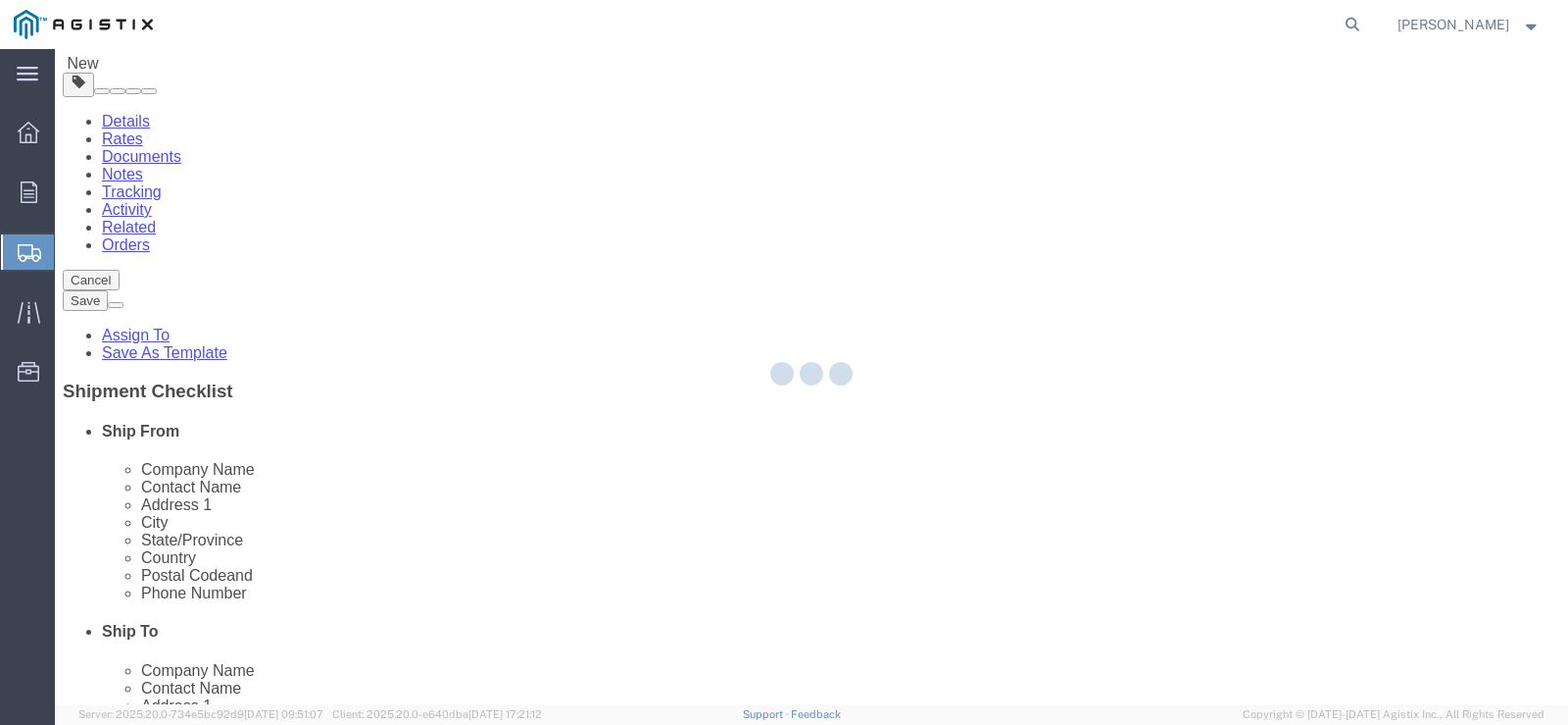
select select "NKCR"
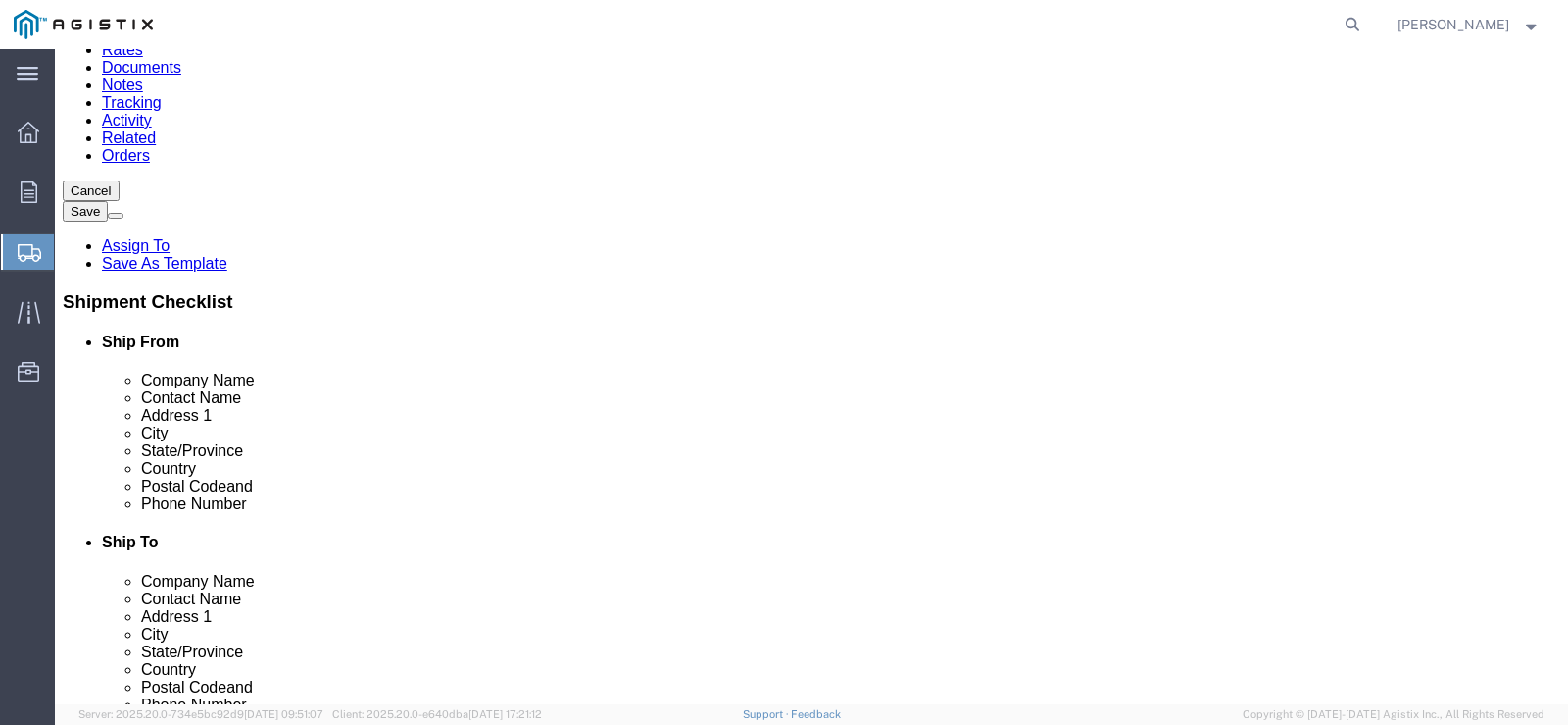
scroll to position [304, 0]
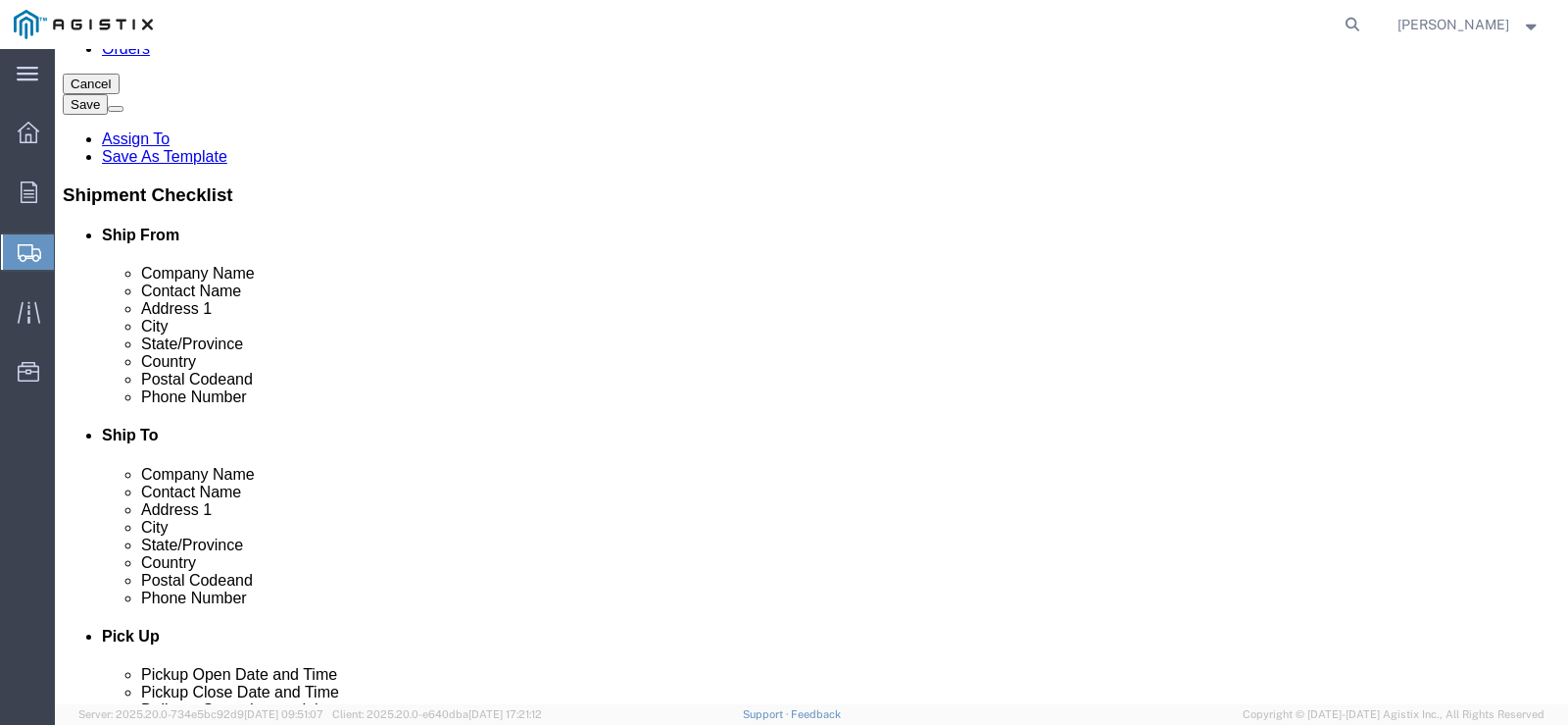
click select "Select Bulk Bundle(s) Cardboard Box(es) Carton(s) Crate(s) Drum(s) (Fiberboard)…"
select select "NKCR"
click select "Select Bulk Bundle(s) Cardboard Box(es) Carton(s) Crate(s) Drum(s) (Fiberboard)…"
click div "Length x Width x Height Select cm ft in"
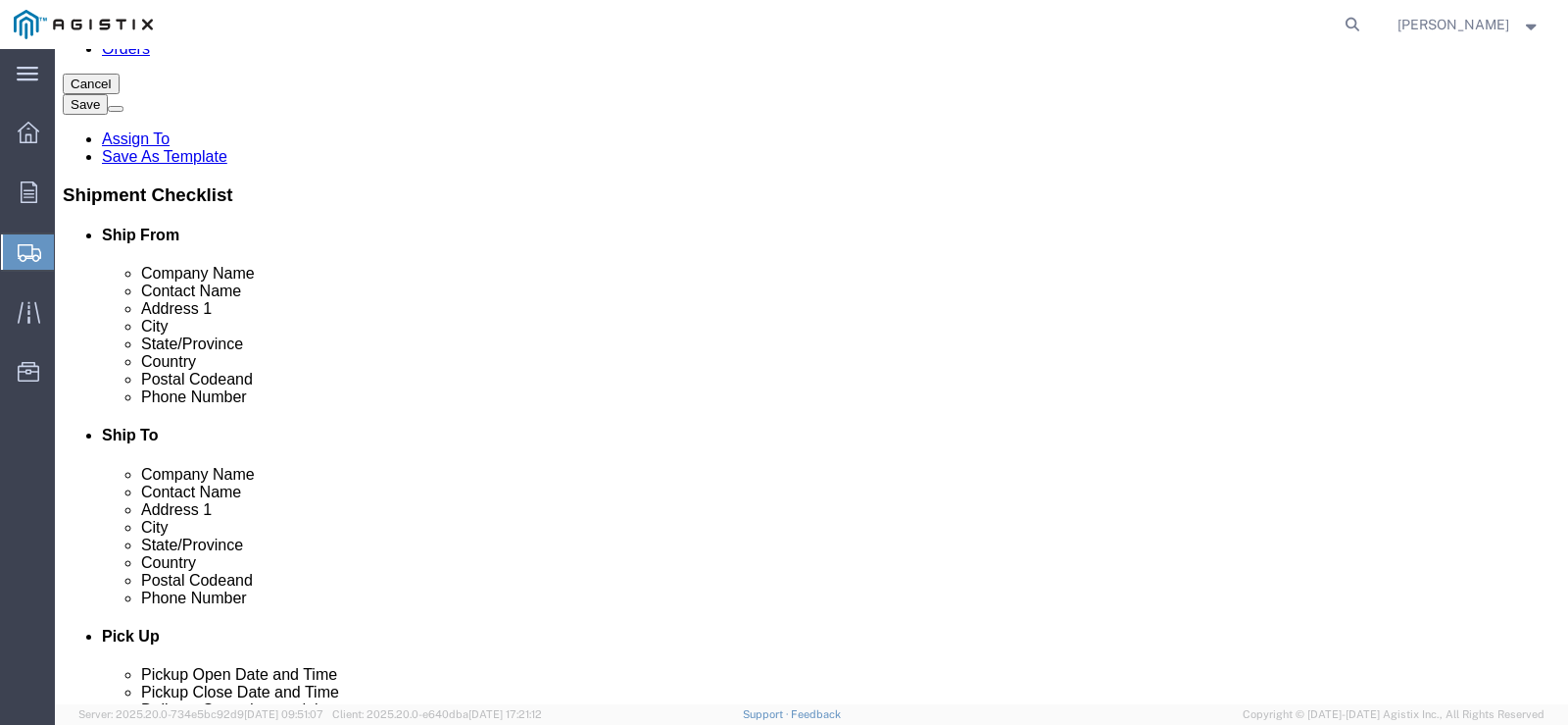
click input "text"
type input "40"
type input "36"
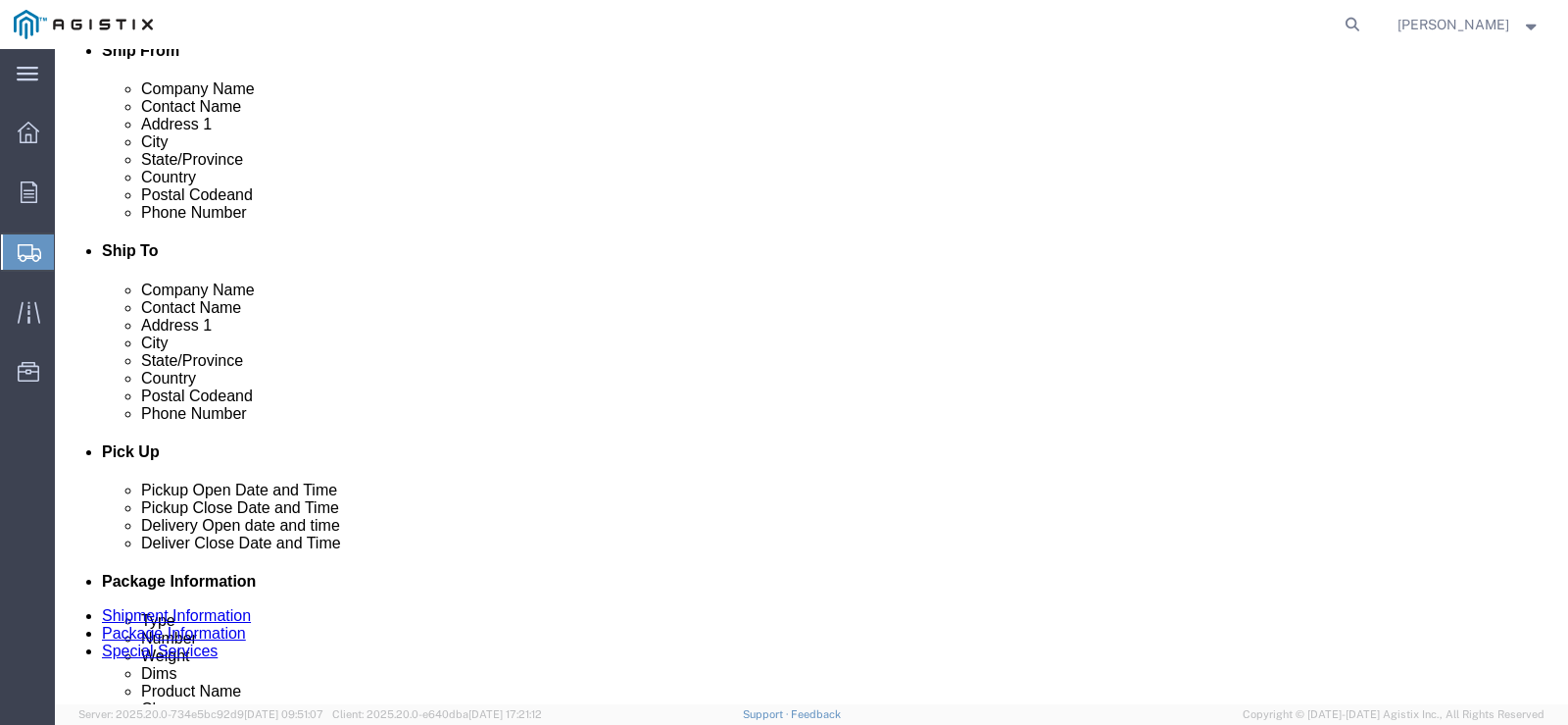
scroll to position [500, 0]
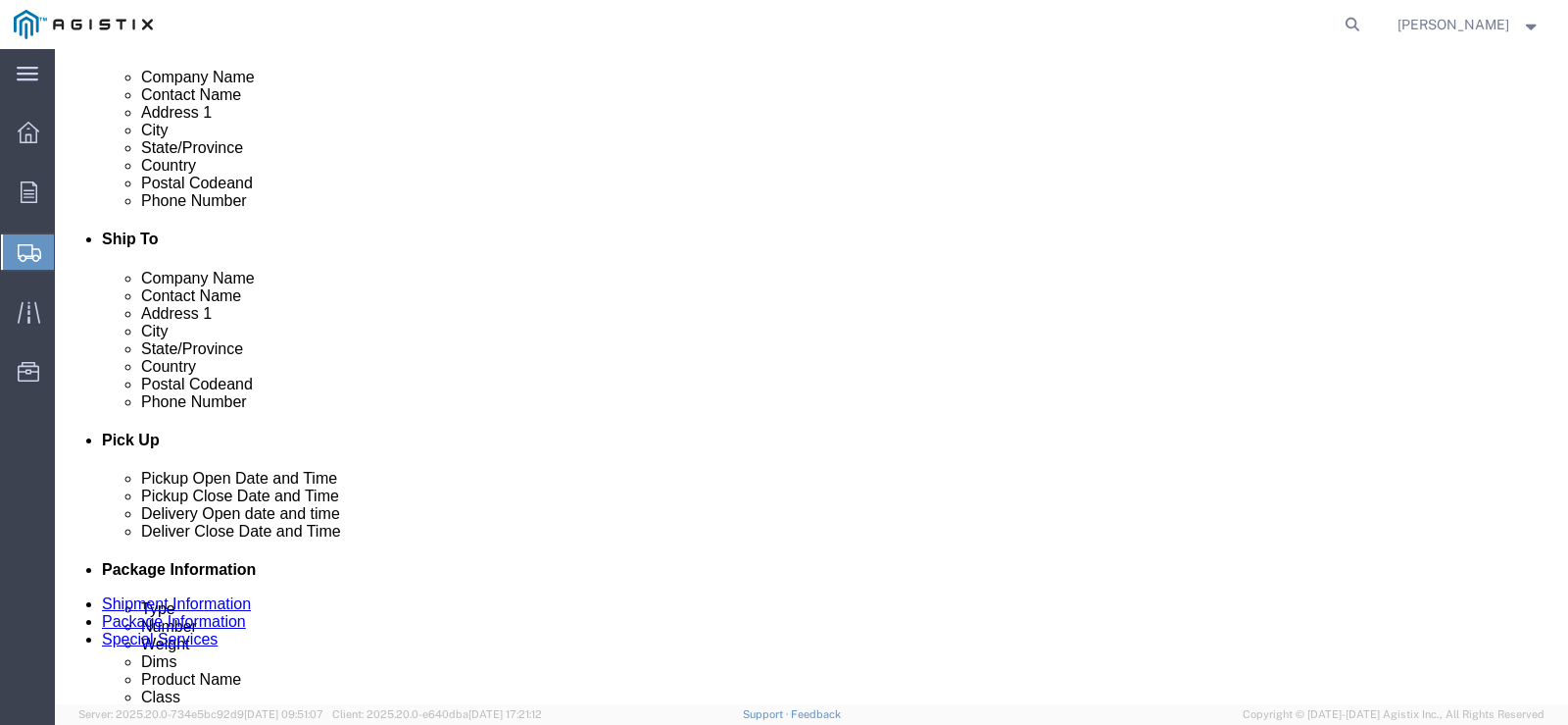
type input "20"
click input "0.00"
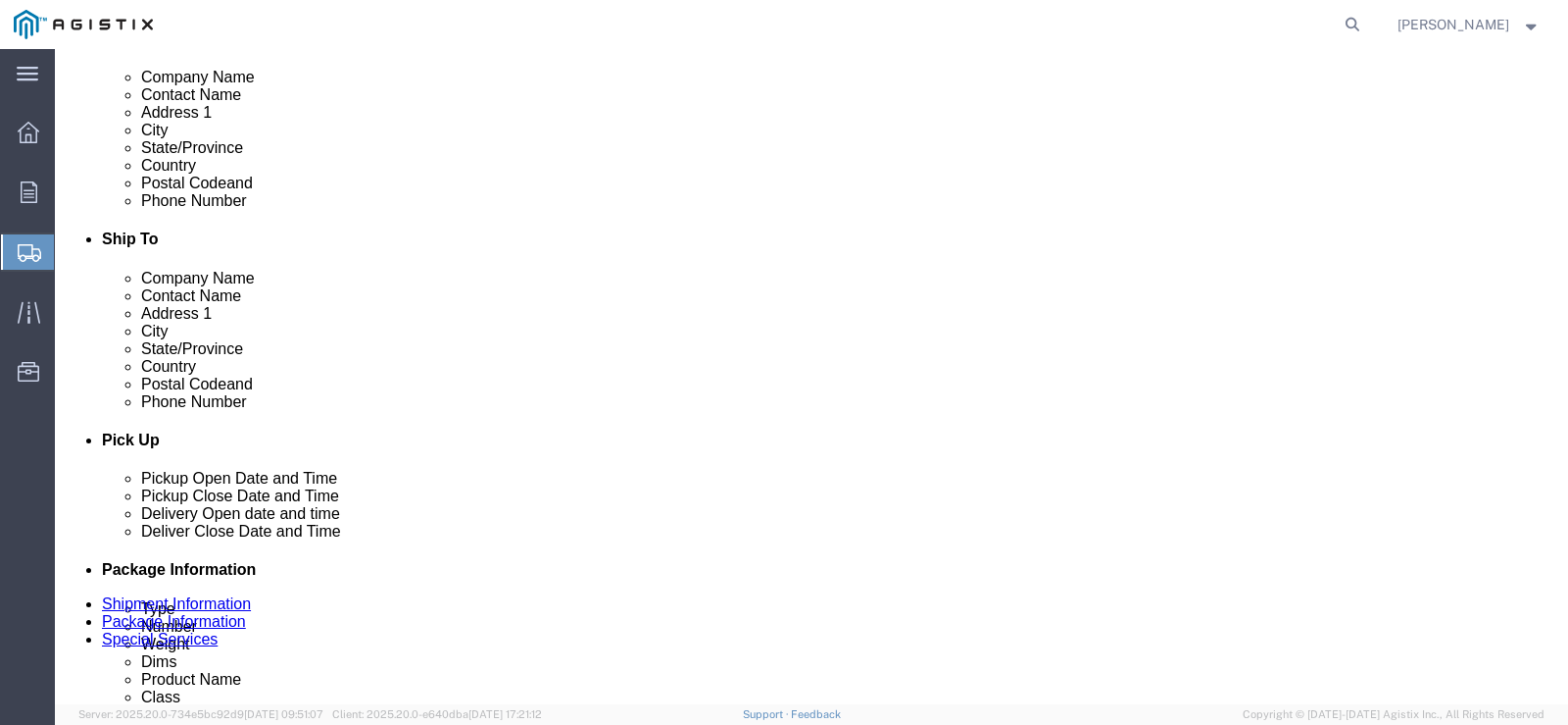
click input "0.00"
type input "320"
click link "Add Content"
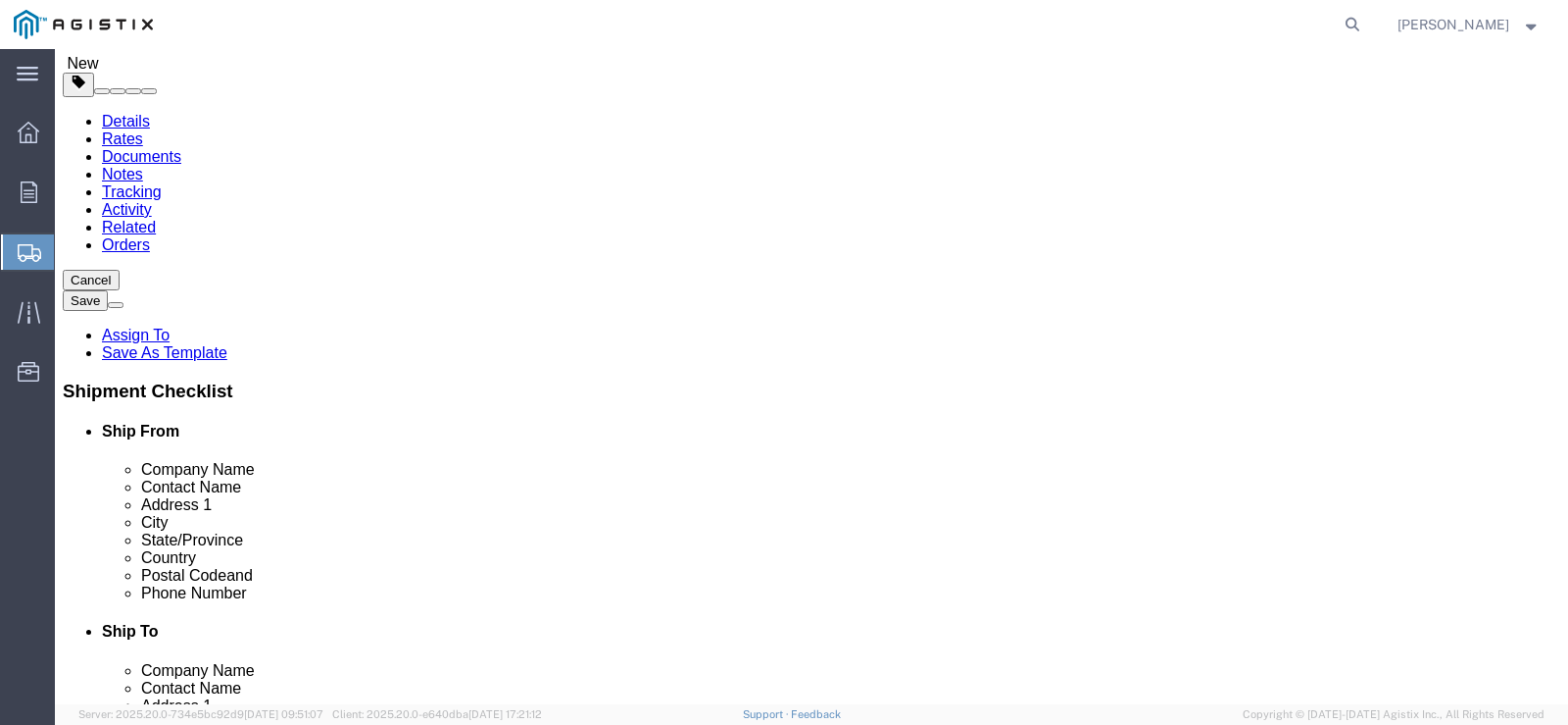
scroll to position [402, 0]
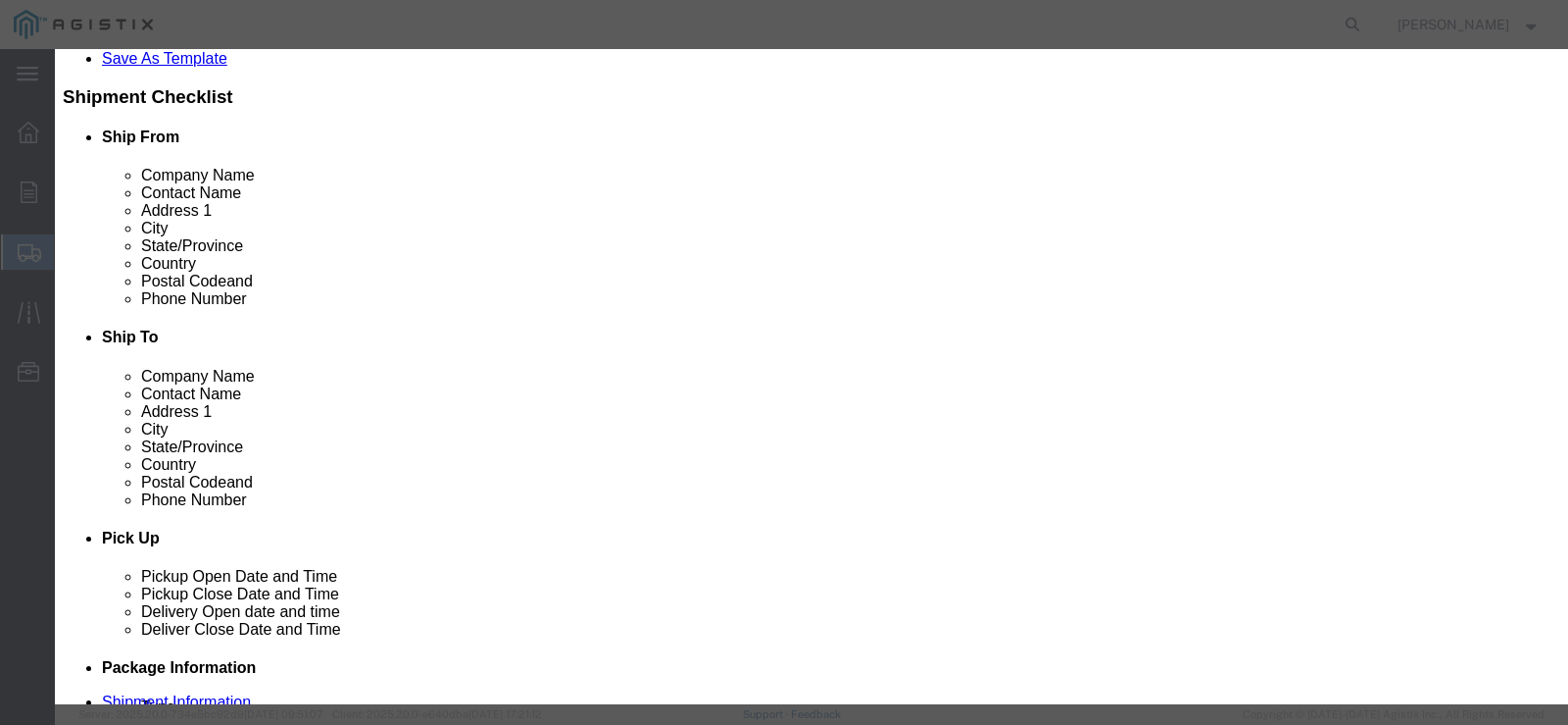
click input "text"
type input "561283"
click td "Name: SHEET SLIP XFMR BOX 3/8"X36"X40" PLYWOOD"
select select
select select "USD"
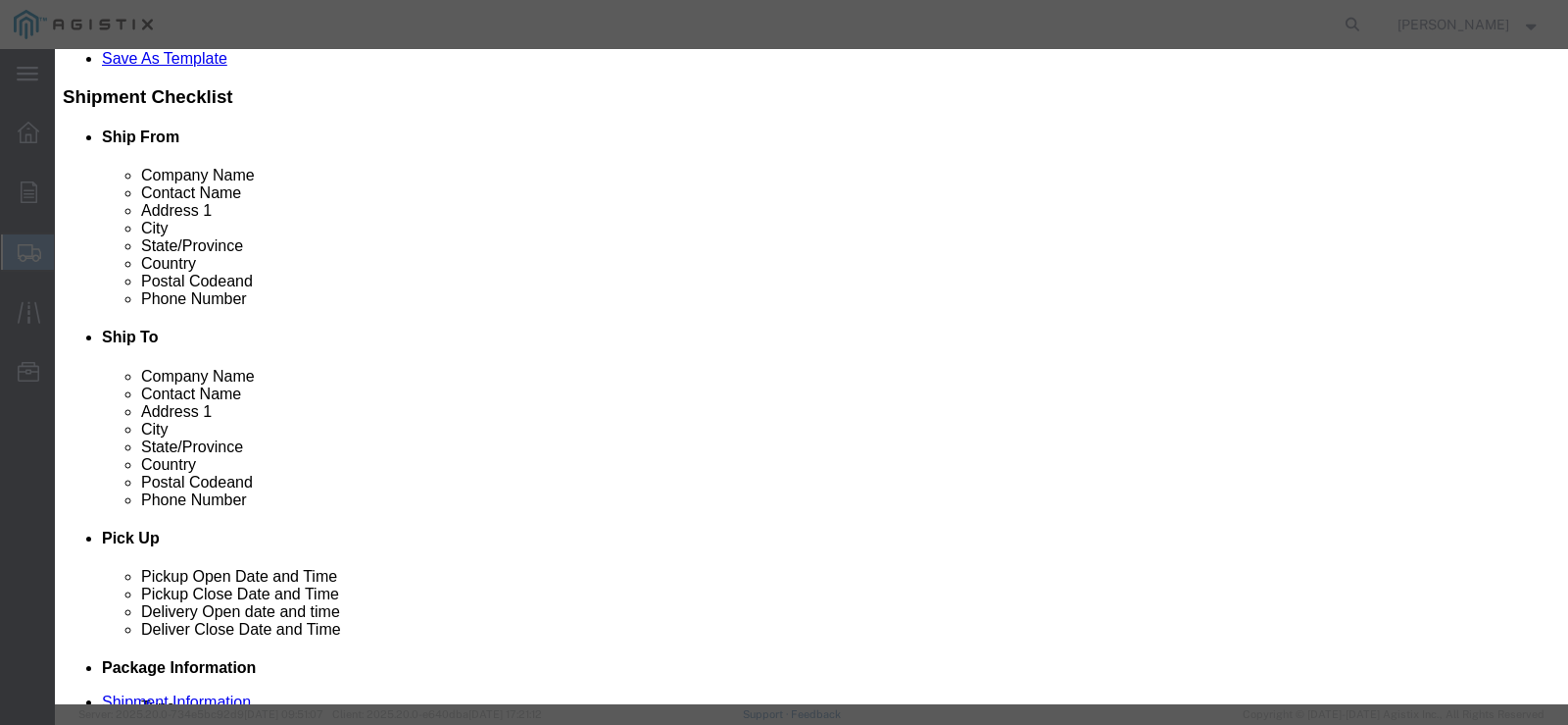
type input "SHEET SLIP XFMR BOX 3/8"X36"X40" PLYWOOD"
type input "M561283"
type input "SHEET SLIP XFMR BOX 3/8"X36"X40" PLYWOOD"
drag, startPoint x: 444, startPoint y: 196, endPoint x: 424, endPoint y: 184, distance: 23.3
click input "text"
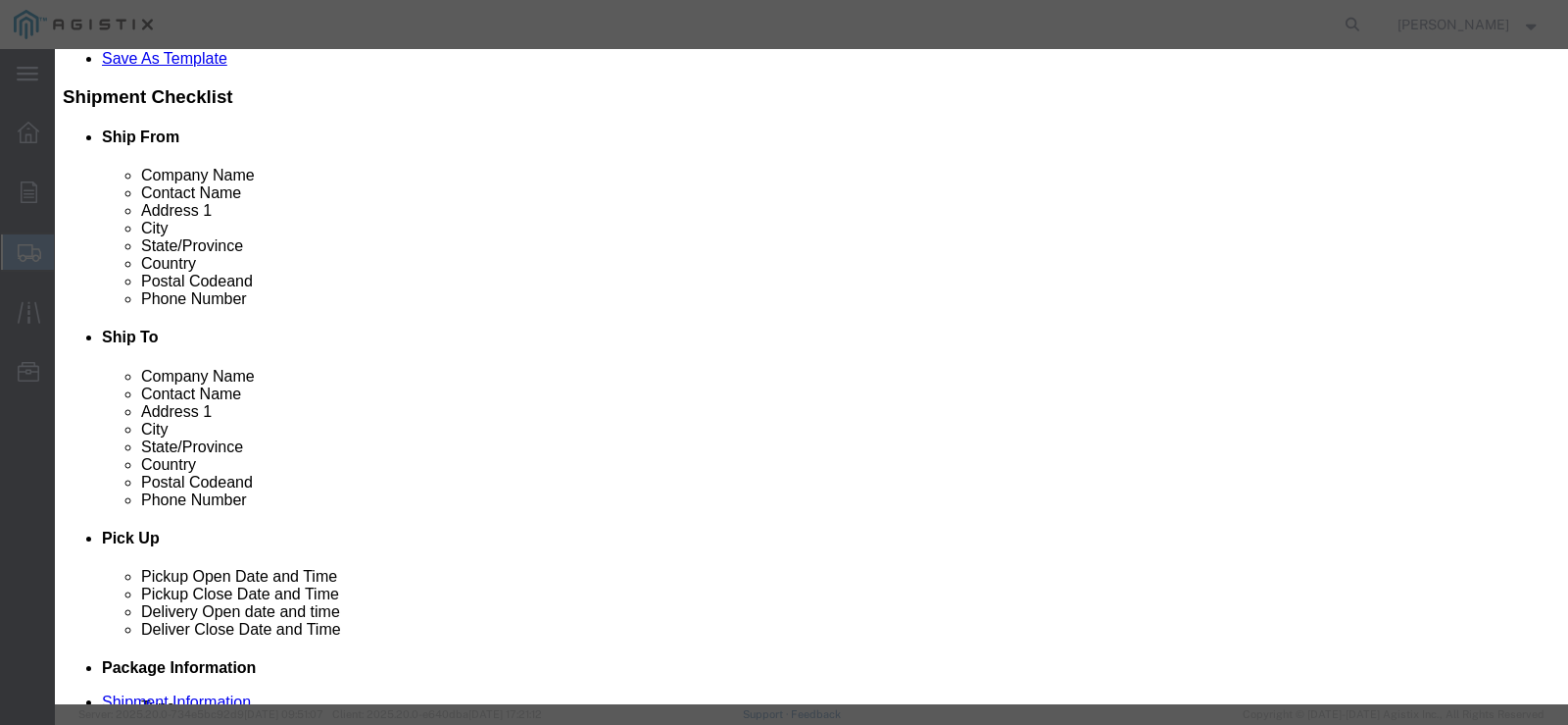
type input "40"
drag, startPoint x: 634, startPoint y: 186, endPoint x: 626, endPoint y: 196, distance: 12.8
click select "Select Bag Barrels 100Board Feet Bottle Box Blister Pack Carats Can Capsule Car…"
select select "EA"
click select "Select Bag Barrels 100Board Feet Bottle Box Blister Pack Carats Can Capsule Car…"
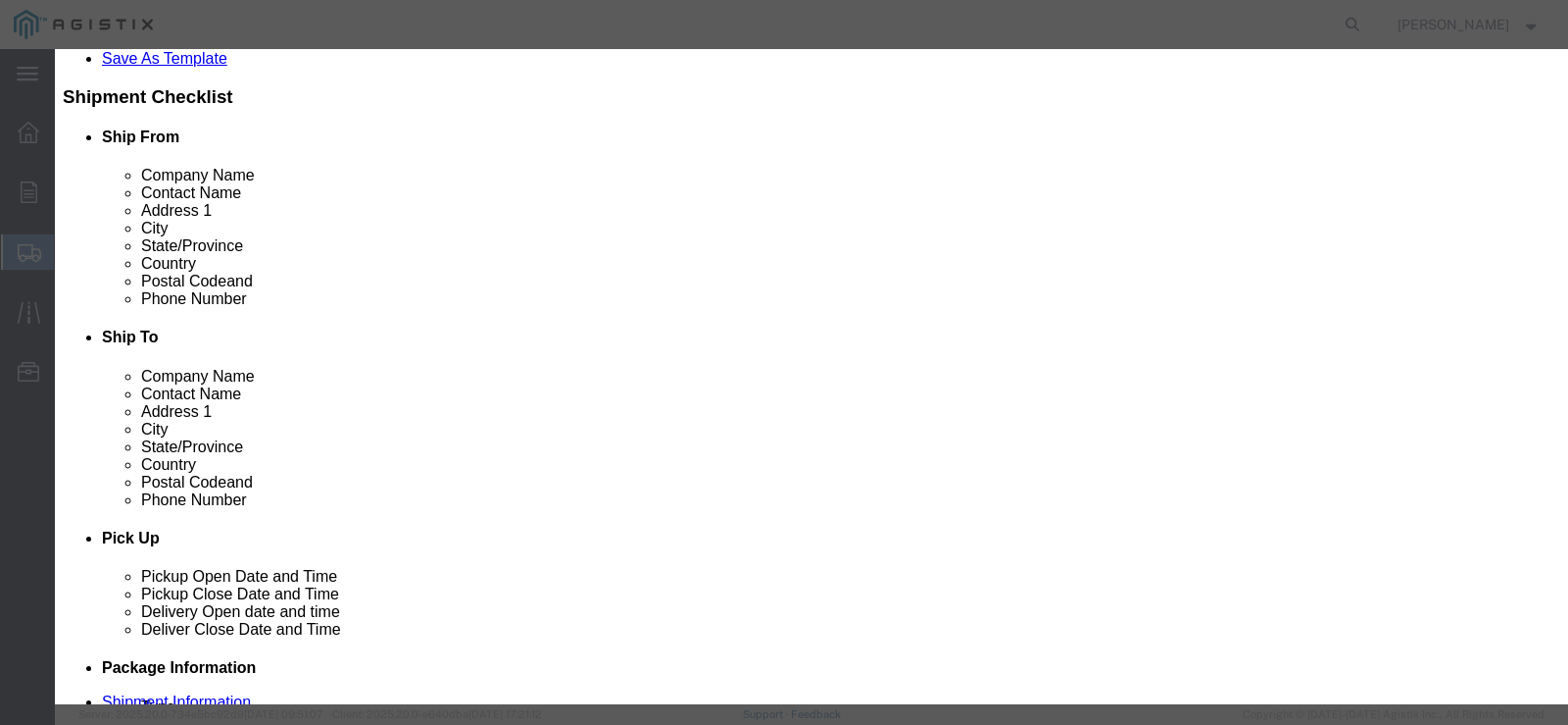
click input "text"
type input "1143.20"
click select "Select 50 55 60 65 70 85 92.5 100 125 175 250 300 400"
select select "65"
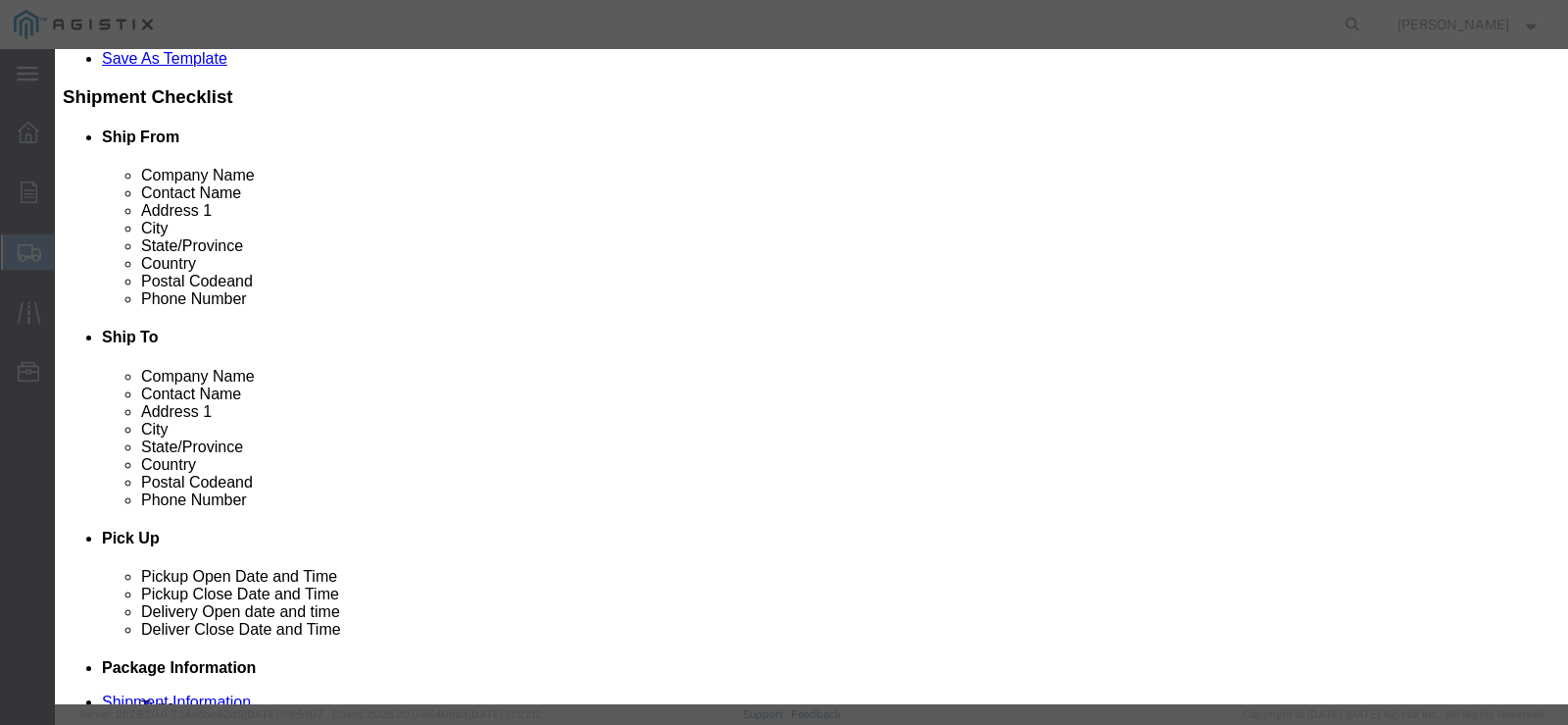
click select "Select 50 55 60 65 70 85 92.5 100 125 175 250 300 400"
click button "Save & Close"
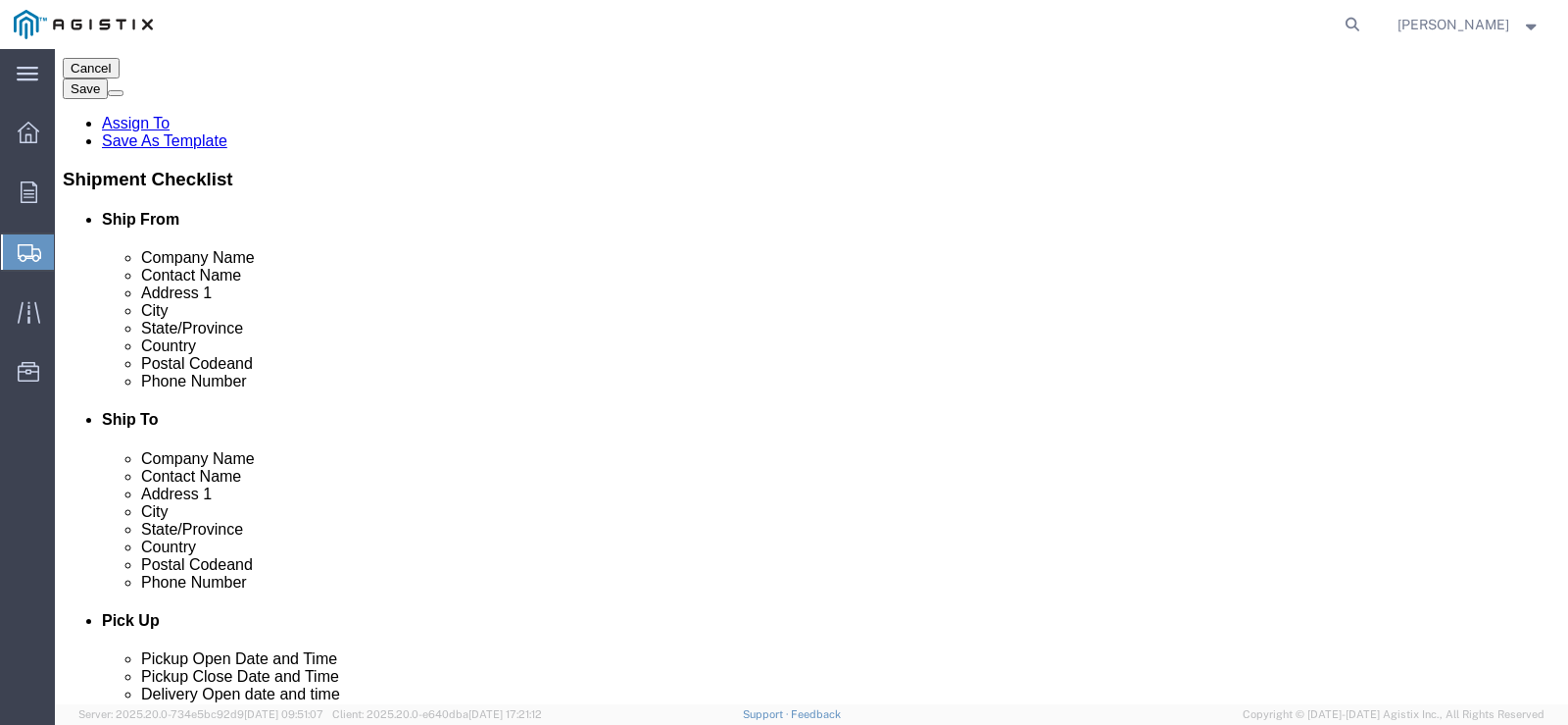
scroll to position [698, 0]
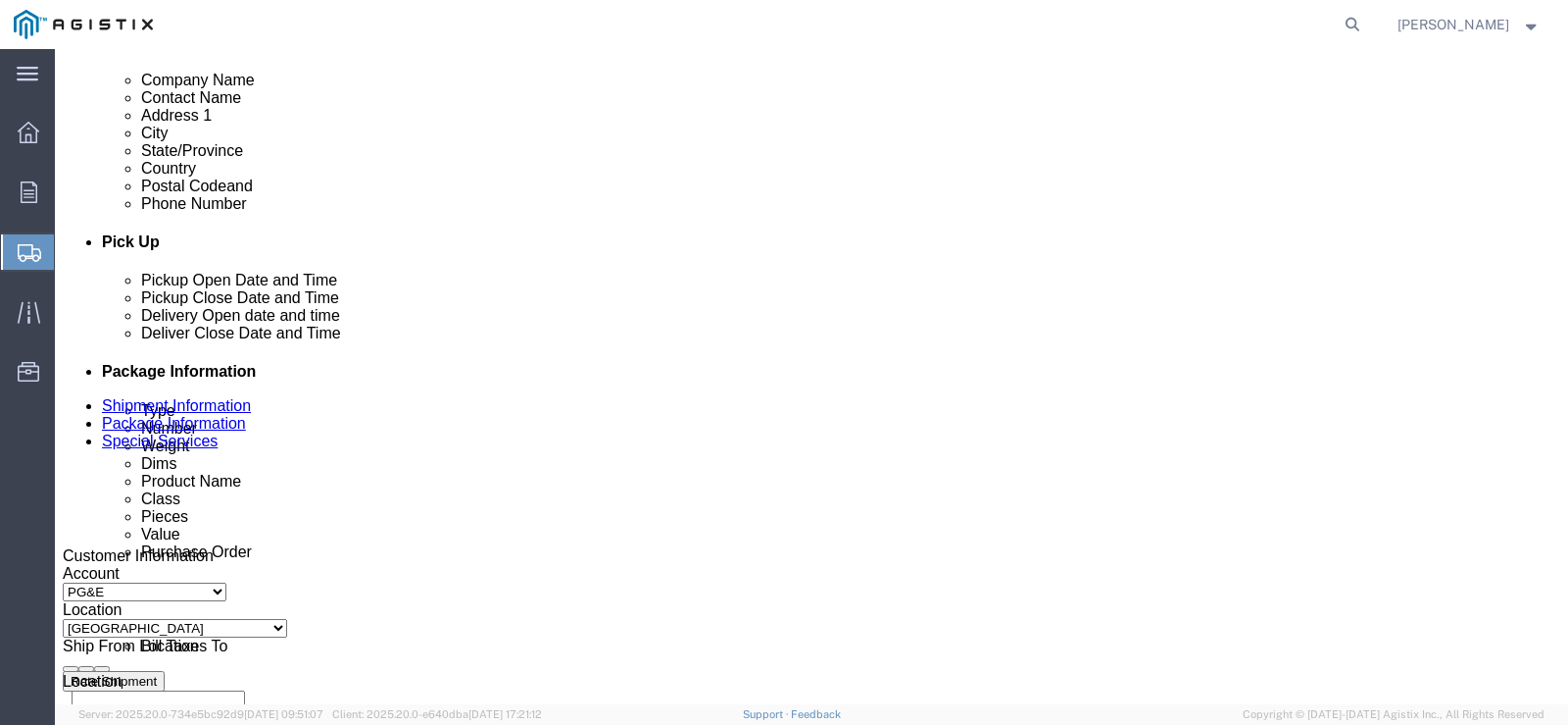
click button "Rate Shipment"
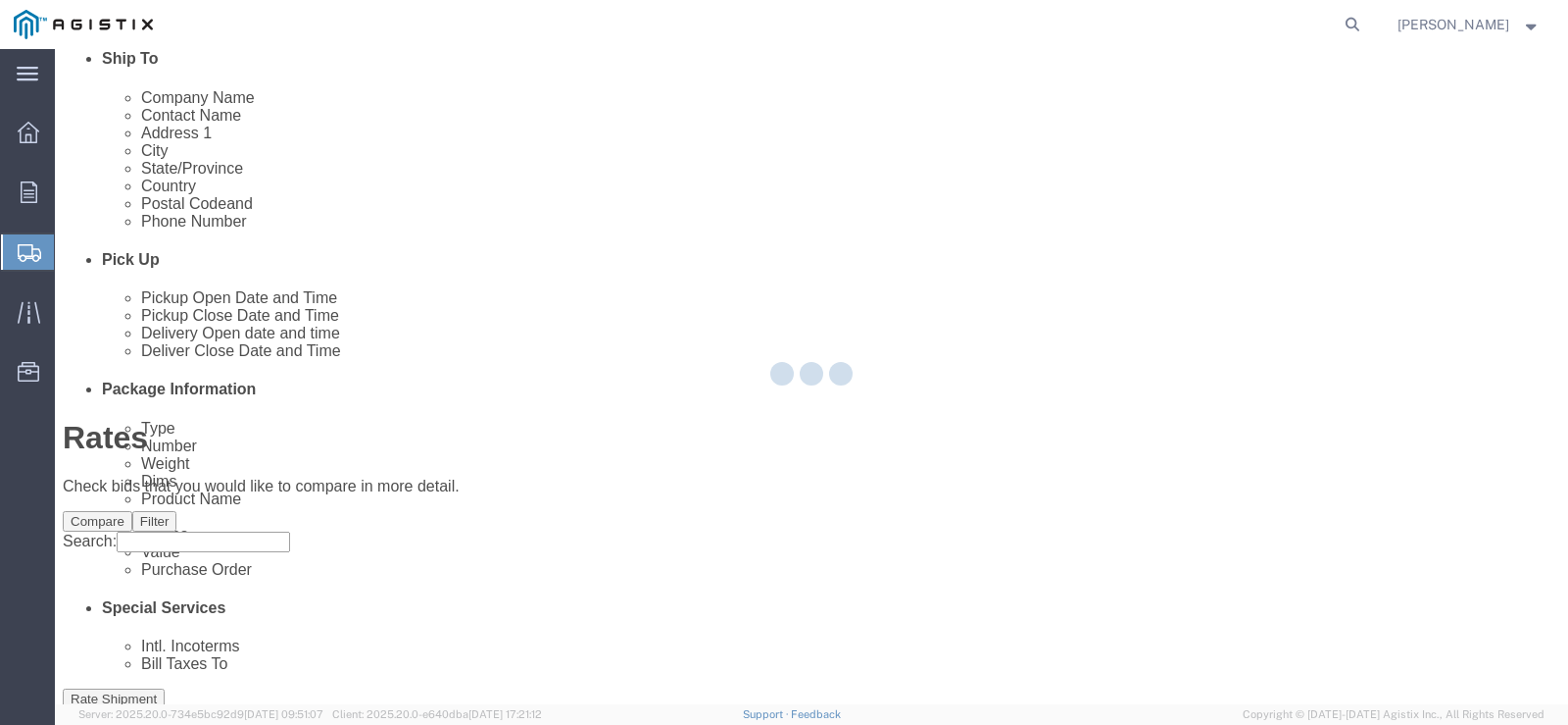
scroll to position [0, 0]
